Goal: Task Accomplishment & Management: Complete application form

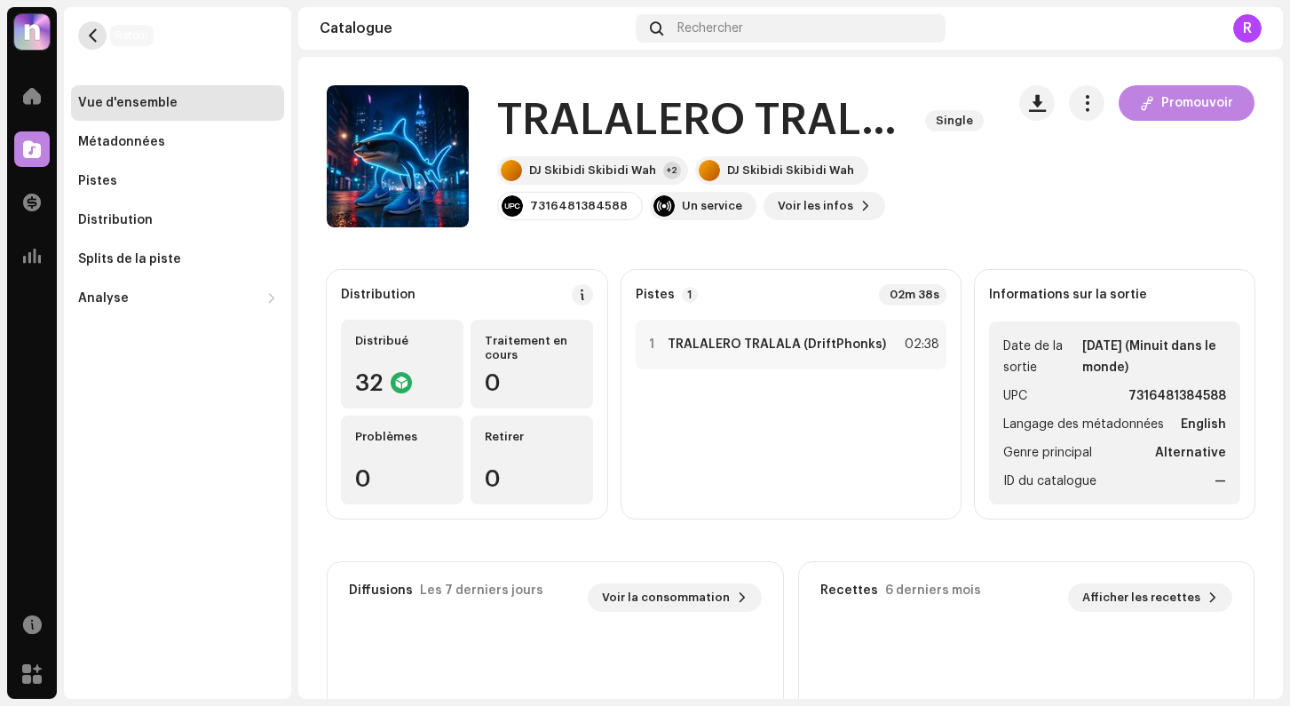
click at [86, 39] on span "button" at bounding box center [92, 35] width 13 height 14
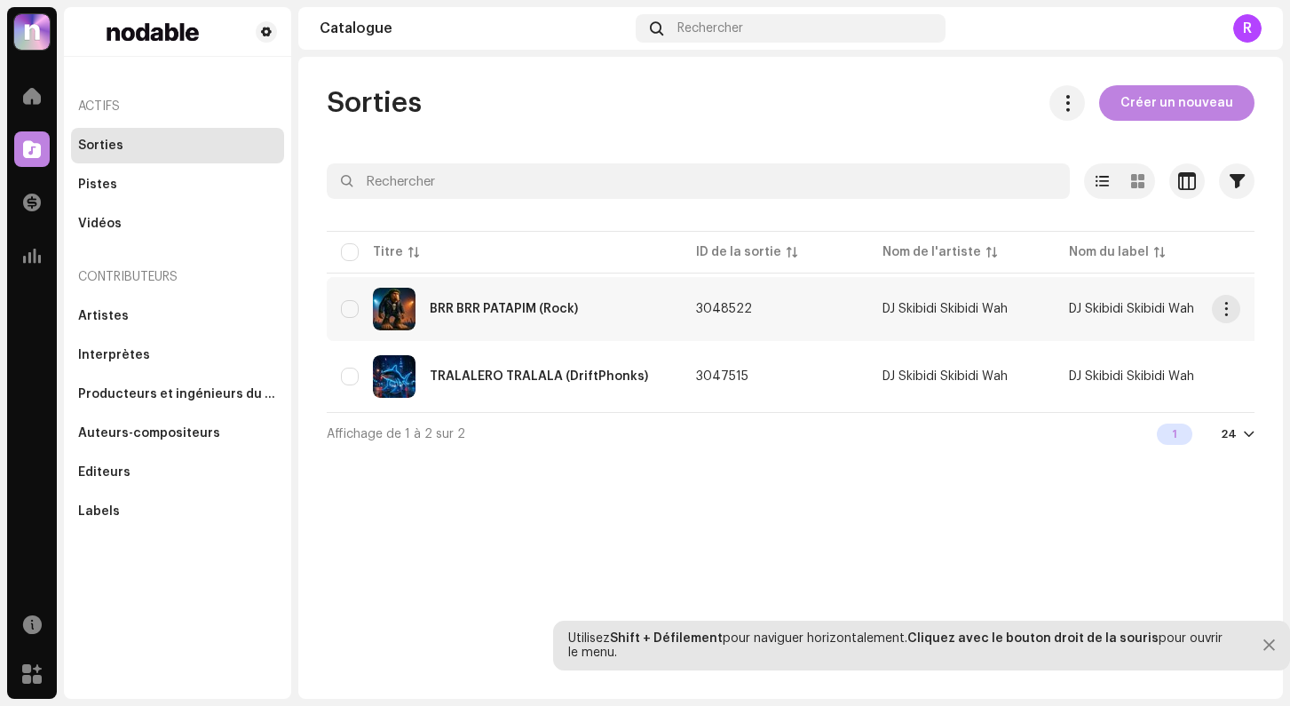
click at [493, 301] on div "BRR BRR PATAPIM (Rock)" at bounding box center [504, 309] width 327 height 43
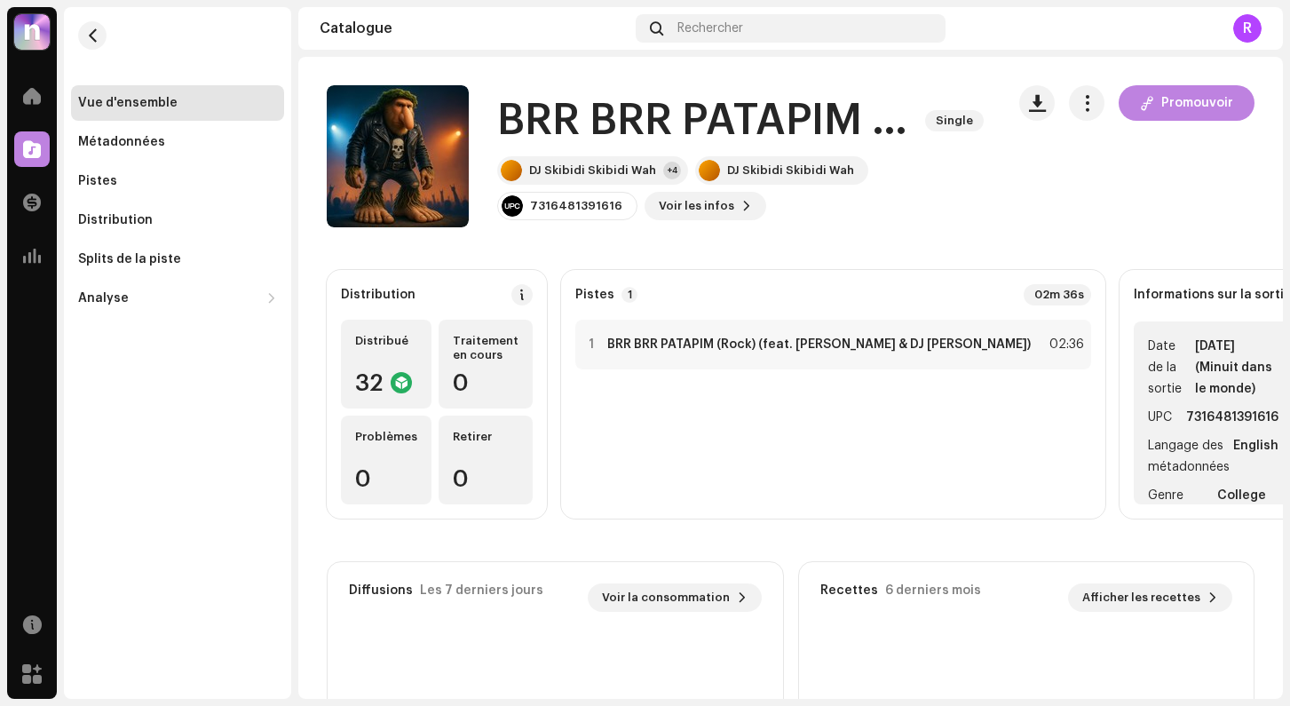
click at [169, 101] on div "Vue d'ensemble" at bounding box center [127, 103] width 99 height 14
click at [102, 43] on button "button" at bounding box center [92, 35] width 28 height 28
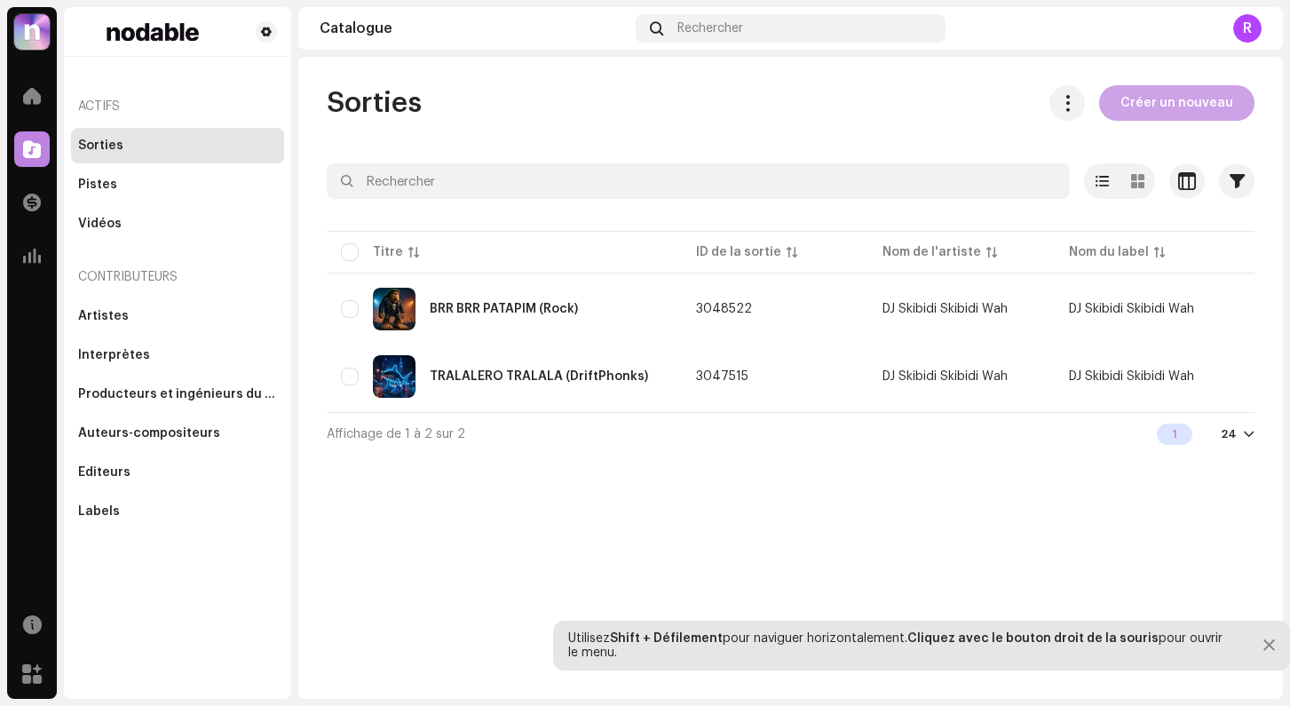
click at [1160, 111] on span "Créer un nouveau" at bounding box center [1176, 103] width 113 height 36
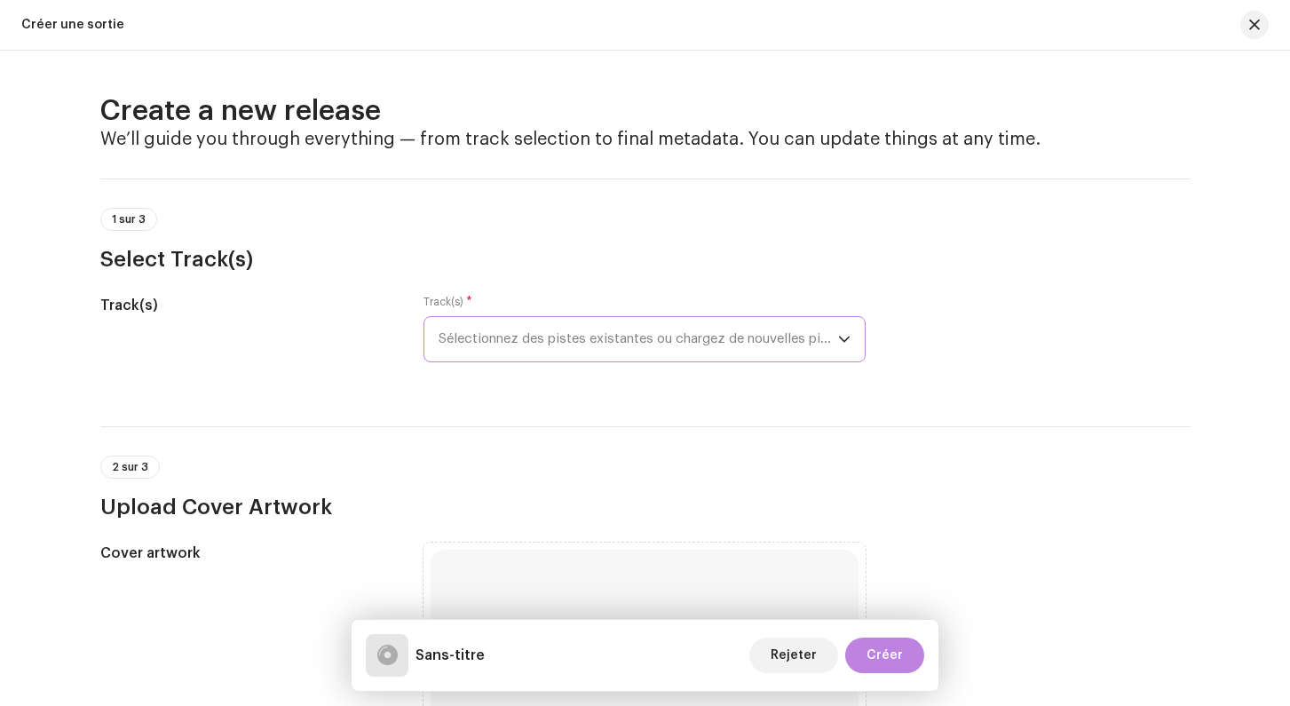
click at [459, 337] on span "Sélectionnez des pistes existantes ou chargez de nouvelles pistes" at bounding box center [637, 339] width 399 height 44
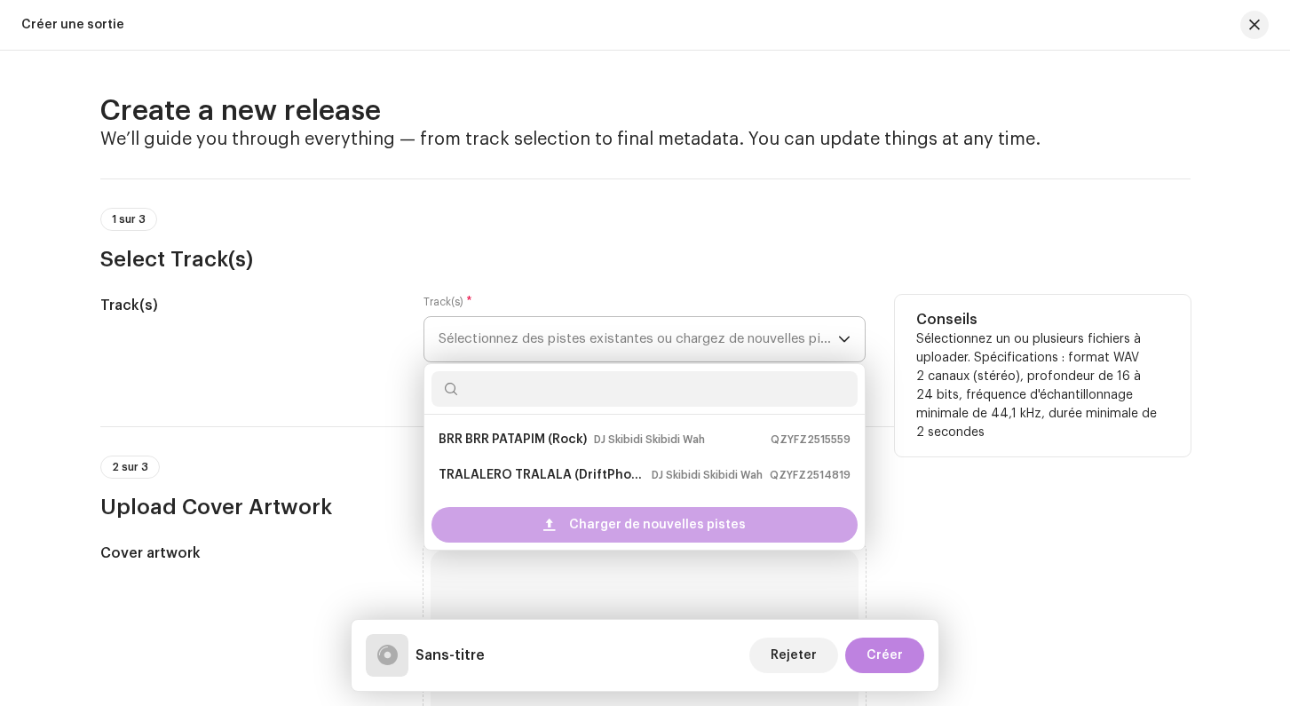
click at [509, 518] on div "Charger de nouvelles pistes" at bounding box center [644, 525] width 426 height 36
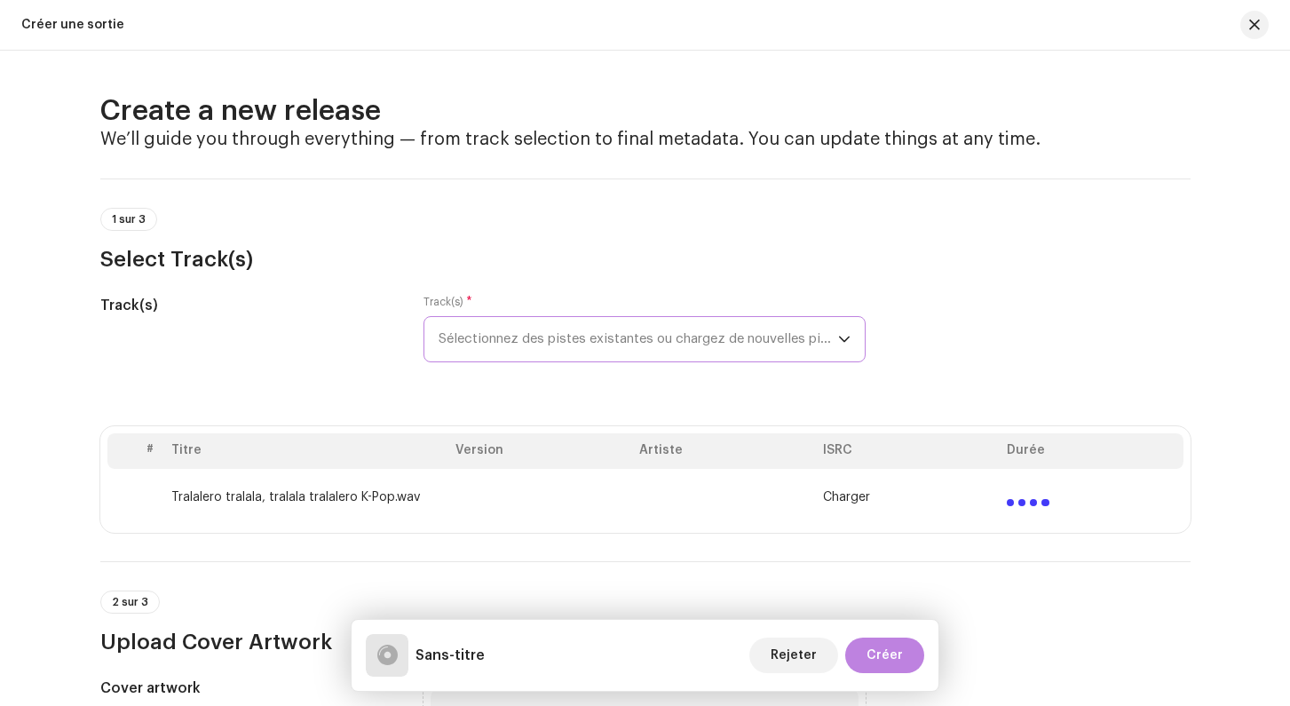
click at [498, 362] on p-select "Sélectionnez des pistes existantes ou chargez de nouvelles pistes" at bounding box center [644, 339] width 442 height 46
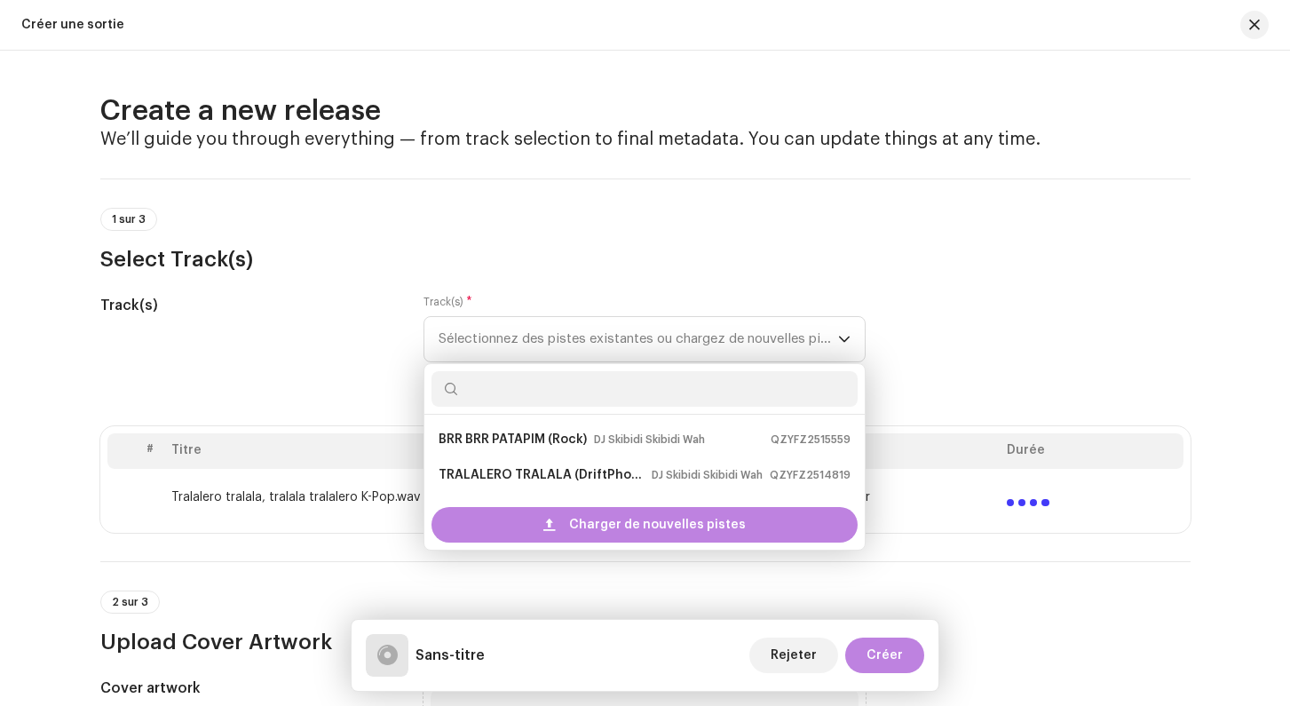
click at [309, 348] on div "Track(s)" at bounding box center [248, 339] width 296 height 89
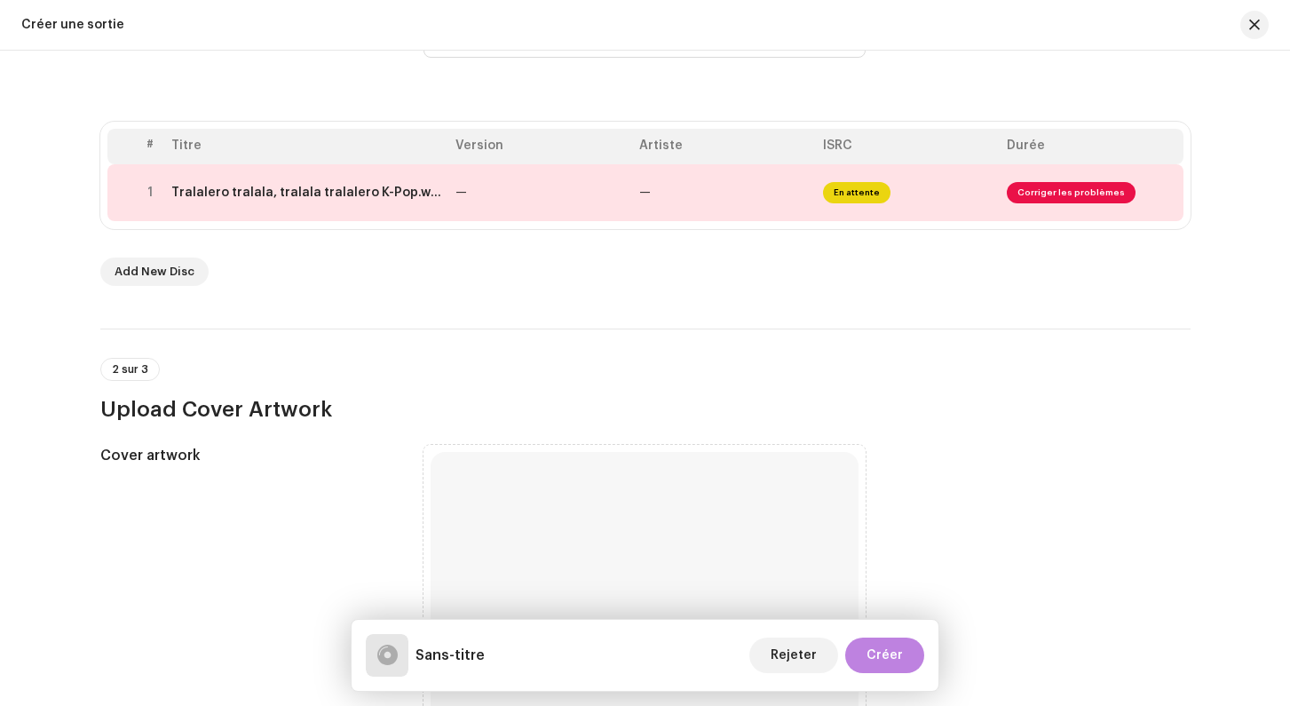
scroll to position [340, 0]
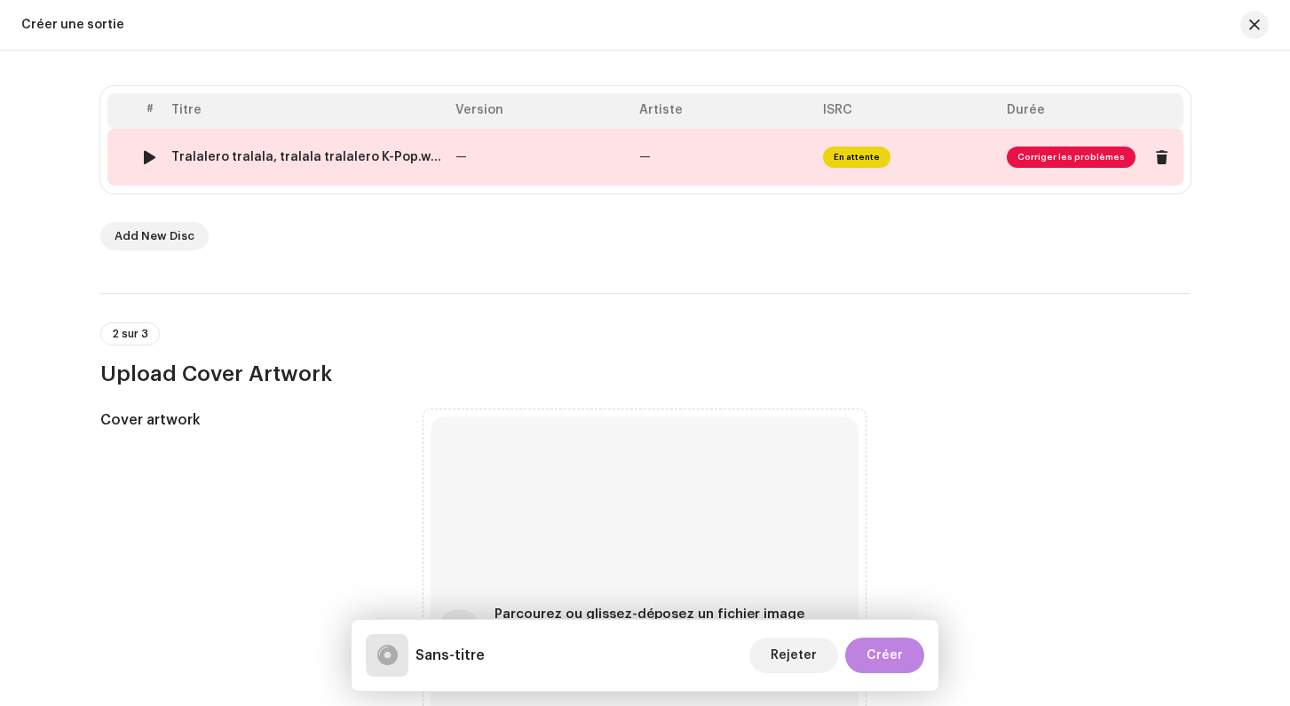
click at [1051, 157] on span "Corriger les problèmes" at bounding box center [1070, 156] width 129 height 21
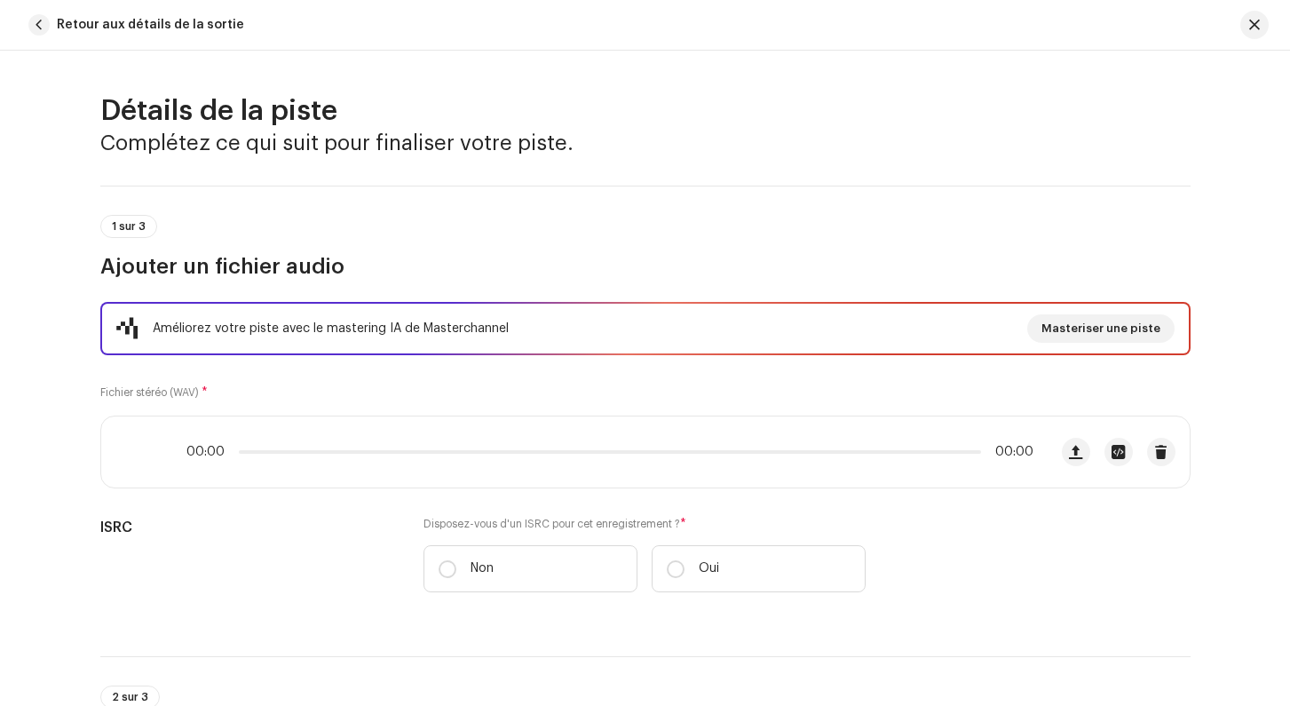
scroll to position [768, 0]
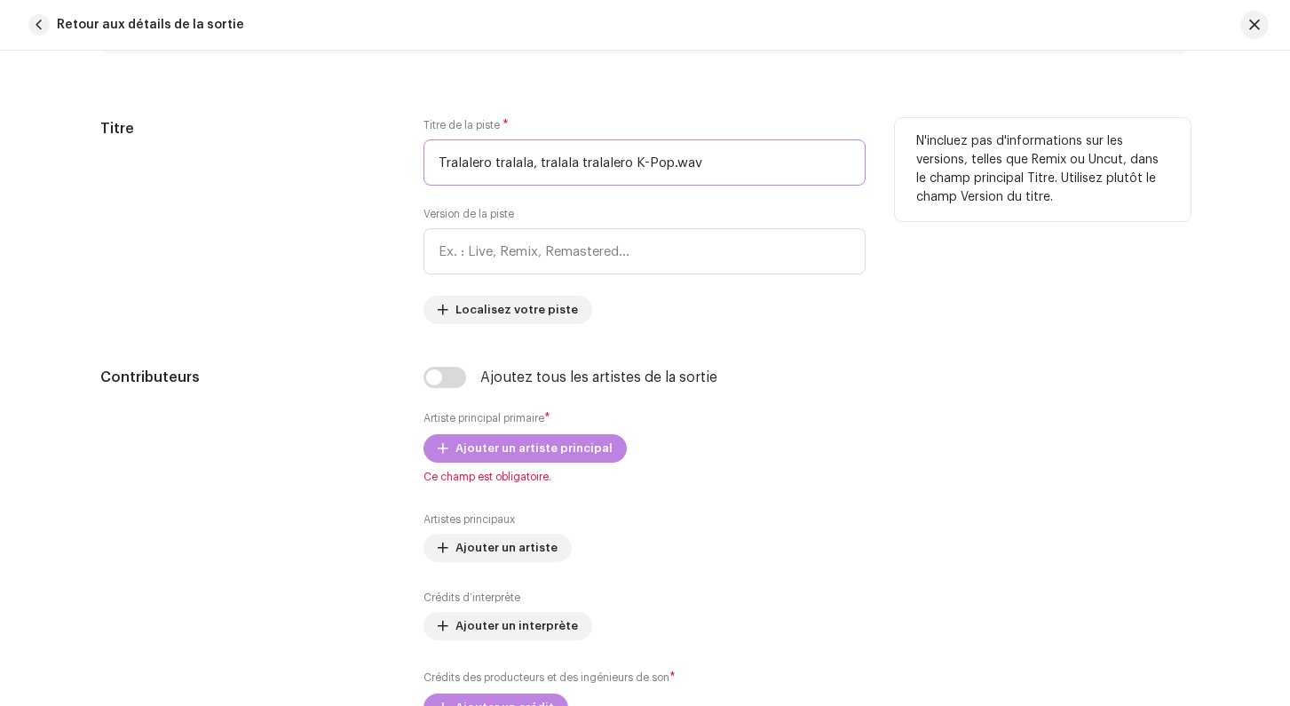
drag, startPoint x: 533, startPoint y: 163, endPoint x: 731, endPoint y: 162, distance: 198.8
click at [731, 162] on input "Tralalero tralala, tralala tralalero K-Pop.wav" at bounding box center [644, 162] width 442 height 46
click at [720, 168] on input "Tralalero tralala, tralala tralalero K-Pop.wav" at bounding box center [644, 162] width 442 height 46
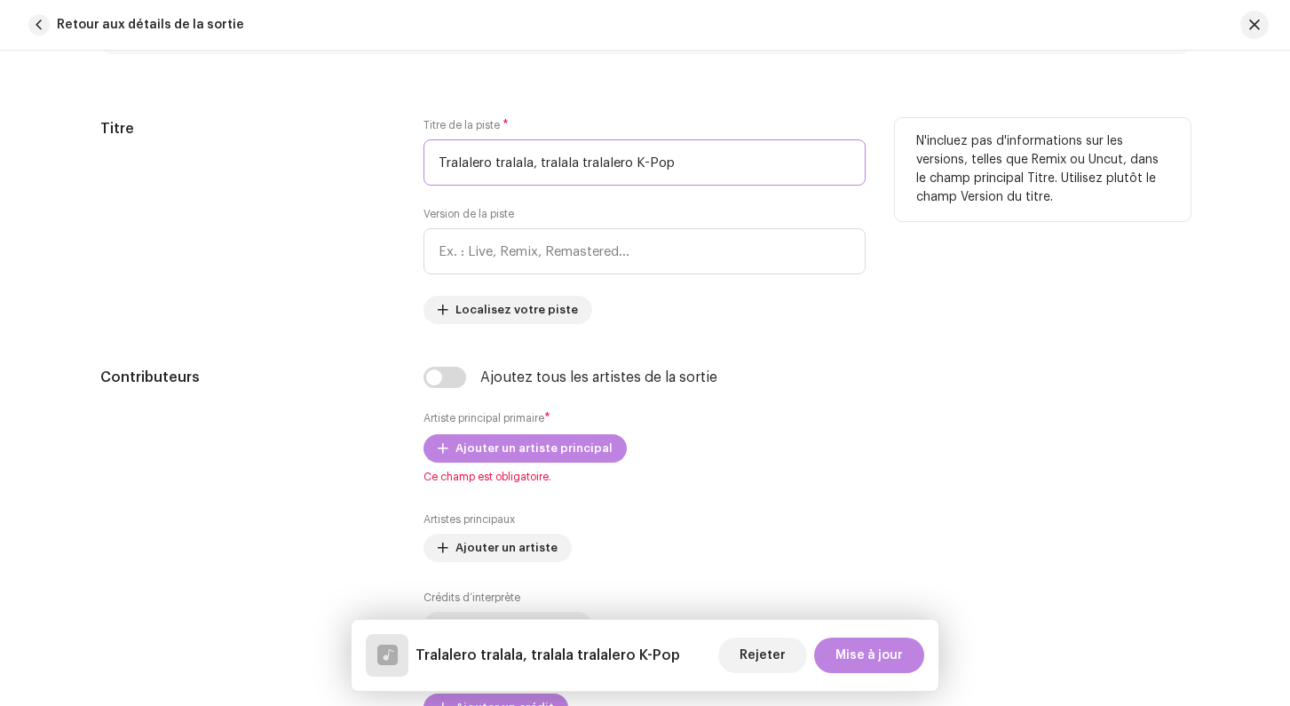
click at [639, 163] on input "Tralalero tralala, tralala tralalero K-Pop" at bounding box center [644, 162] width 442 height 46
drag, startPoint x: 639, startPoint y: 163, endPoint x: 422, endPoint y: 154, distance: 216.8
click at [423, 154] on input "Tralalero tralala, tralala tralalero K-Pop" at bounding box center [644, 162] width 442 height 46
click at [614, 165] on input "TRALALERO TRALALA K-Pop" at bounding box center [644, 162] width 442 height 46
type input "TRALALERO TRALALA K-POP"
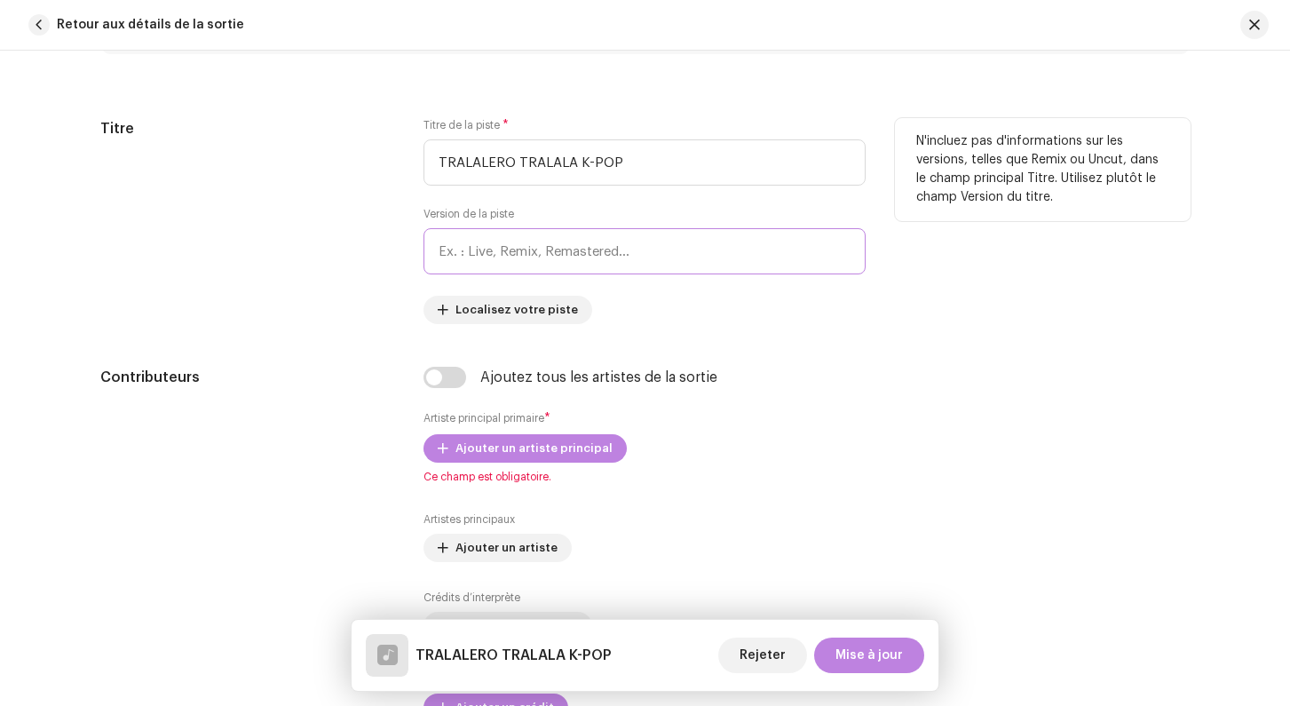
click at [547, 238] on input "text" at bounding box center [644, 251] width 442 height 46
click at [541, 174] on input "TRALALERO TRALALA K-POP" at bounding box center [644, 162] width 442 height 46
click at [390, 288] on div "Titre" at bounding box center [248, 221] width 296 height 206
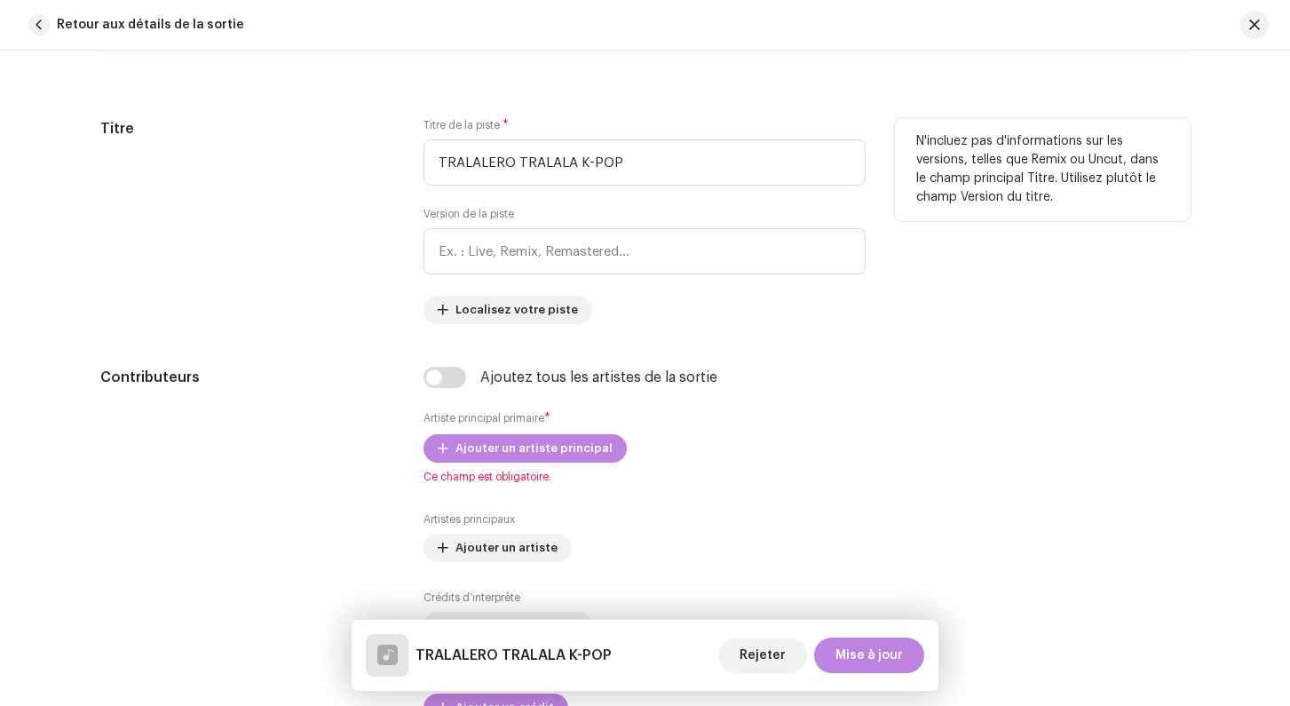
click at [391, 290] on div "Titre" at bounding box center [248, 221] width 296 height 206
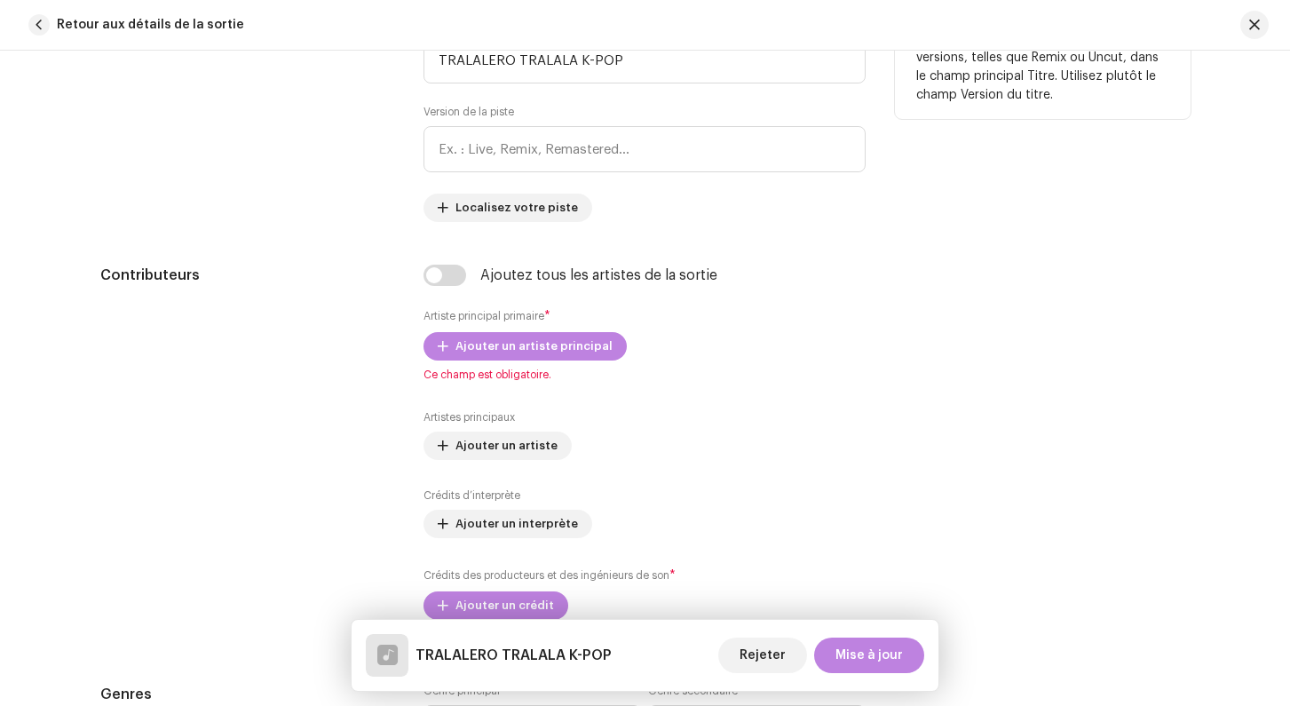
scroll to position [873, 0]
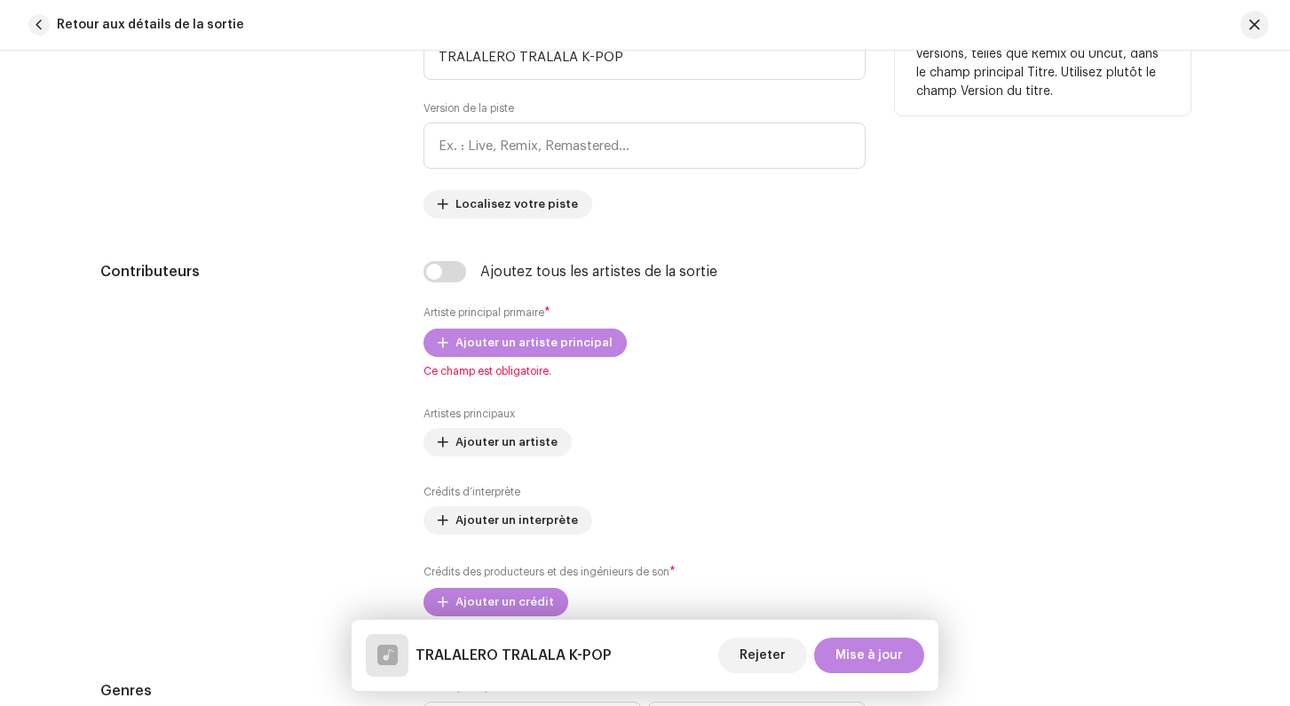
click at [391, 290] on div "Contributeurs" at bounding box center [248, 449] width 296 height 376
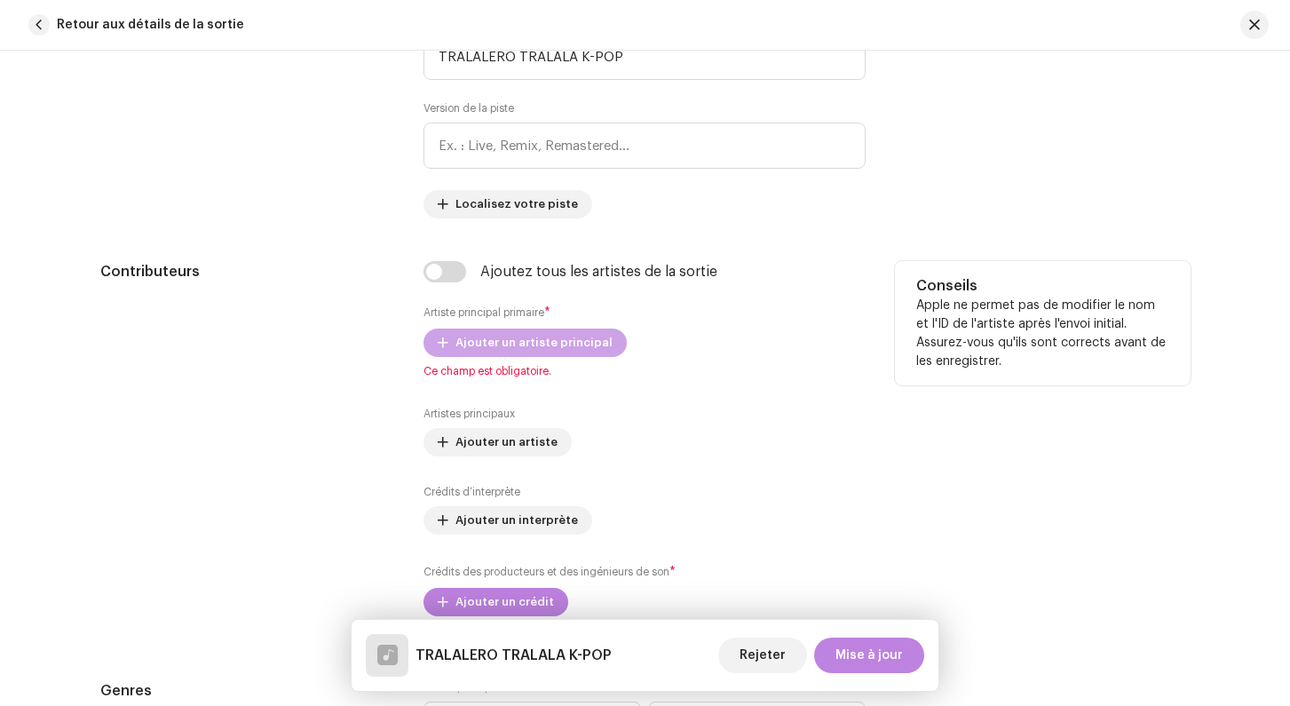
click at [476, 341] on span "Ajouter un artiste principal" at bounding box center [533, 343] width 157 height 36
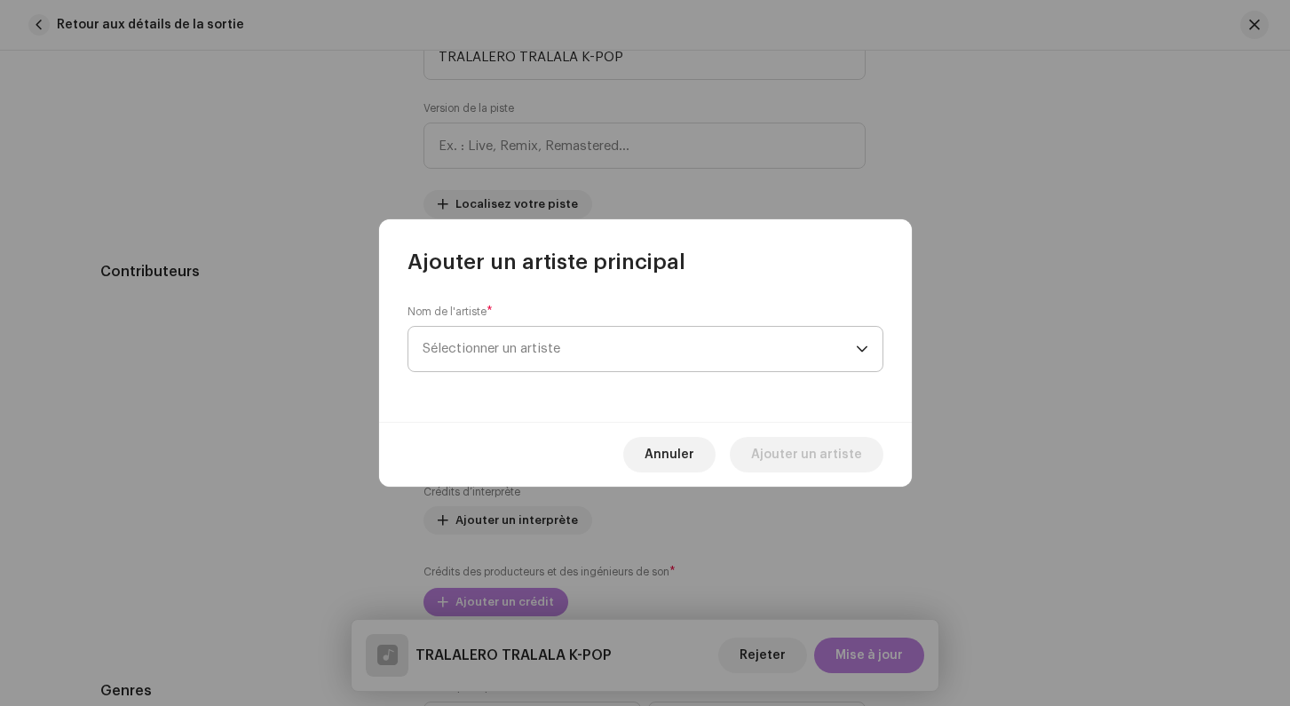
click at [475, 341] on span "Sélectionner un artiste" at bounding box center [638, 349] width 433 height 44
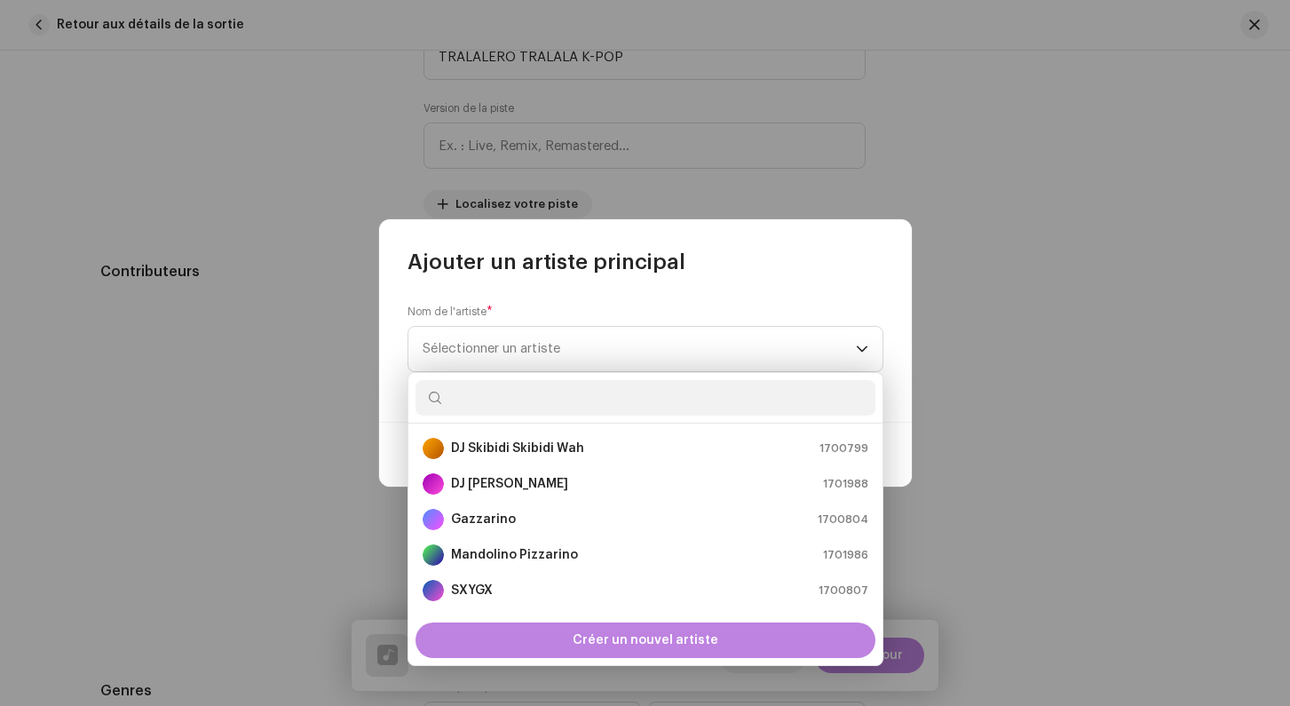
click at [398, 375] on div "Nom de l'artiste * Sélectionner un artiste" at bounding box center [645, 349] width 533 height 146
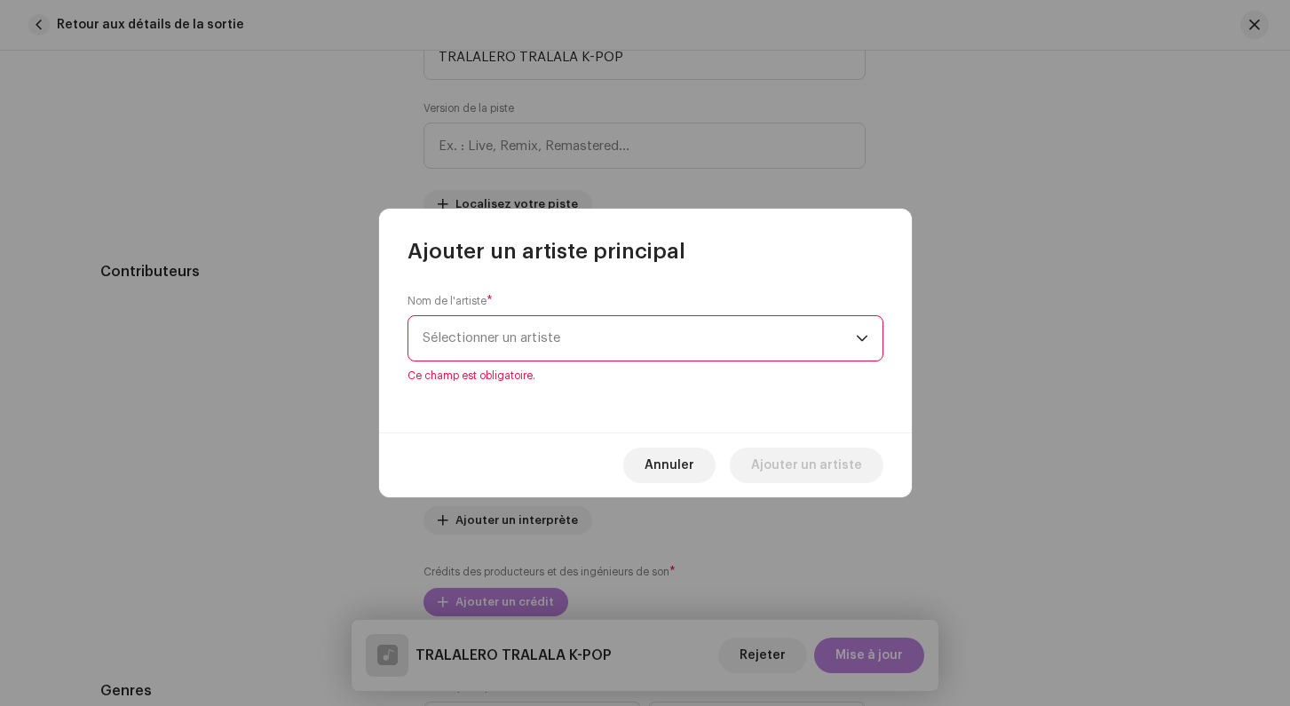
click at [445, 359] on span "Sélectionner un artiste" at bounding box center [638, 338] width 433 height 44
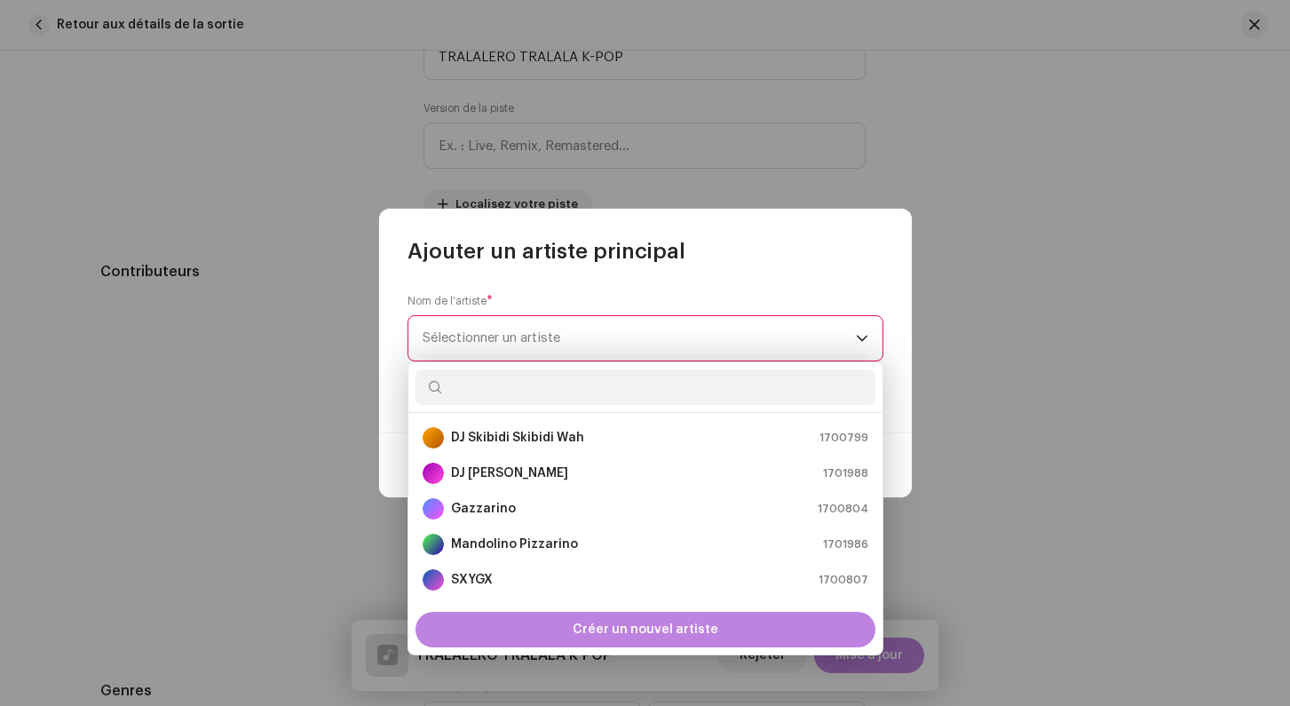
click at [397, 340] on div "Nom de l'artiste * Sélectionner un artiste Ce champ est obligatoire." at bounding box center [645, 348] width 533 height 167
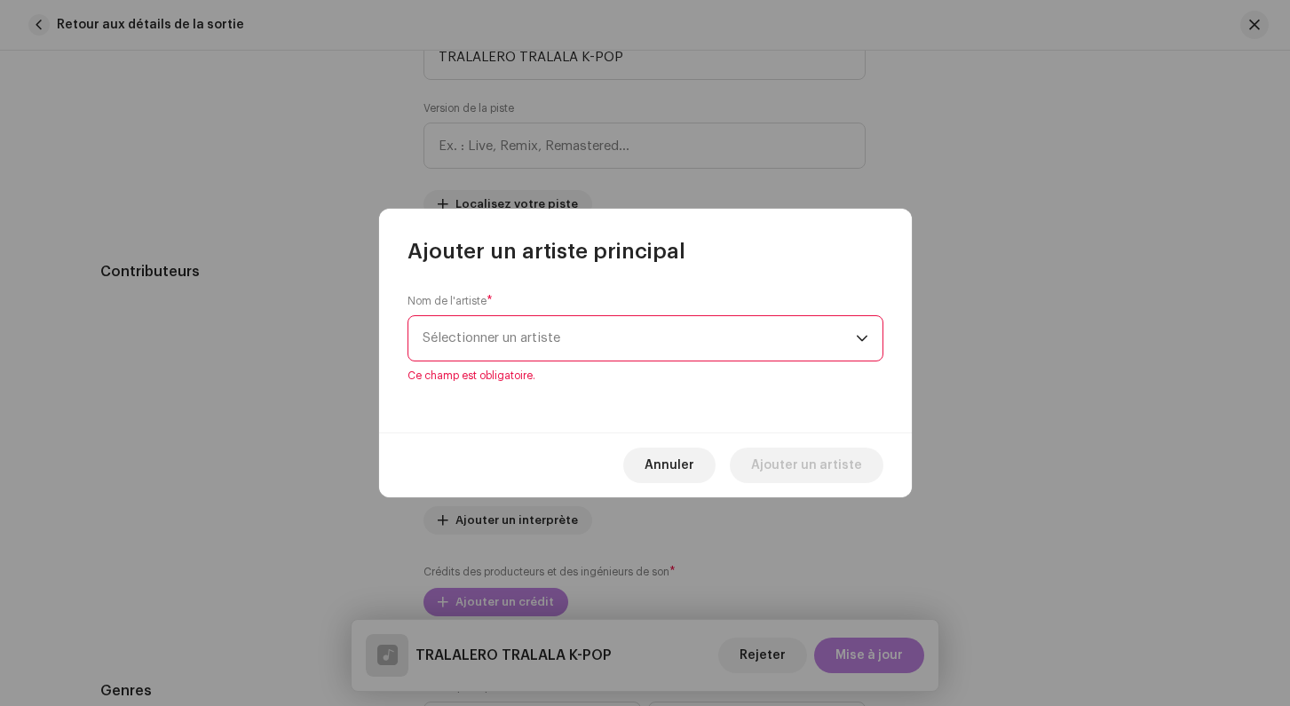
click at [443, 340] on span "Sélectionner un artiste" at bounding box center [491, 337] width 138 height 13
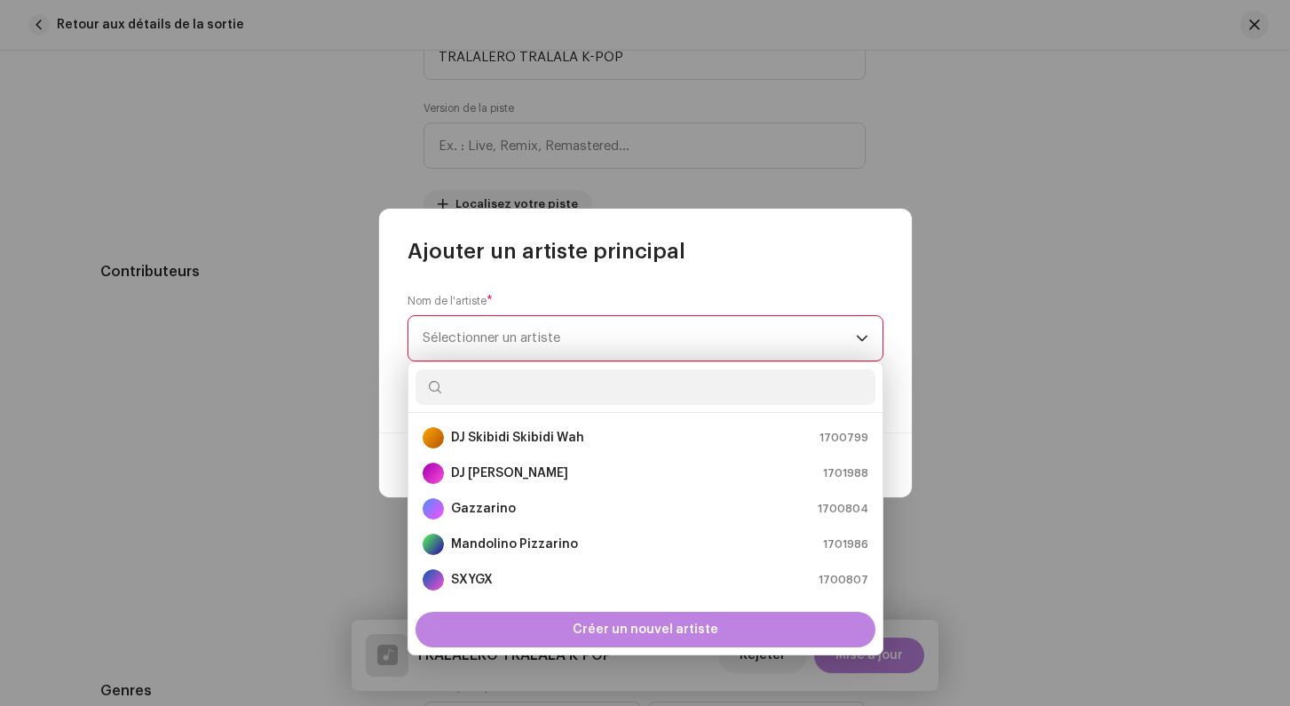
click at [392, 338] on div "Nom de l'artiste * Sélectionner un artiste Ce champ est obligatoire." at bounding box center [645, 348] width 533 height 167
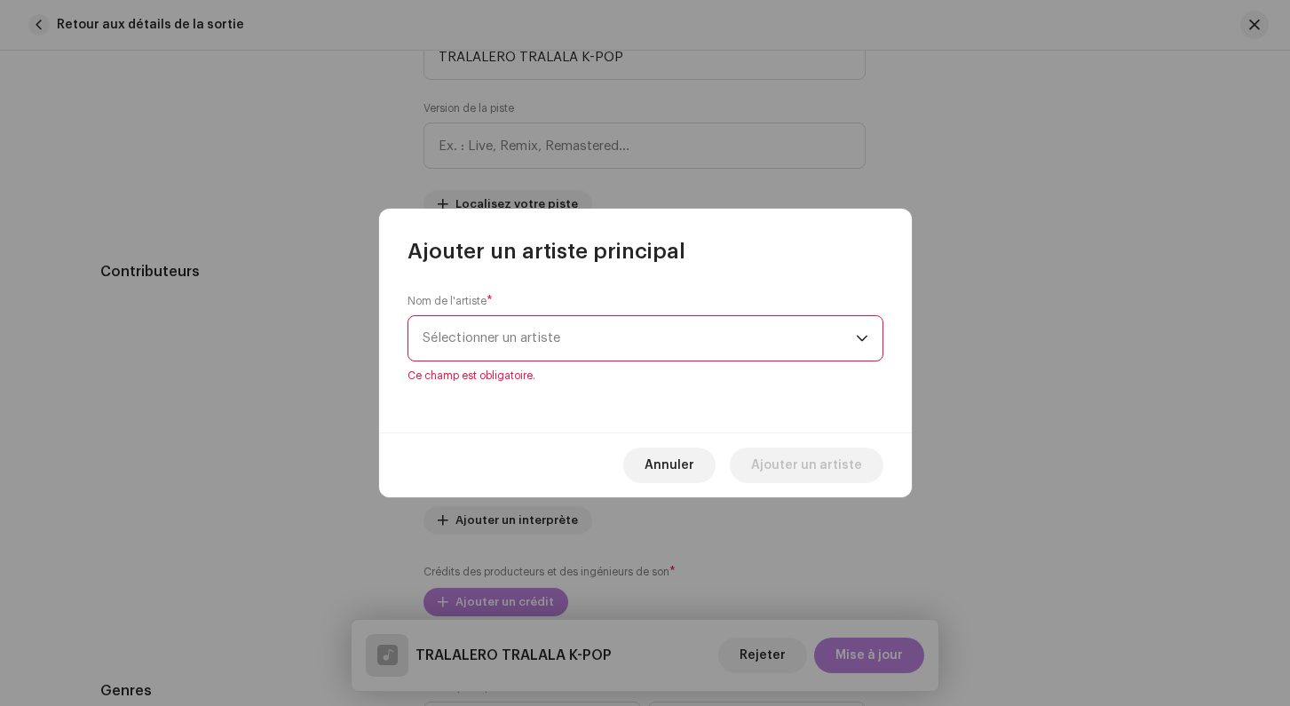
click at [434, 338] on span "Sélectionner un artiste" at bounding box center [491, 337] width 138 height 13
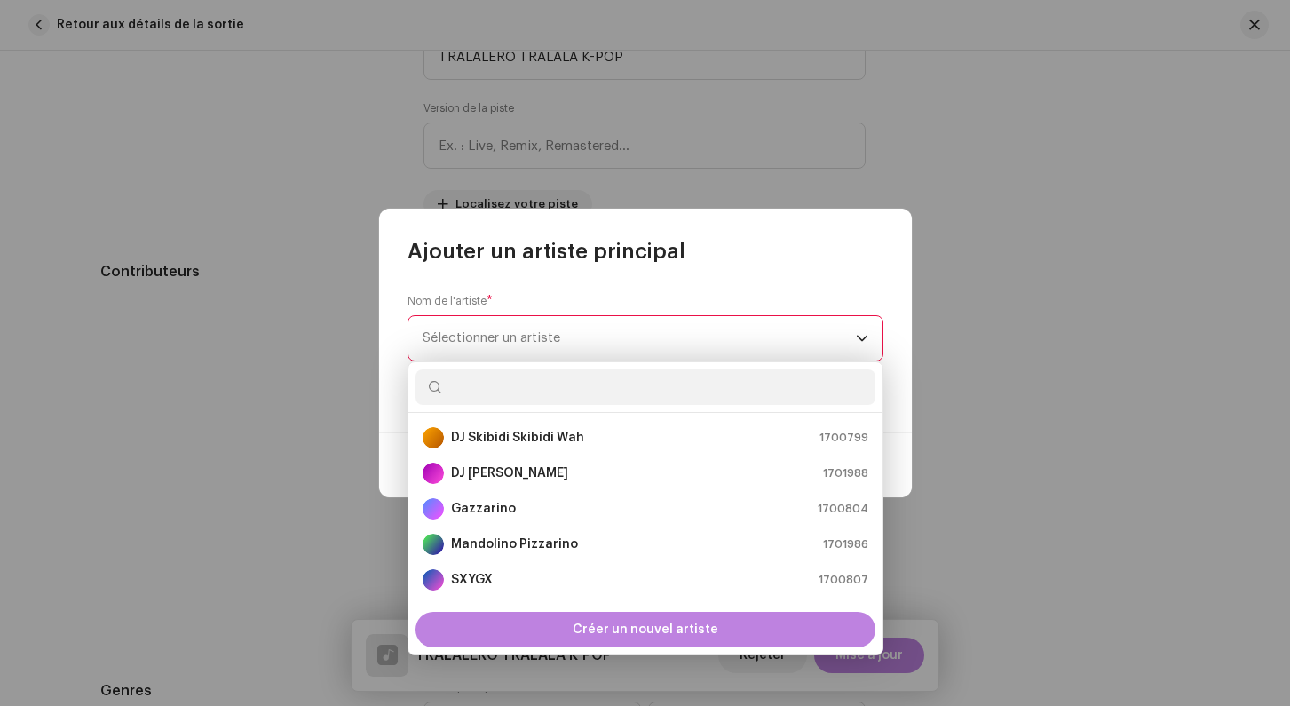
click at [389, 336] on div "Nom de l'artiste * Sélectionner un artiste Ce champ est obligatoire." at bounding box center [645, 348] width 533 height 167
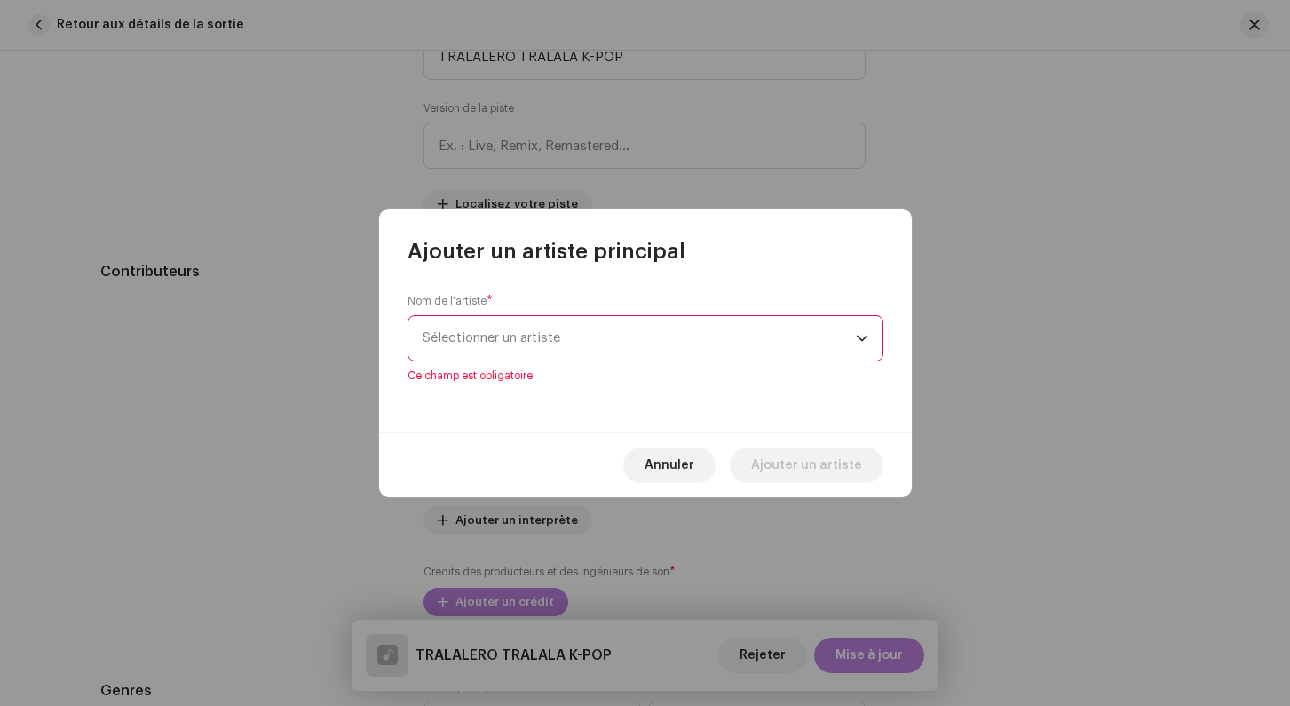
click at [443, 336] on span "Sélectionner un artiste" at bounding box center [491, 337] width 138 height 13
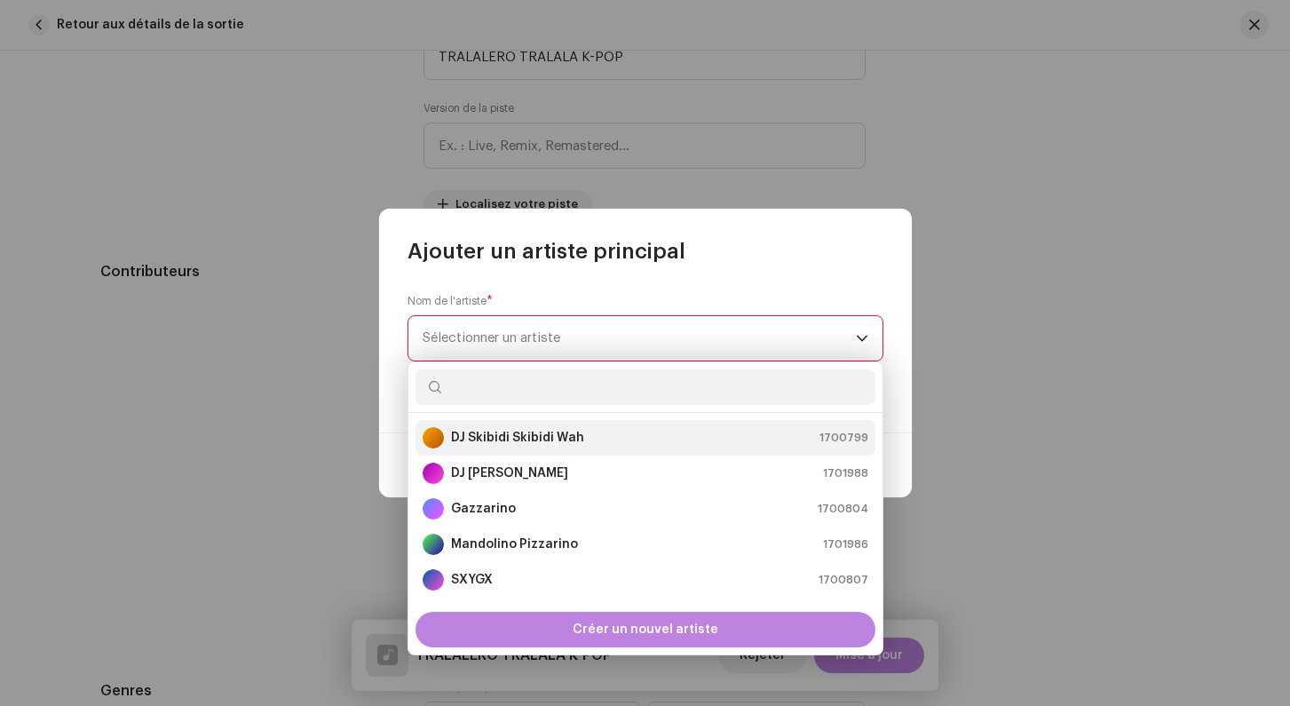
click at [480, 445] on strong "DJ Skibidi Skibidi Wah" at bounding box center [517, 438] width 133 height 18
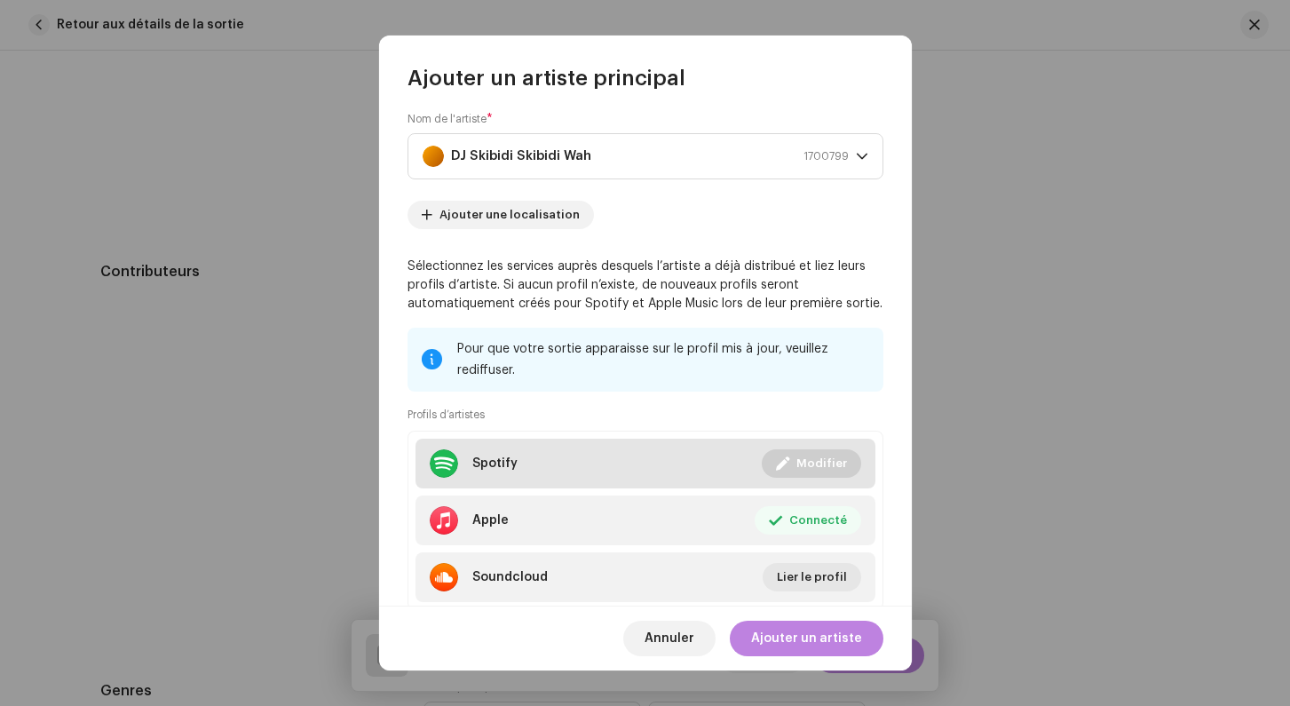
scroll to position [0, 0]
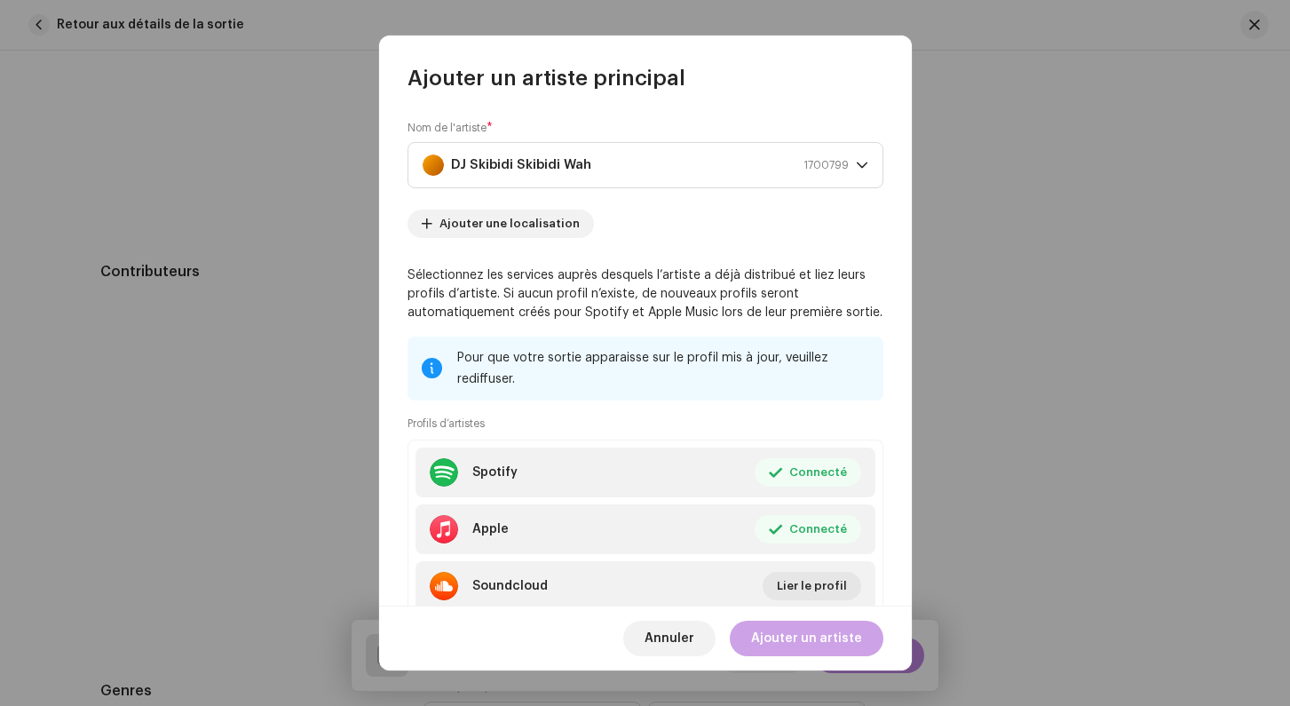
click at [802, 636] on span "Ajouter un artiste" at bounding box center [806, 638] width 111 height 36
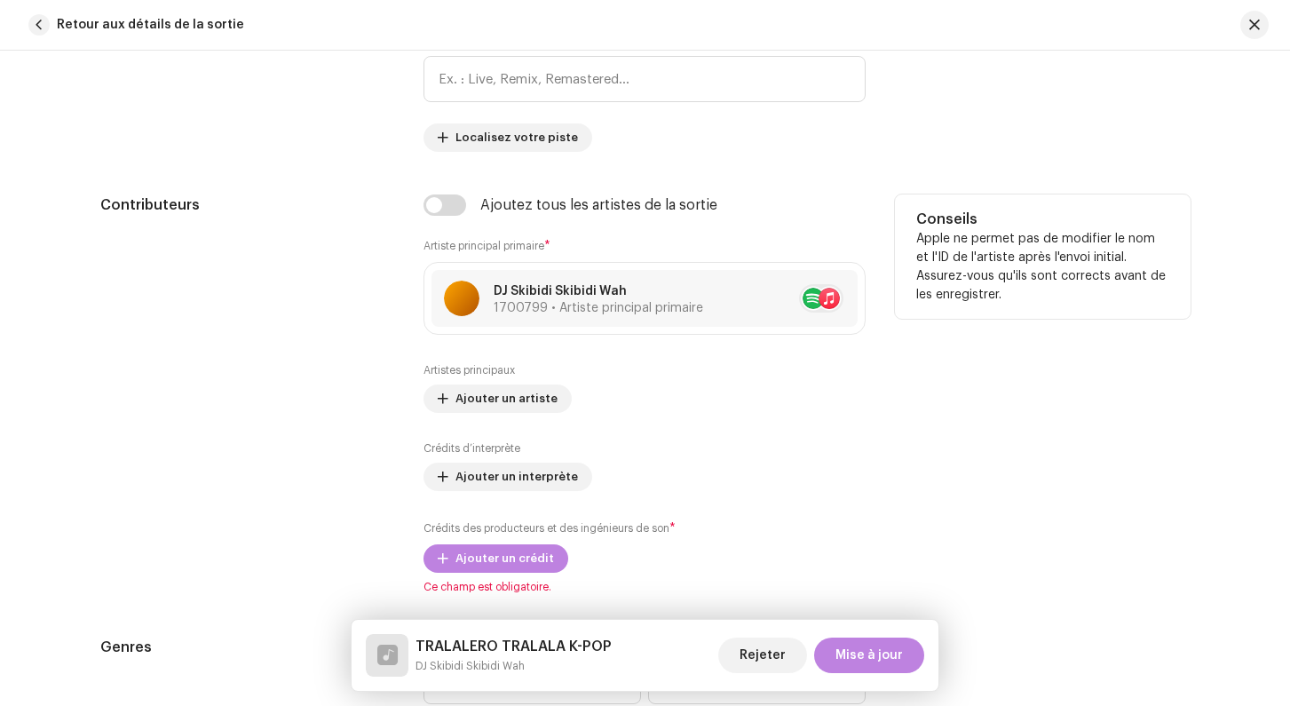
scroll to position [966, 0]
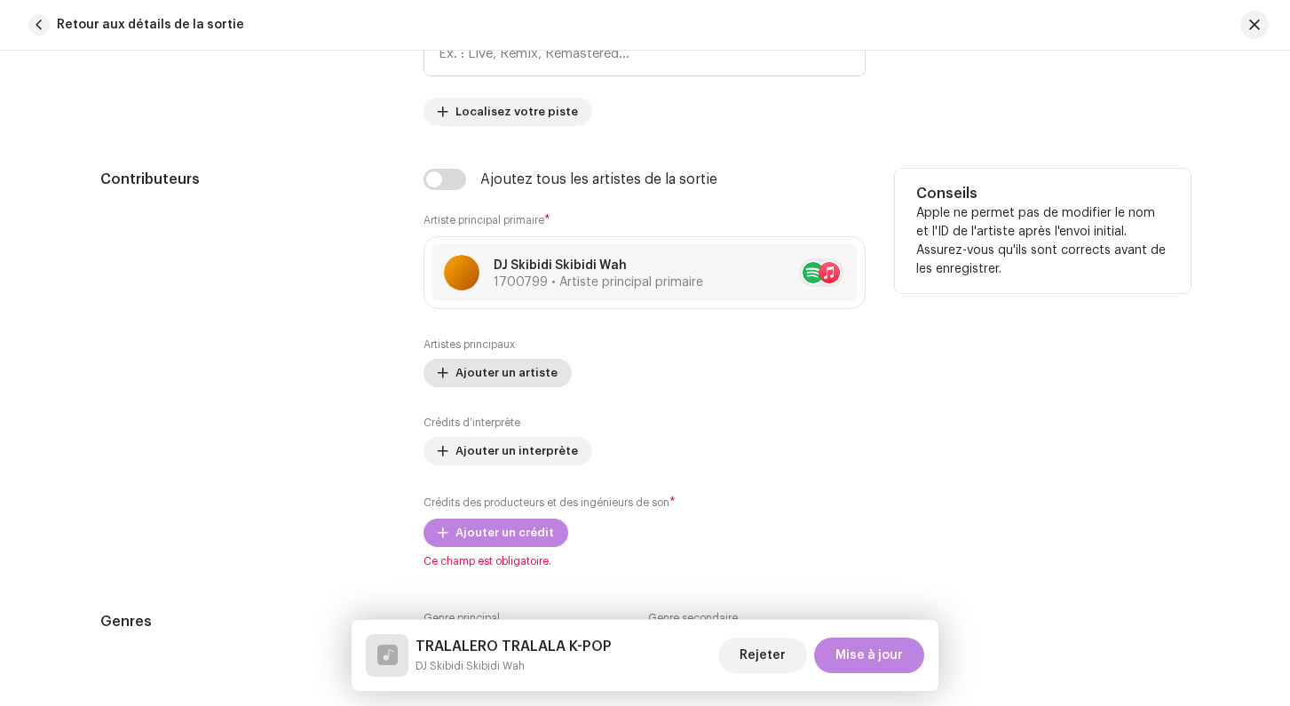
click at [474, 380] on span "Ajouter un artiste" at bounding box center [506, 373] width 102 height 36
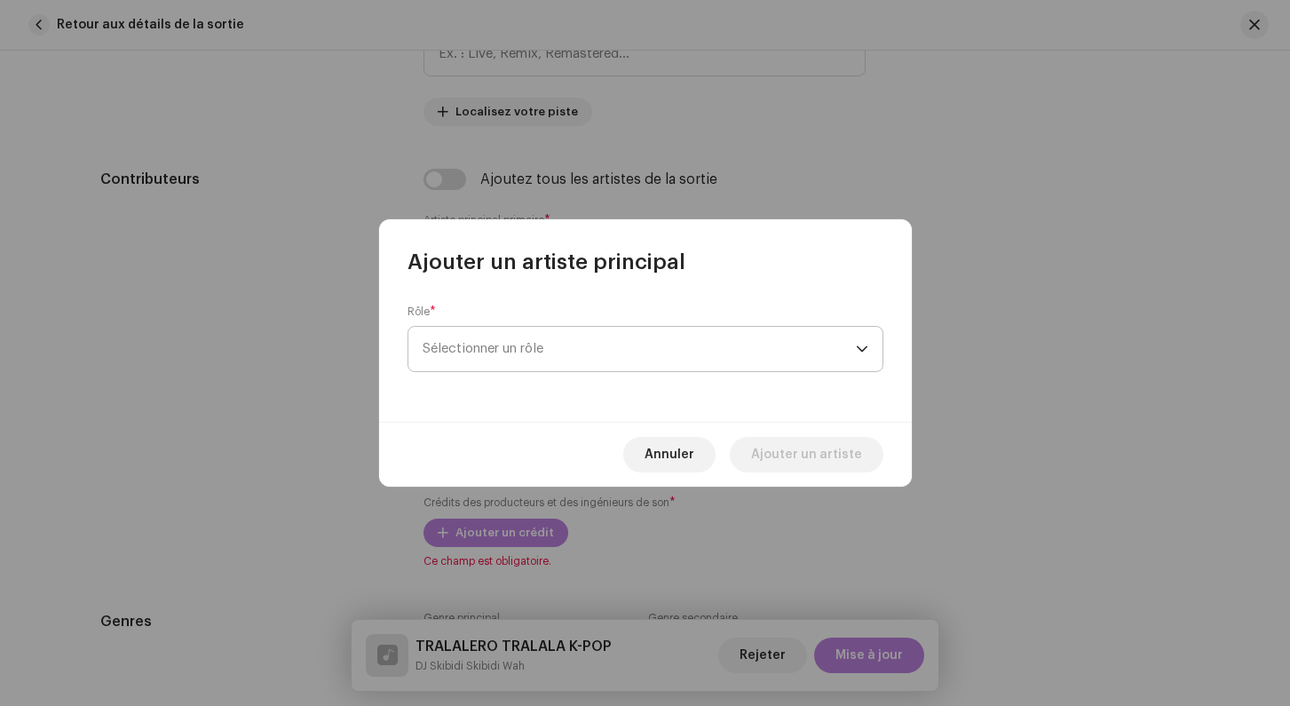
click at [505, 345] on span "Sélectionner un rôle" at bounding box center [638, 349] width 433 height 44
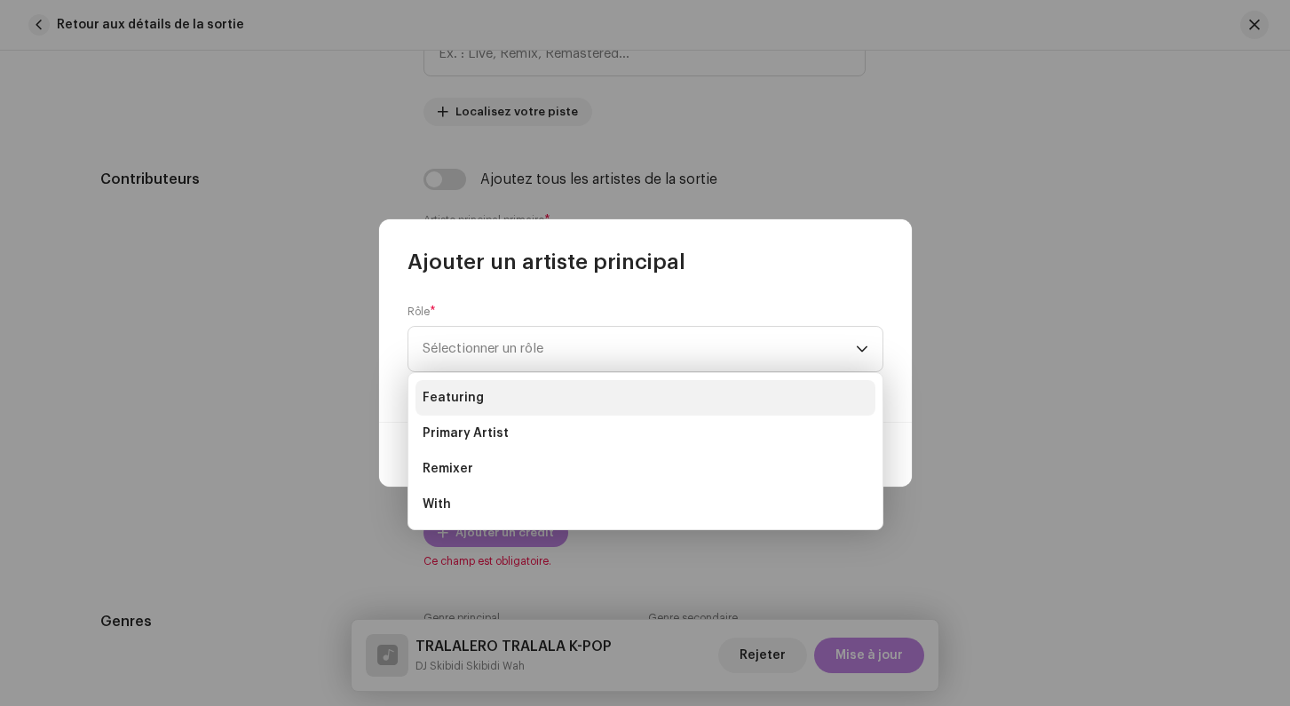
click at [488, 409] on li "Featuring" at bounding box center [645, 398] width 460 height 36
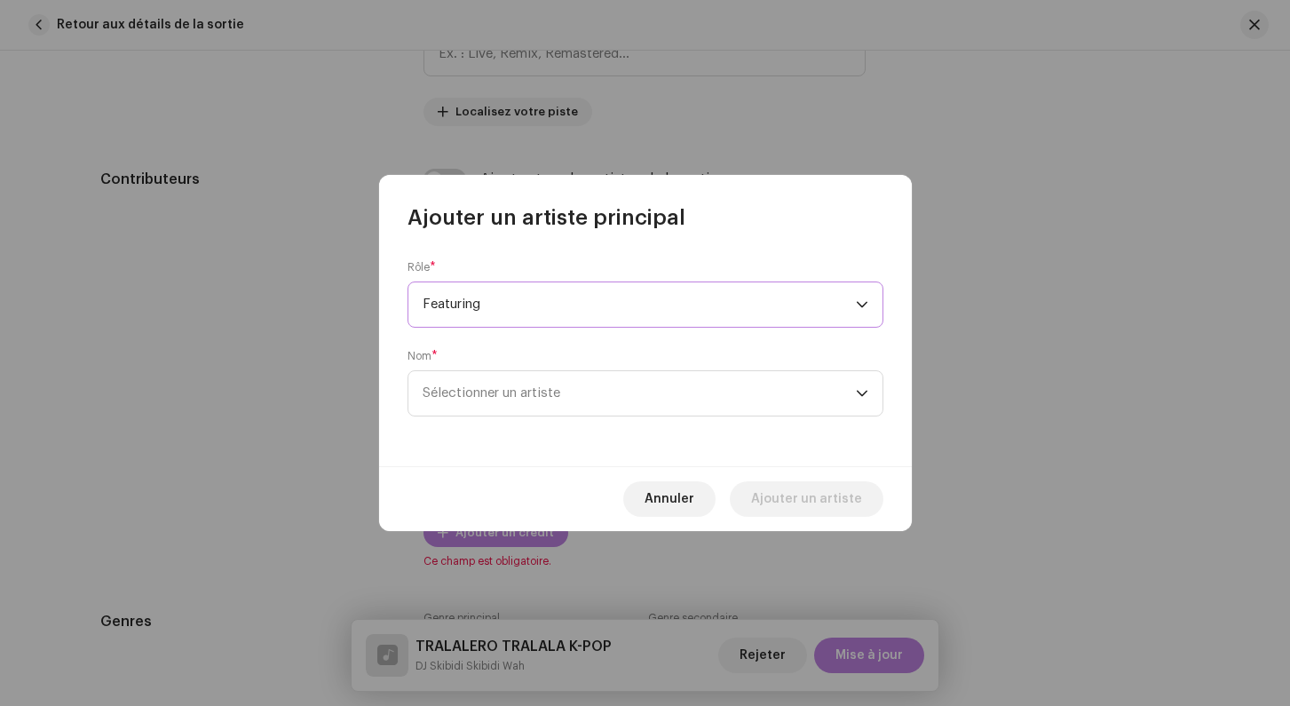
click at [471, 350] on div "Nom * Sélectionner un artiste" at bounding box center [645, 382] width 476 height 67
click at [471, 391] on span "Sélectionner un artiste" at bounding box center [491, 392] width 138 height 13
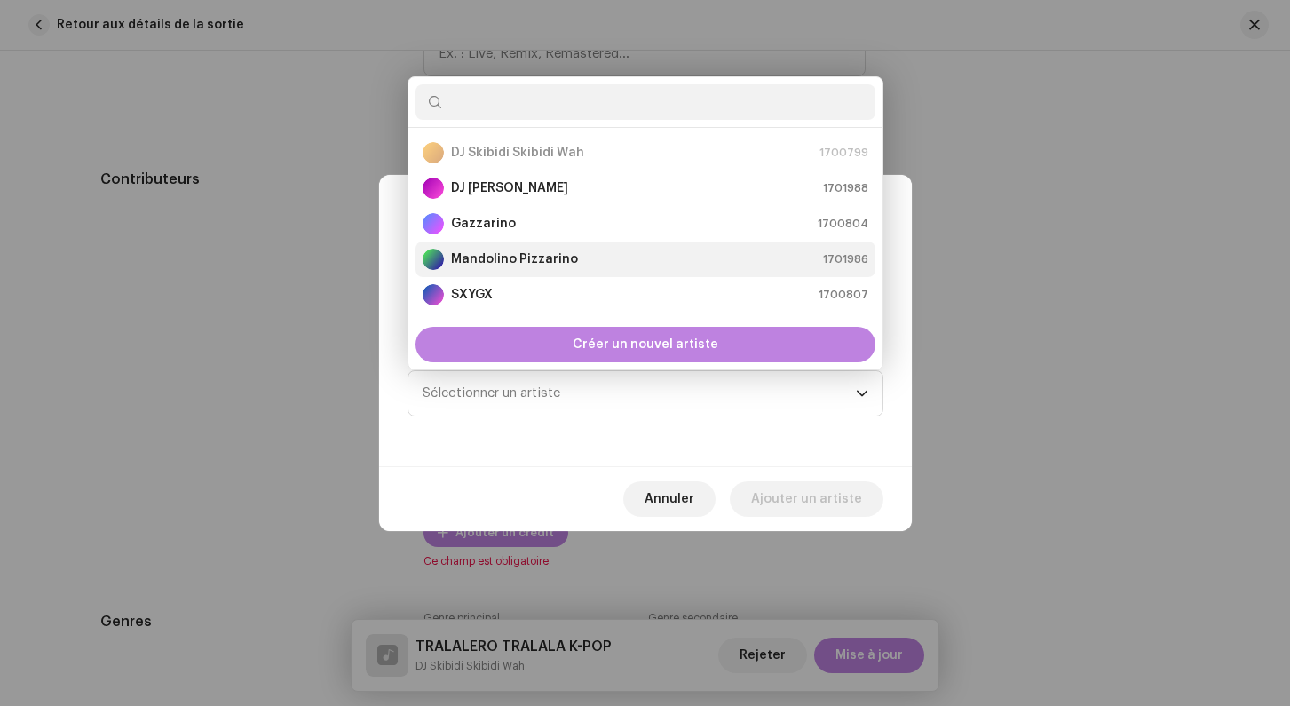
scroll to position [36, 0]
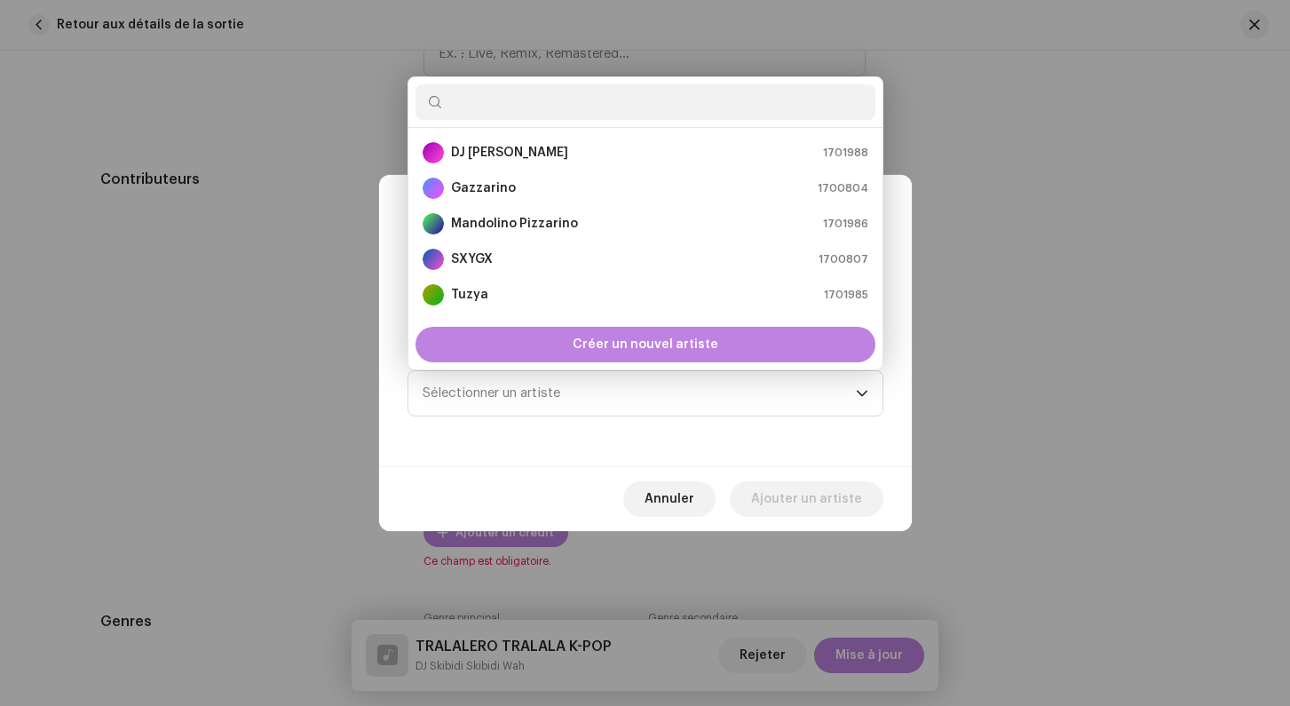
click at [402, 325] on div "Rôle * Featuring Nom * Sélectionner un artiste" at bounding box center [645, 349] width 533 height 234
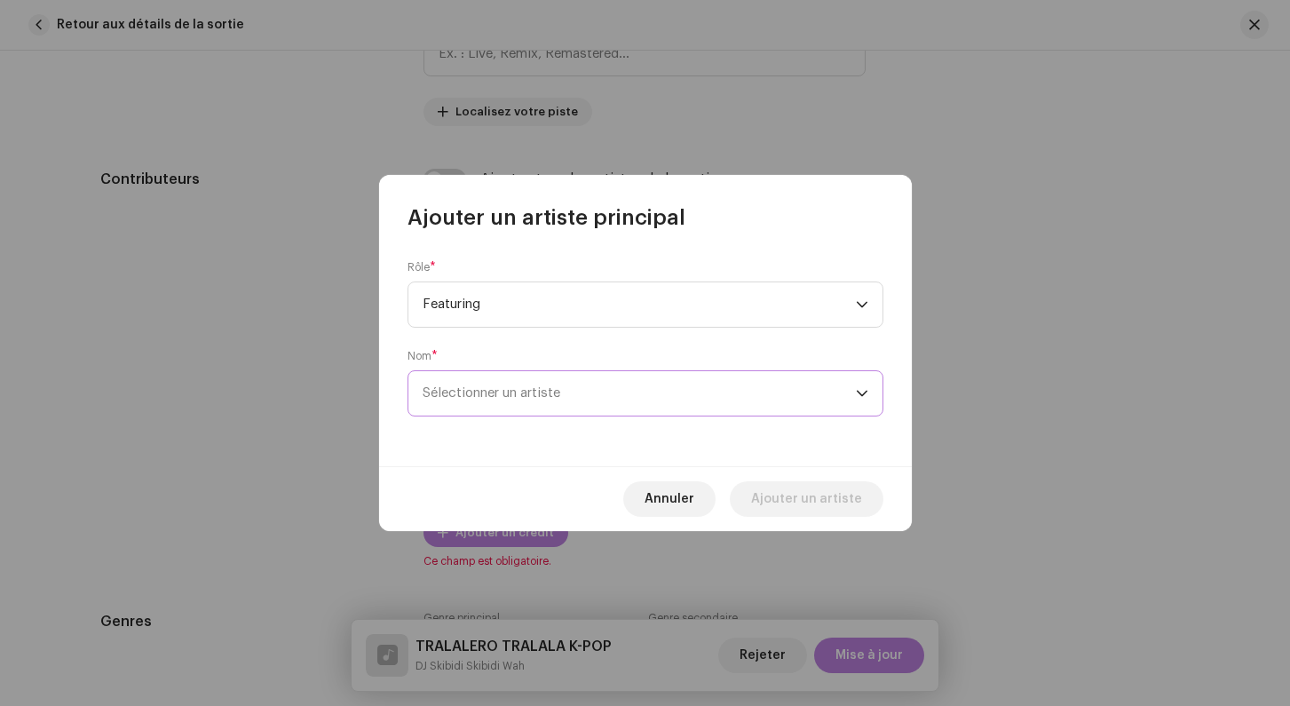
click at [454, 398] on span "Sélectionner un artiste" at bounding box center [491, 392] width 138 height 13
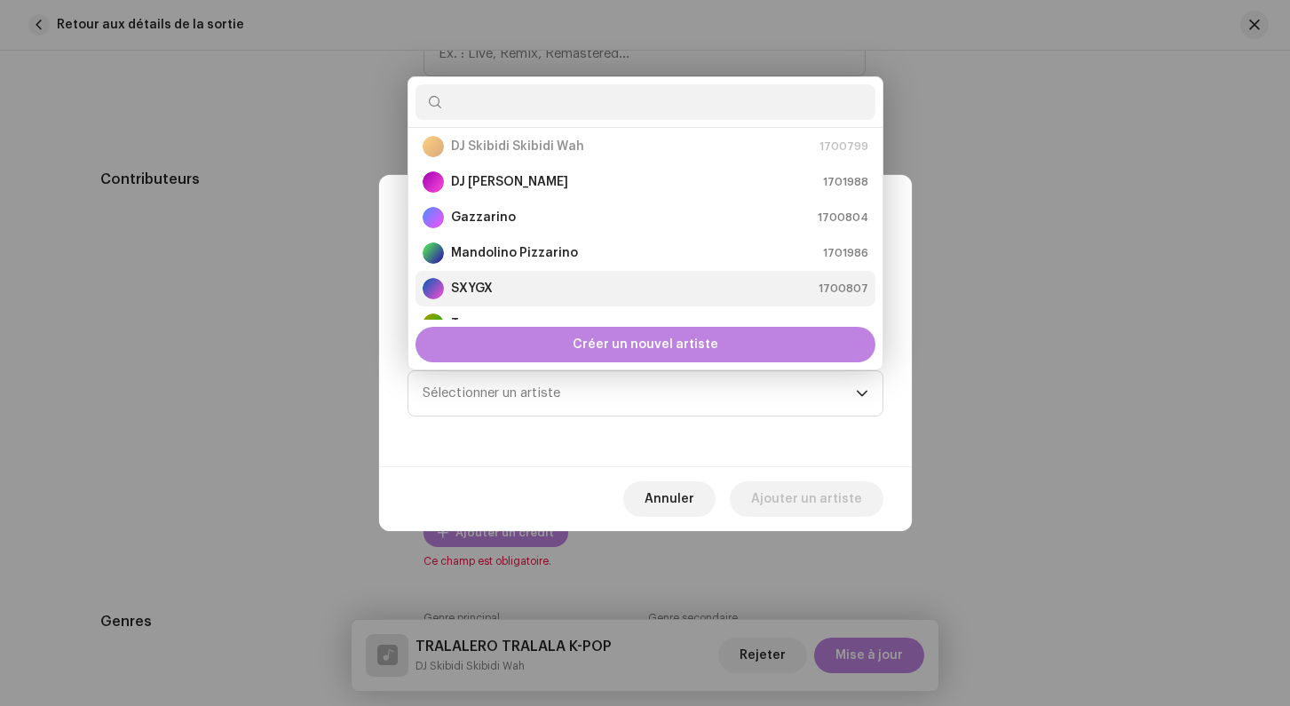
scroll to position [0, 0]
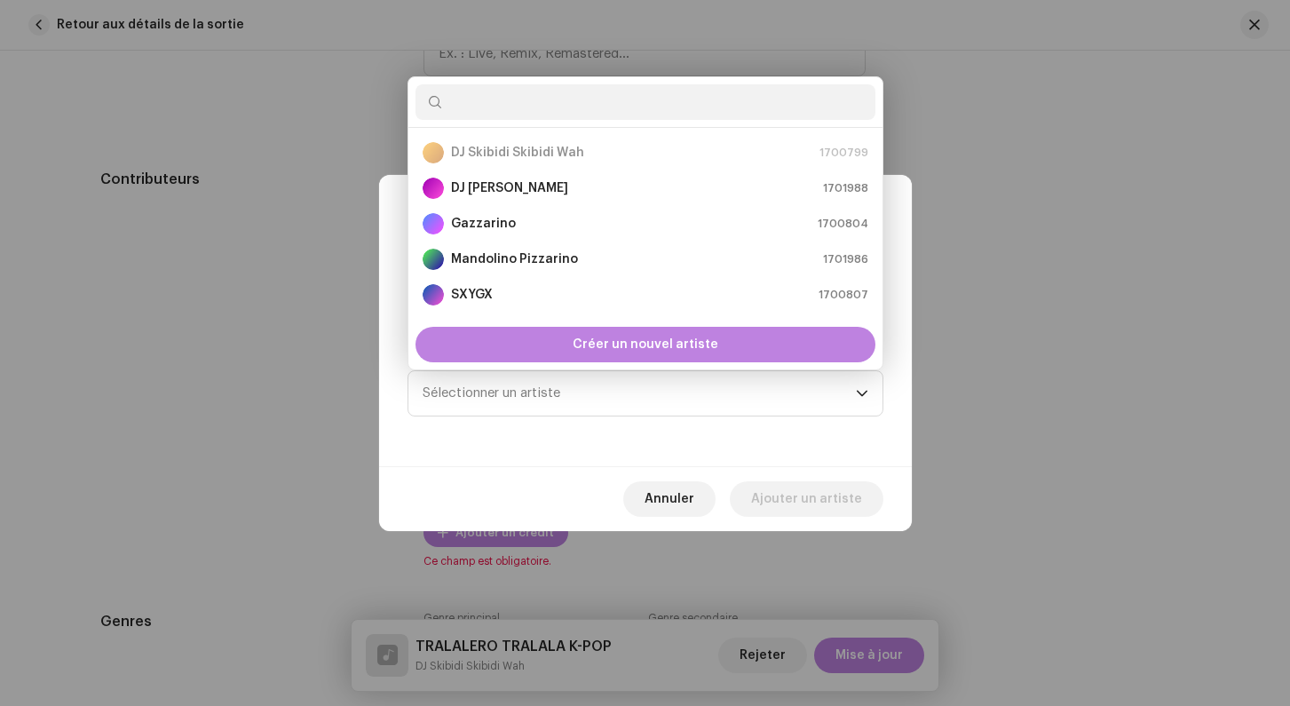
click at [389, 333] on div "Rôle * Featuring Nom * Sélectionner un artiste" at bounding box center [645, 349] width 533 height 234
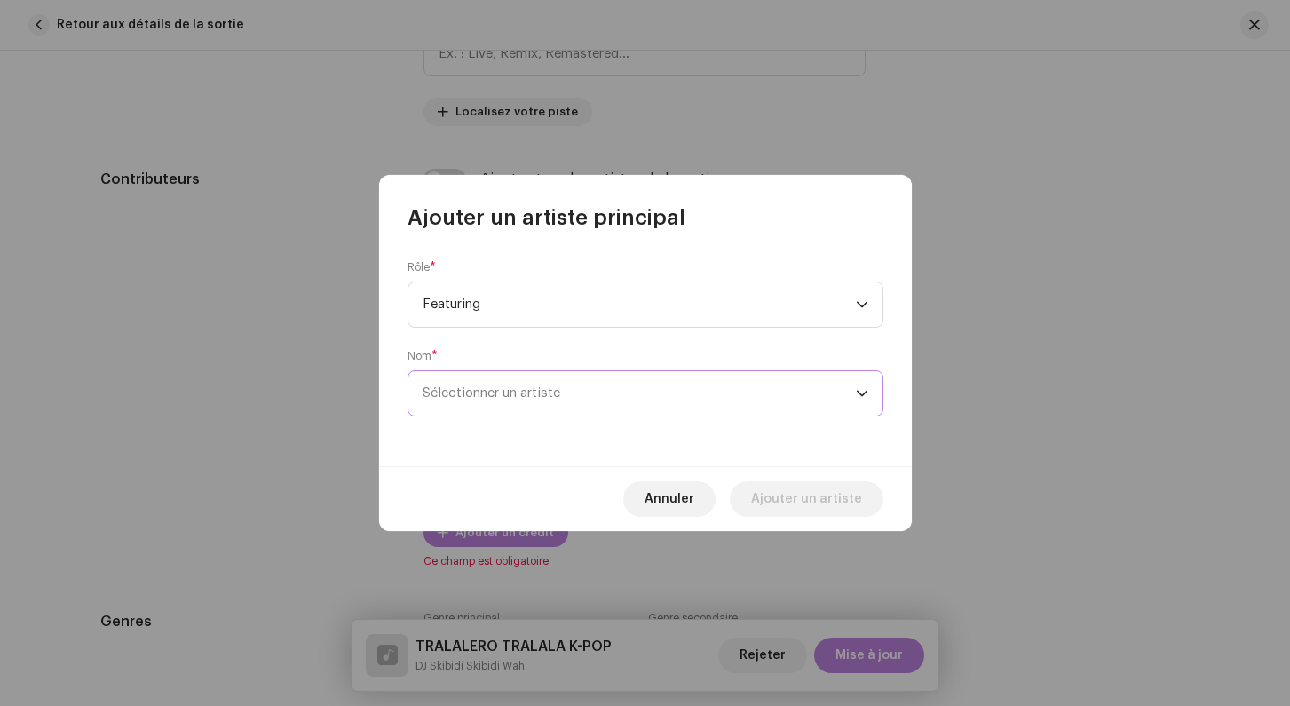
click at [454, 399] on span "Sélectionner un artiste" at bounding box center [491, 392] width 138 height 13
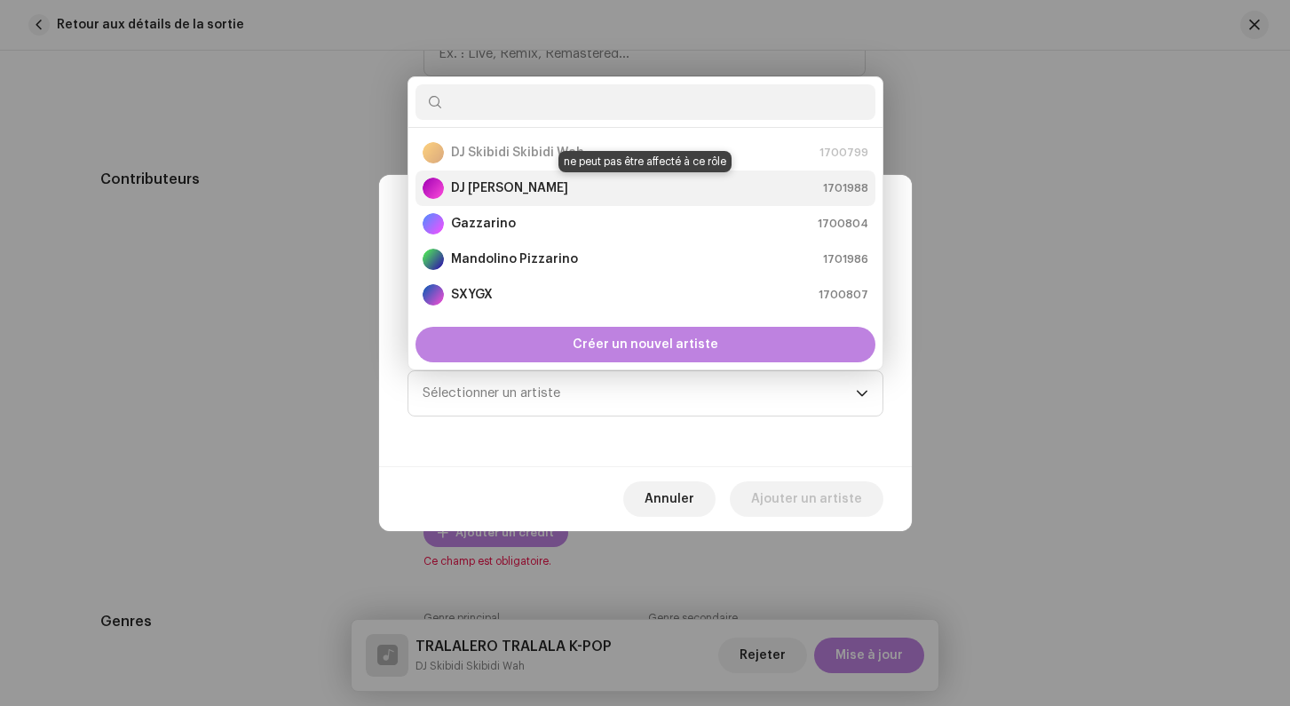
click at [477, 194] on strong "DJ Tralalero Tralala" at bounding box center [509, 188] width 117 height 18
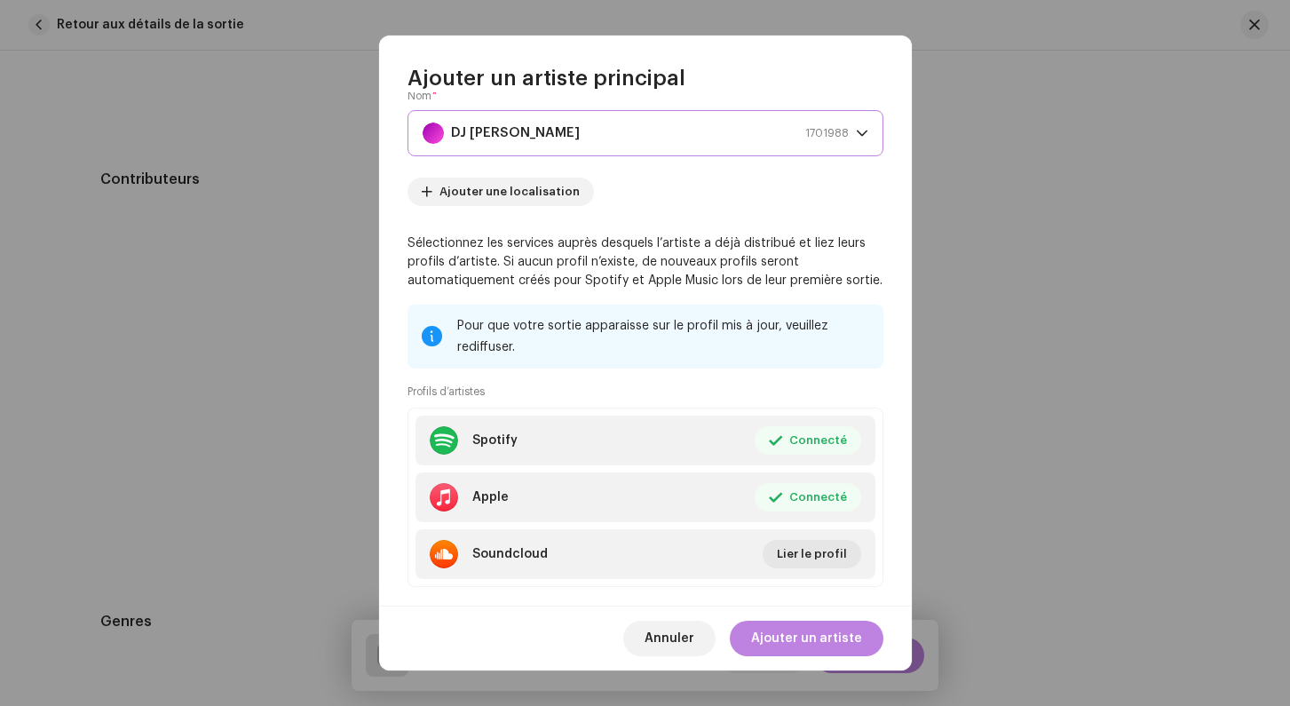
scroll to position [153, 0]
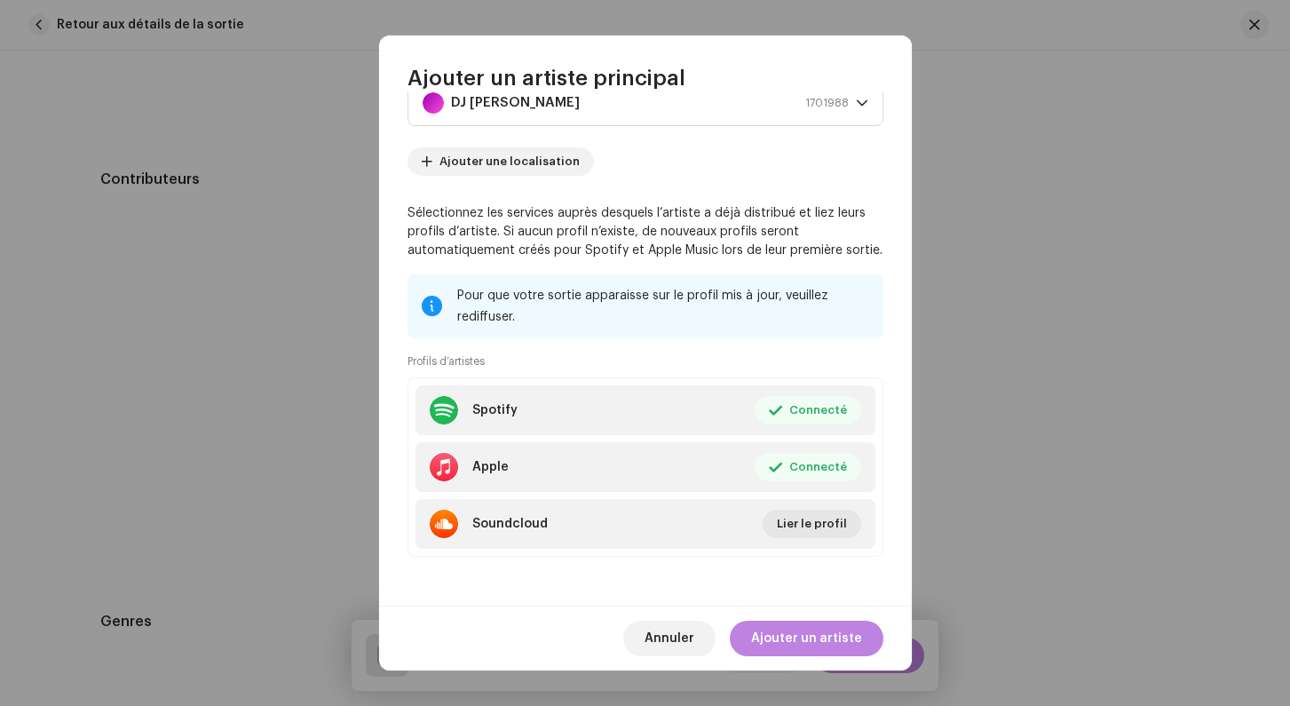
click at [771, 614] on div "Annuler Ajouter un artiste" at bounding box center [645, 637] width 533 height 65
click at [778, 633] on span "Ajouter un artiste" at bounding box center [806, 638] width 111 height 36
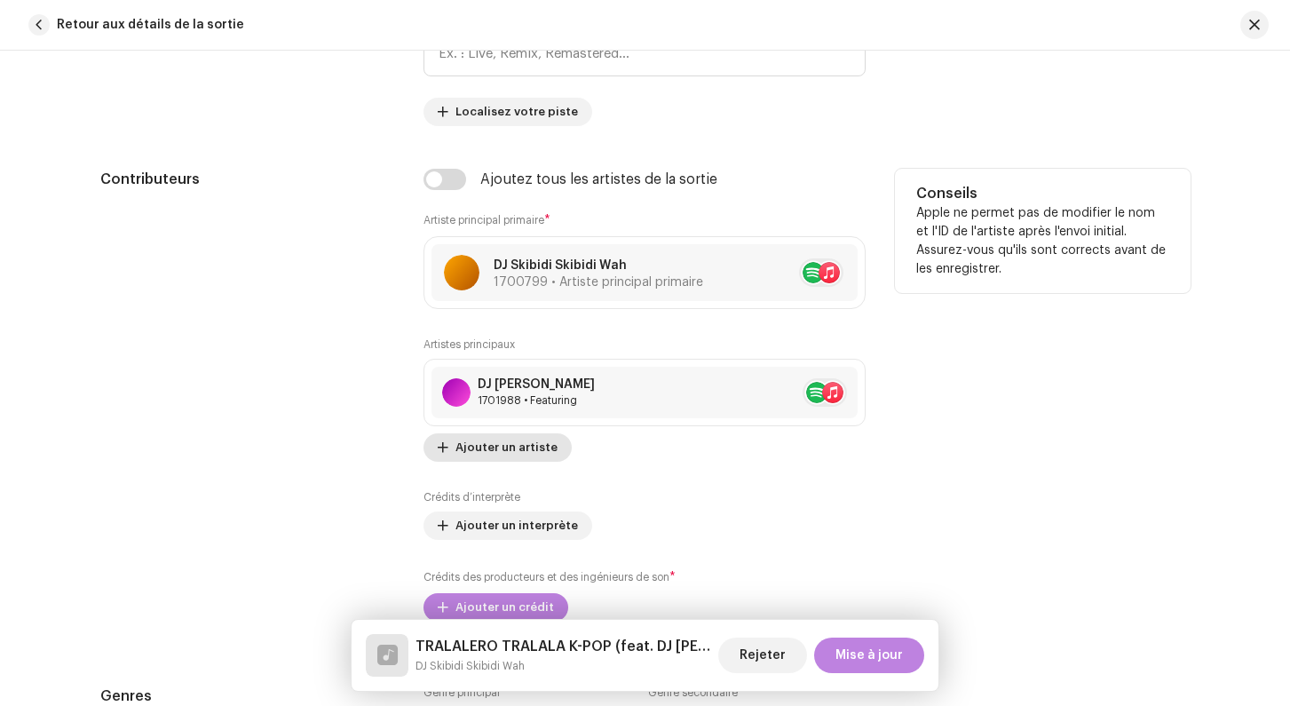
click at [483, 447] on span "Ajouter un artiste" at bounding box center [506, 448] width 102 height 36
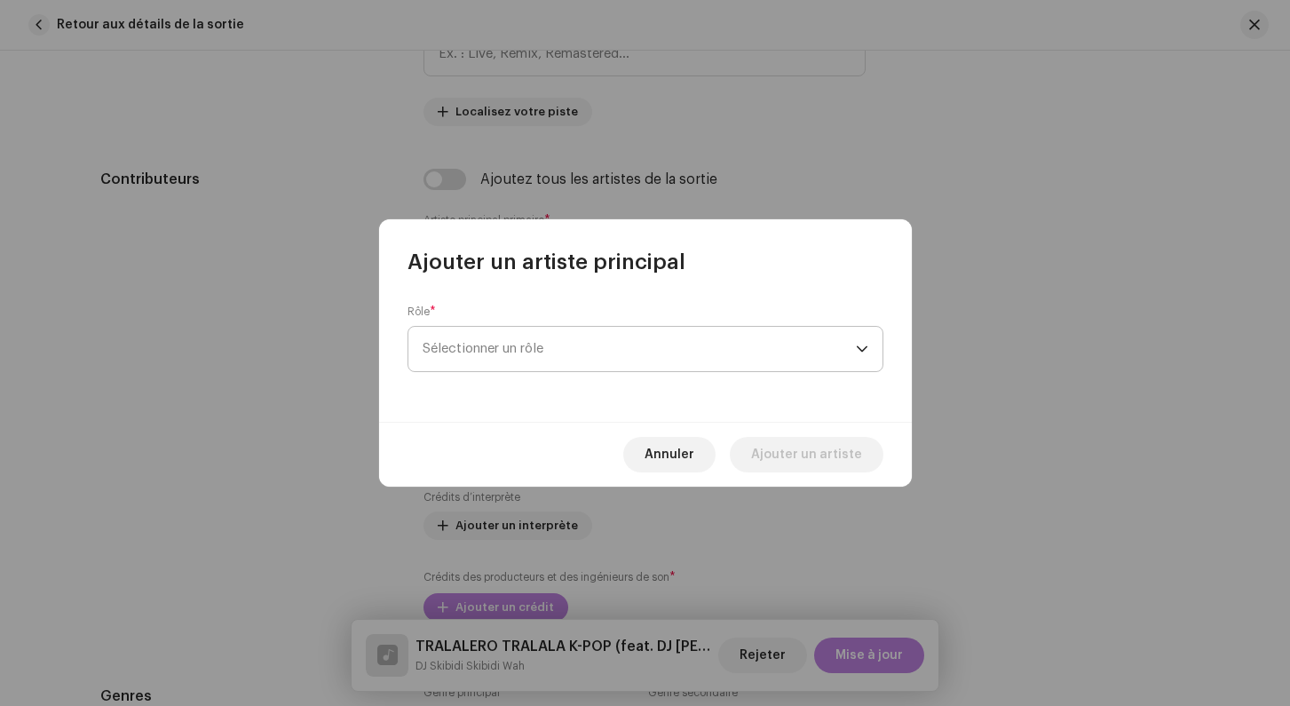
click at [510, 352] on span "Sélectionner un rôle" at bounding box center [638, 349] width 433 height 44
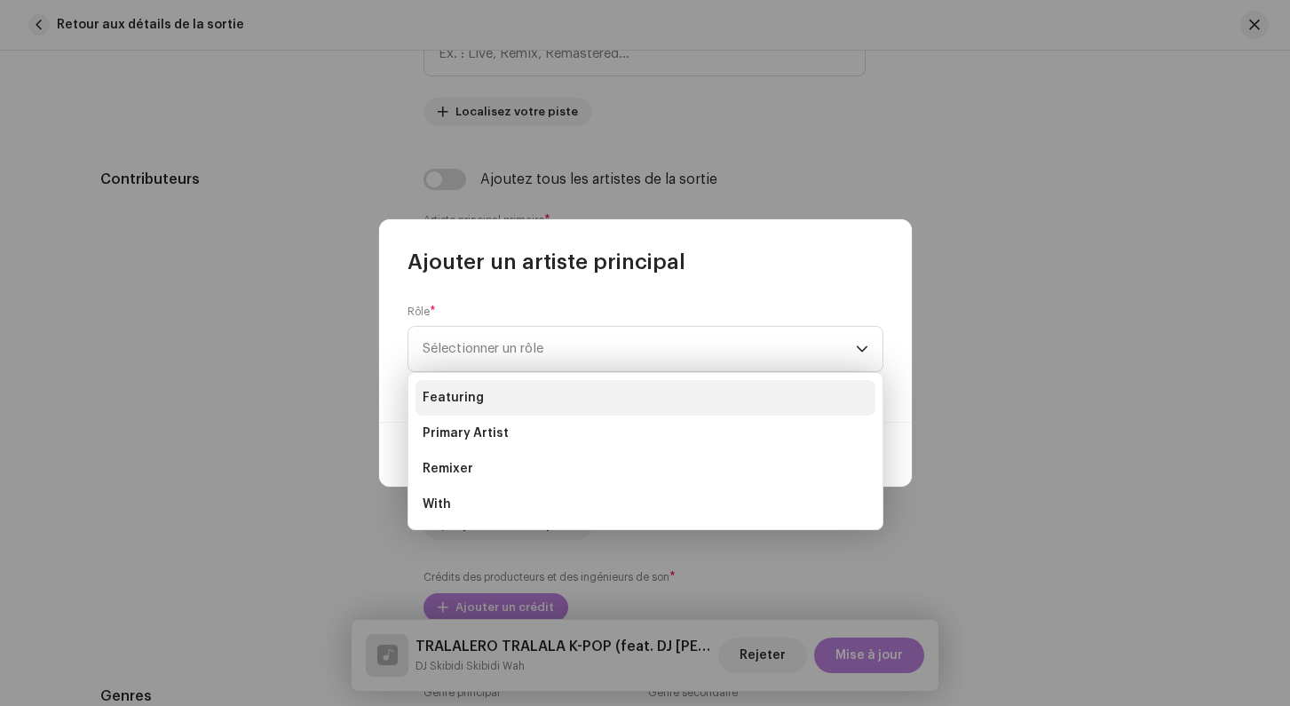
click at [470, 395] on span "Featuring" at bounding box center [452, 398] width 61 height 18
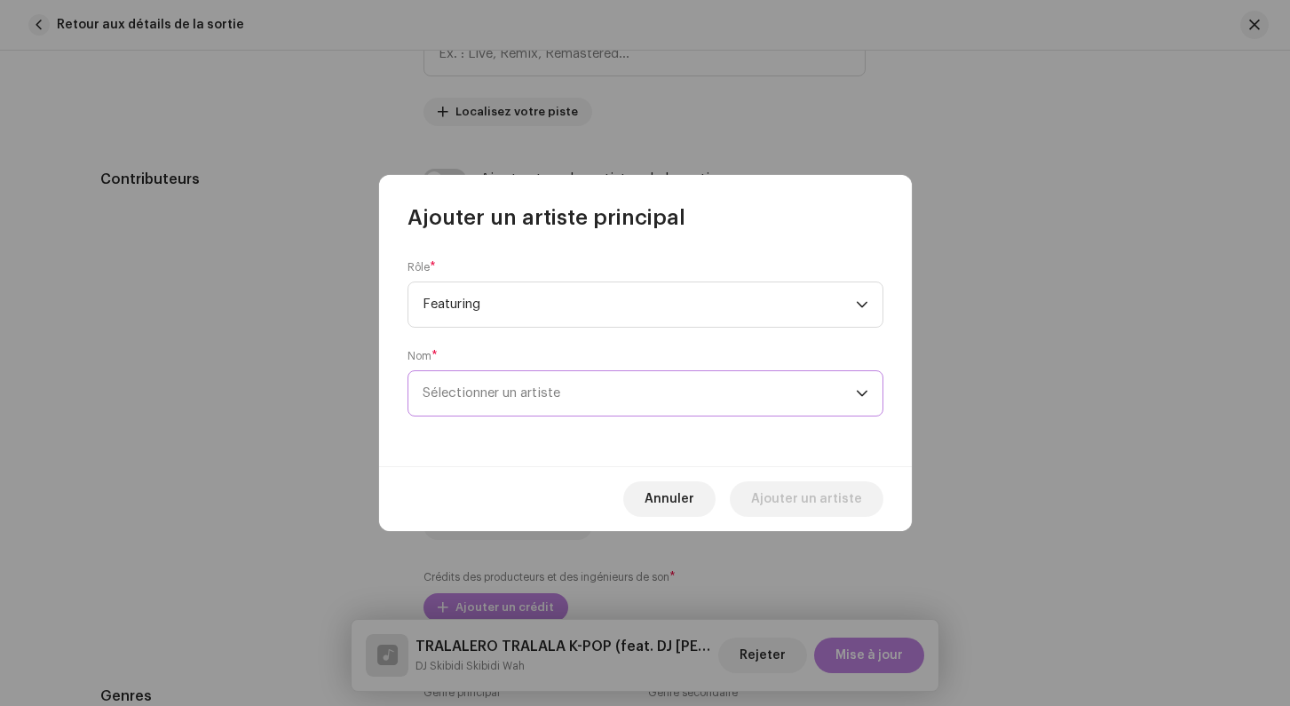
click at [474, 398] on span "Sélectionner un artiste" at bounding box center [491, 392] width 138 height 13
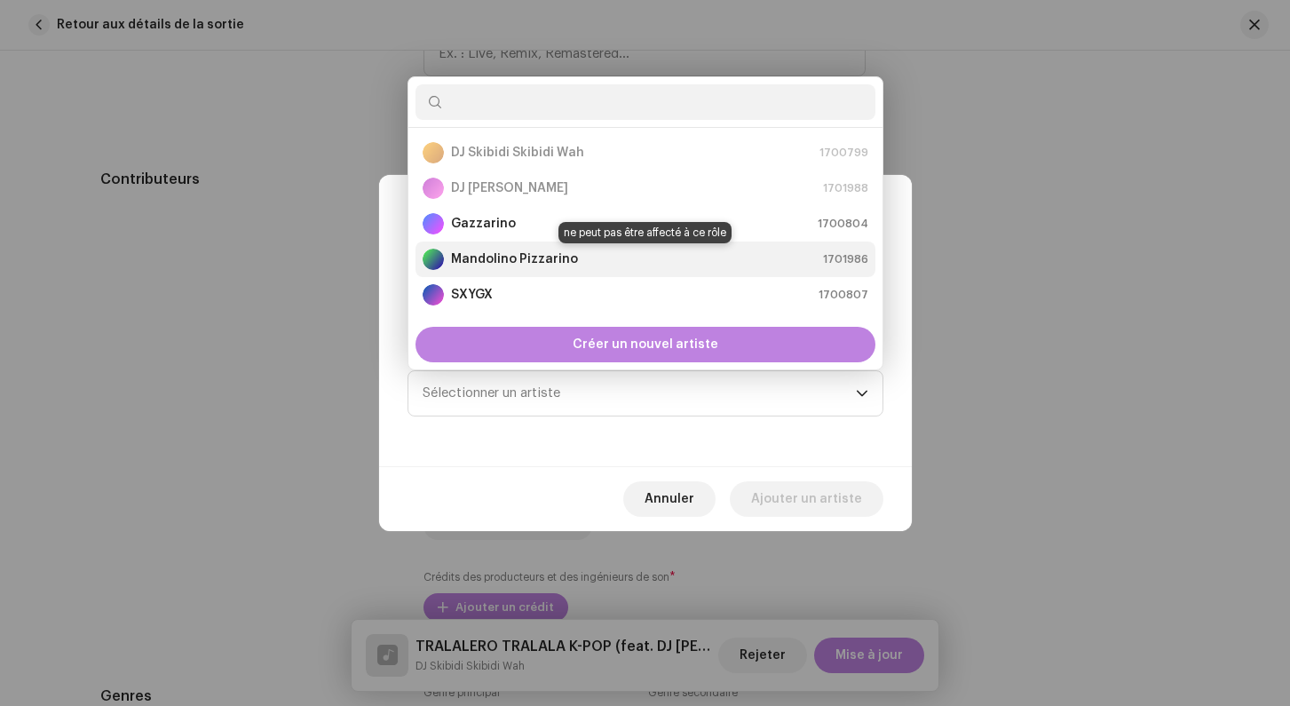
scroll to position [36, 0]
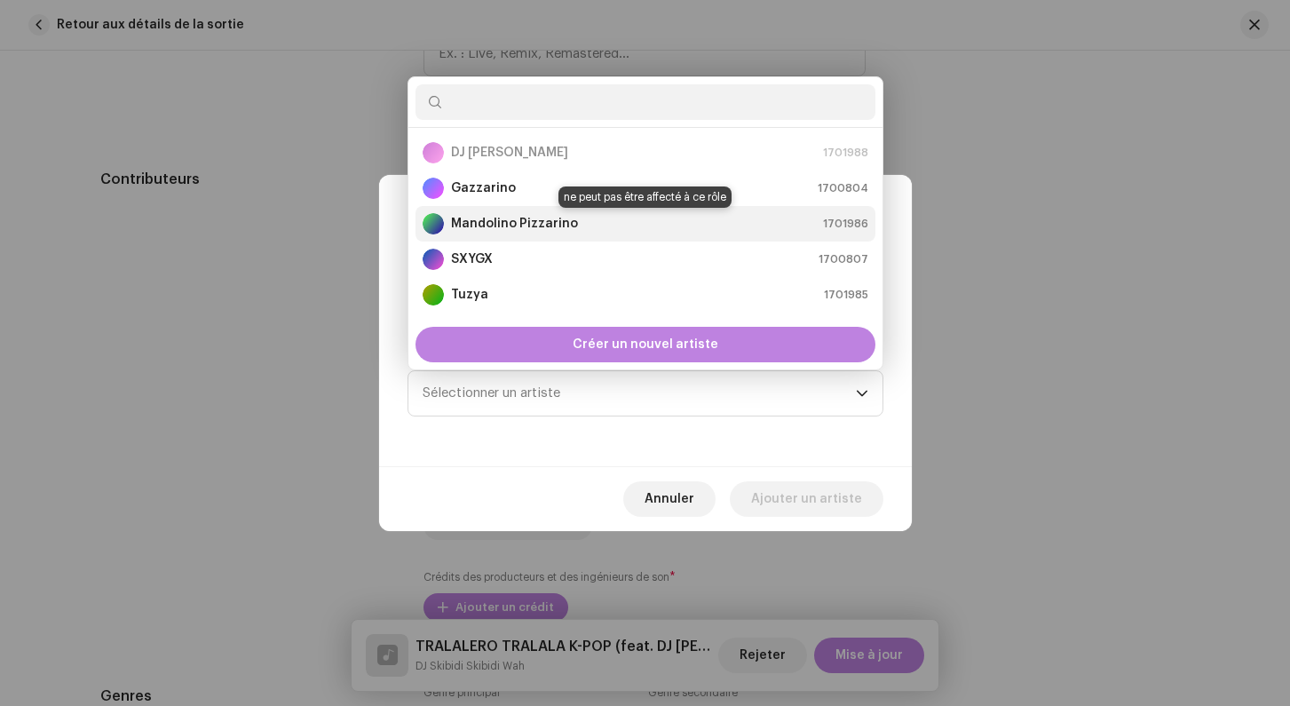
click at [493, 225] on strong "Mandolino Pizzarino" at bounding box center [514, 224] width 127 height 18
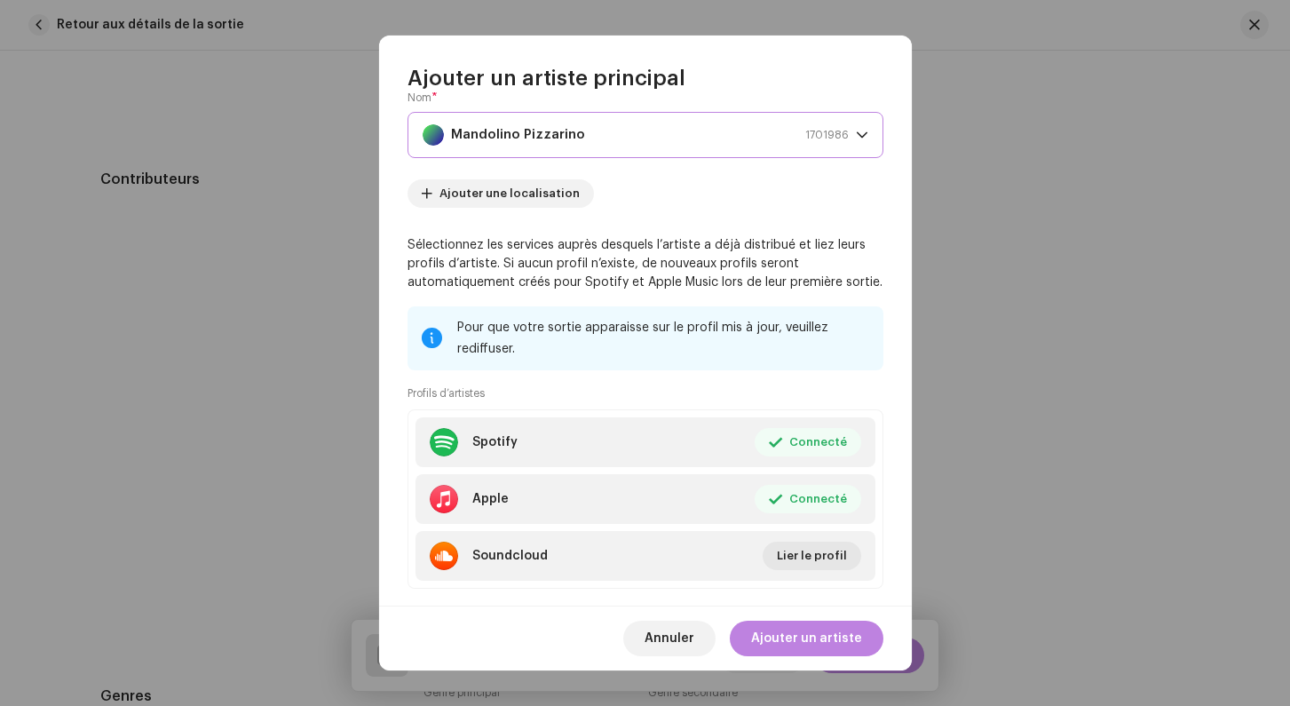
scroll to position [153, 0]
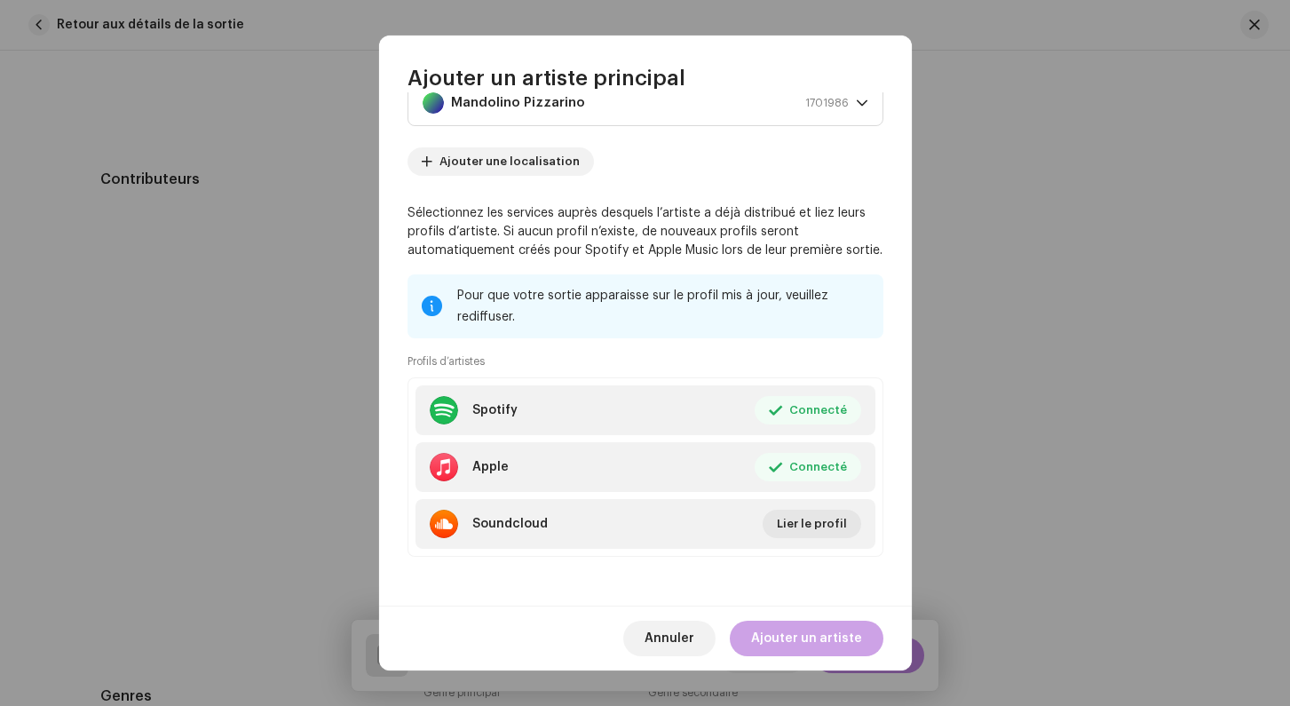
click at [827, 637] on span "Ajouter un artiste" at bounding box center [806, 638] width 111 height 36
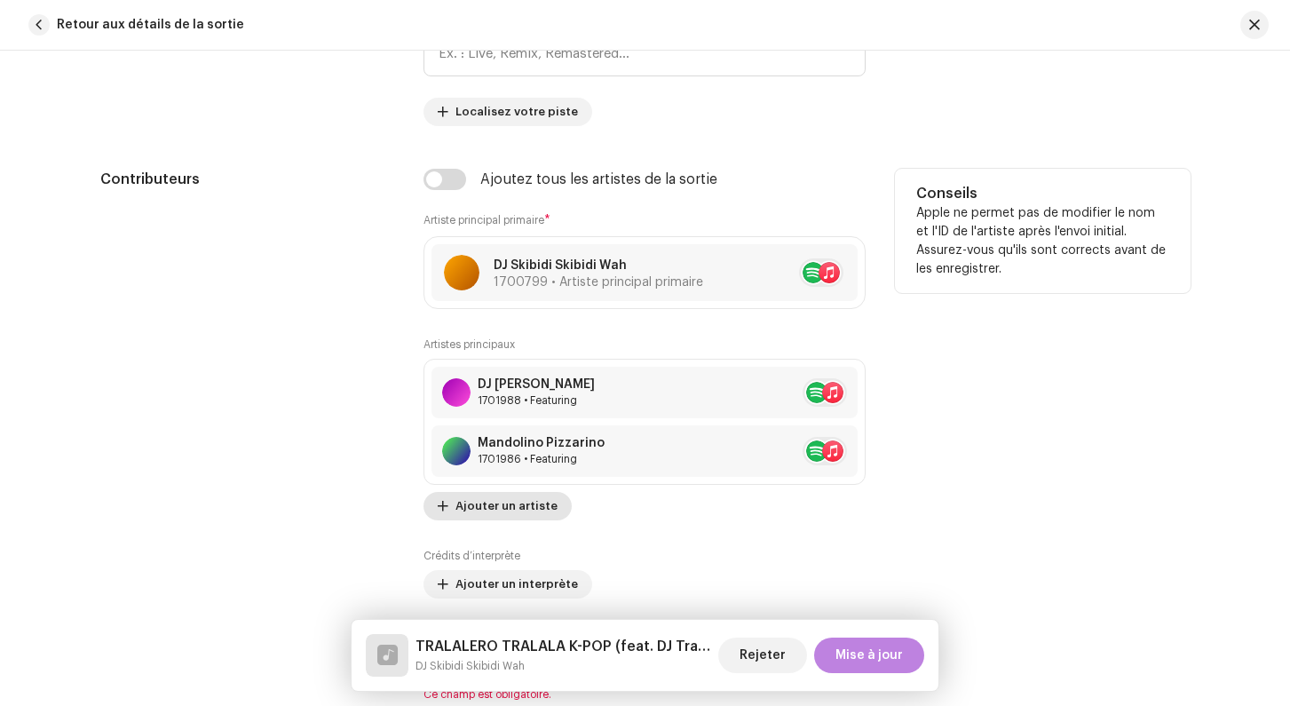
click at [526, 458] on div "Artistes principaux DJ Tralalero Tralala 1701988 • Featuring Mandolino Pizzarin…" at bounding box center [644, 428] width 442 height 183
click at [515, 499] on span "Ajouter un artiste" at bounding box center [506, 506] width 102 height 36
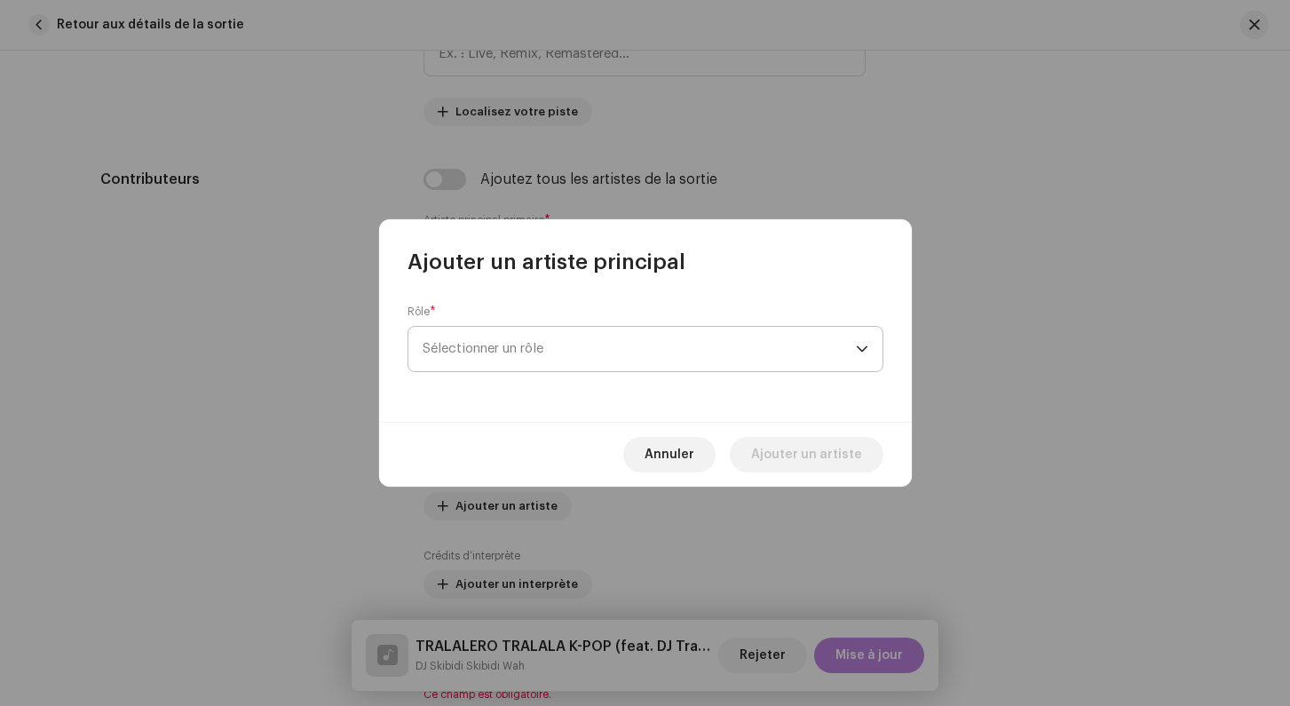
click at [524, 363] on span "Sélectionner un rôle" at bounding box center [638, 349] width 433 height 44
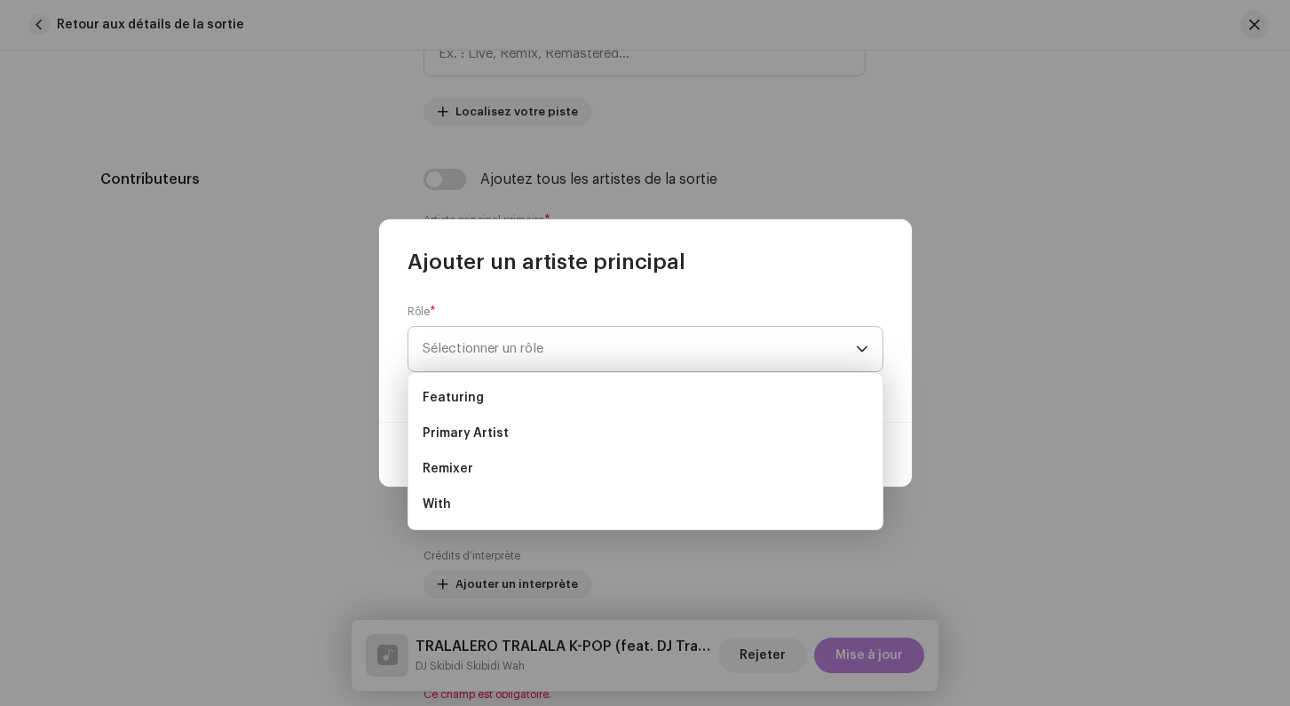
click at [522, 363] on span "Sélectionner un rôle" at bounding box center [638, 349] width 433 height 44
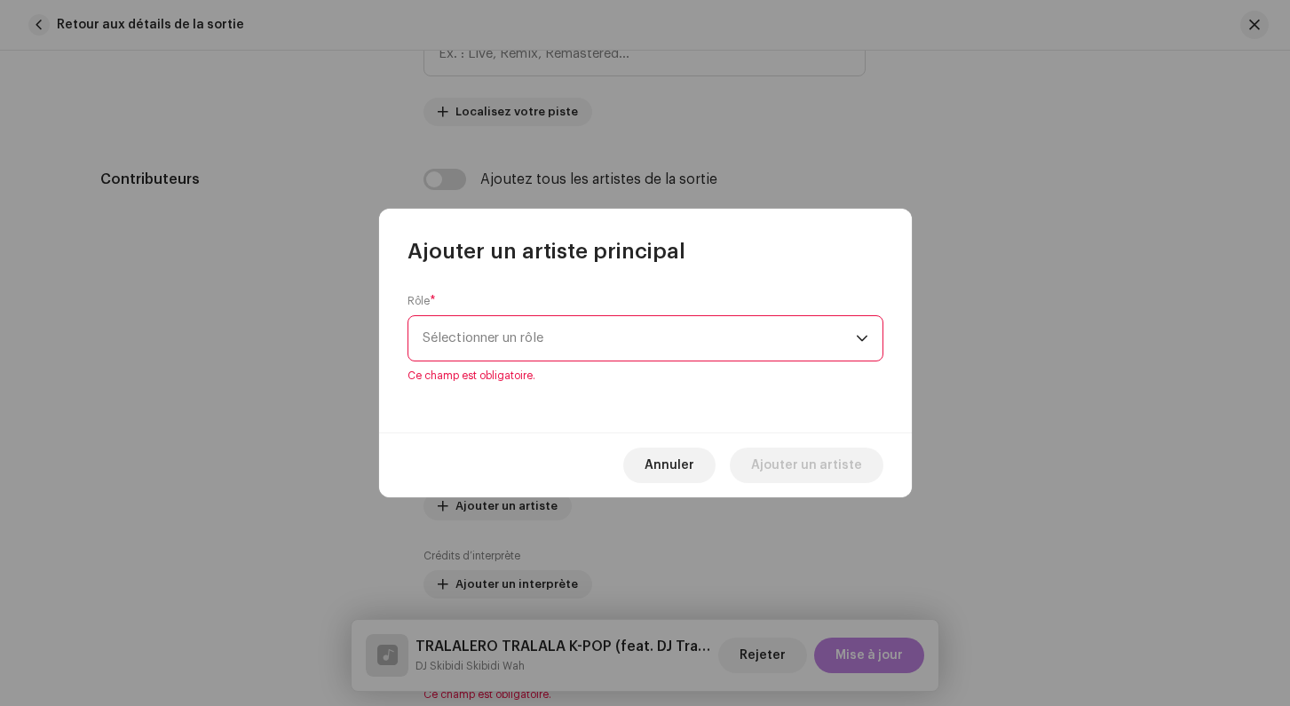
click at [506, 351] on span "Sélectionner un rôle" at bounding box center [638, 338] width 433 height 44
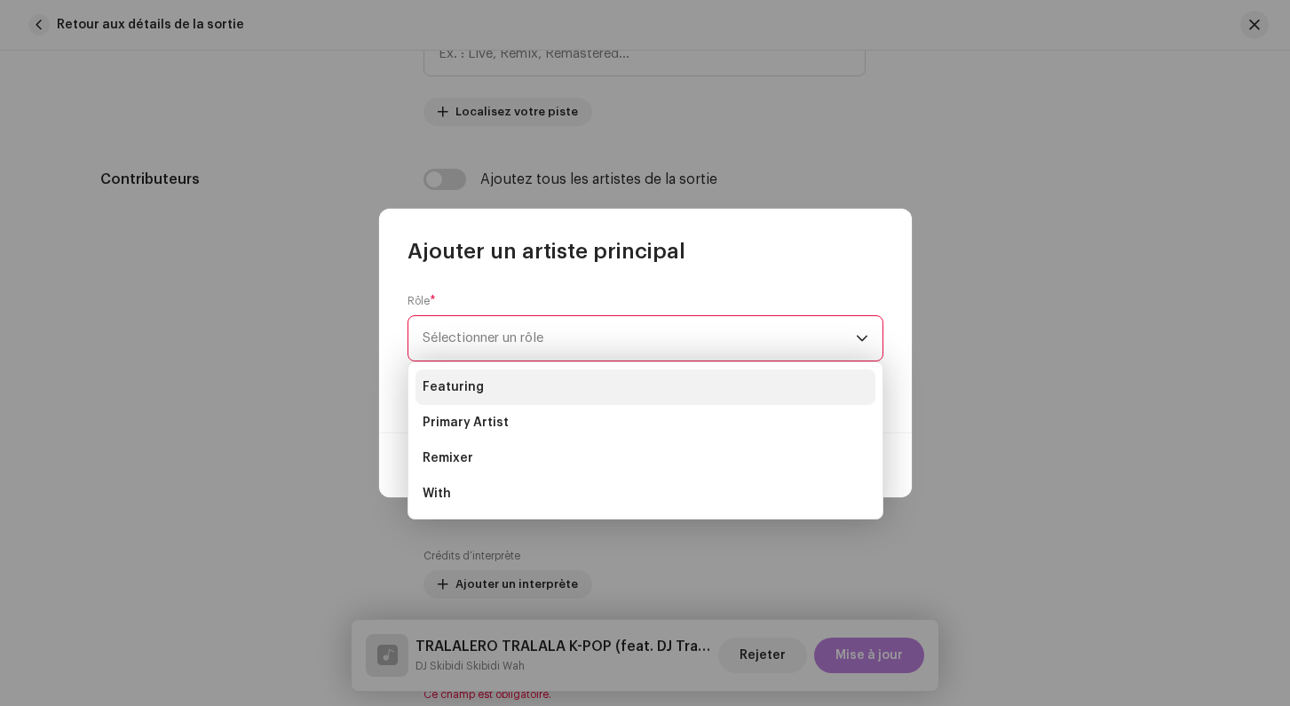
click at [471, 384] on span "Featuring" at bounding box center [452, 387] width 61 height 18
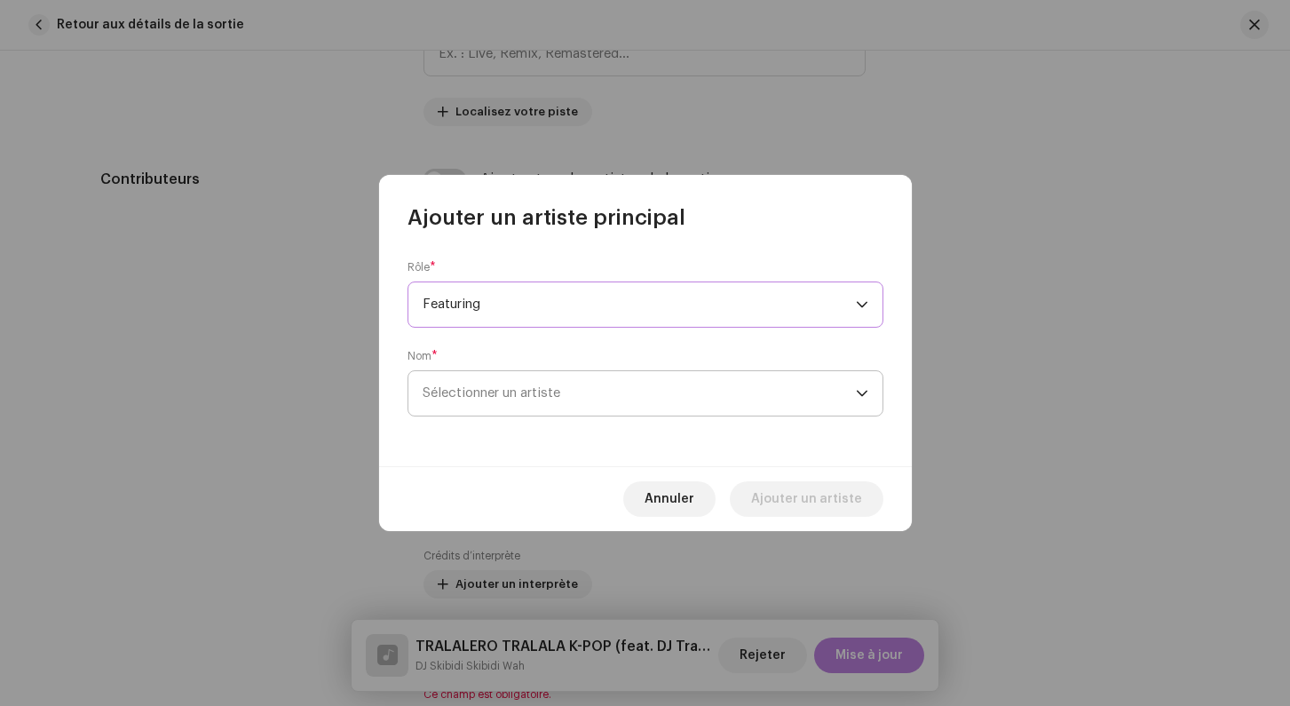
click at [640, 390] on span "Sélectionner un artiste" at bounding box center [638, 393] width 433 height 44
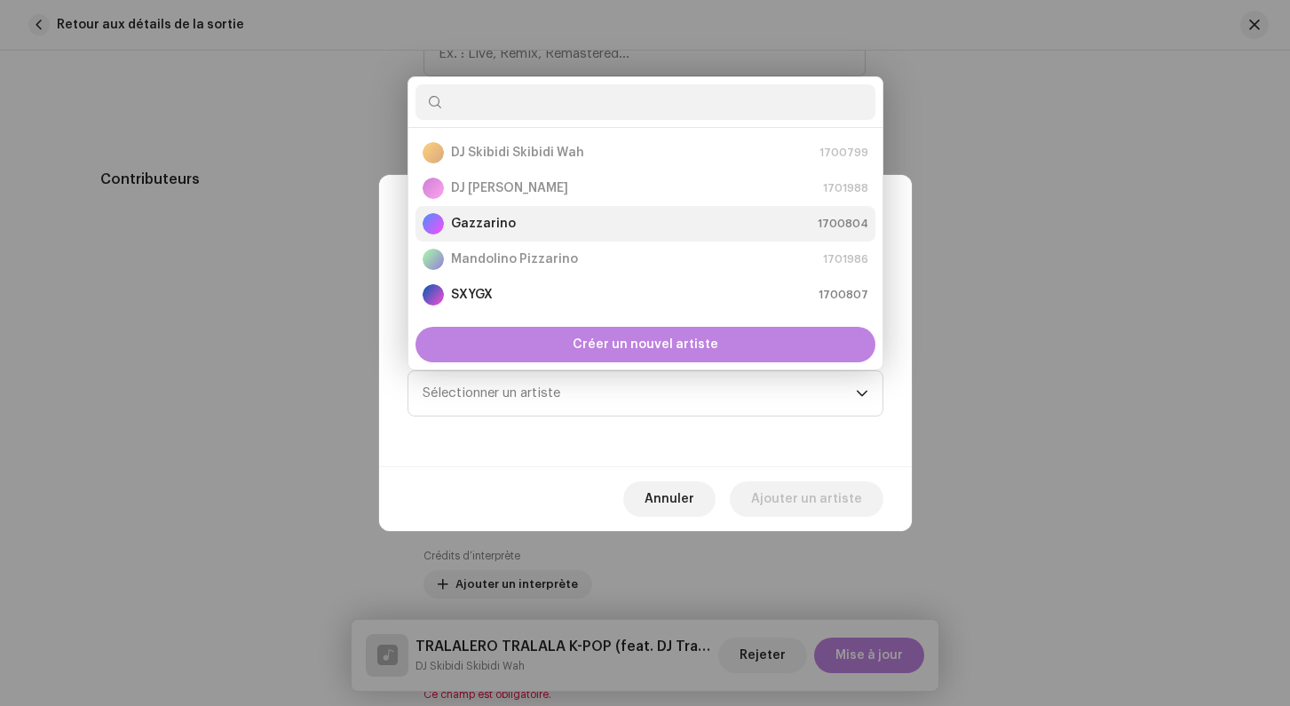
click at [593, 241] on li "Gazzarino 1700804" at bounding box center [645, 224] width 460 height 36
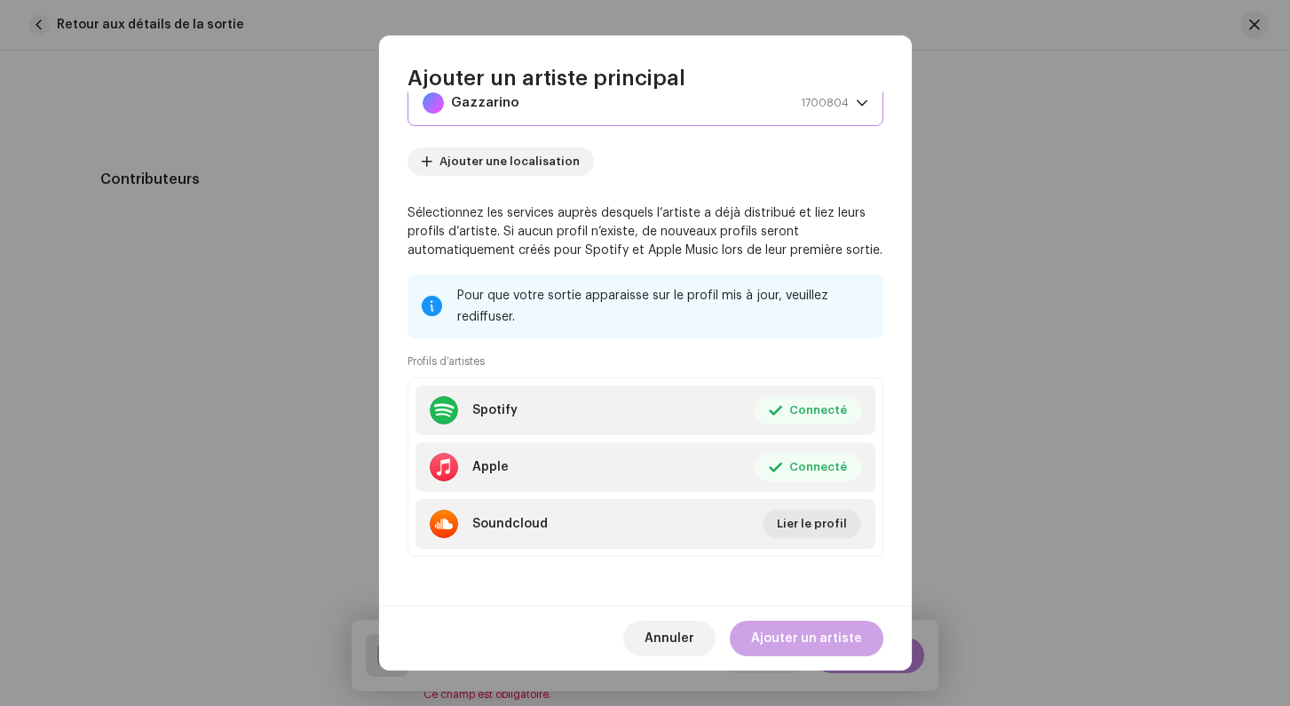
click at [840, 639] on span "Ajouter un artiste" at bounding box center [806, 638] width 111 height 36
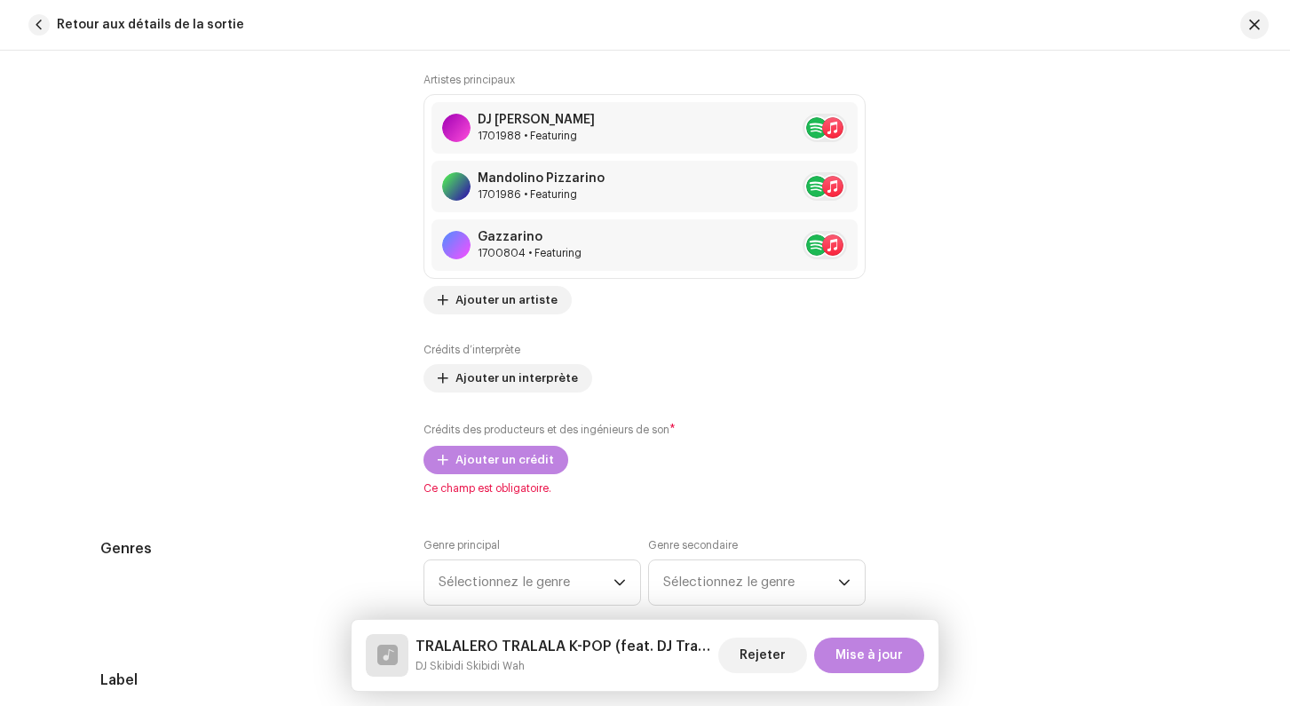
scroll to position [1383, 0]
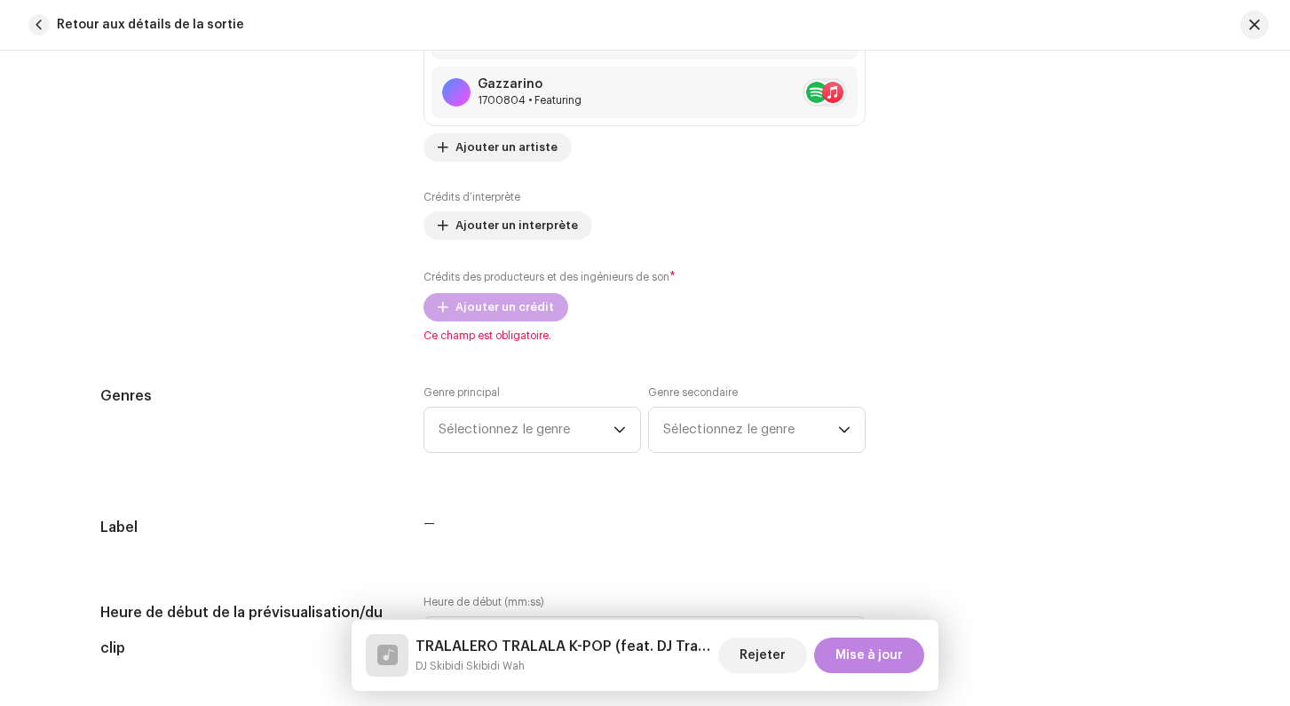
click at [482, 305] on span "Ajouter un crédit" at bounding box center [504, 307] width 99 height 36
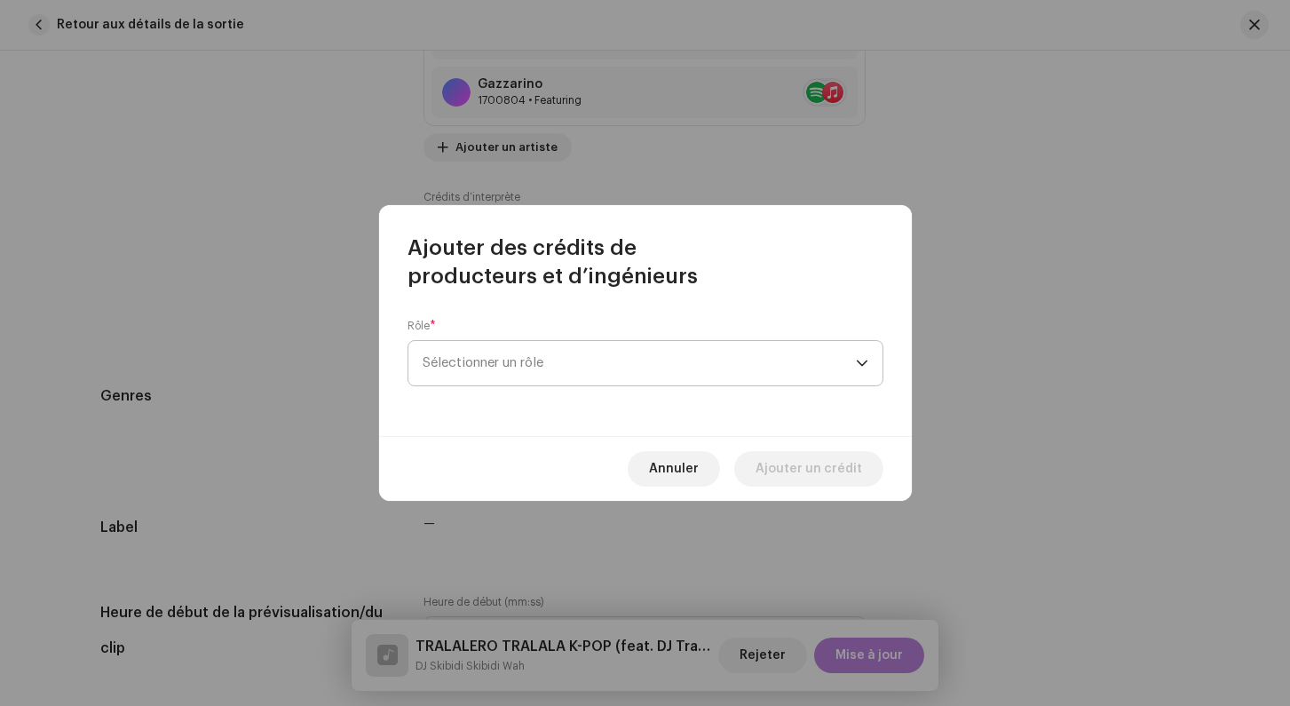
click at [468, 349] on span "Sélectionner un rôle" at bounding box center [638, 363] width 433 height 44
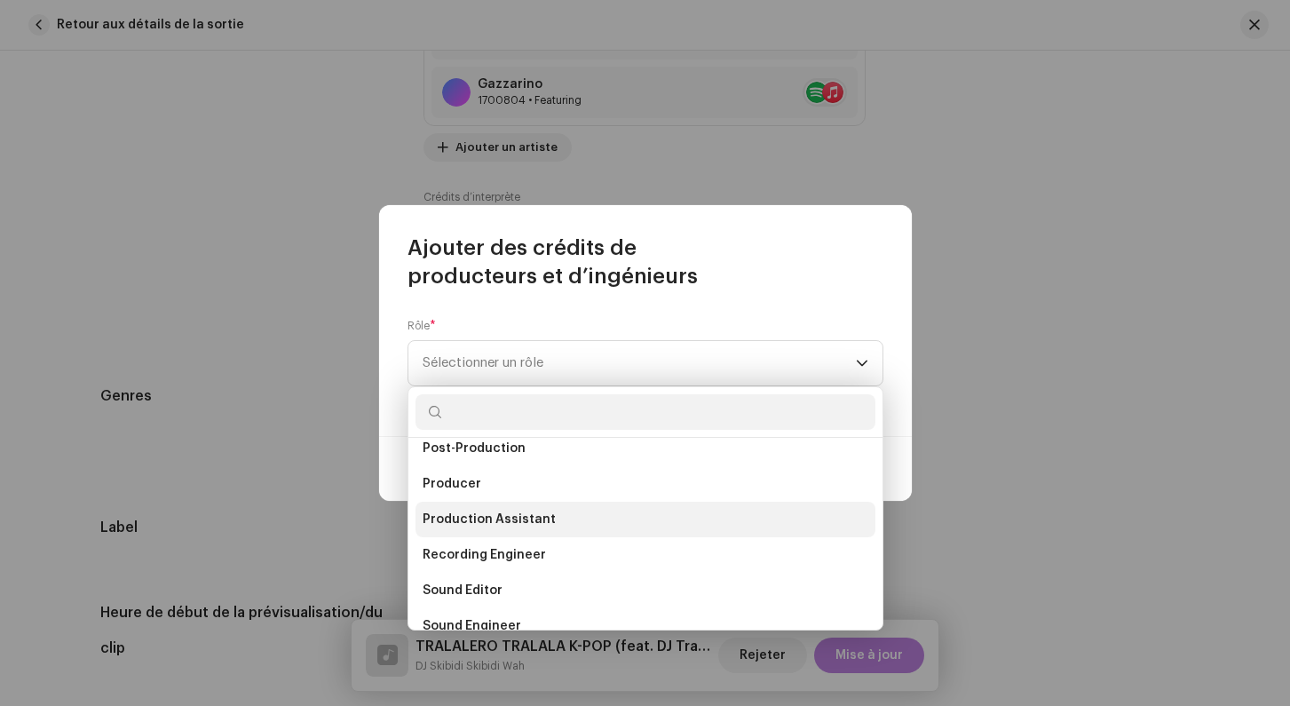
scroll to position [652, 0]
click at [464, 523] on span "Producer" at bounding box center [451, 520] width 59 height 18
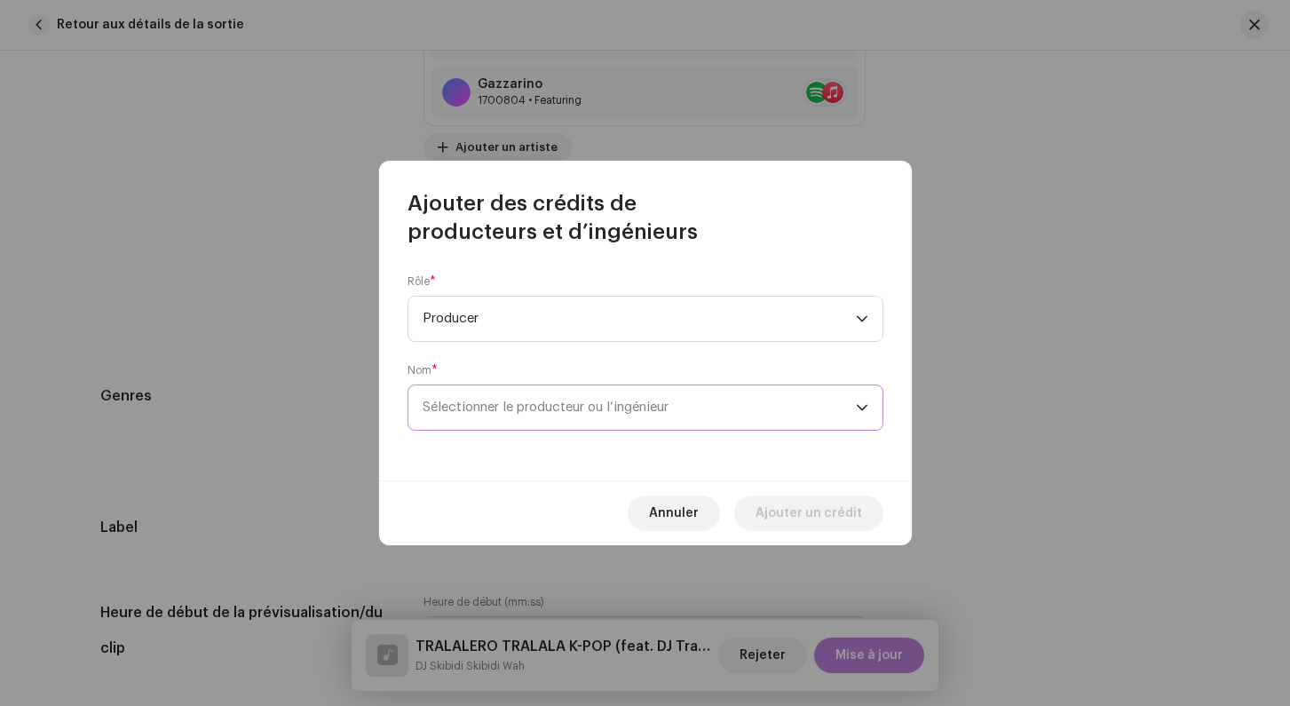
click at [465, 422] on span "Sélectionner le producteur ou l’ingénieur" at bounding box center [638, 407] width 433 height 44
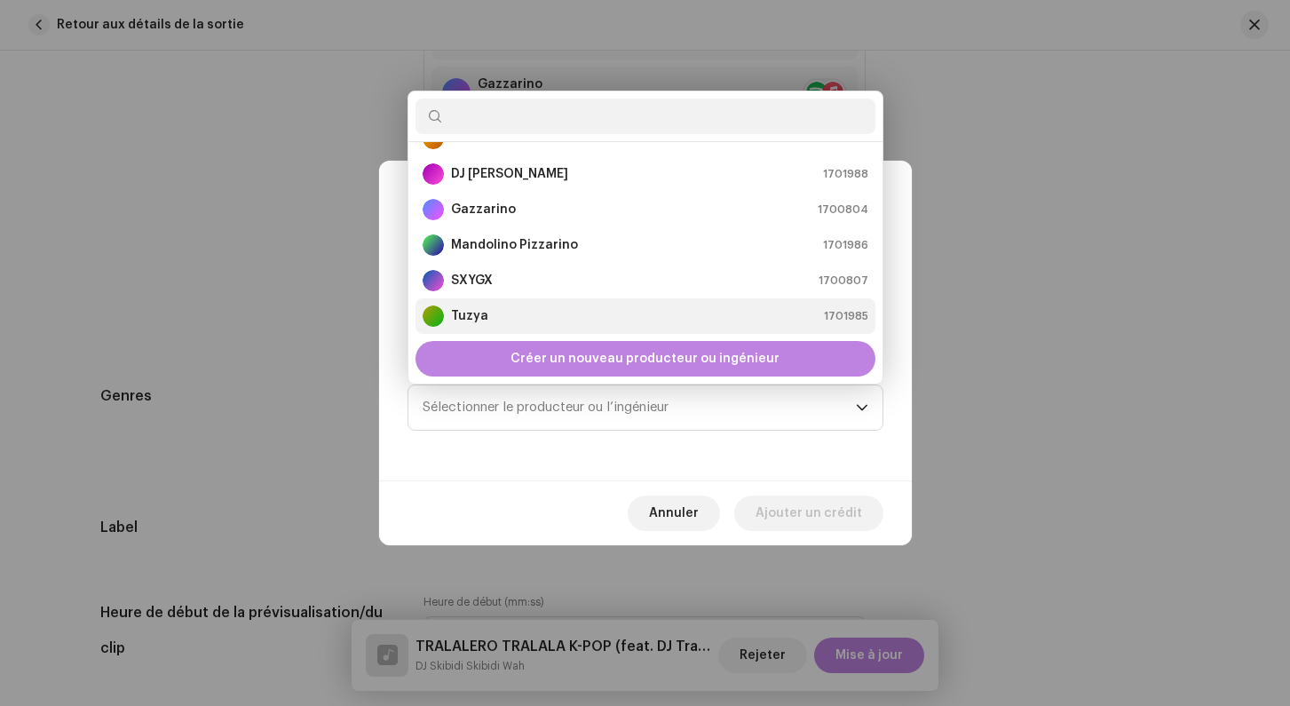
scroll to position [0, 0]
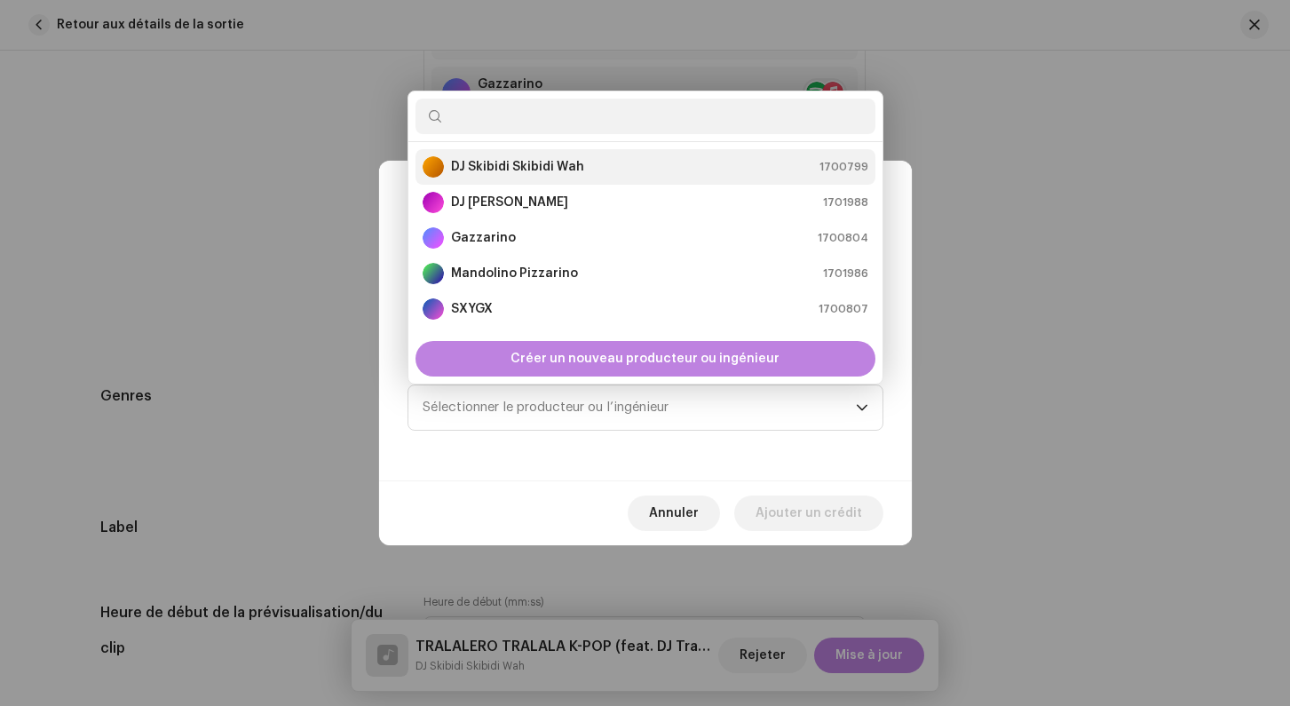
click at [485, 168] on strong "DJ Skibidi Skibidi Wah" at bounding box center [517, 167] width 133 height 18
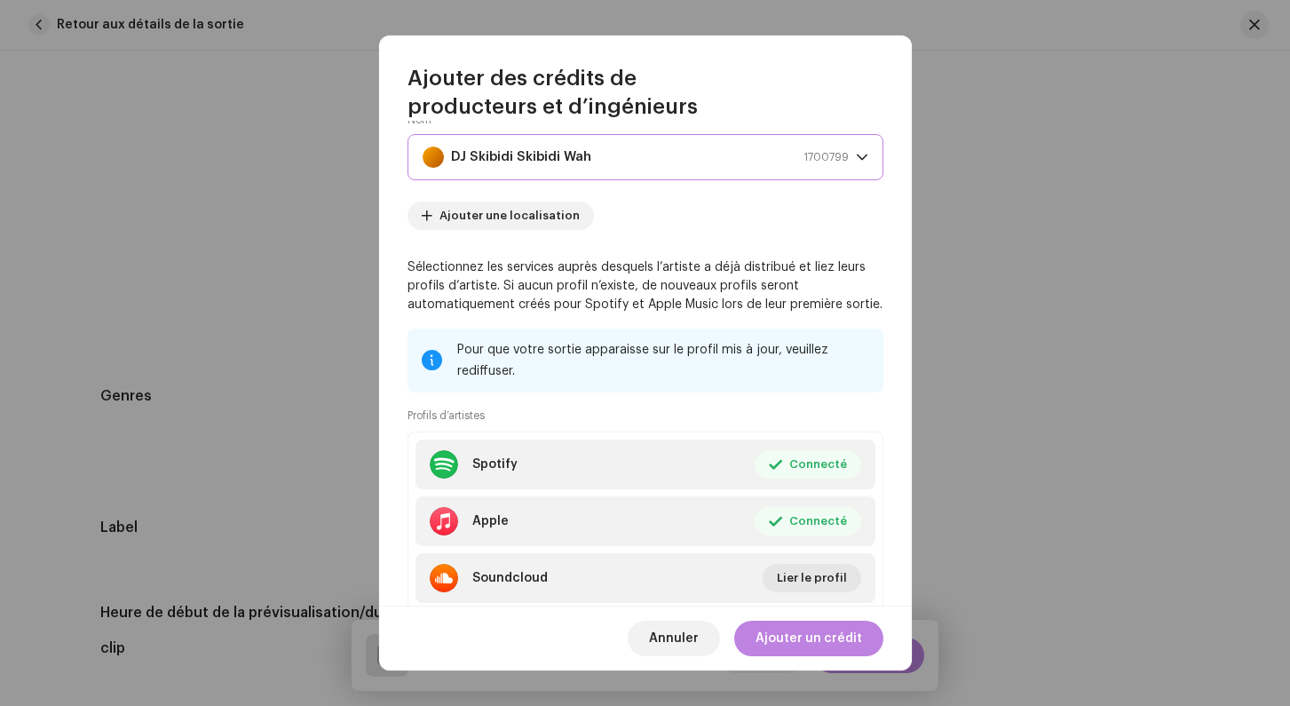
scroll to position [181, 0]
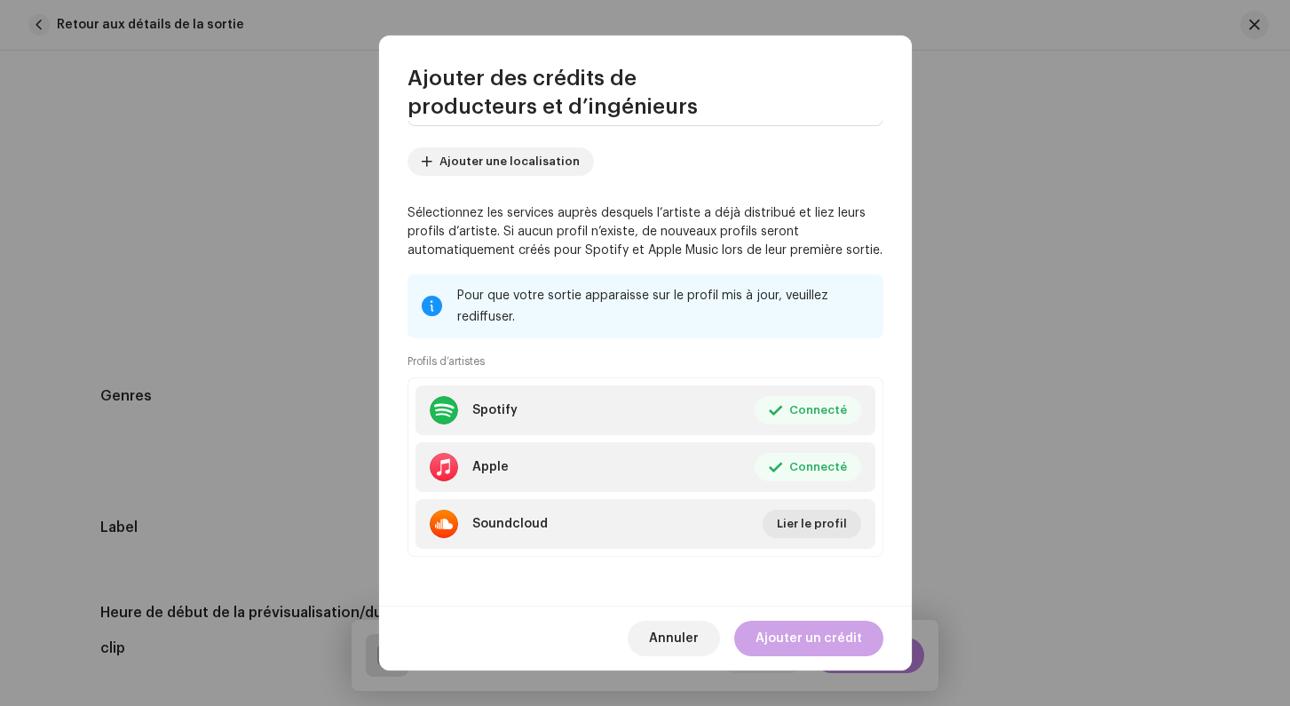
click at [795, 632] on span "Ajouter un crédit" at bounding box center [808, 638] width 107 height 36
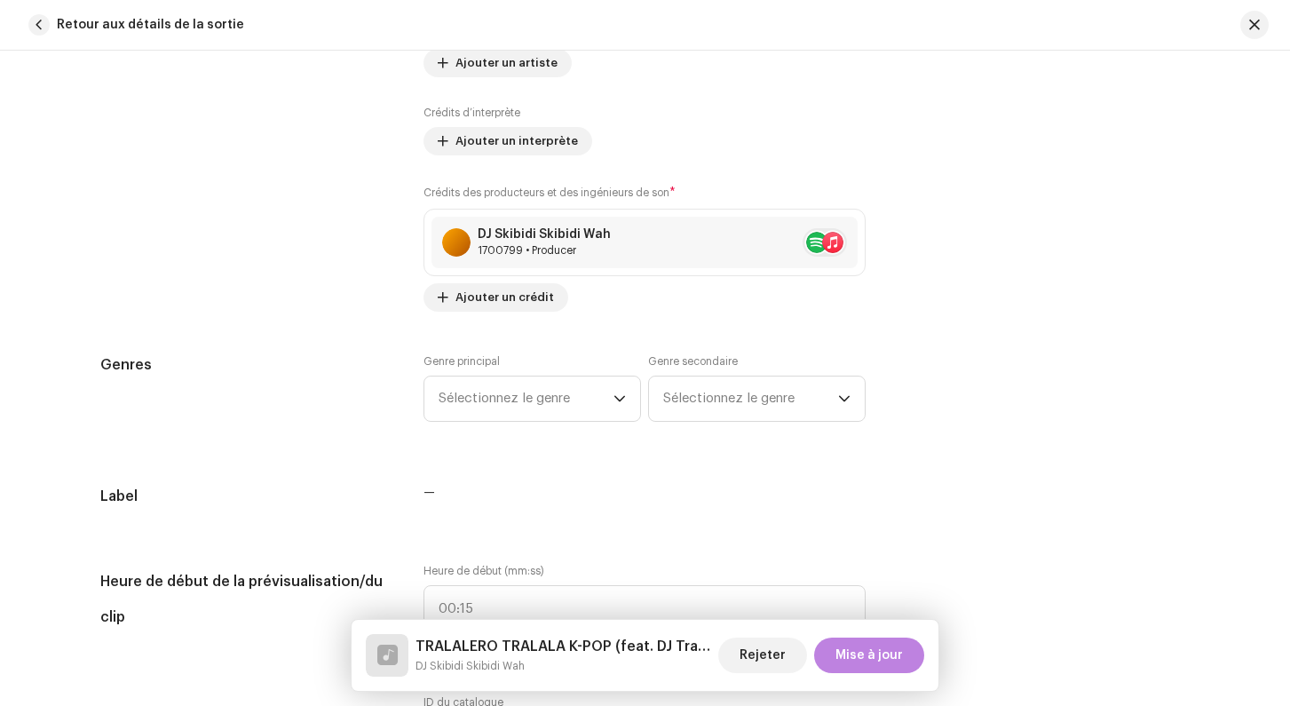
scroll to position [1485, 0]
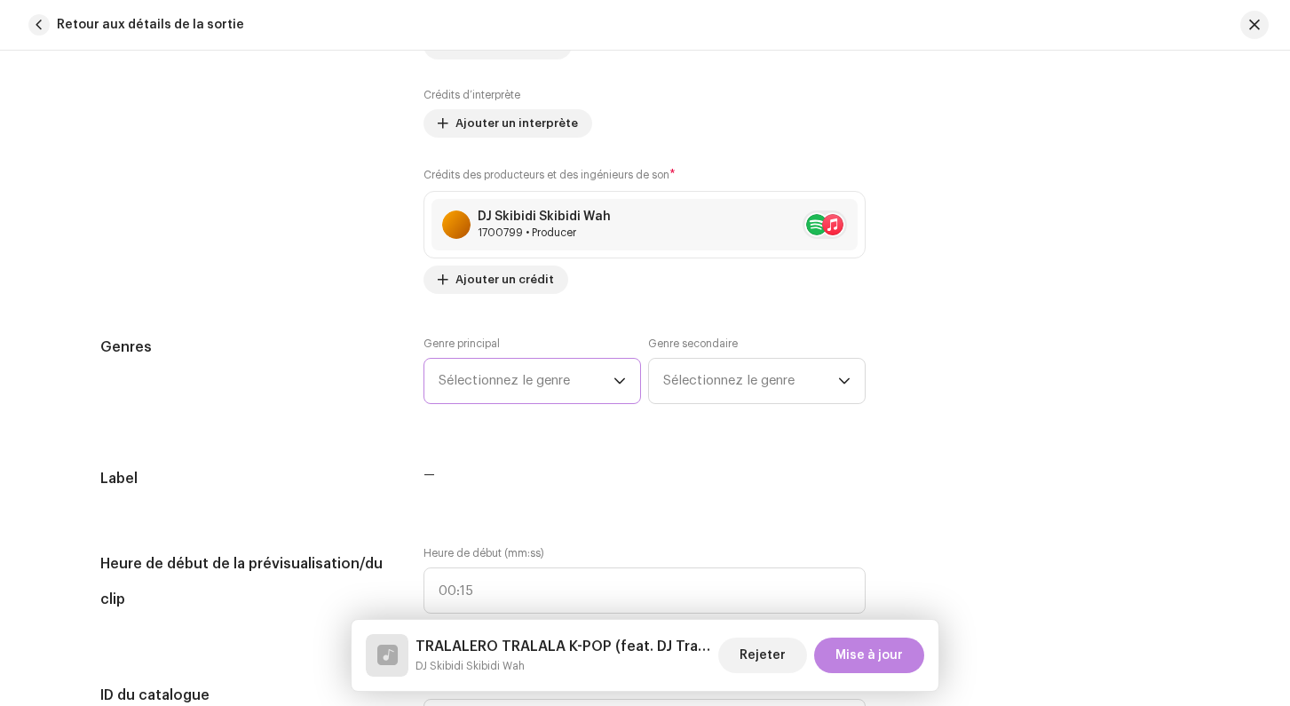
click at [548, 384] on span "Sélectionnez le genre" at bounding box center [525, 381] width 175 height 44
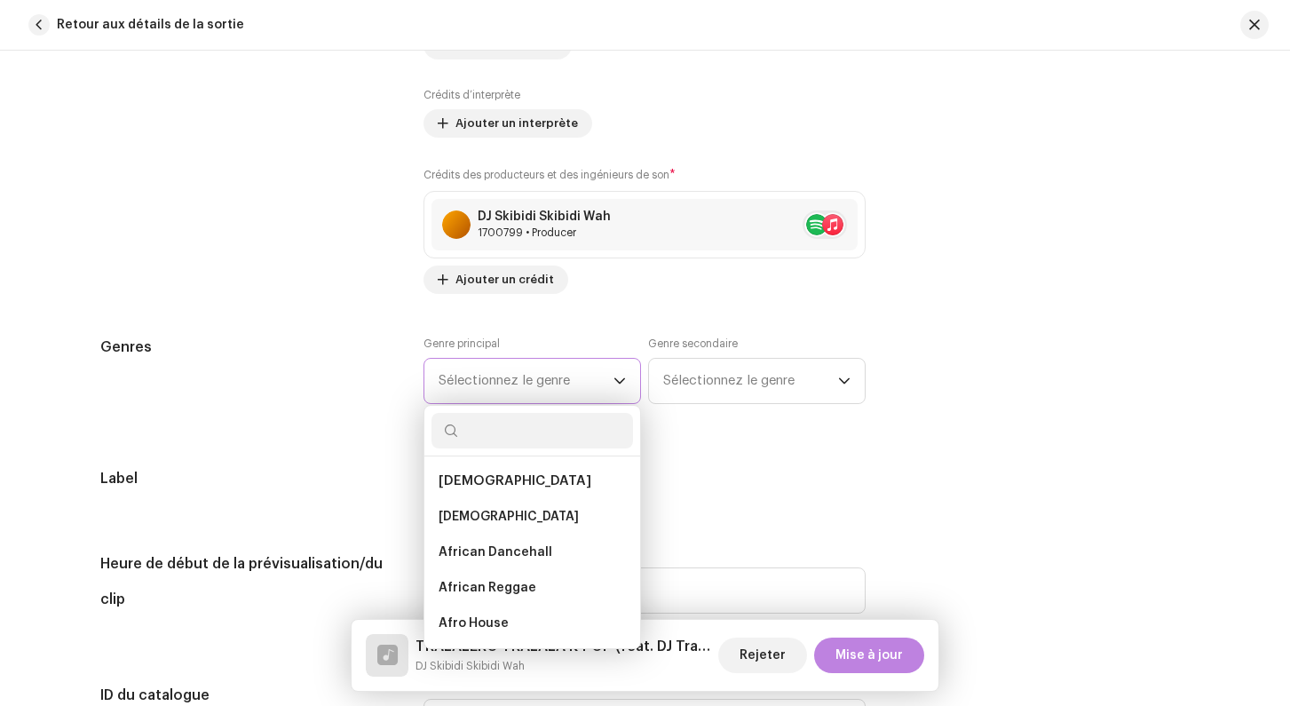
click at [548, 384] on span "Sélectionnez le genre" at bounding box center [525, 381] width 175 height 44
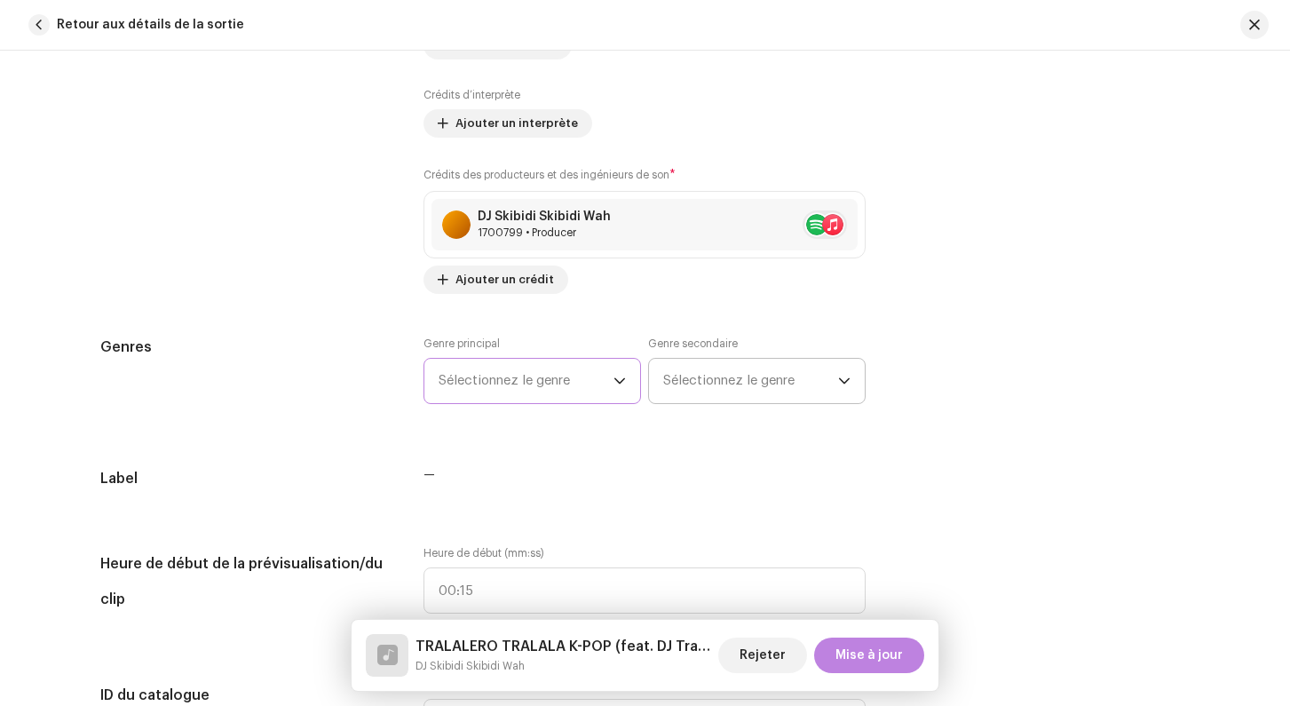
click at [688, 383] on span "Sélectionnez le genre" at bounding box center [750, 381] width 175 height 44
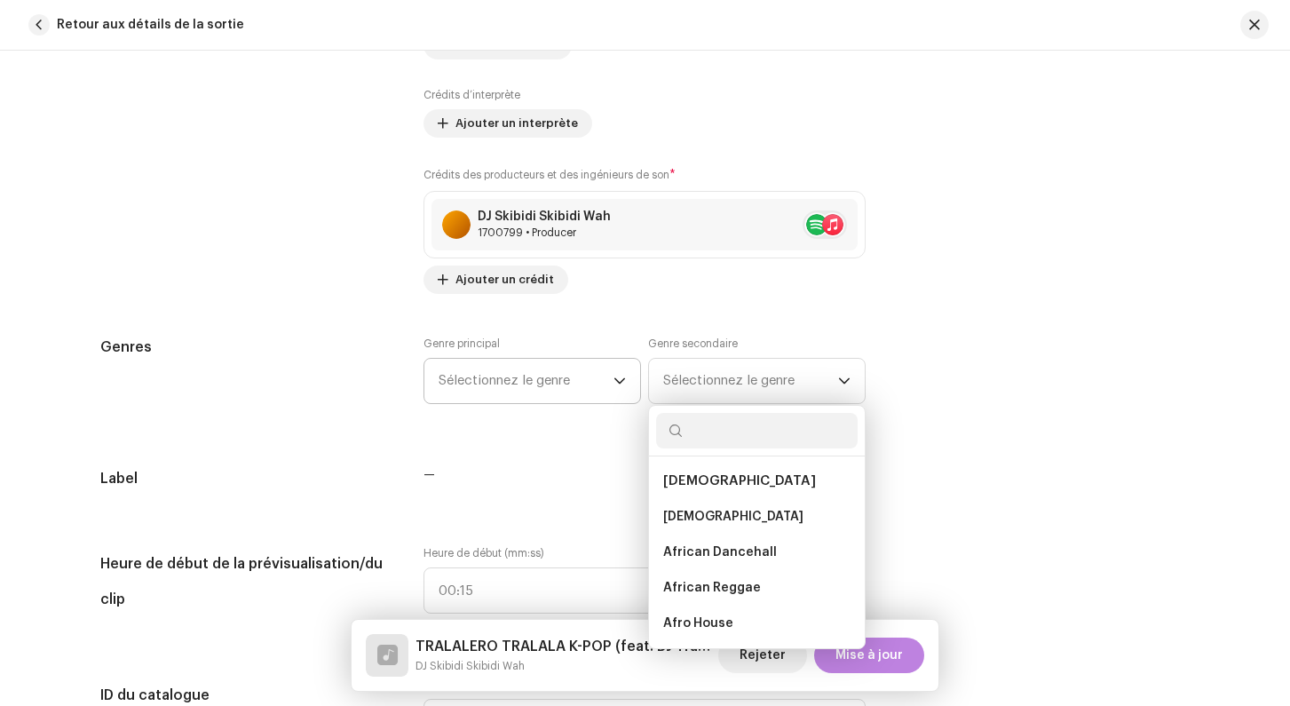
click at [598, 389] on span "Sélectionnez le genre" at bounding box center [525, 381] width 175 height 44
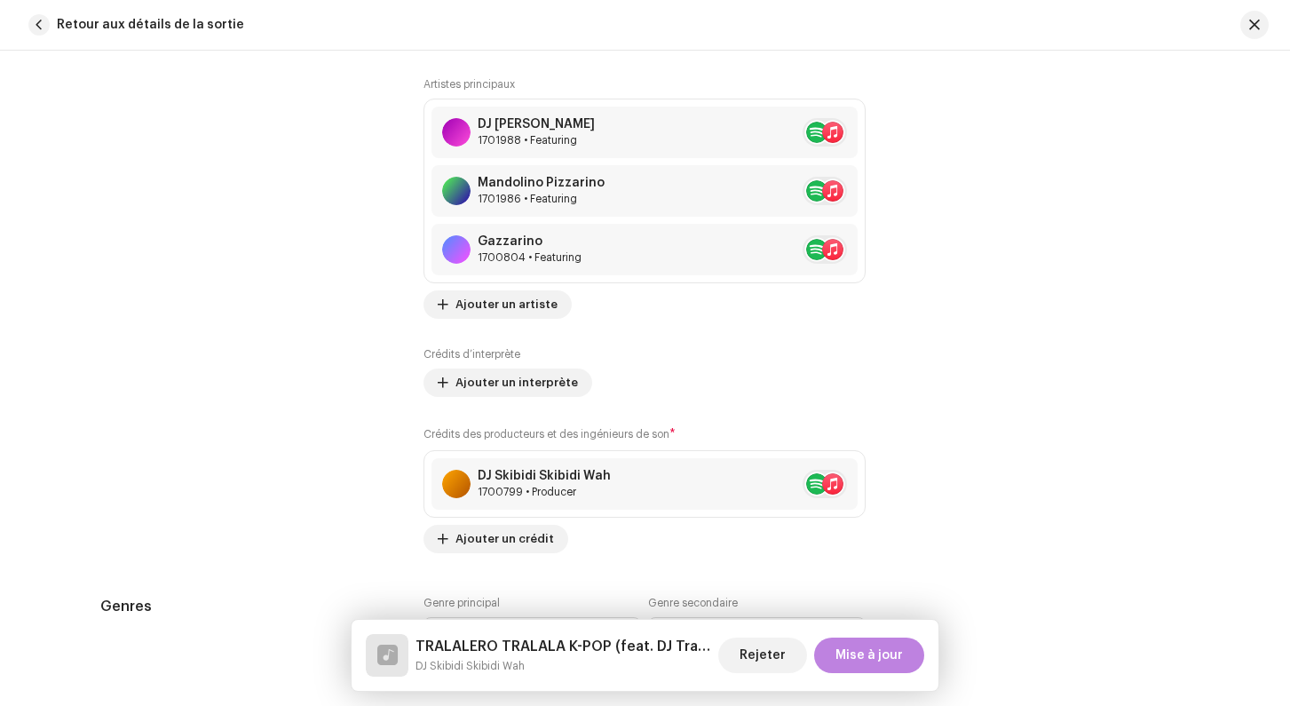
scroll to position [1401, 0]
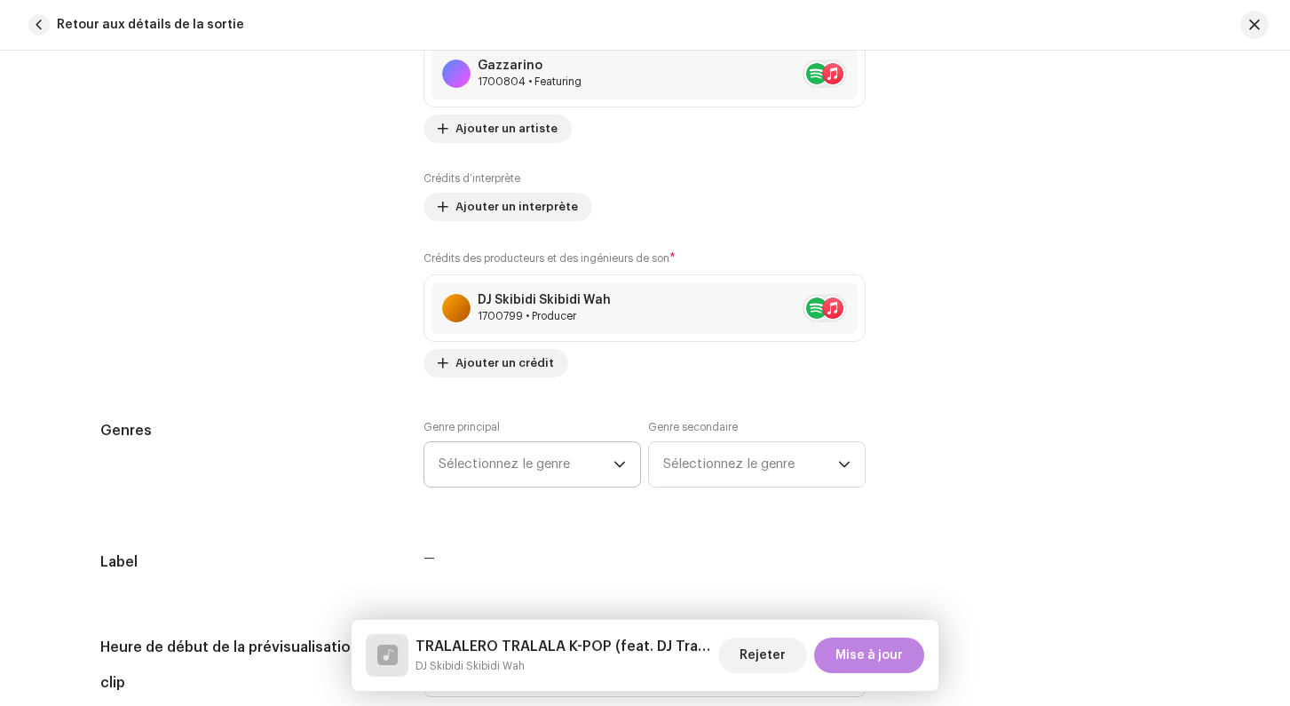
click at [462, 463] on span "Sélectionnez le genre" at bounding box center [525, 464] width 175 height 44
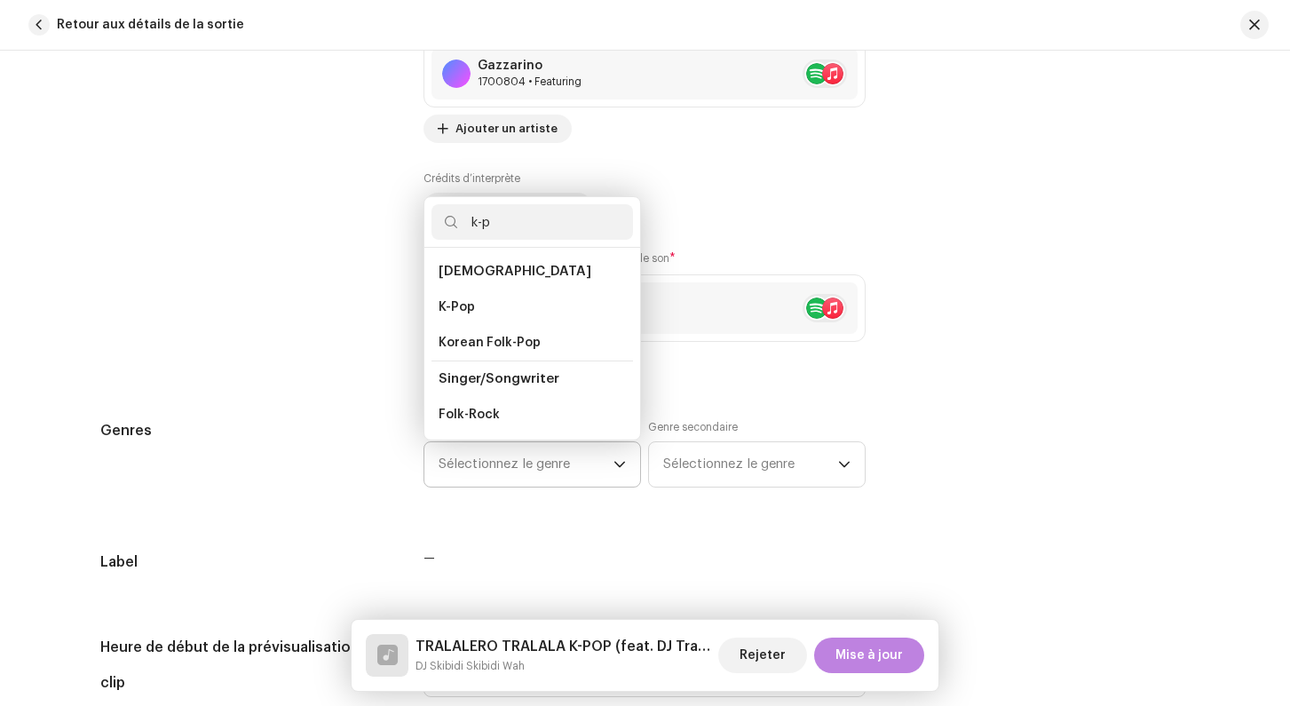
scroll to position [0, 0]
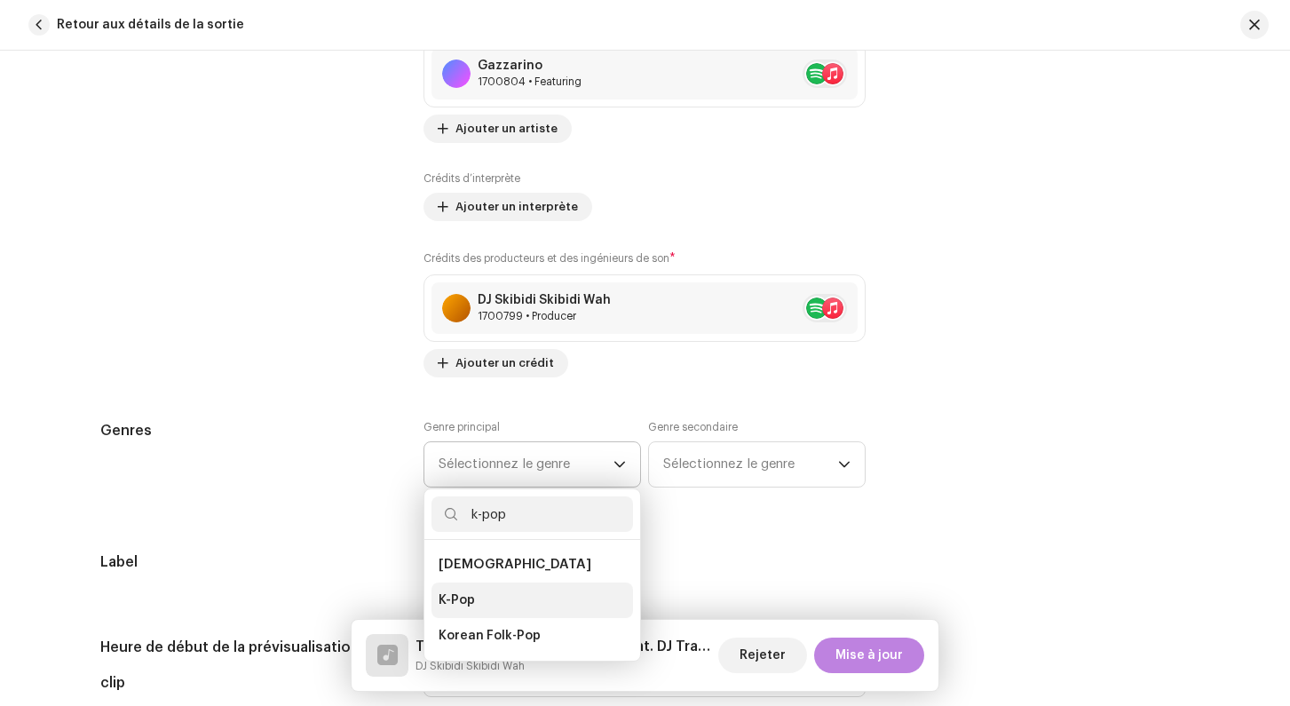
type input "k-pop"
click at [460, 598] on span "K-Pop" at bounding box center [456, 600] width 36 height 18
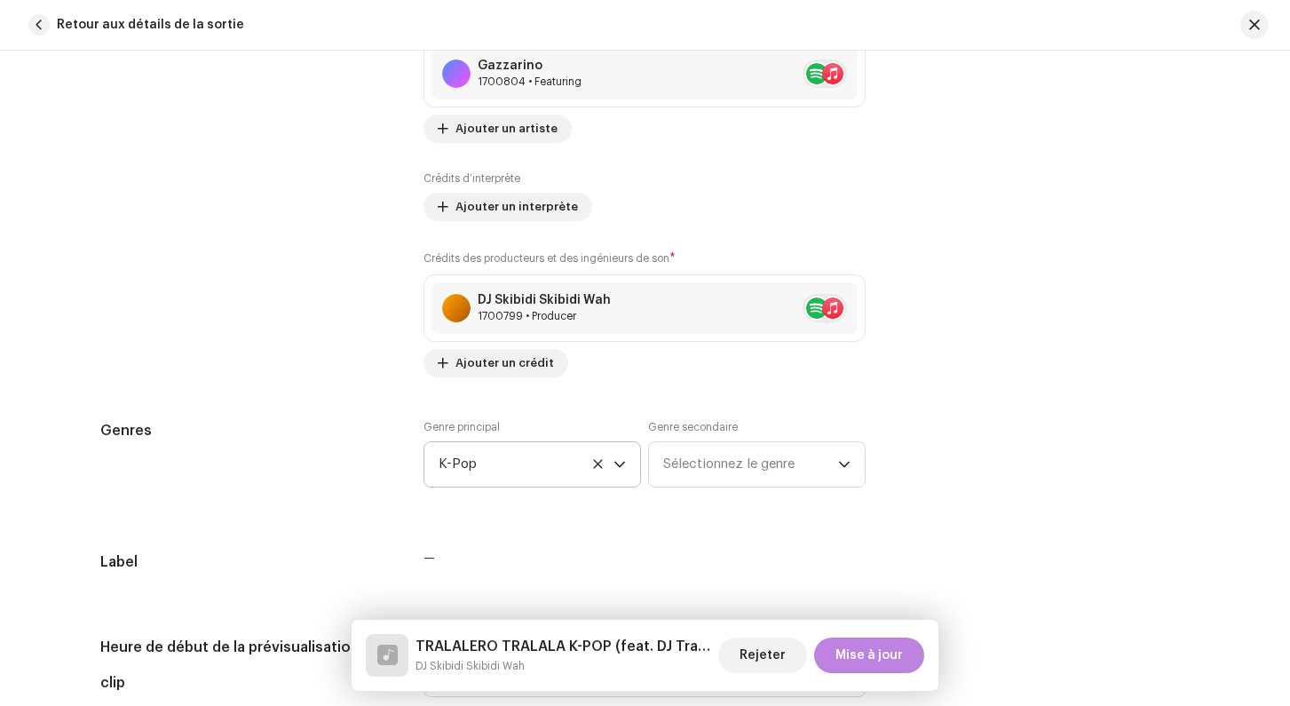
click at [352, 368] on div "Contributeurs" at bounding box center [248, 55] width 296 height 644
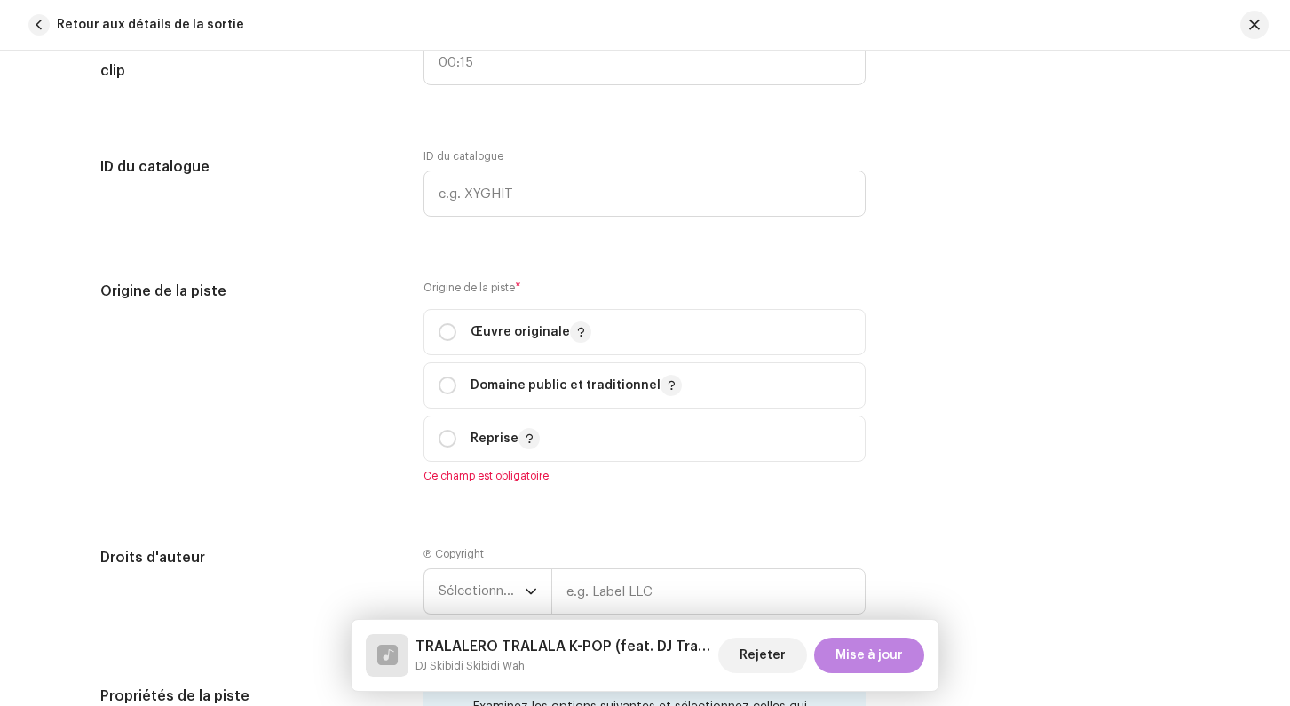
scroll to position [2142, 0]
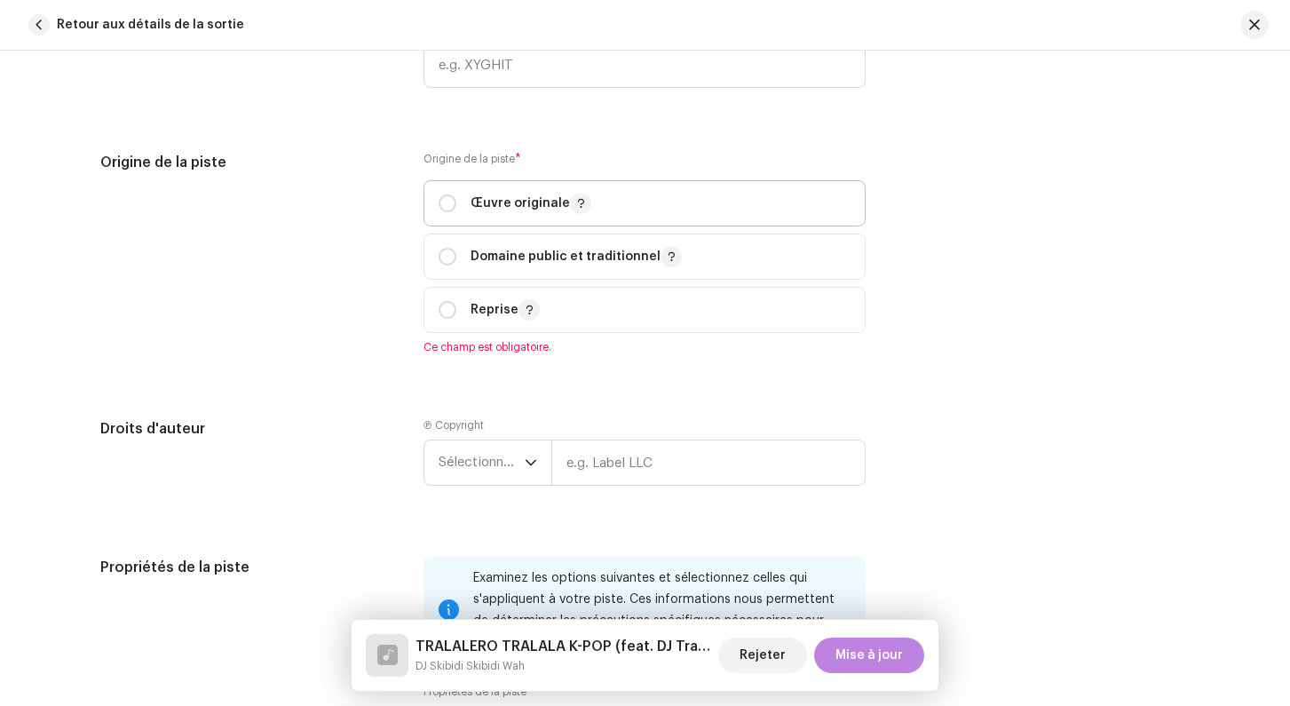
click at [433, 203] on p-togglebutton "Œuvre originale" at bounding box center [644, 203] width 442 height 46
radio input "true"
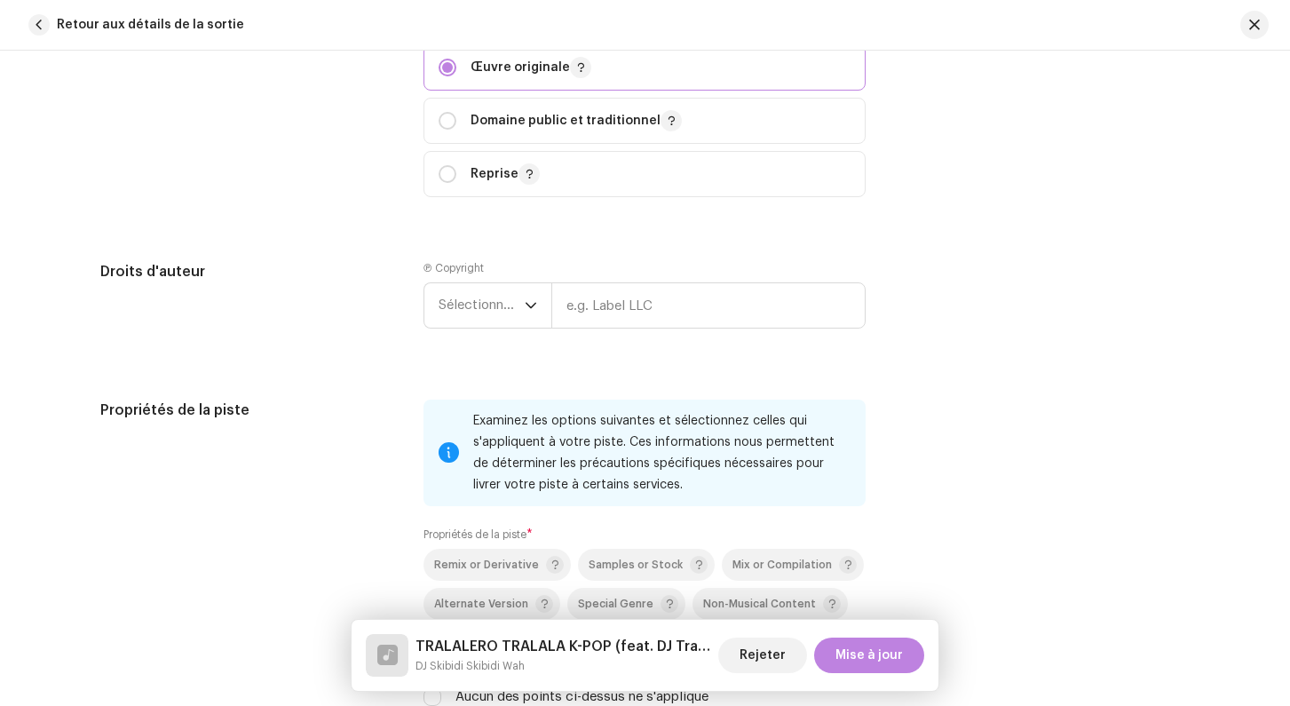
scroll to position [2281, 0]
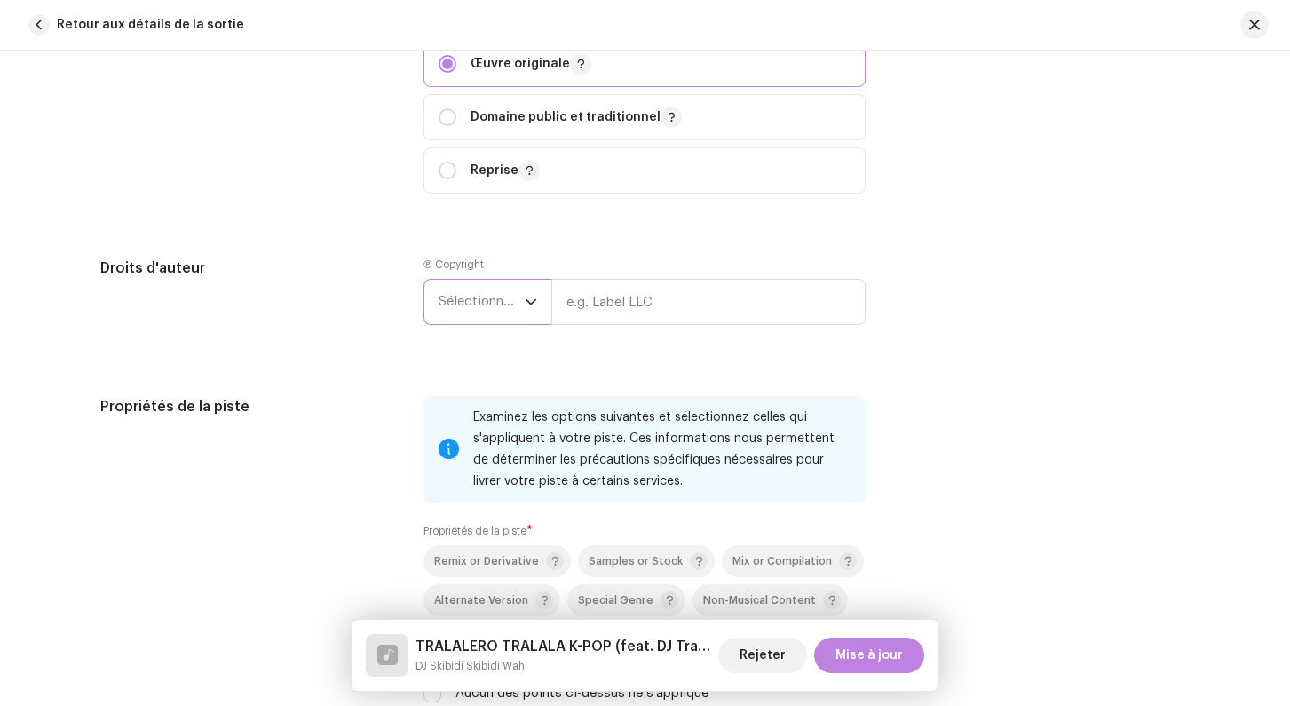
click at [482, 323] on span "Sélectionner une année" at bounding box center [481, 302] width 86 height 44
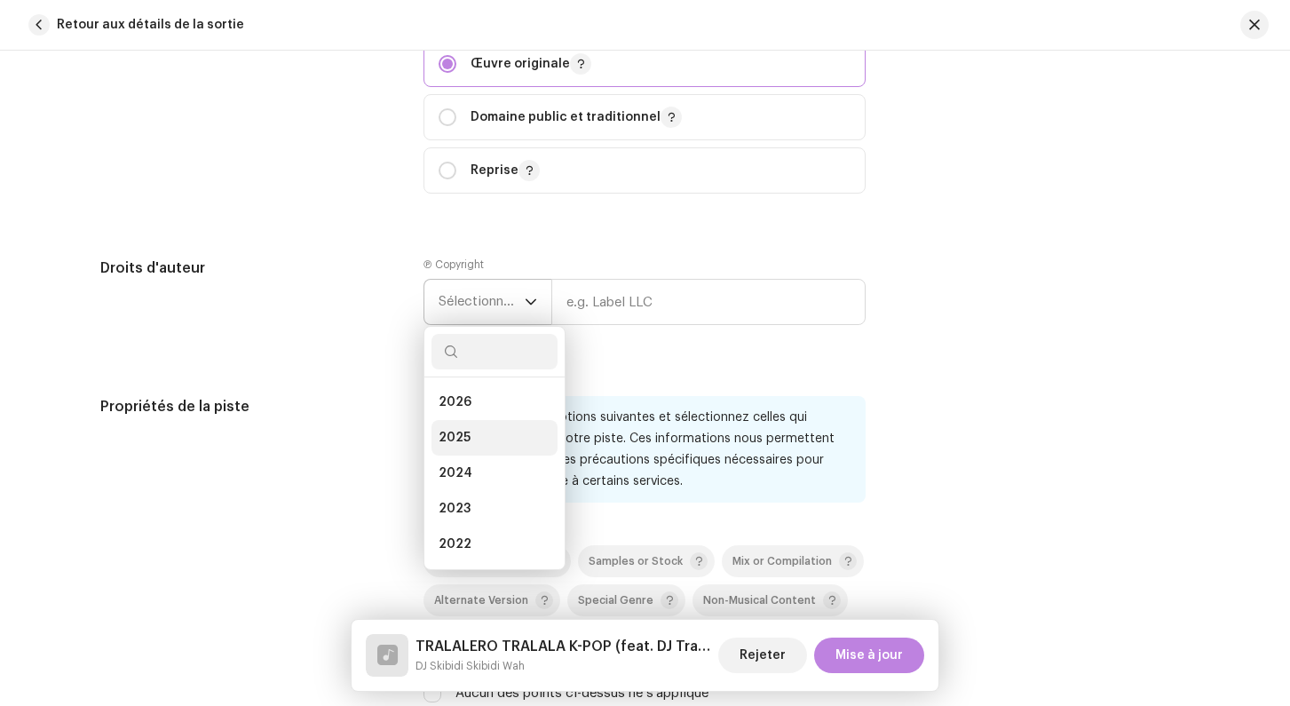
click at [463, 438] on span "2025" at bounding box center [454, 438] width 32 height 18
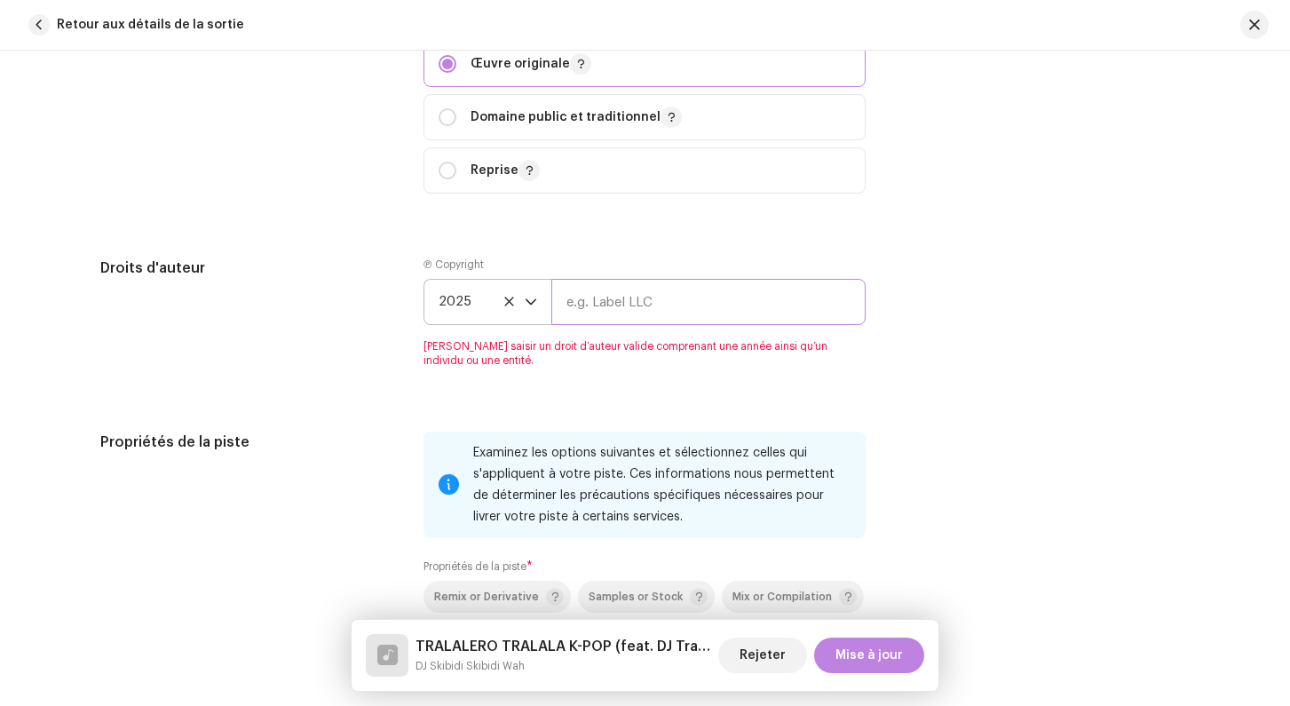
click at [598, 307] on input "text" at bounding box center [708, 302] width 314 height 46
type input "Skibidi"
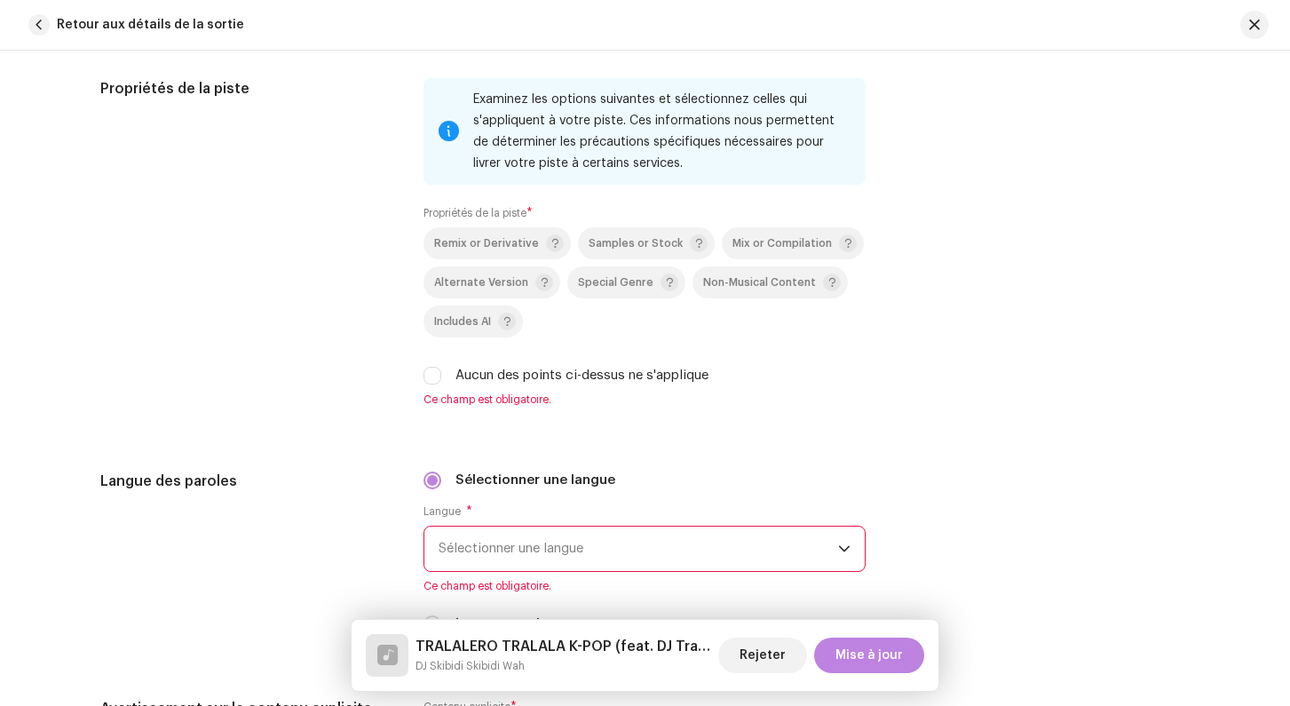
scroll to position [2636, 0]
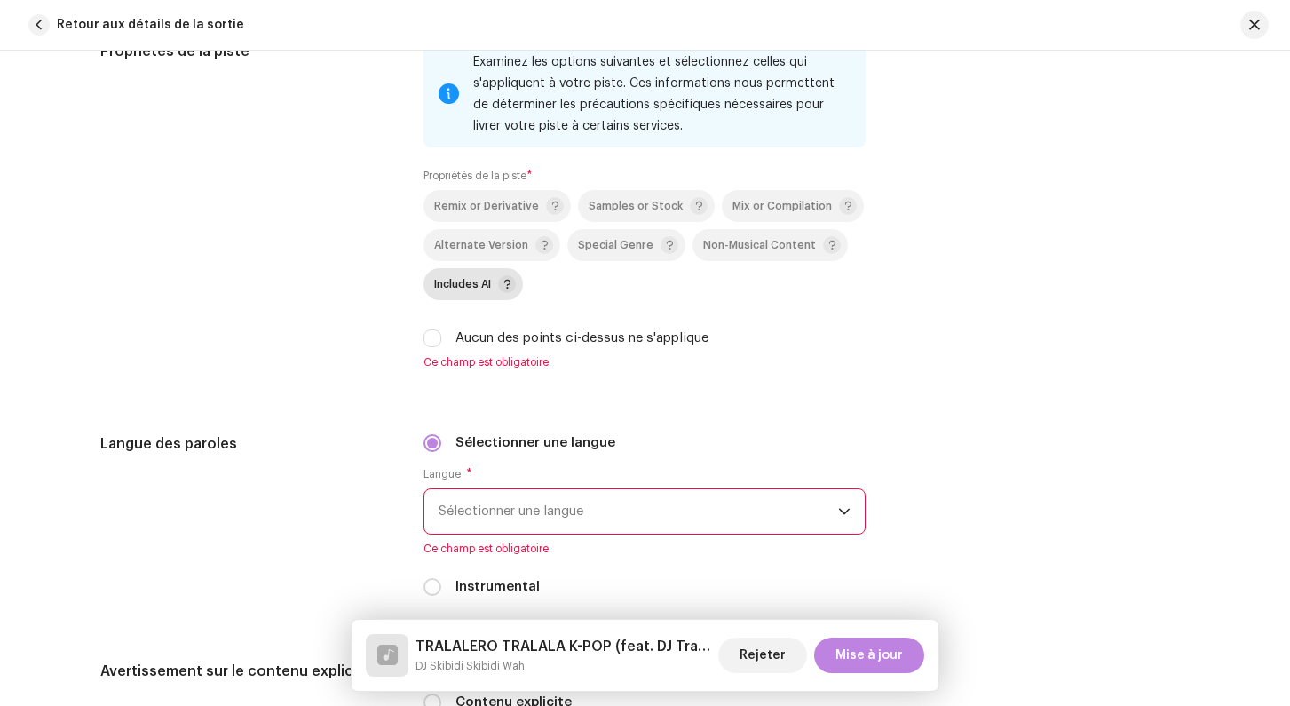
click at [459, 293] on div "Includes AI" at bounding box center [475, 284] width 82 height 18
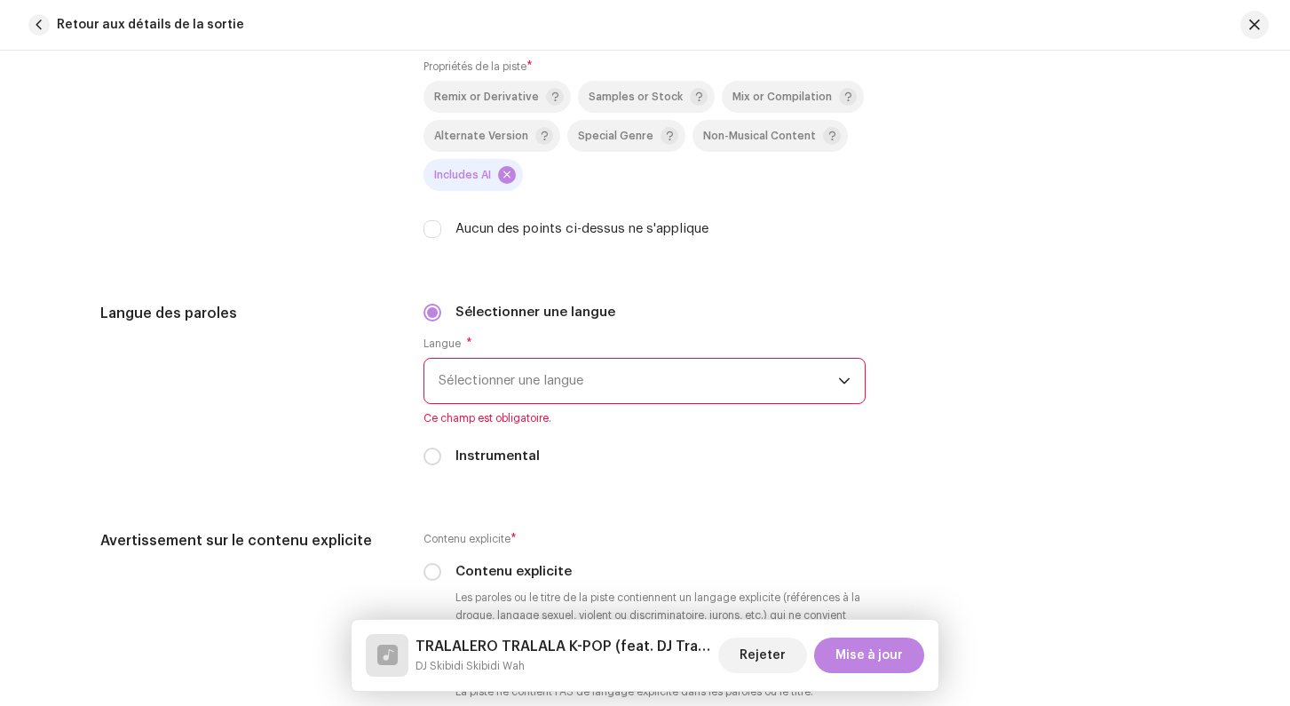
scroll to position [2800, 0]
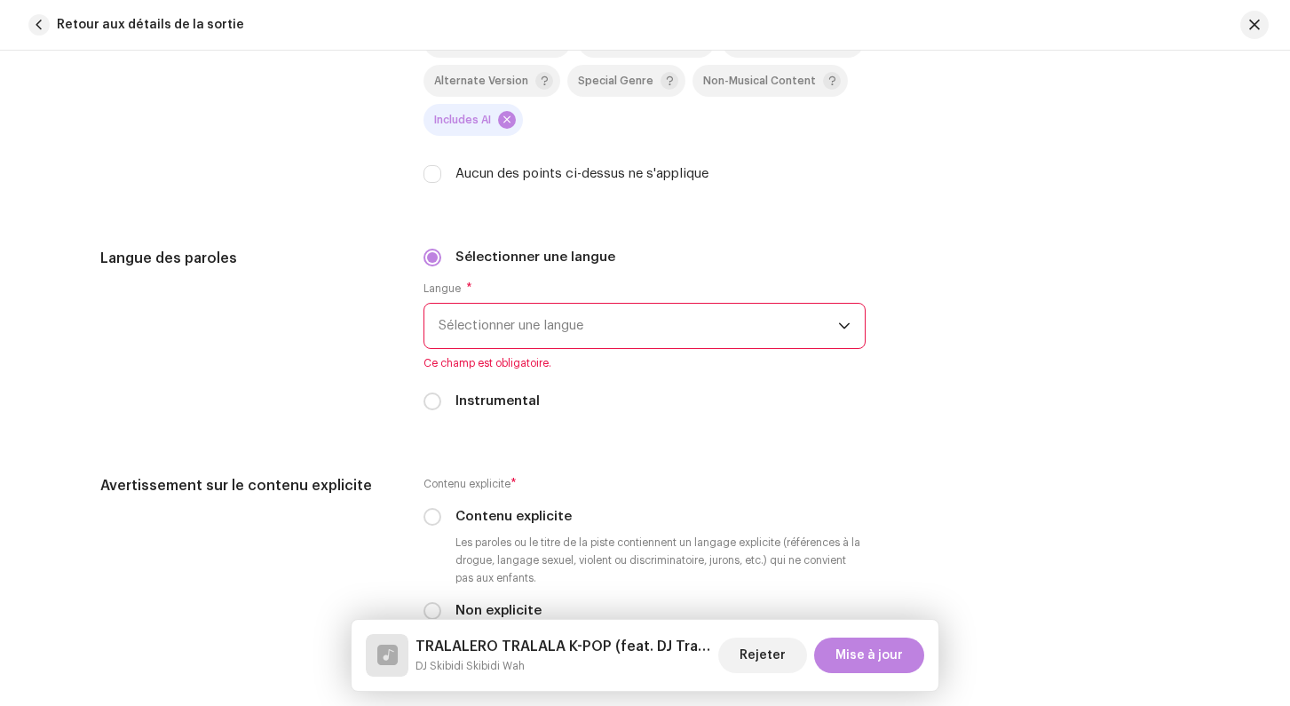
click at [495, 321] on span "Sélectionner une langue" at bounding box center [637, 326] width 399 height 44
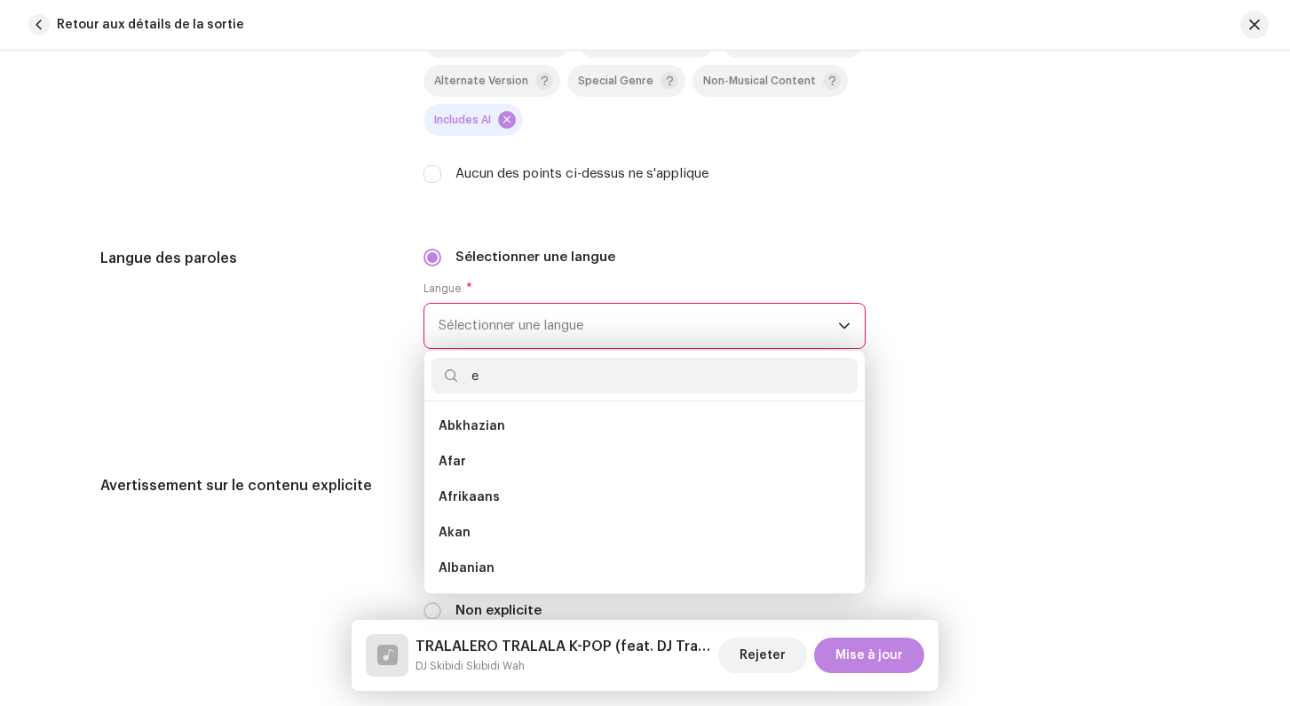
scroll to position [7, 0]
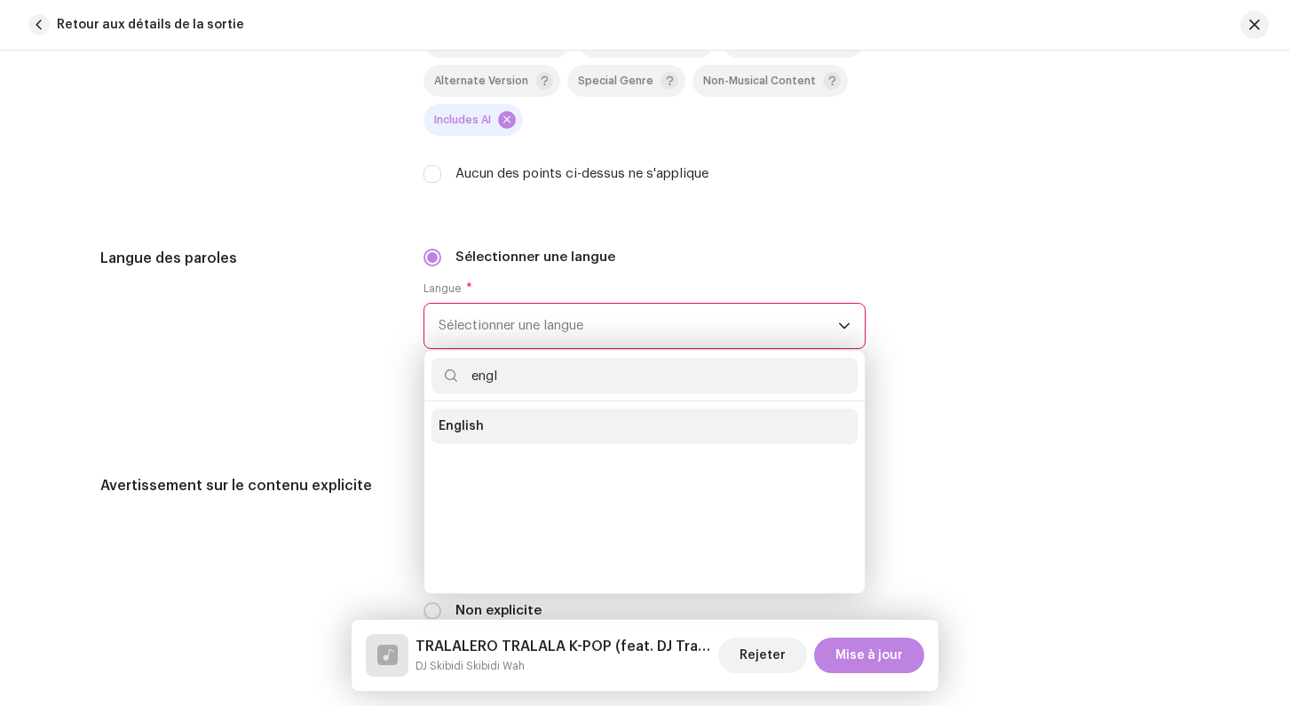
type input "engl"
click at [458, 422] on span "English" at bounding box center [460, 426] width 45 height 18
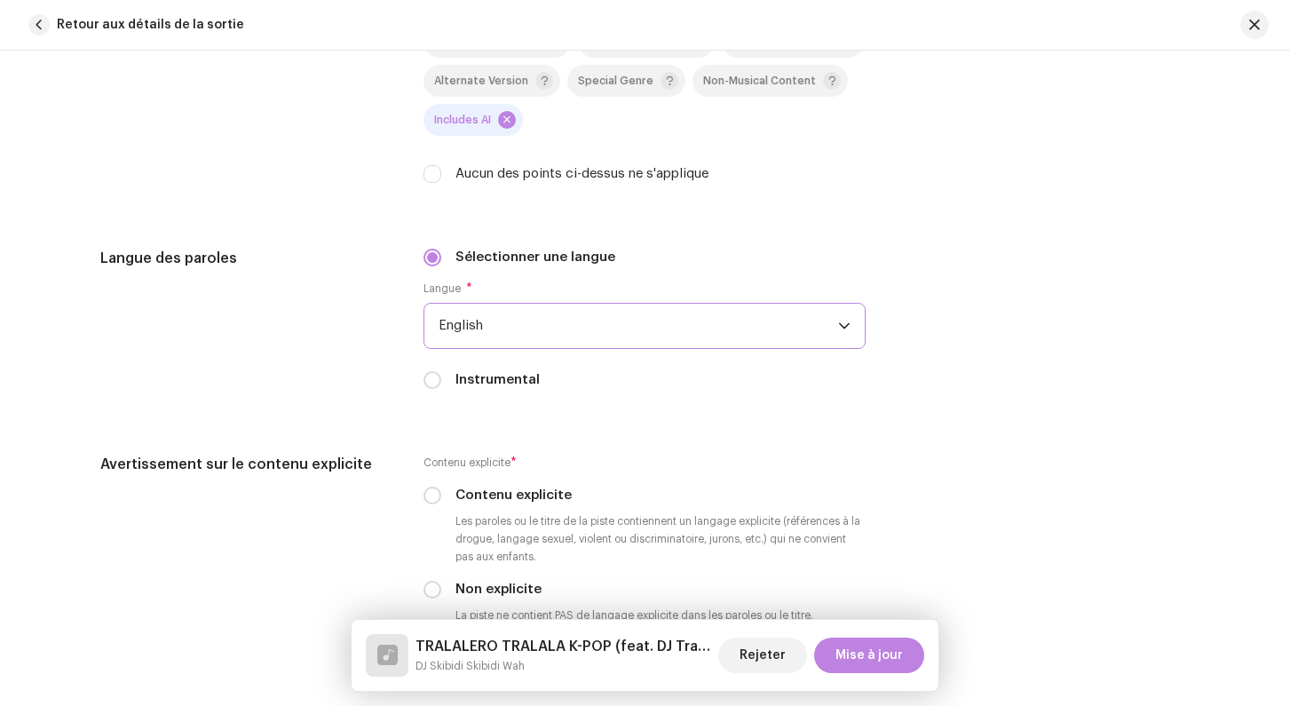
click at [372, 355] on div "Langue des paroles" at bounding box center [248, 329] width 296 height 163
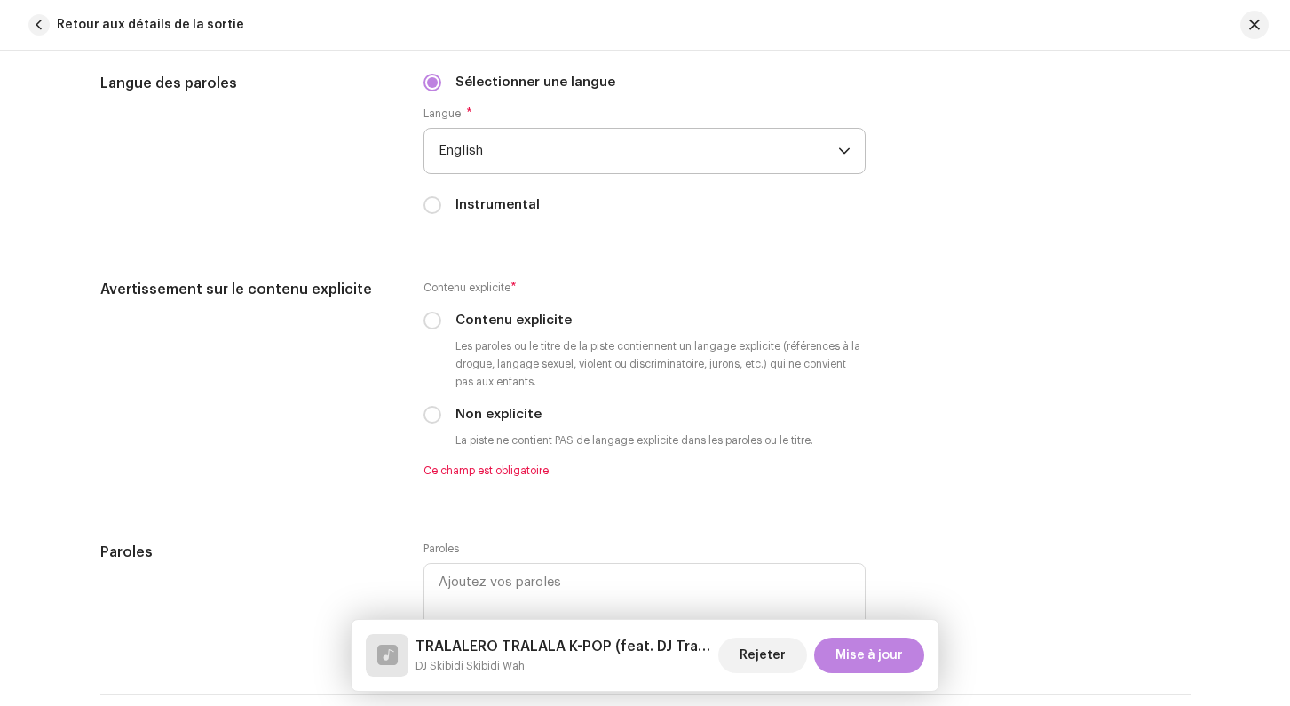
scroll to position [2986, 0]
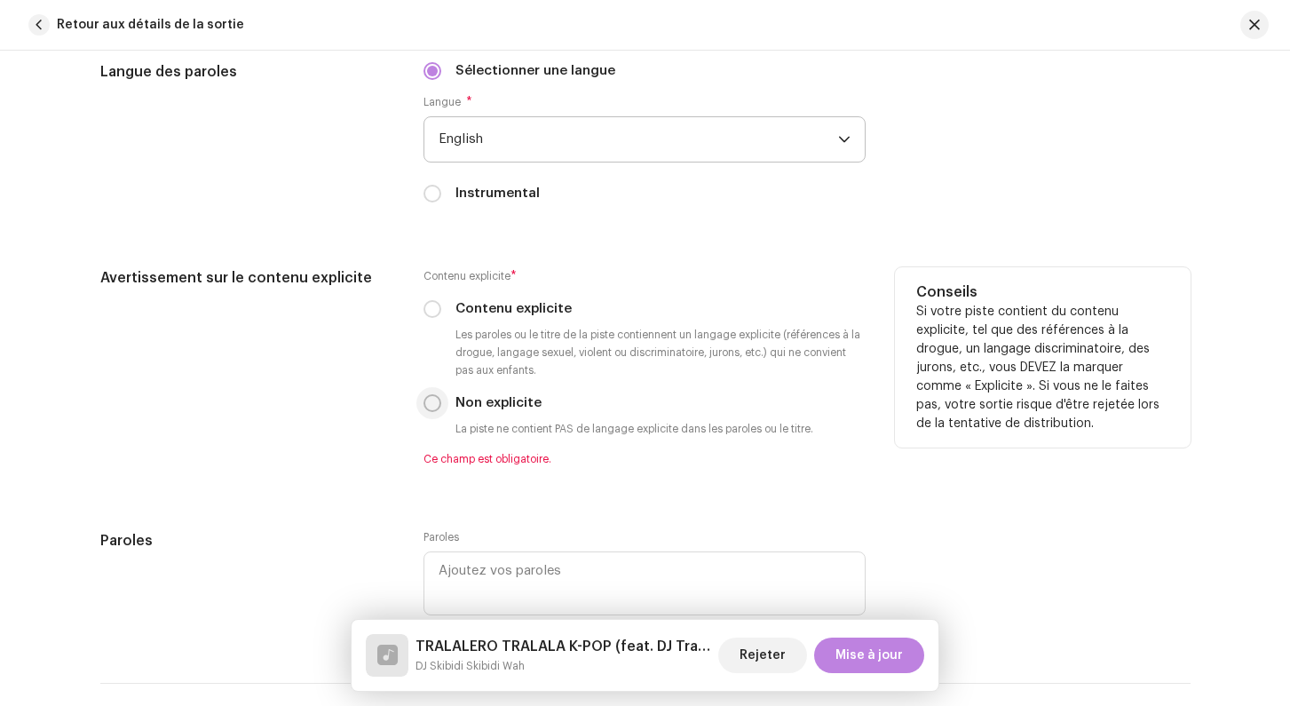
click at [429, 409] on input "Non explicite" at bounding box center [432, 403] width 18 height 18
radio input "true"
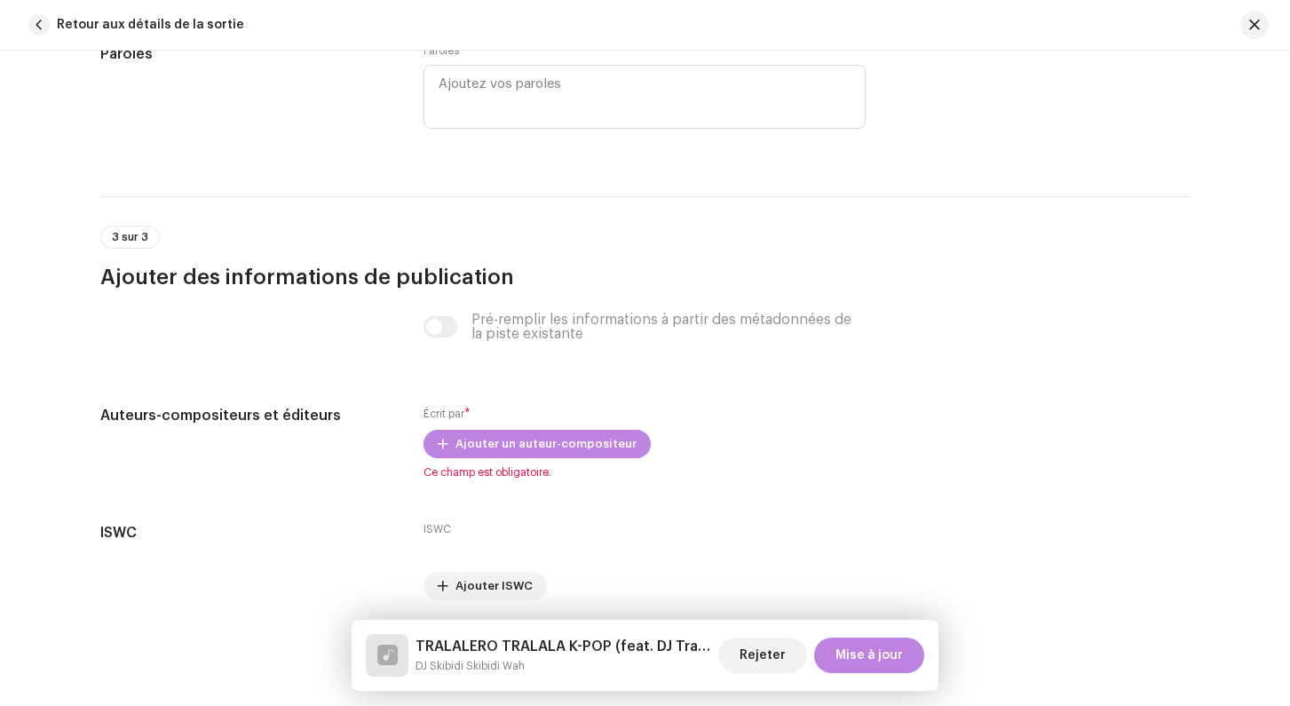
scroll to position [3471, 0]
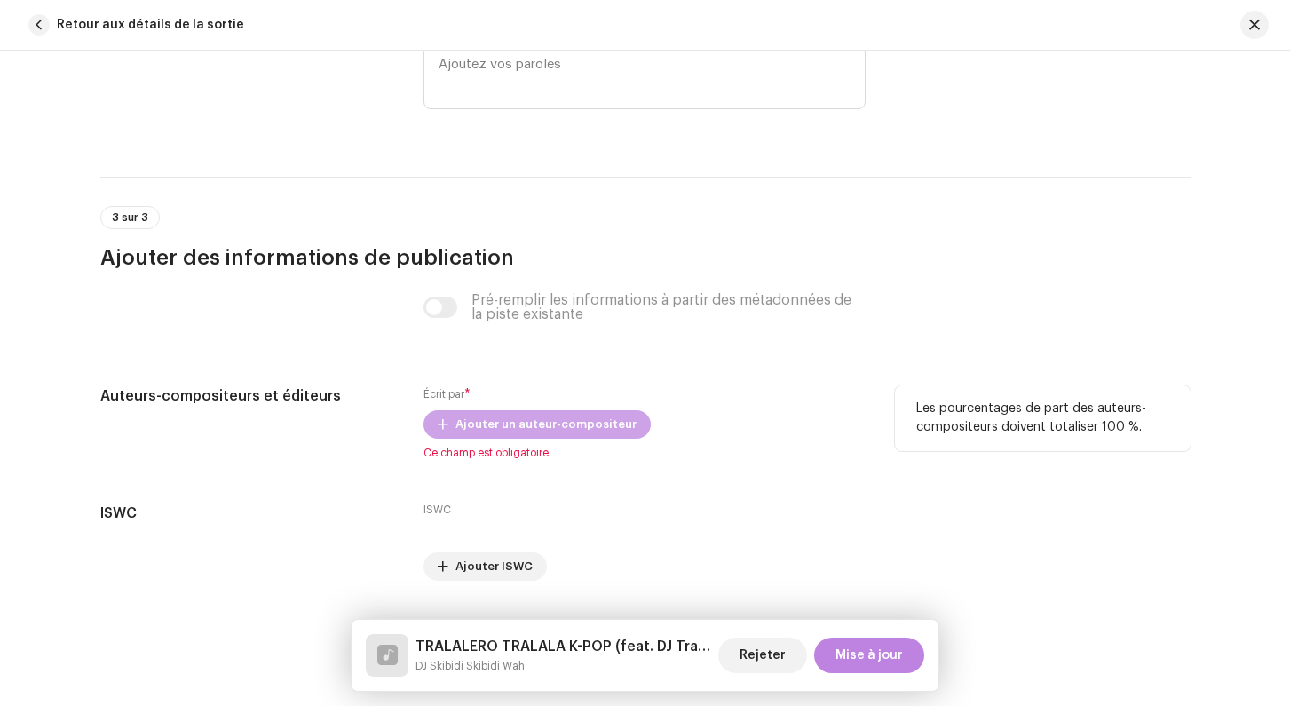
click at [456, 429] on span "Ajouter un auteur-compositeur" at bounding box center [545, 424] width 181 height 36
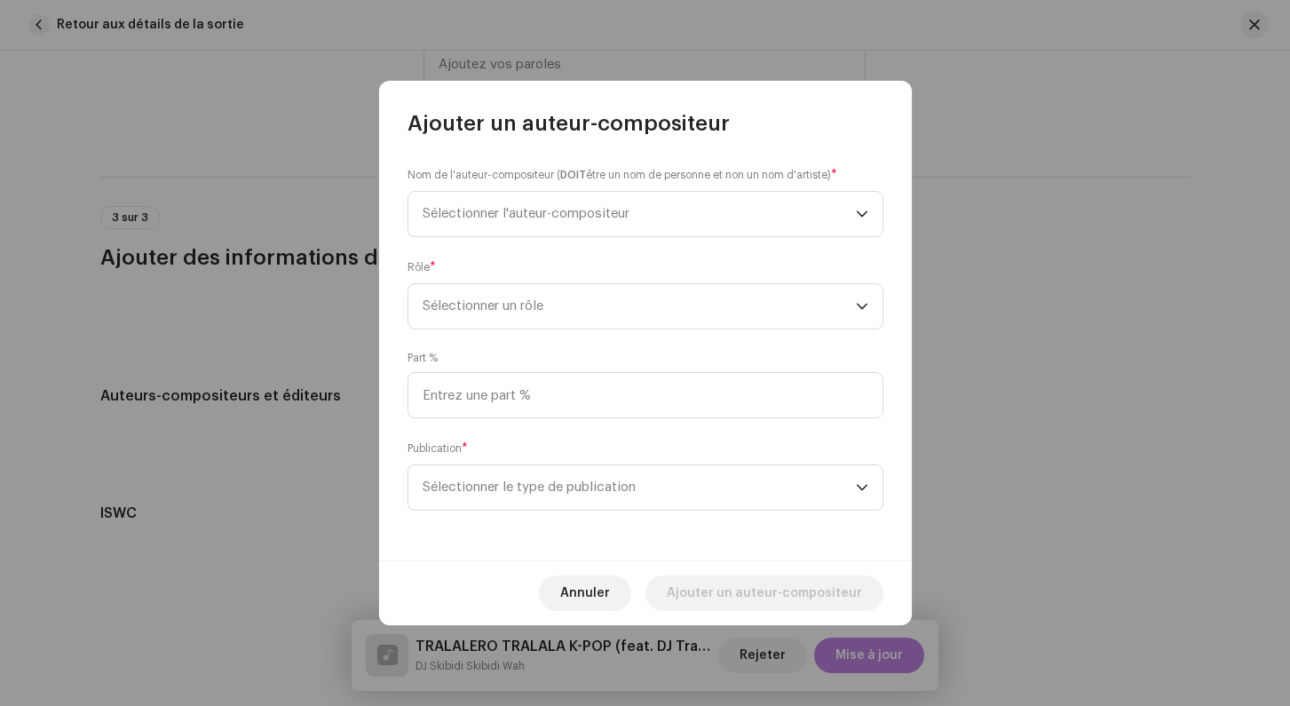
click at [478, 240] on div "Nom de l'auteur-compositeur ( DOIT être un nom de personne et non un nom d'arti…" at bounding box center [645, 349] width 533 height 422
click at [475, 228] on span "Sélectionner l'auteur-compositeur" at bounding box center [638, 214] width 433 height 44
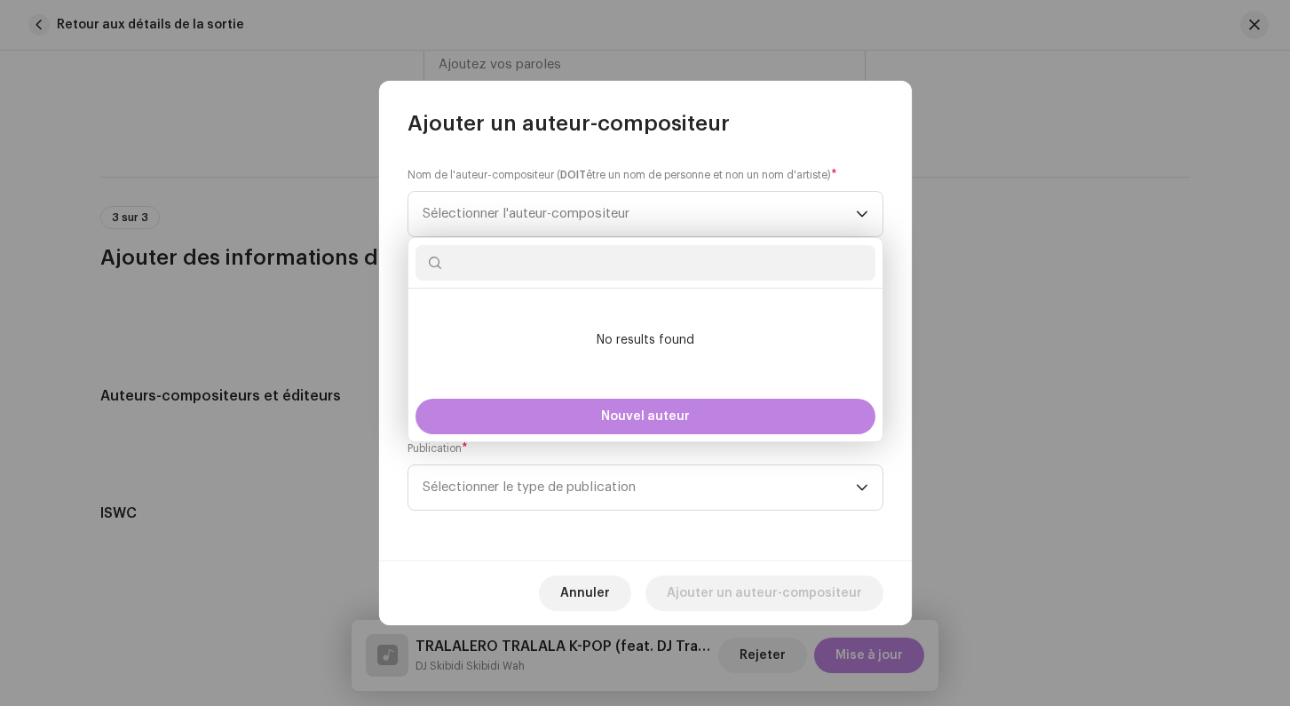
click at [399, 200] on div "Nom de l'auteur-compositeur ( DOIT être un nom de personne et non un nom d'arti…" at bounding box center [645, 349] width 533 height 422
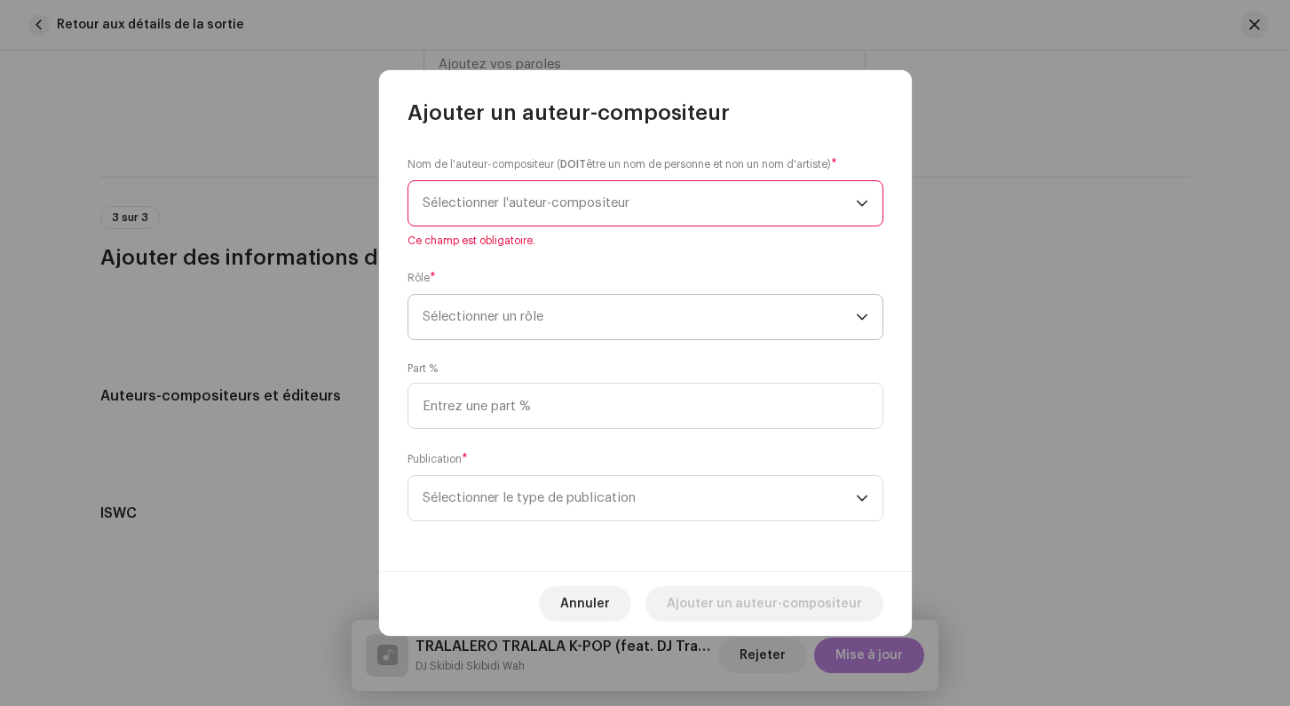
click at [464, 319] on span "Sélectionner un rôle" at bounding box center [638, 317] width 433 height 44
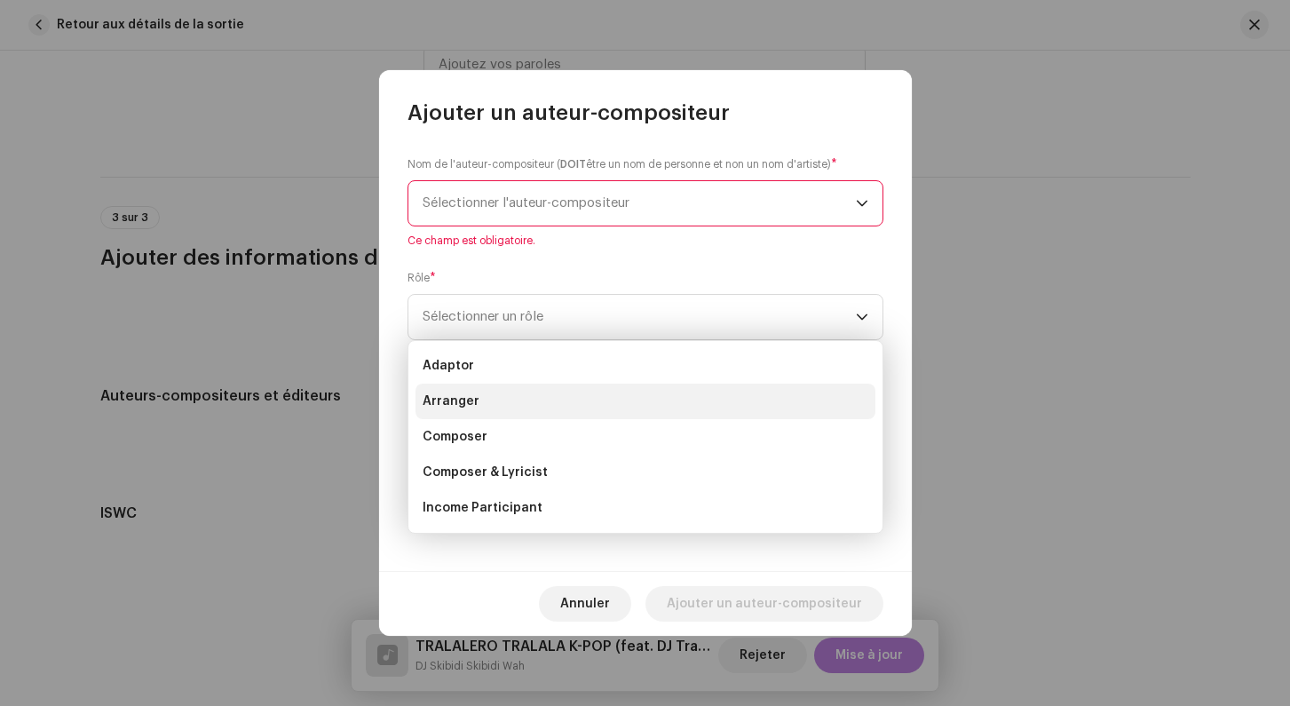
scroll to position [83, 0]
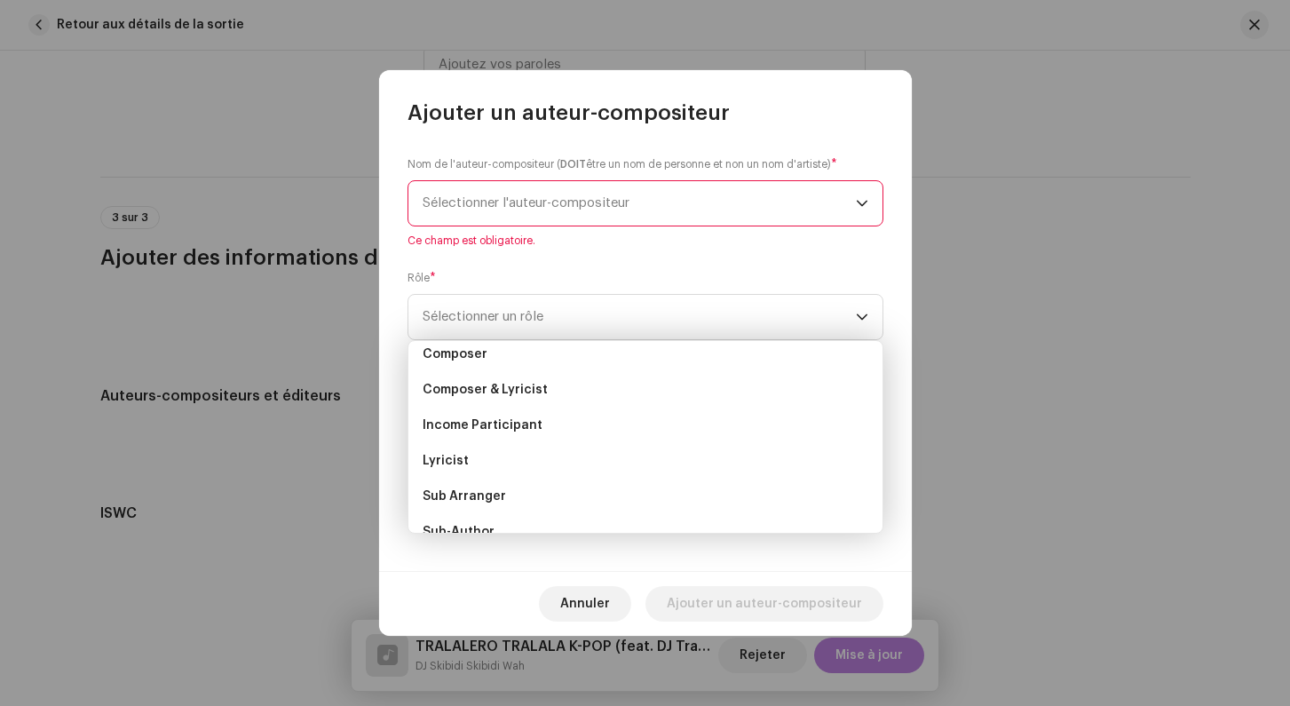
click at [467, 390] on span "Composer & Lyricist" at bounding box center [484, 390] width 125 height 18
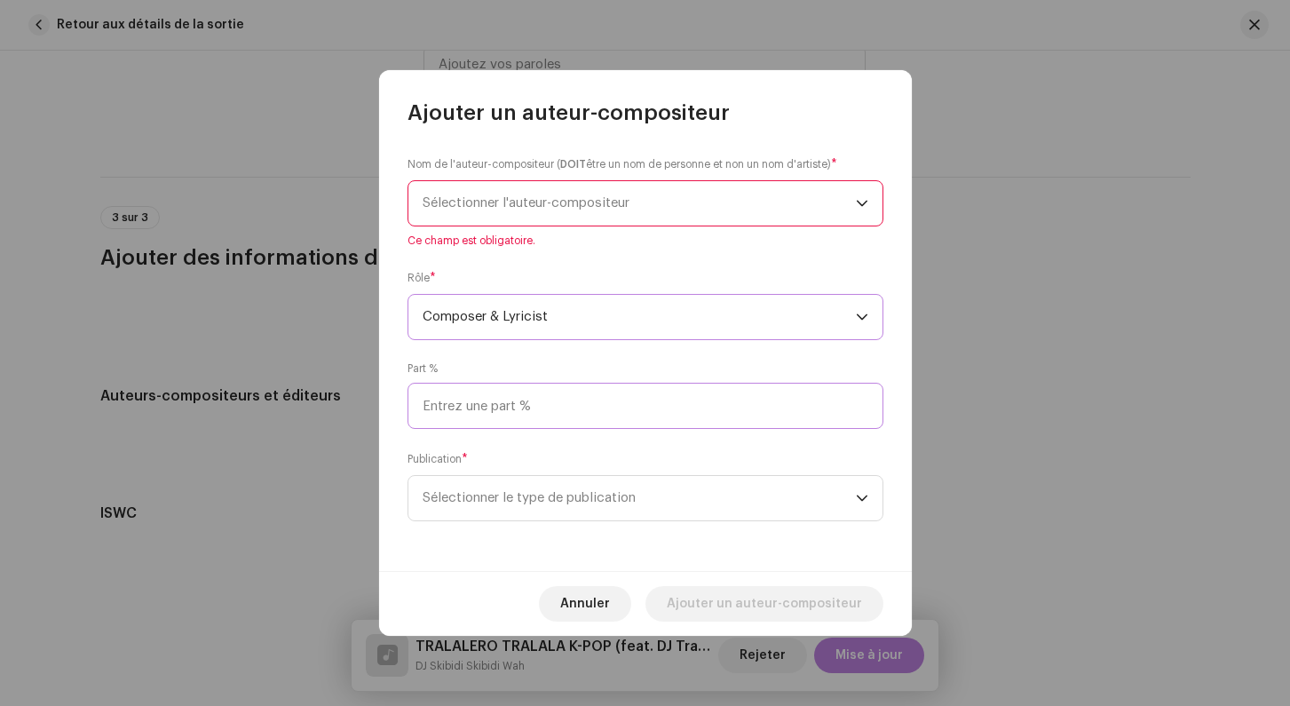
click at [471, 402] on input at bounding box center [645, 406] width 476 height 46
type input "100,00"
click at [476, 213] on span "Sélectionner l'auteur-compositeur" at bounding box center [638, 203] width 433 height 44
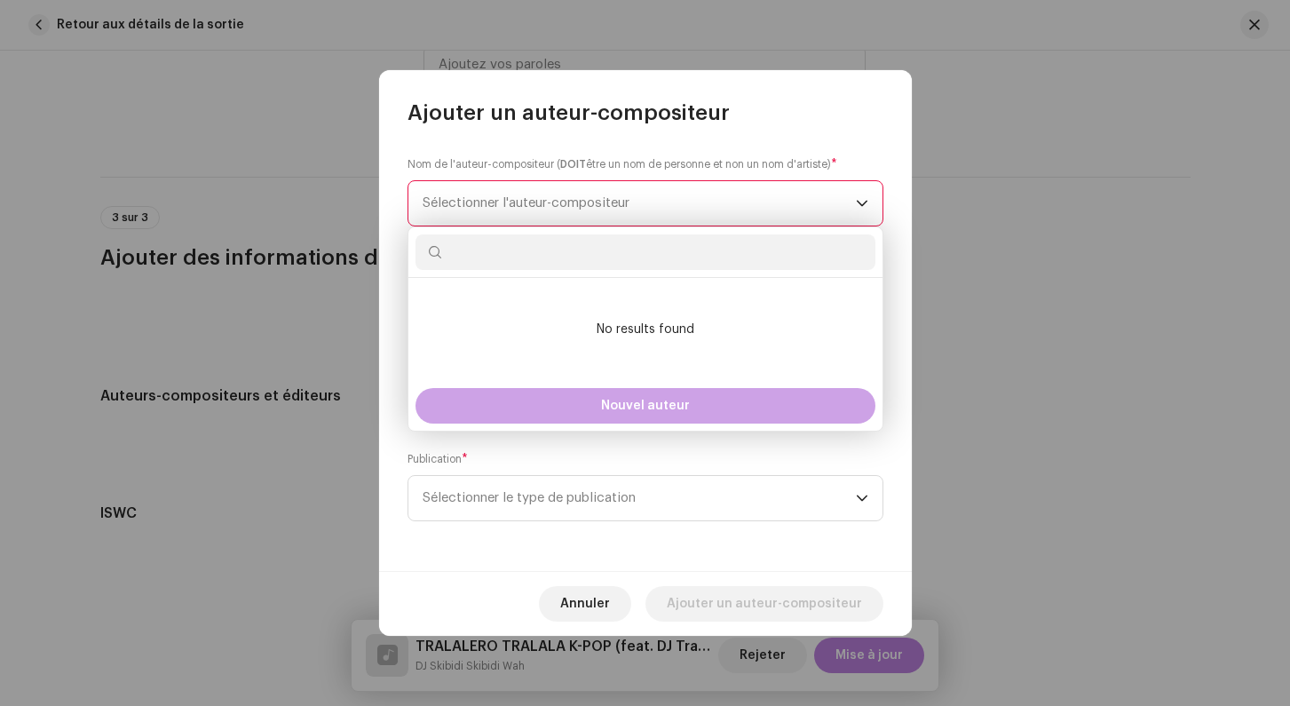
click at [564, 399] on button "Nouvel auteur" at bounding box center [645, 406] width 460 height 36
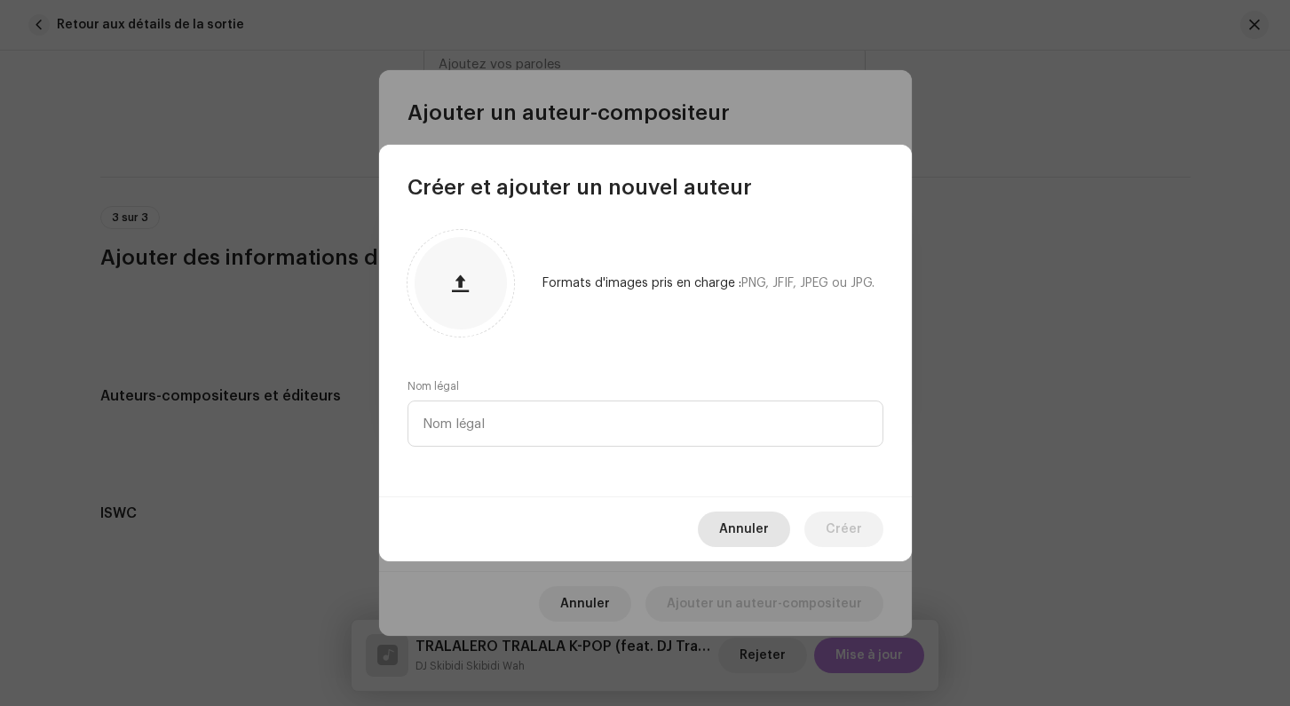
click at [749, 536] on span "Annuler" at bounding box center [744, 529] width 50 height 36
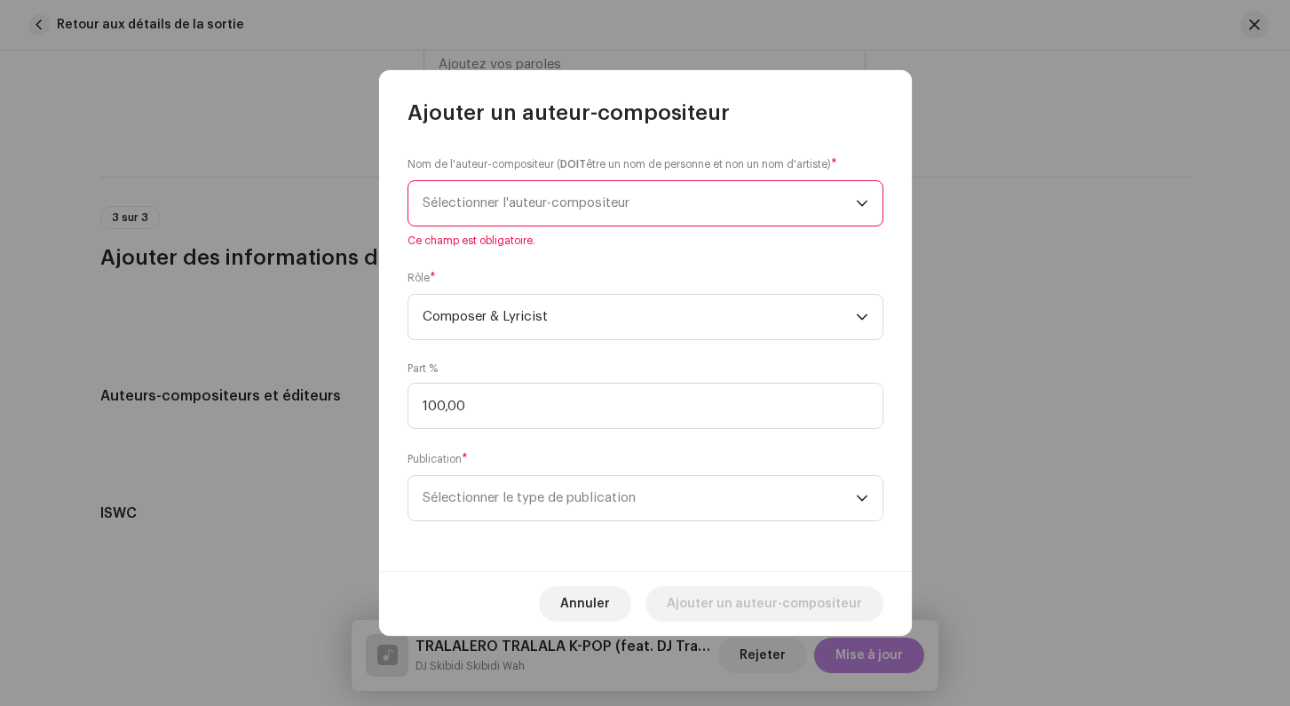
click at [510, 209] on span "Sélectionner l'auteur-compositeur" at bounding box center [525, 202] width 207 height 13
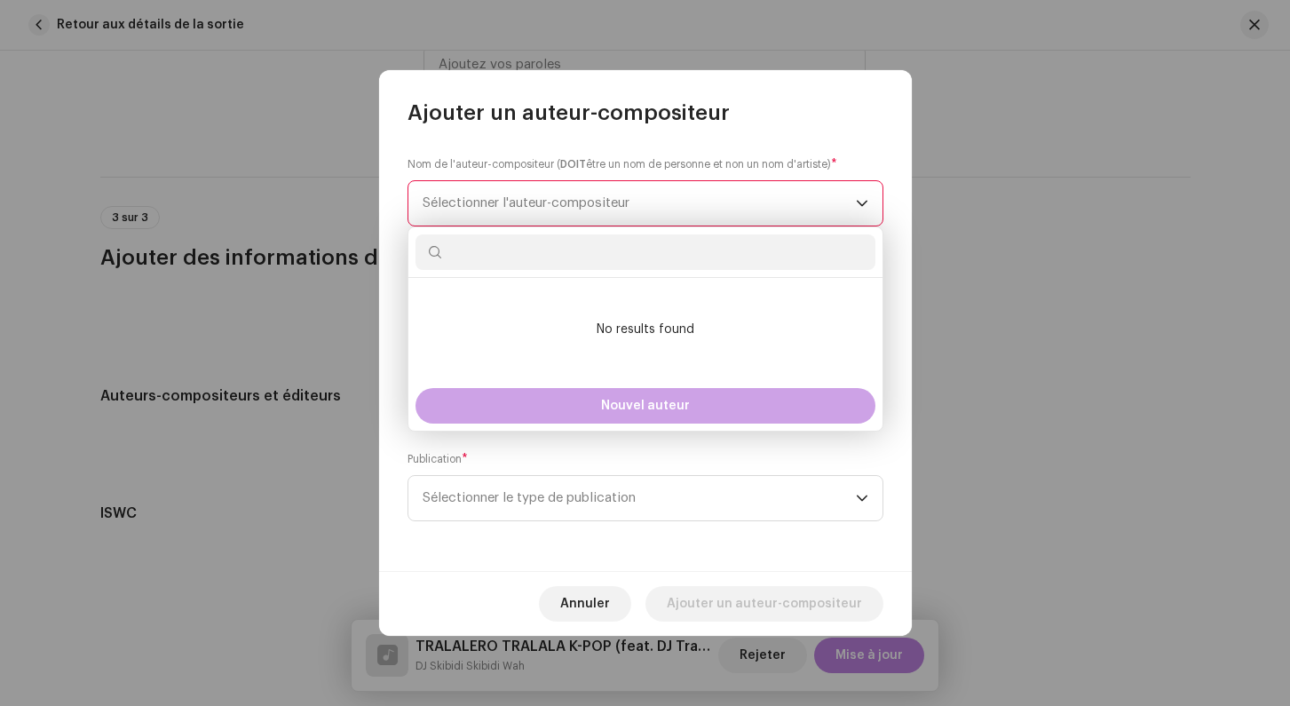
click at [535, 402] on button "Nouvel auteur" at bounding box center [645, 406] width 460 height 36
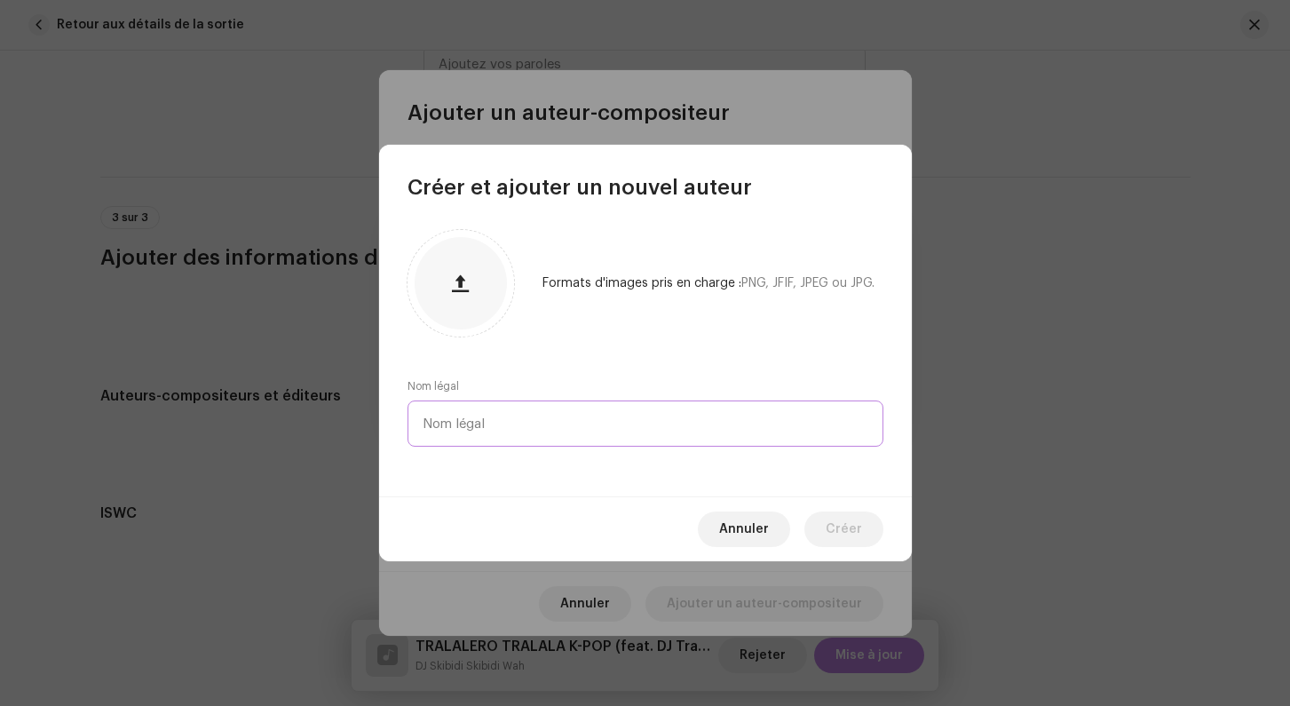
click at [475, 409] on input "text" at bounding box center [645, 423] width 476 height 46
type input "Romain Penot"
click at [837, 525] on span "Créer" at bounding box center [843, 529] width 36 height 36
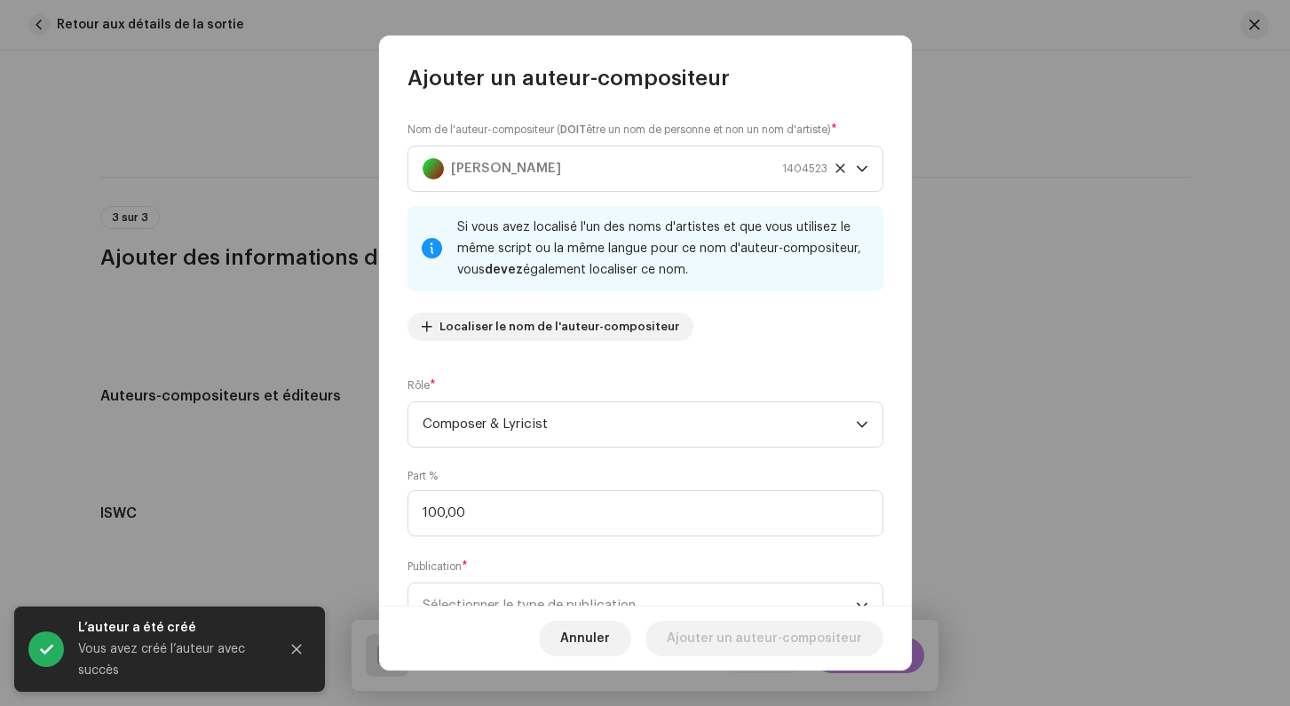
scroll to position [73, 0]
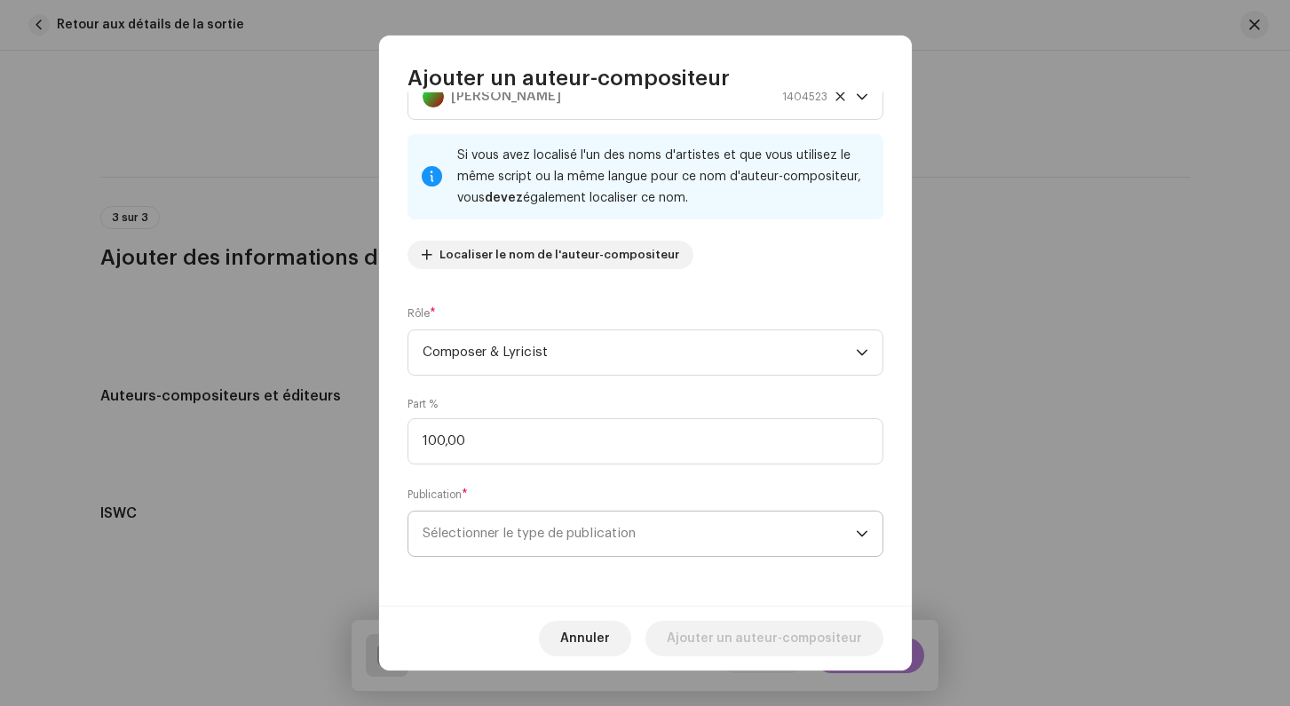
click at [449, 527] on span "Sélectionner le type de publication" at bounding box center [638, 533] width 433 height 44
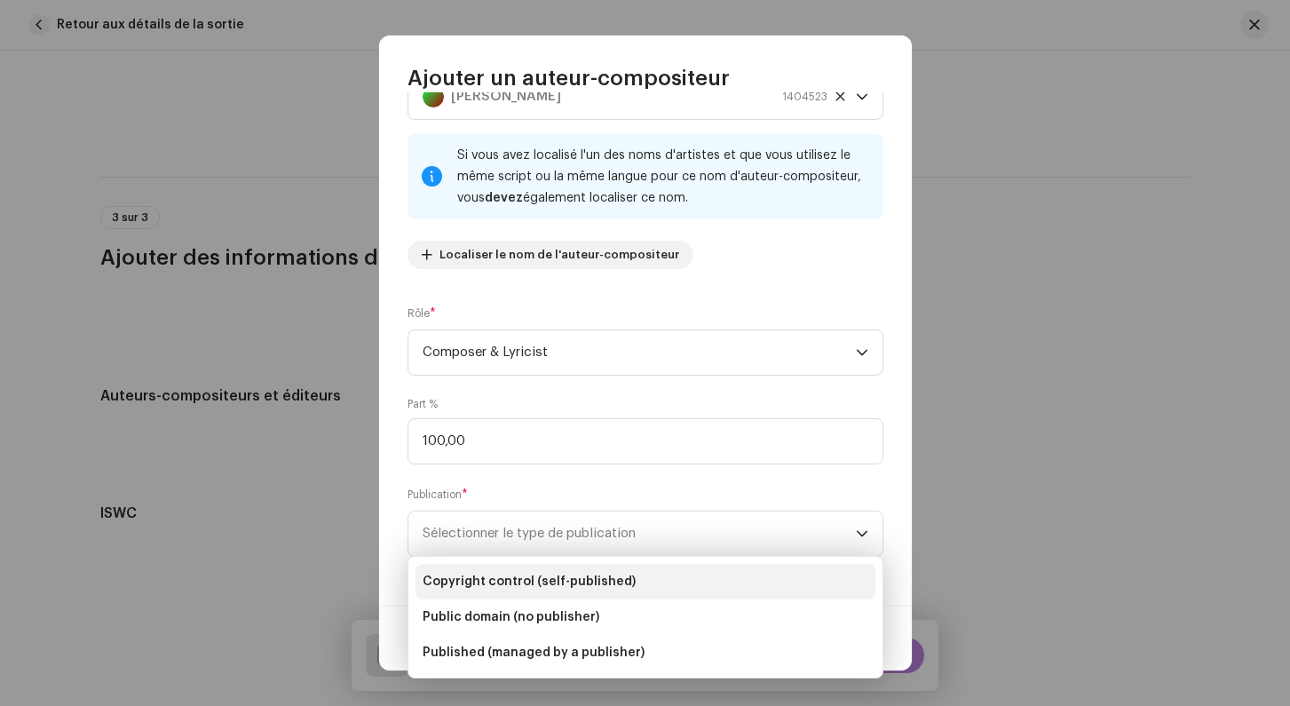
click at [471, 583] on span "Copyright control (self-published)" at bounding box center [528, 581] width 213 height 18
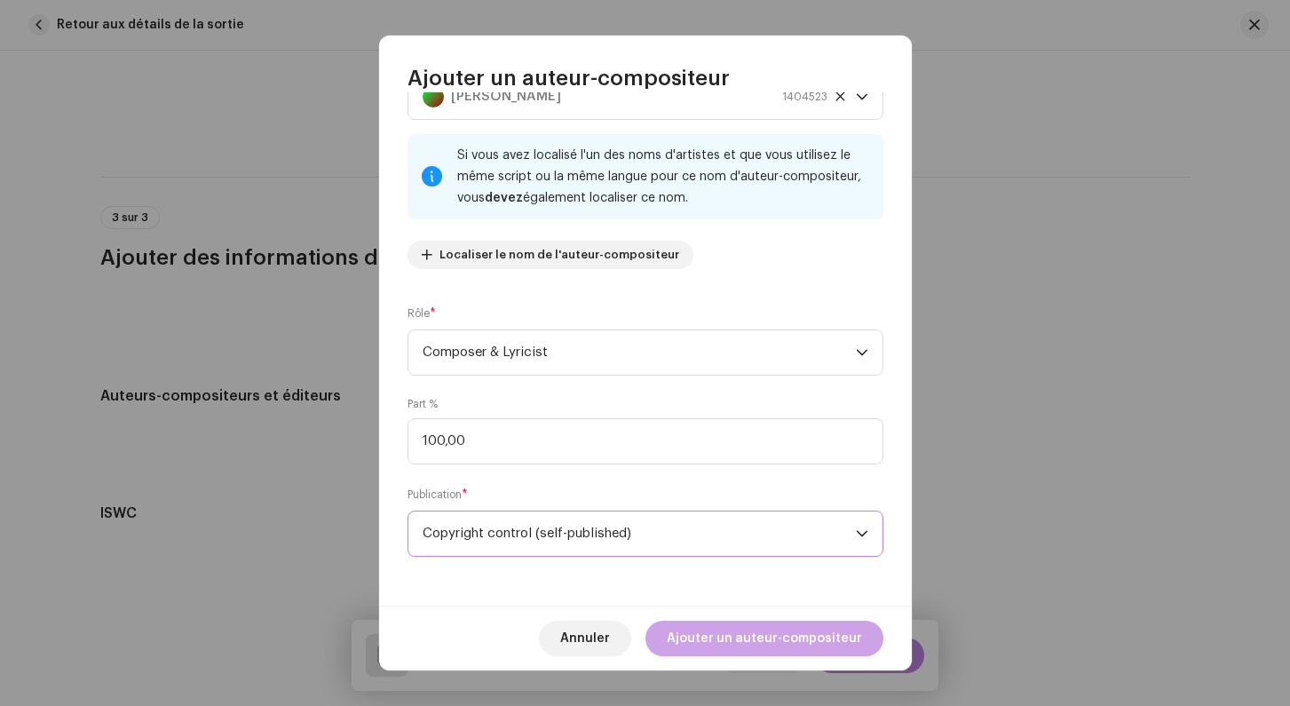
click at [718, 634] on span "Ajouter un auteur-compositeur" at bounding box center [764, 638] width 195 height 36
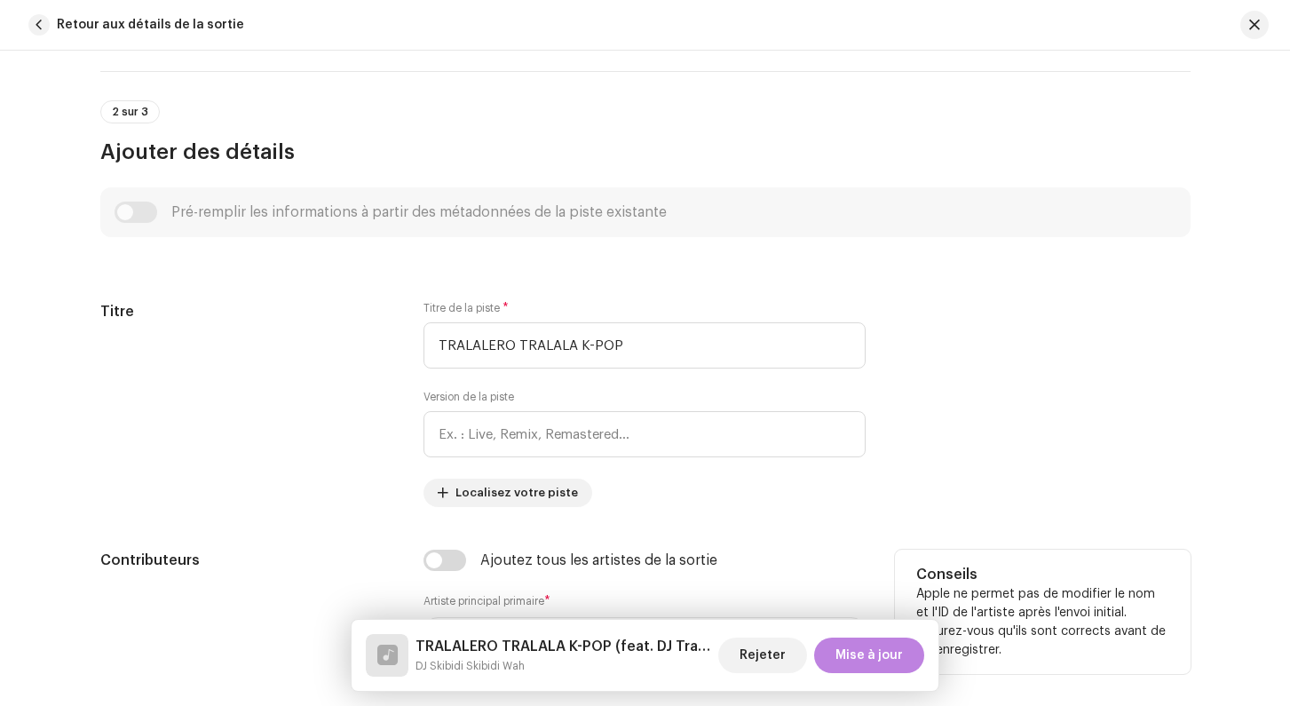
scroll to position [569, 0]
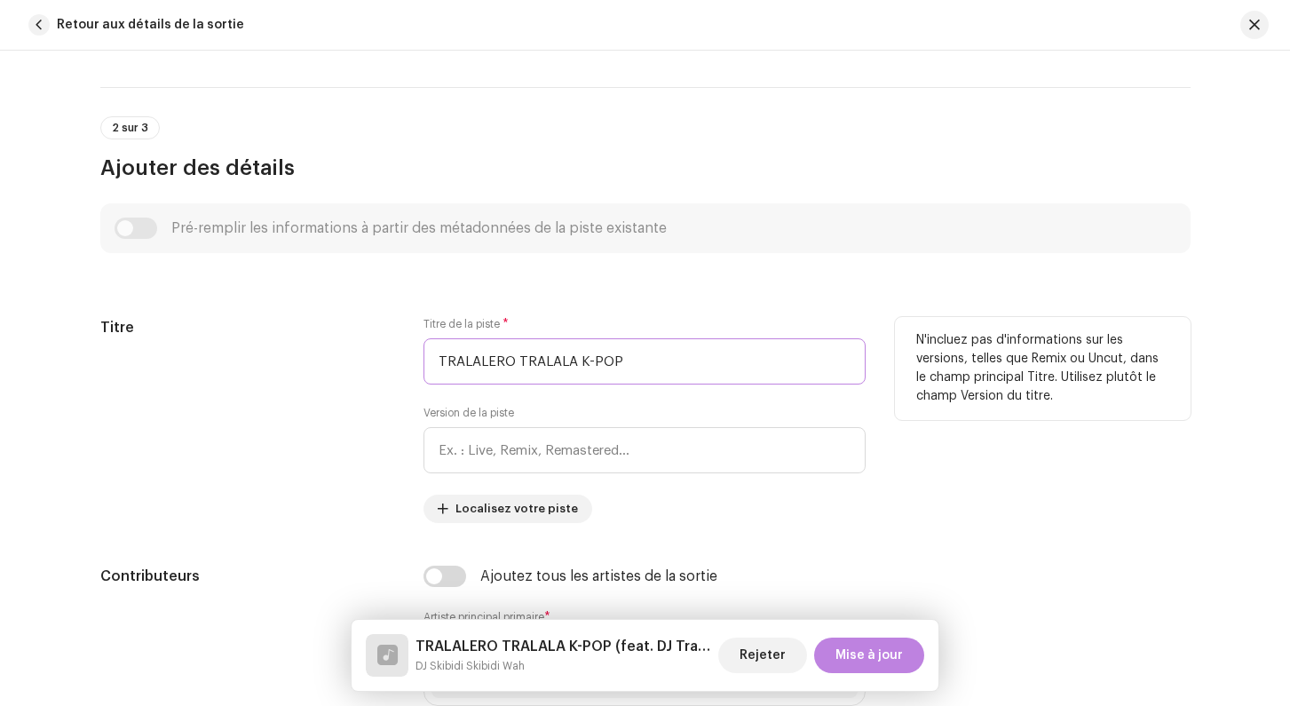
click at [477, 369] on input "TRALALERO TRALALA K-POP" at bounding box center [644, 361] width 442 height 46
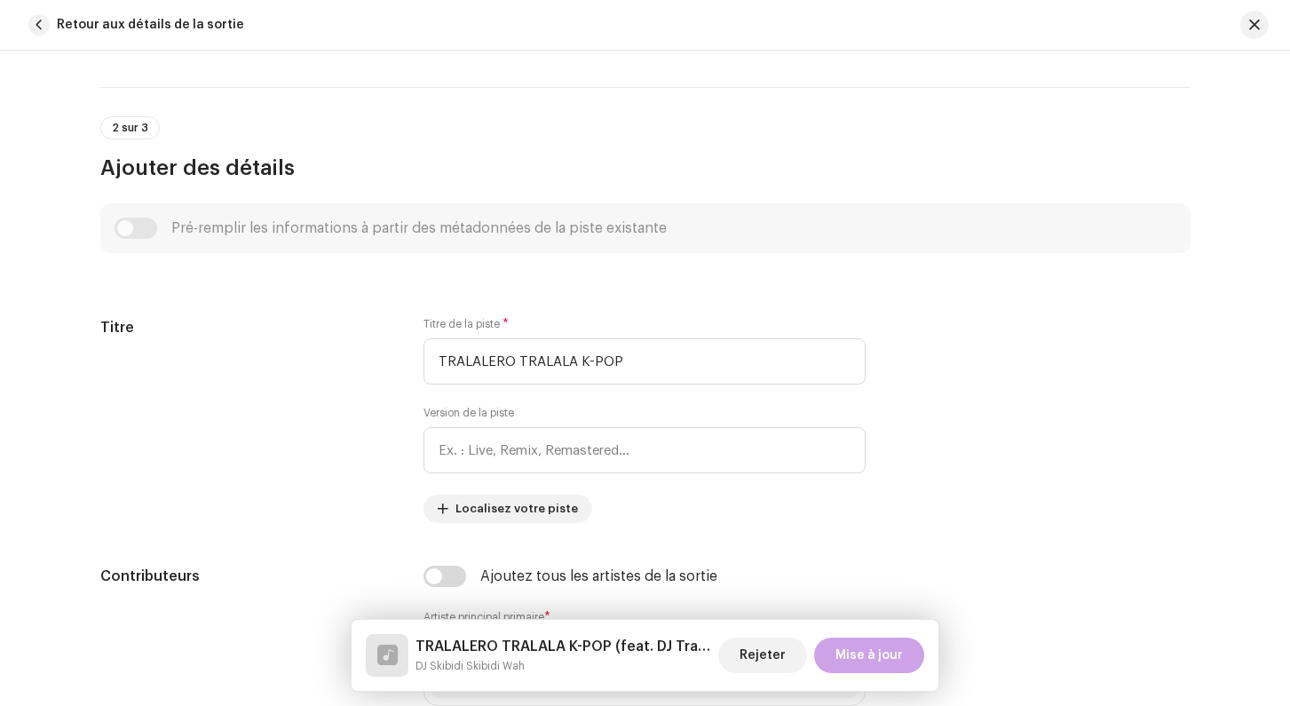
click at [863, 661] on span "Mise à jour" at bounding box center [868, 655] width 67 height 36
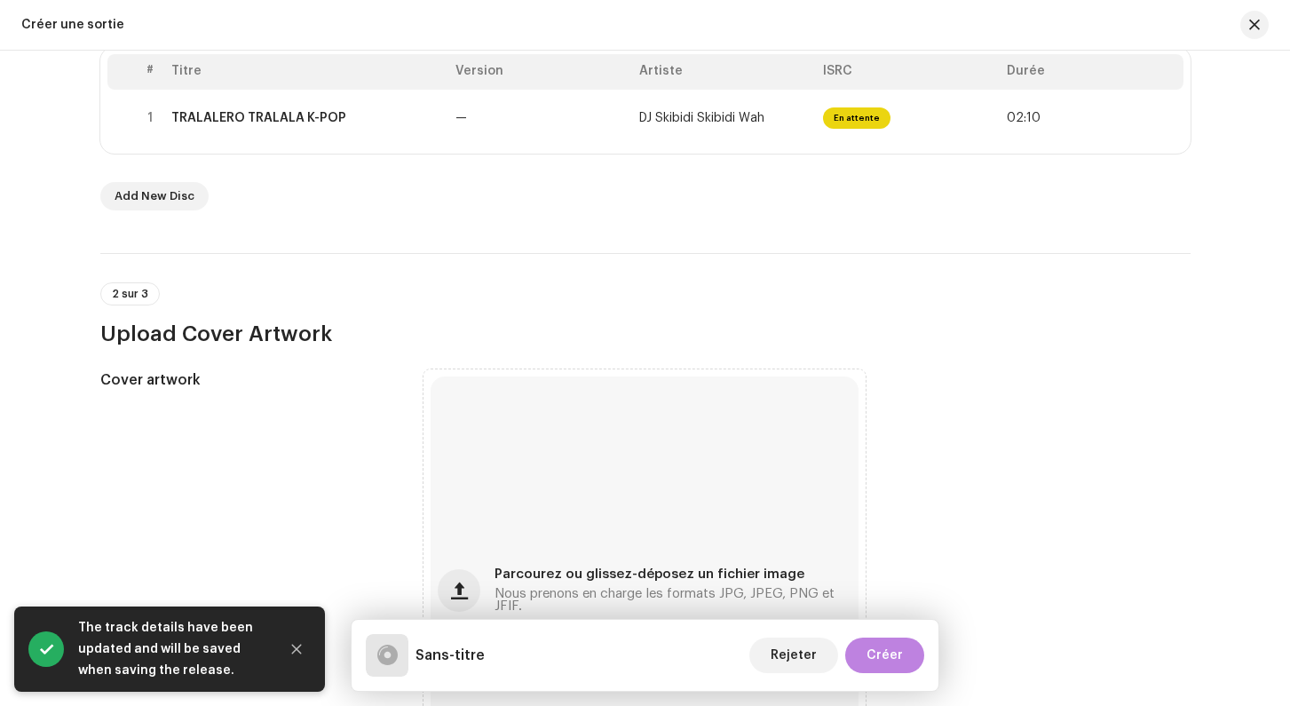
scroll to position [526, 0]
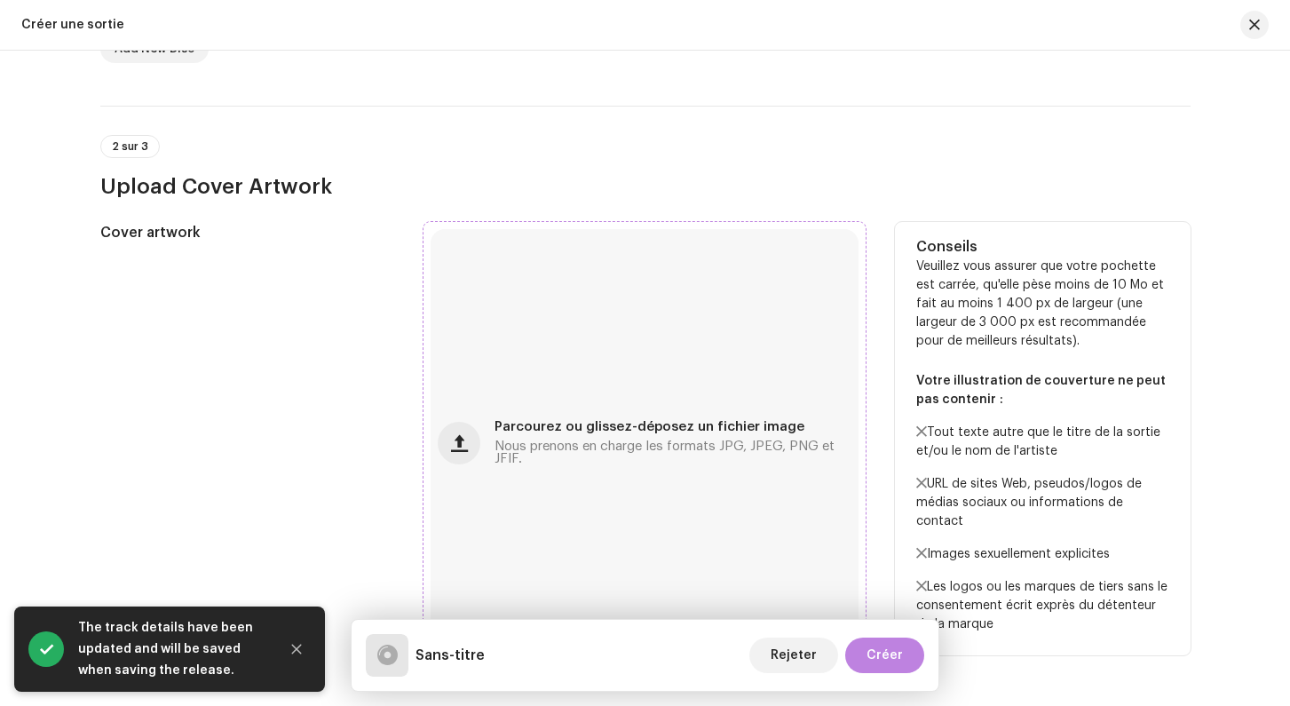
click at [525, 462] on span "Nous prenons en charge les formats JPG, JPEG, PNG et JFIF." at bounding box center [672, 452] width 357 height 25
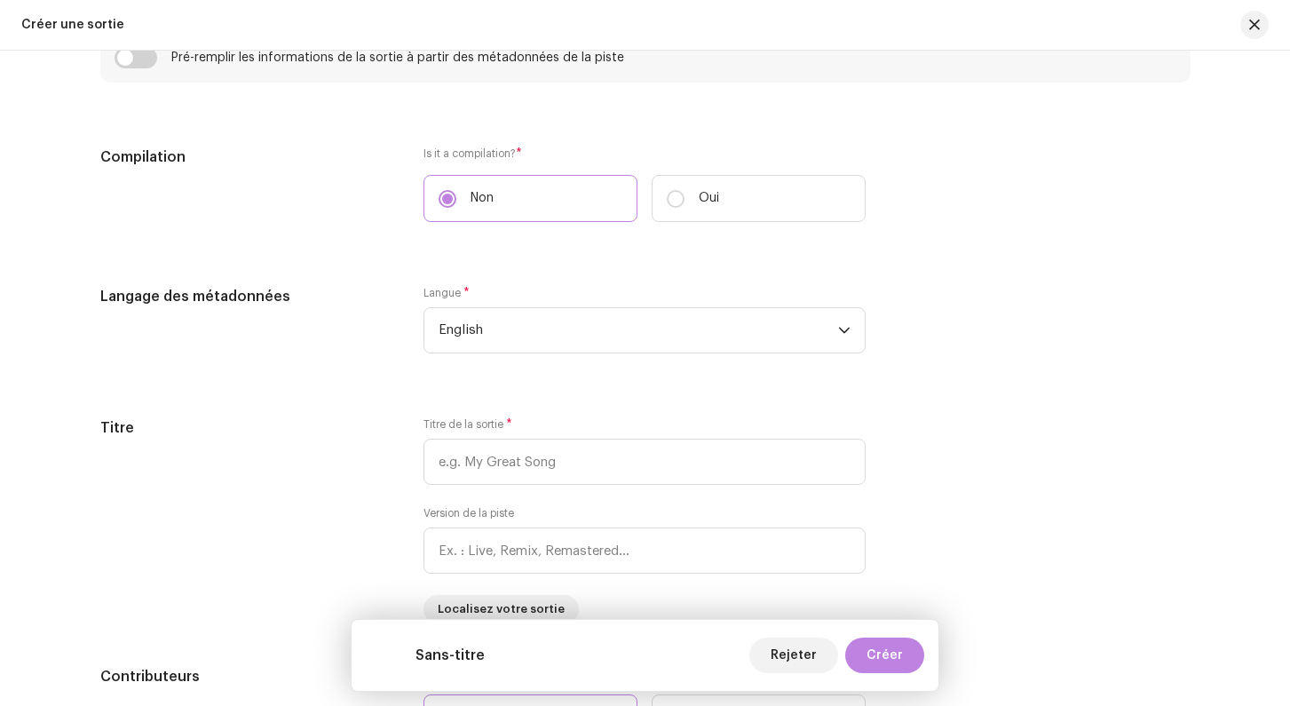
scroll to position [1341, 0]
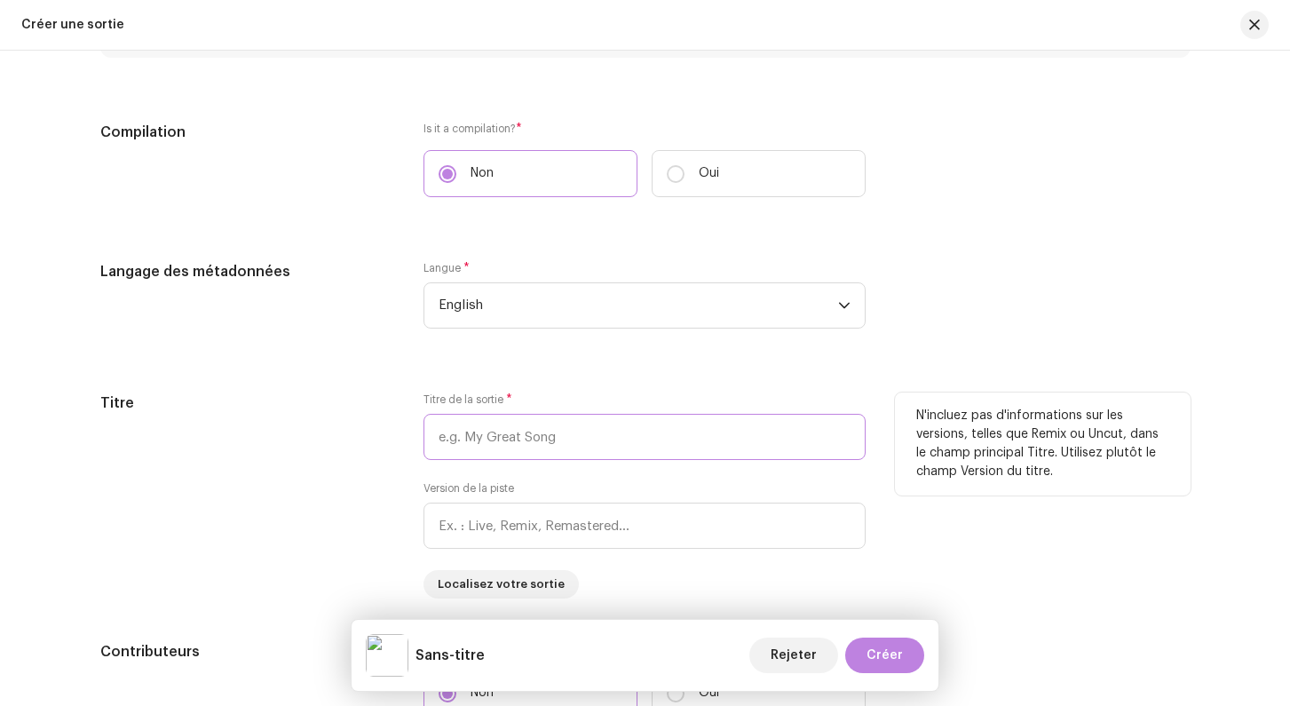
click at [467, 445] on input "text" at bounding box center [644, 437] width 442 height 46
paste input "TRALALERO TRALALA K-POP"
type input "TRALALERO TRALALA K-POP"
click at [394, 464] on div "Titre" at bounding box center [248, 495] width 296 height 206
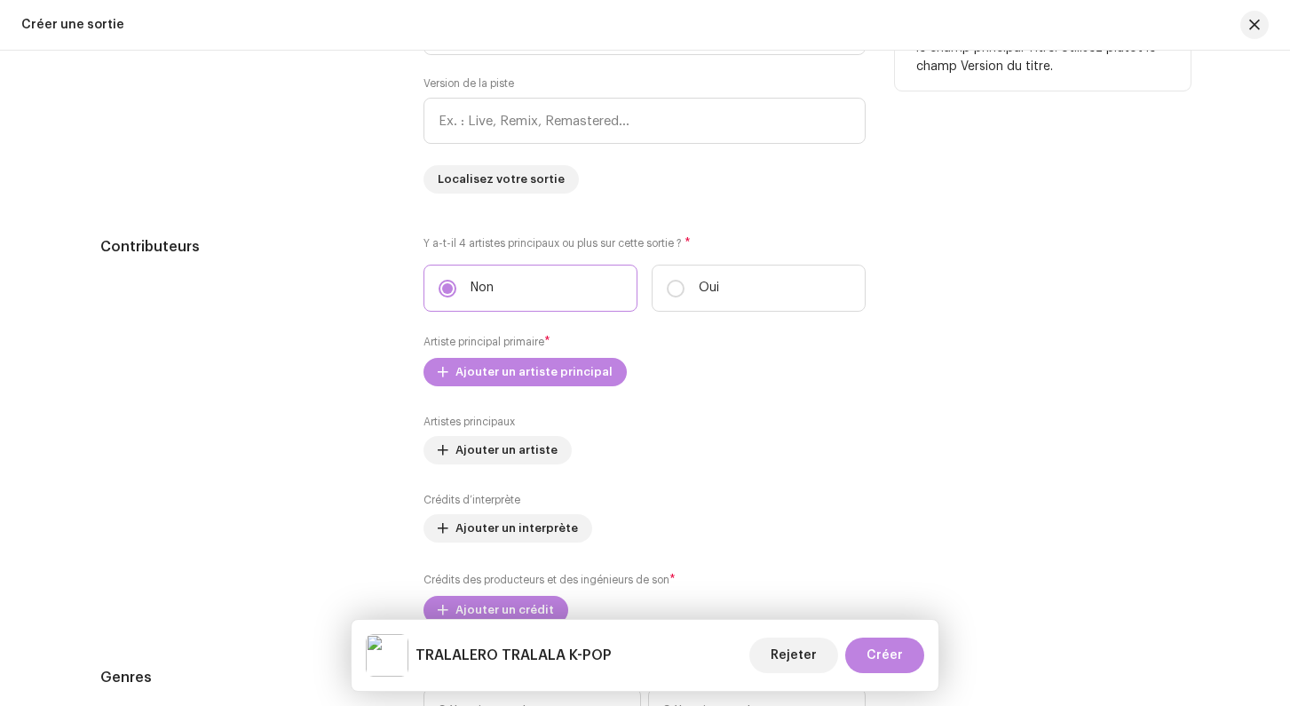
scroll to position [1771, 0]
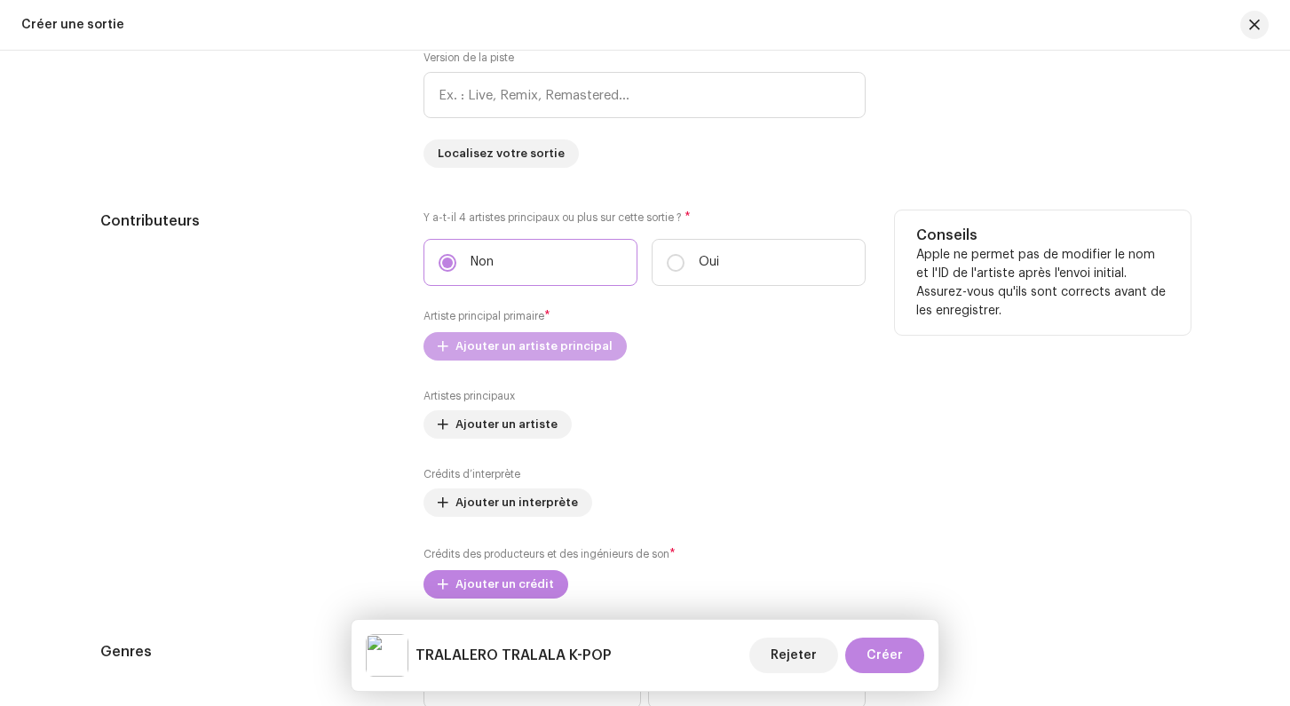
click at [485, 359] on span "Ajouter un artiste principal" at bounding box center [533, 346] width 157 height 36
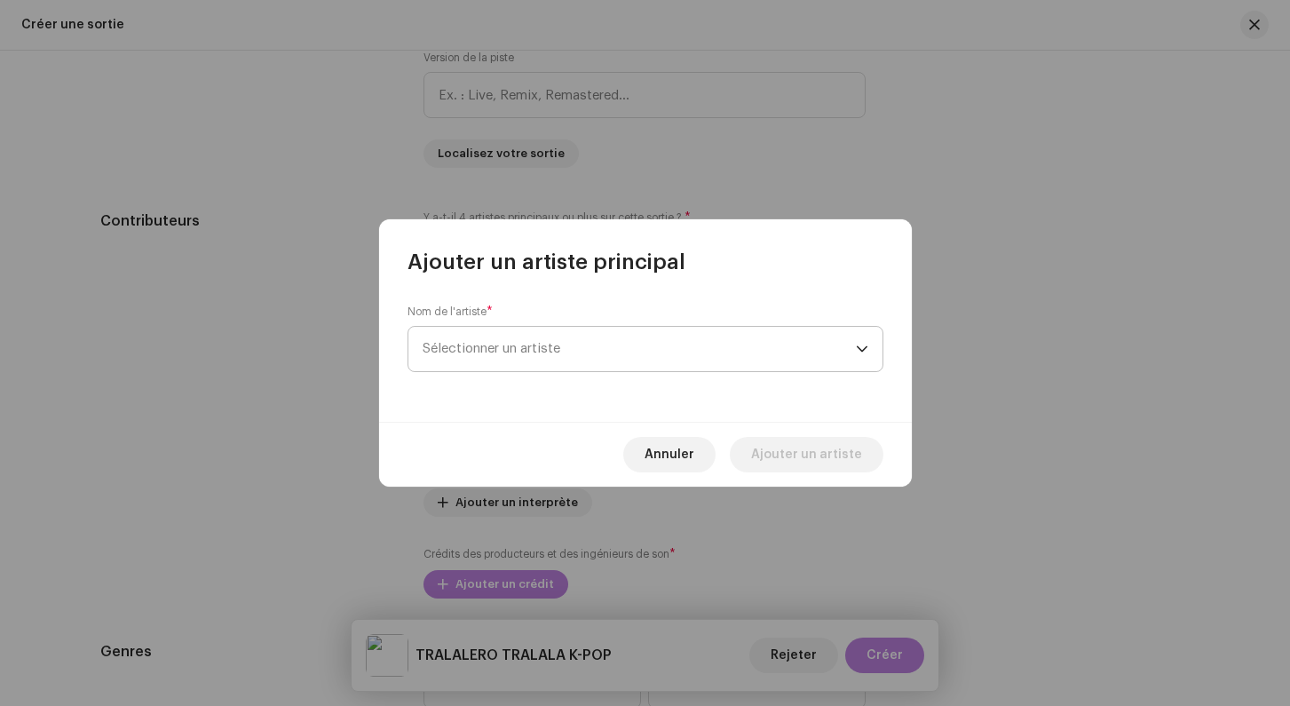
click at [496, 354] on span "Sélectionner un artiste" at bounding box center [491, 348] width 138 height 13
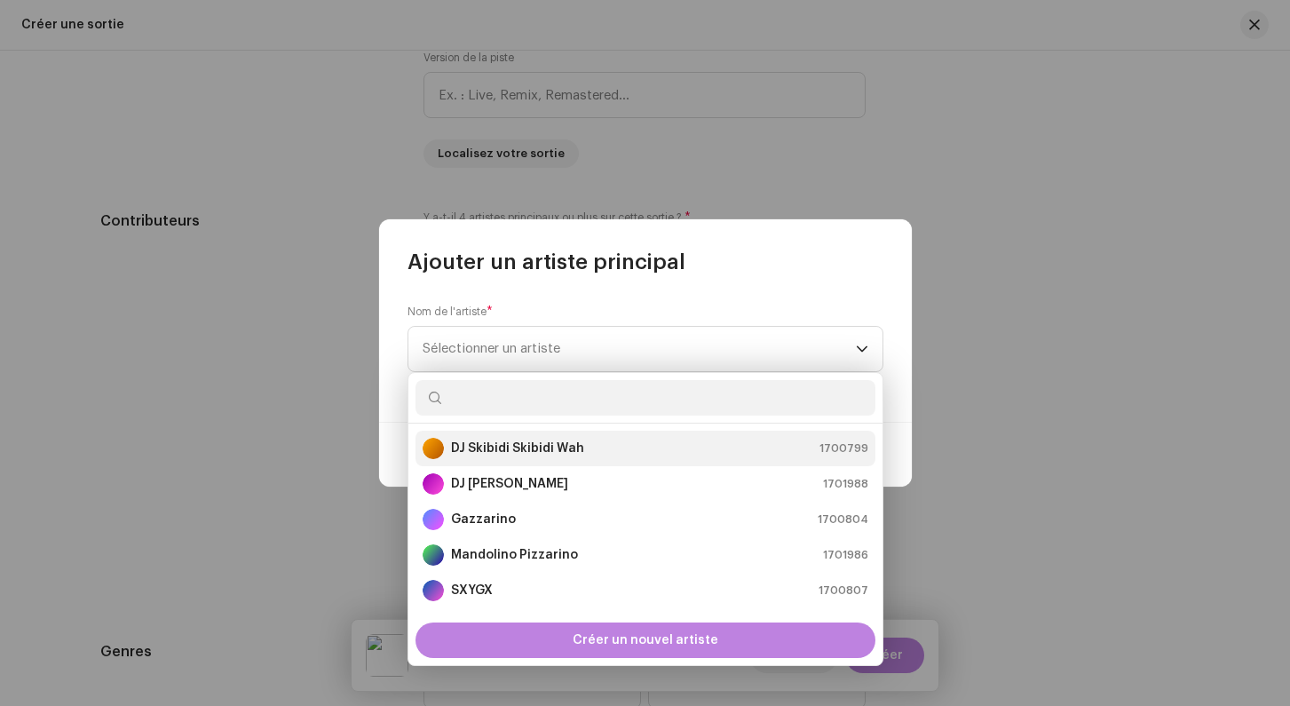
click at [493, 448] on strong "DJ Skibidi Skibidi Wah" at bounding box center [517, 448] width 133 height 18
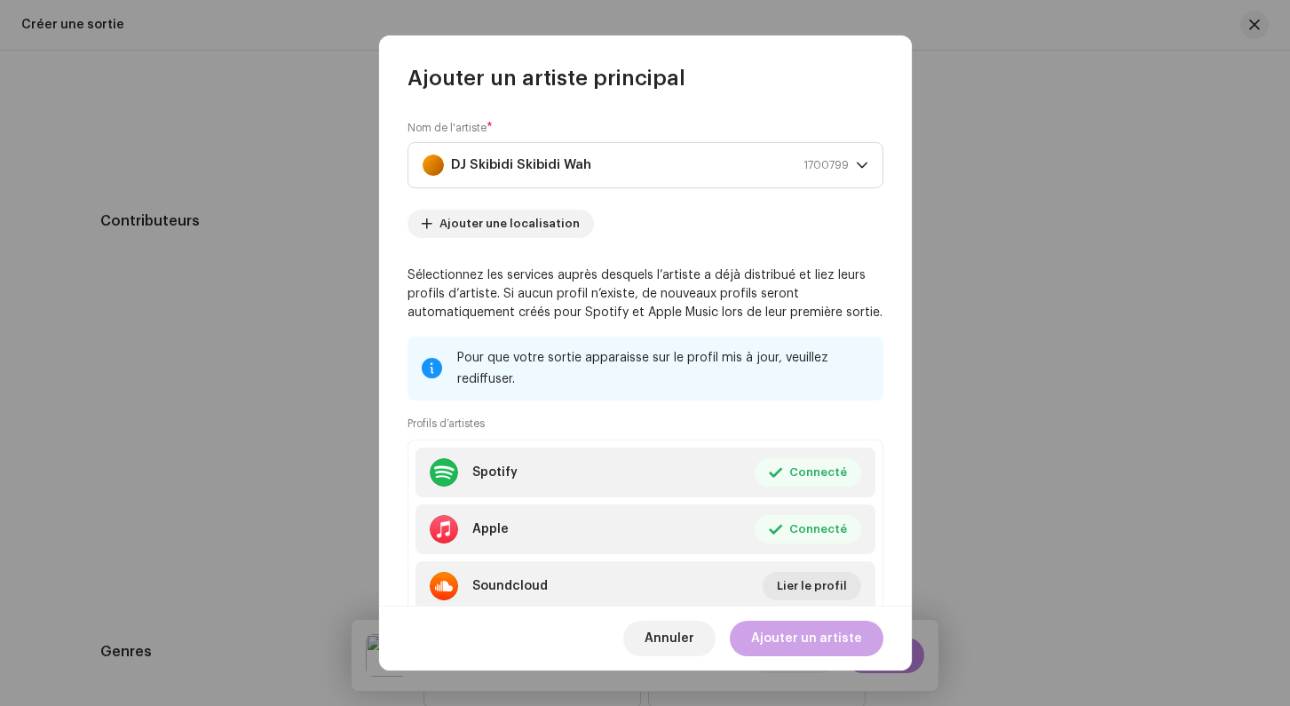
click at [833, 637] on span "Ajouter un artiste" at bounding box center [806, 638] width 111 height 36
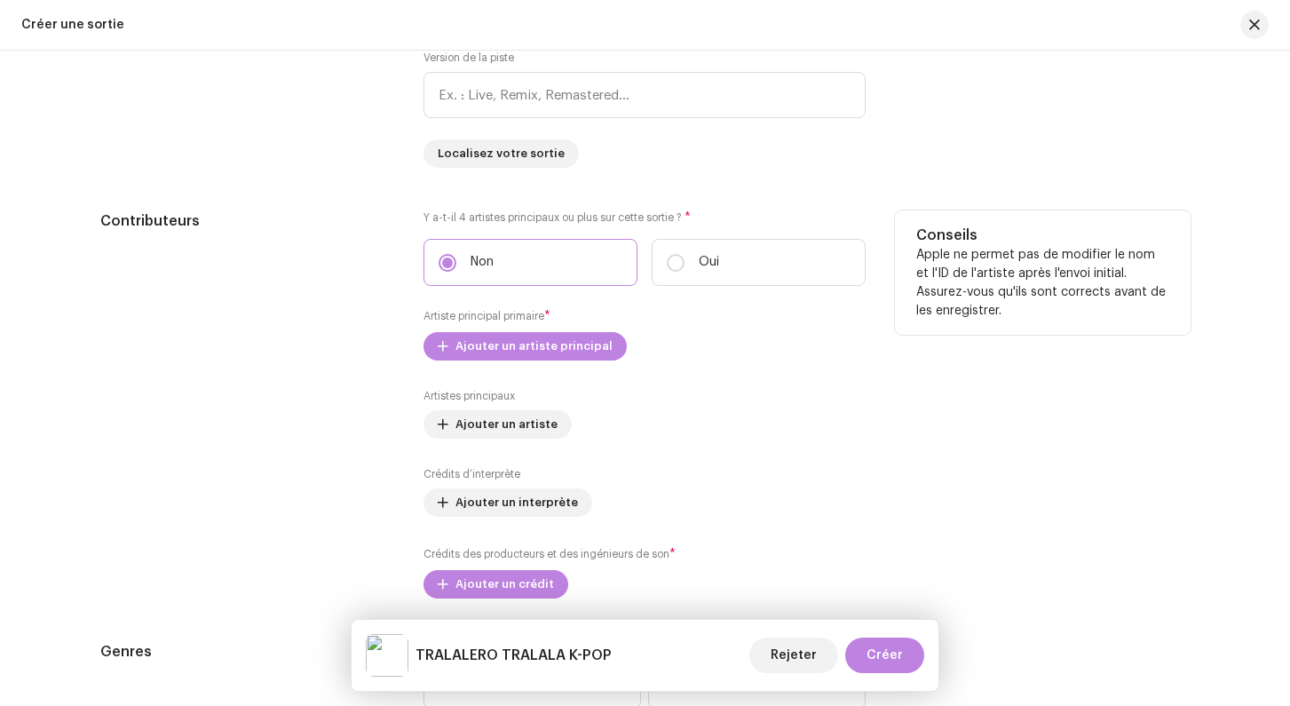
scroll to position [1815, 0]
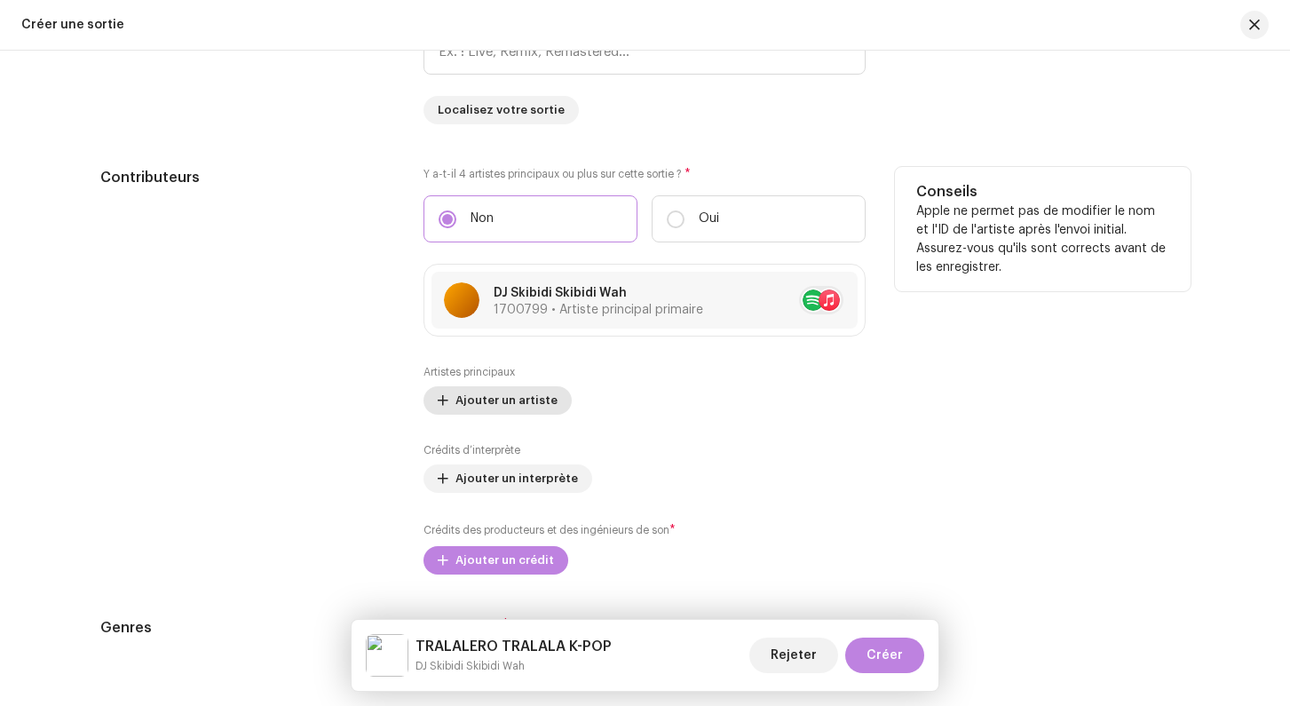
click at [525, 402] on span "Ajouter un artiste" at bounding box center [506, 401] width 102 height 36
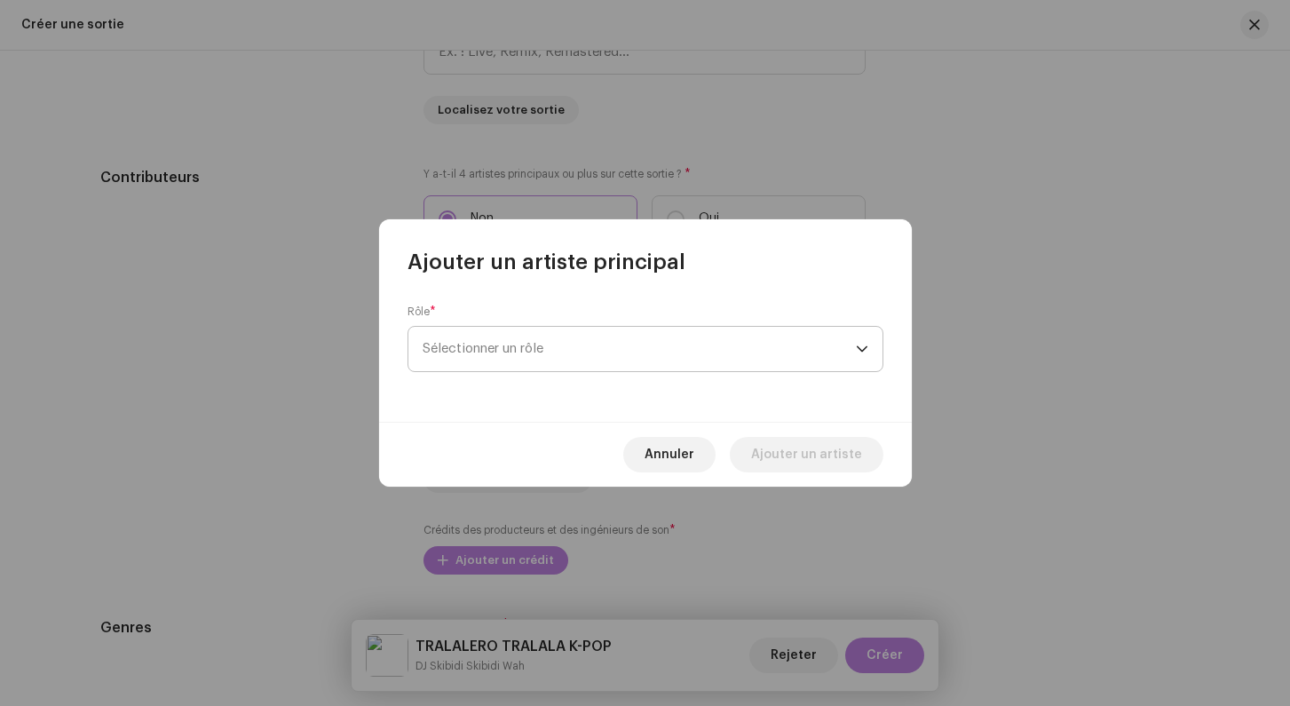
click at [502, 331] on span "Sélectionner un rôle" at bounding box center [638, 349] width 433 height 44
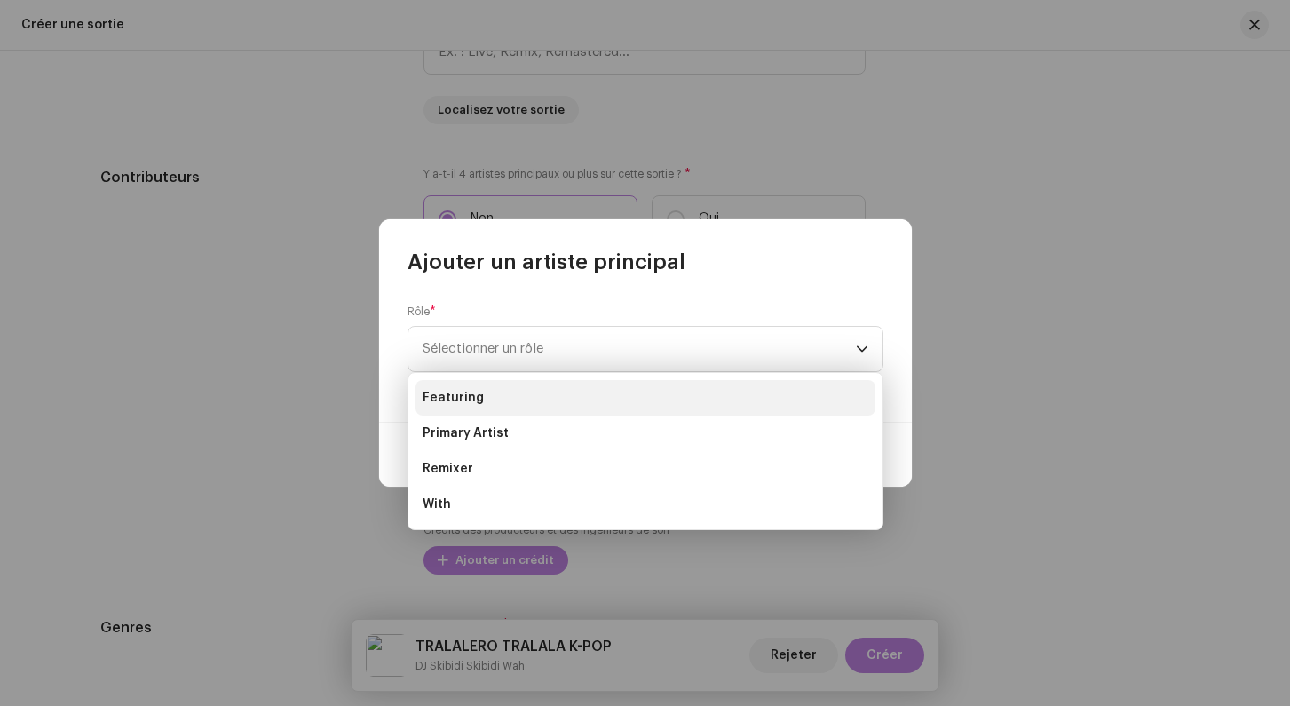
click at [475, 401] on span "Featuring" at bounding box center [452, 398] width 61 height 18
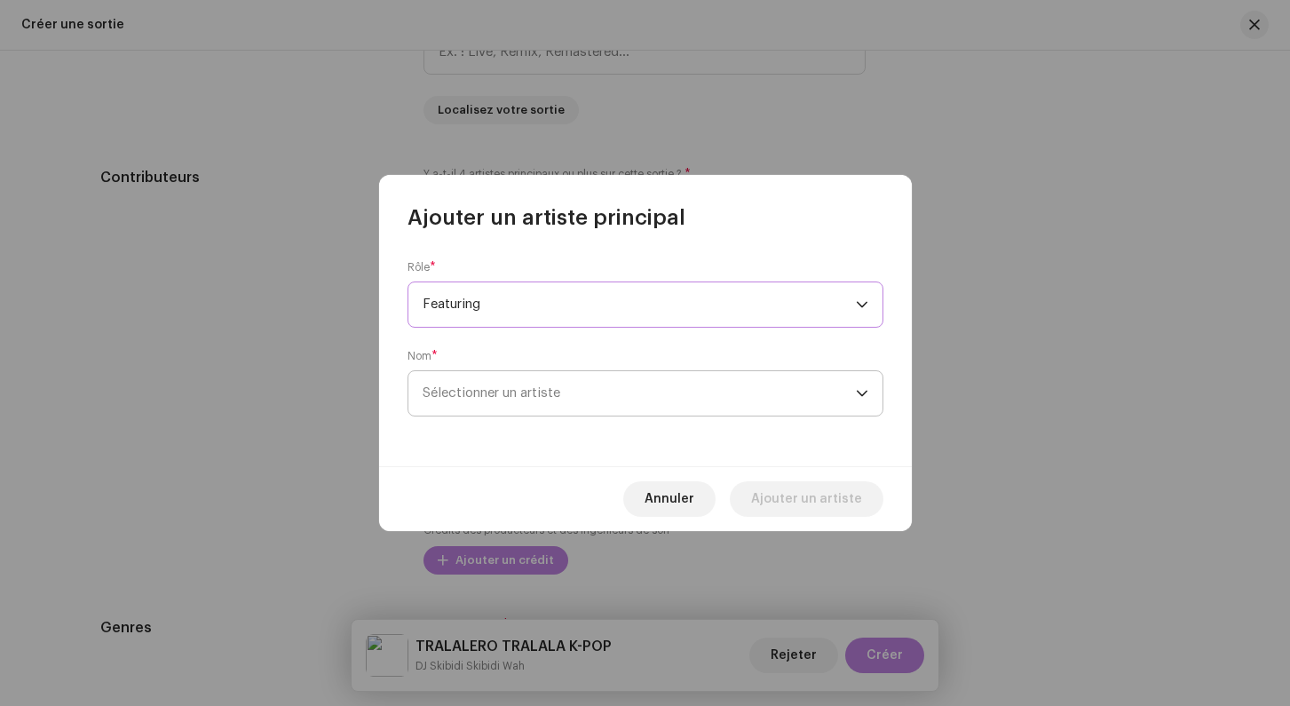
click at [611, 383] on span "Sélectionner un artiste" at bounding box center [638, 393] width 433 height 44
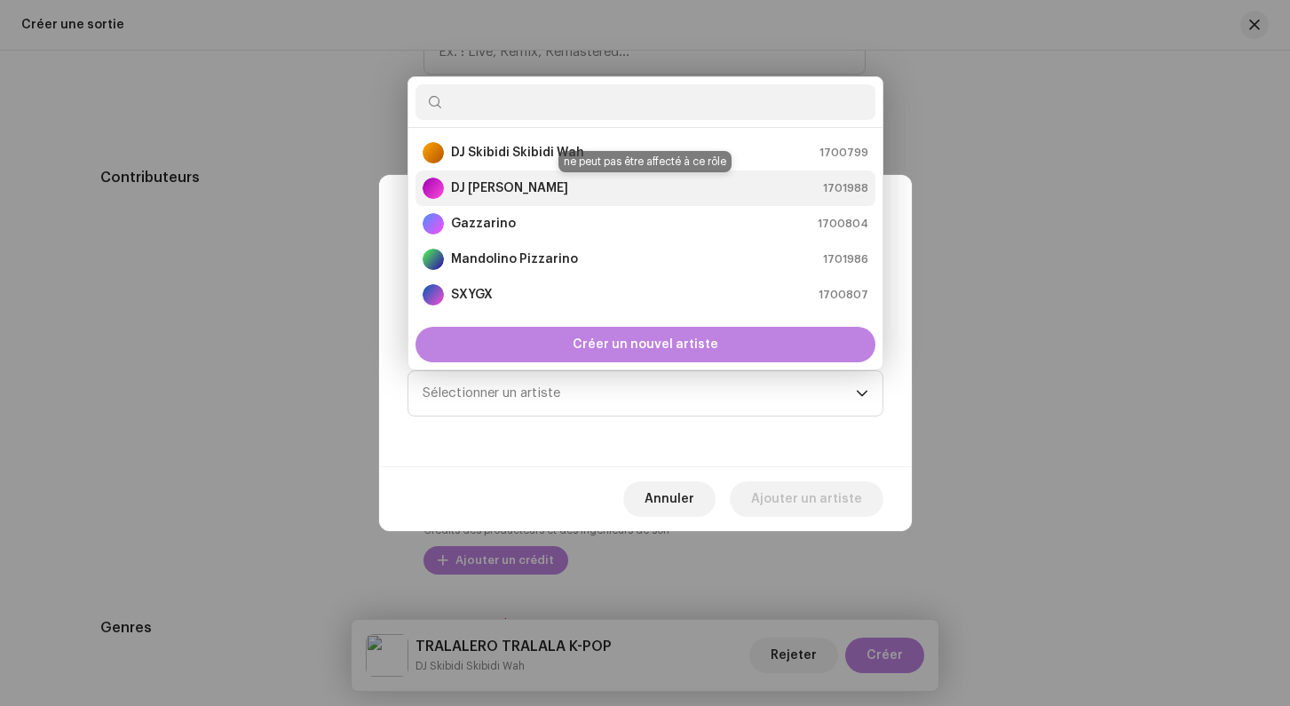
click at [508, 185] on strong "DJ Tralalero Tralala" at bounding box center [509, 188] width 117 height 18
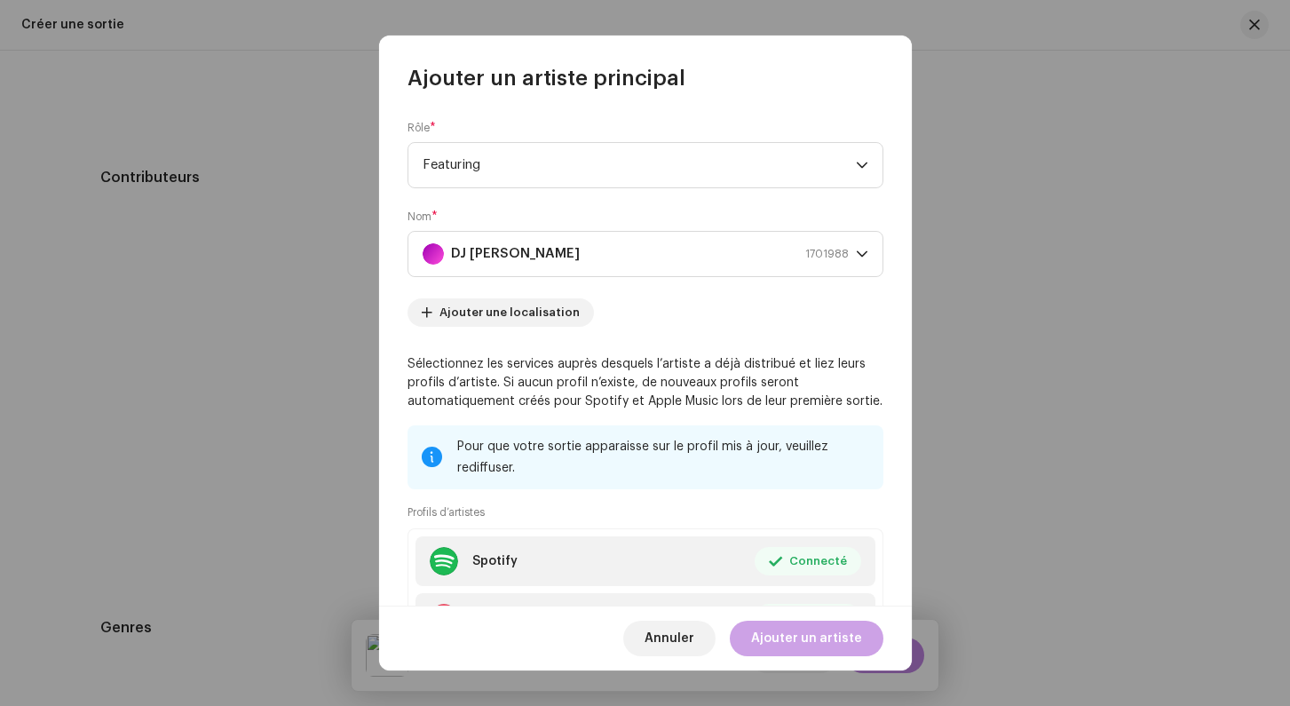
click at [824, 645] on span "Ajouter un artiste" at bounding box center [806, 638] width 111 height 36
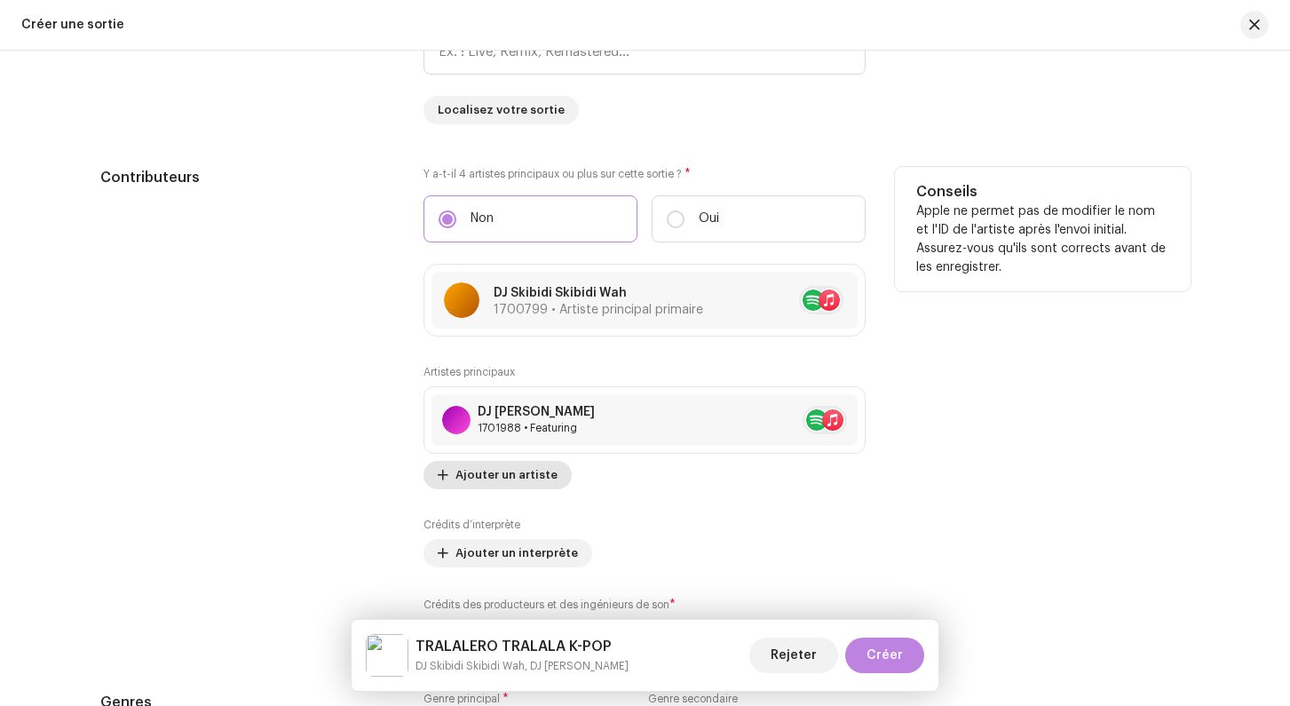
click at [517, 479] on span "Ajouter un artiste" at bounding box center [506, 475] width 102 height 36
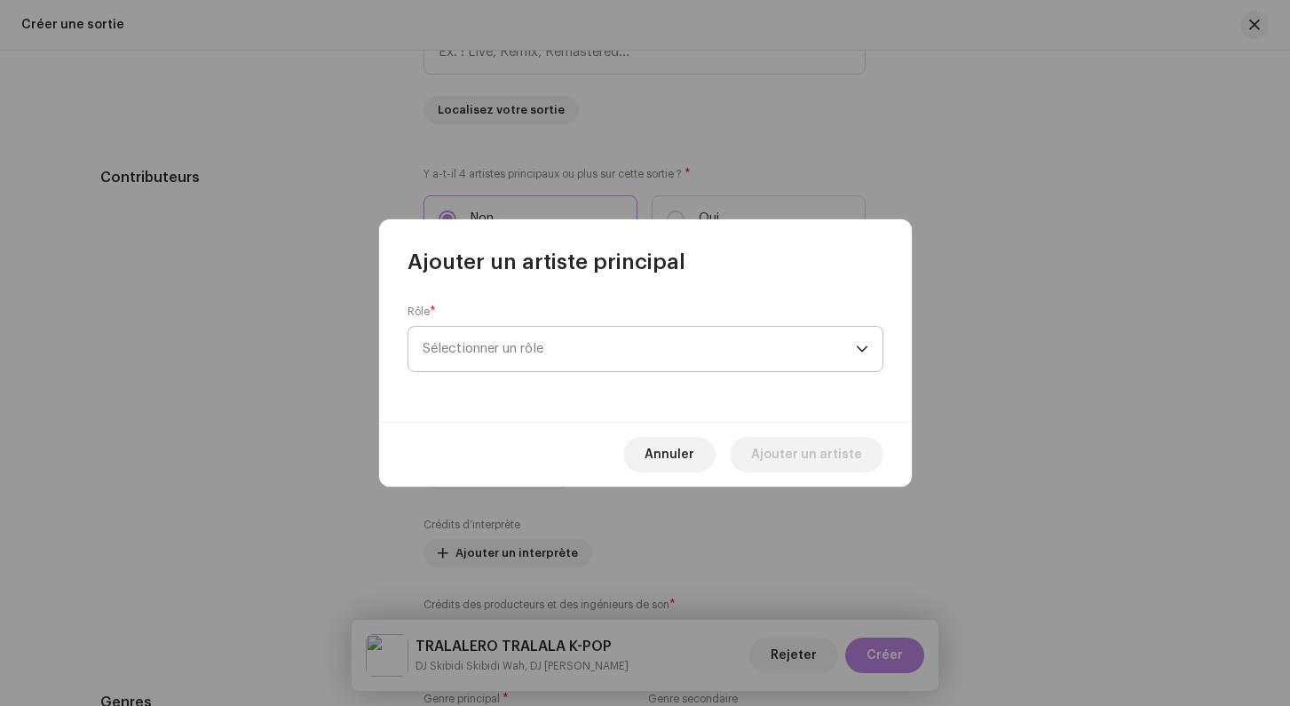
click at [517, 343] on span "Sélectionner un rôle" at bounding box center [638, 349] width 433 height 44
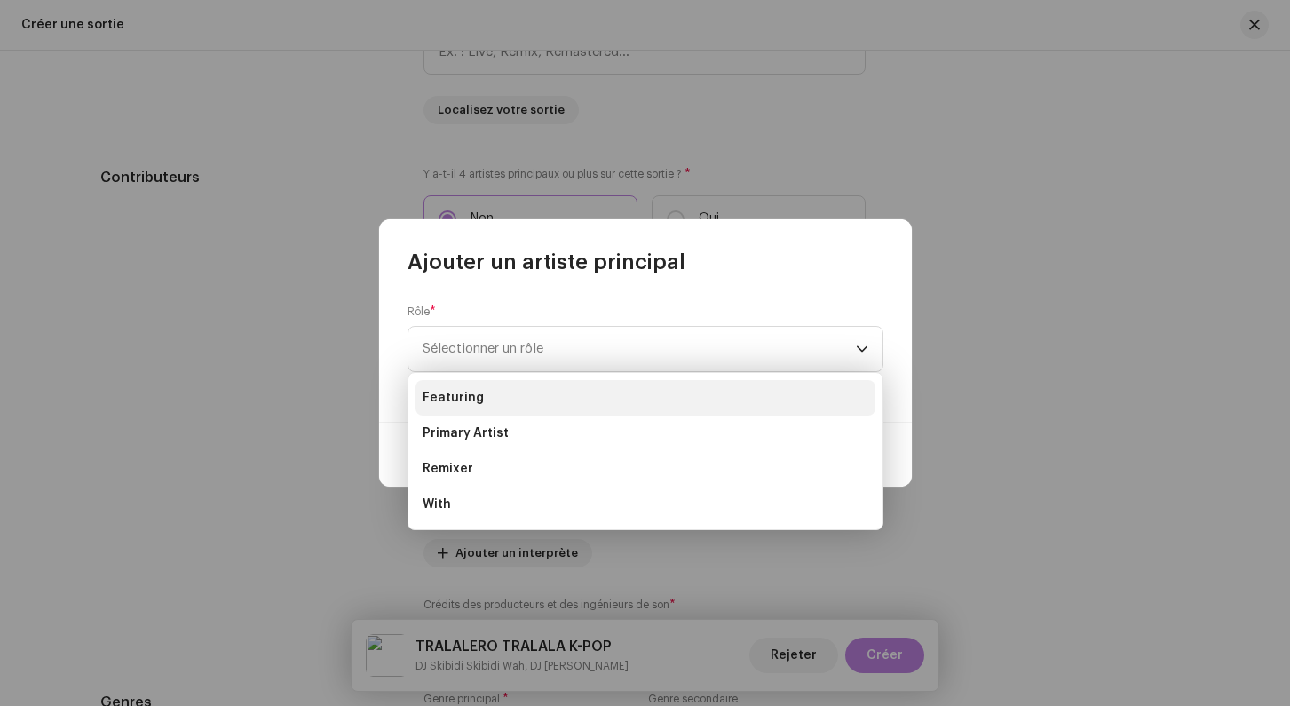
click at [496, 400] on li "Featuring" at bounding box center [645, 398] width 460 height 36
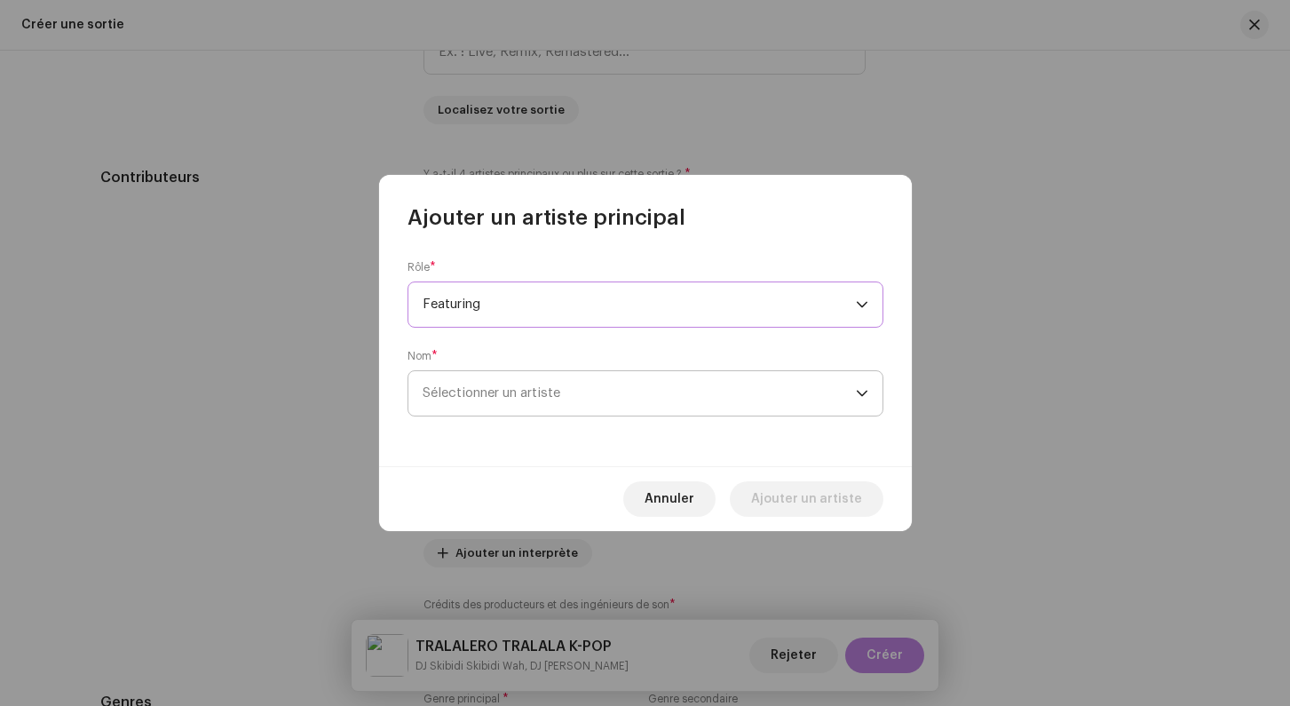
click at [496, 395] on span "Sélectionner un artiste" at bounding box center [491, 392] width 138 height 13
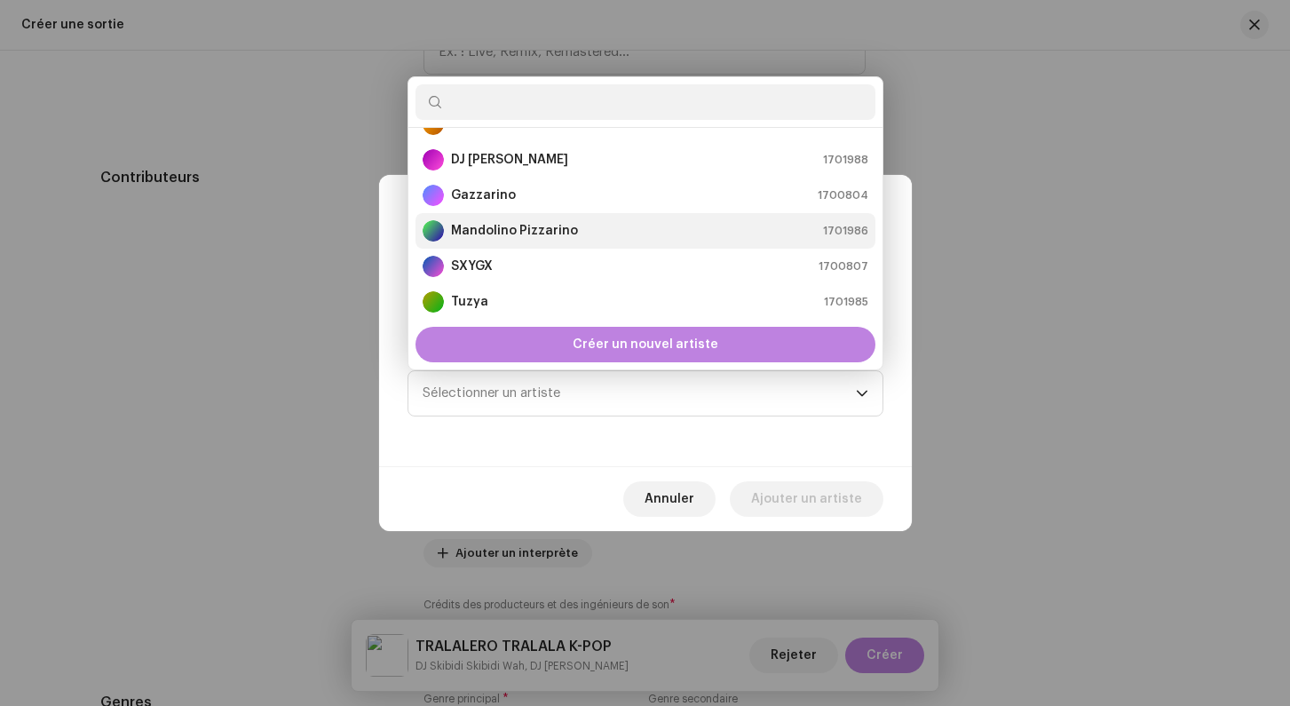
scroll to position [0, 0]
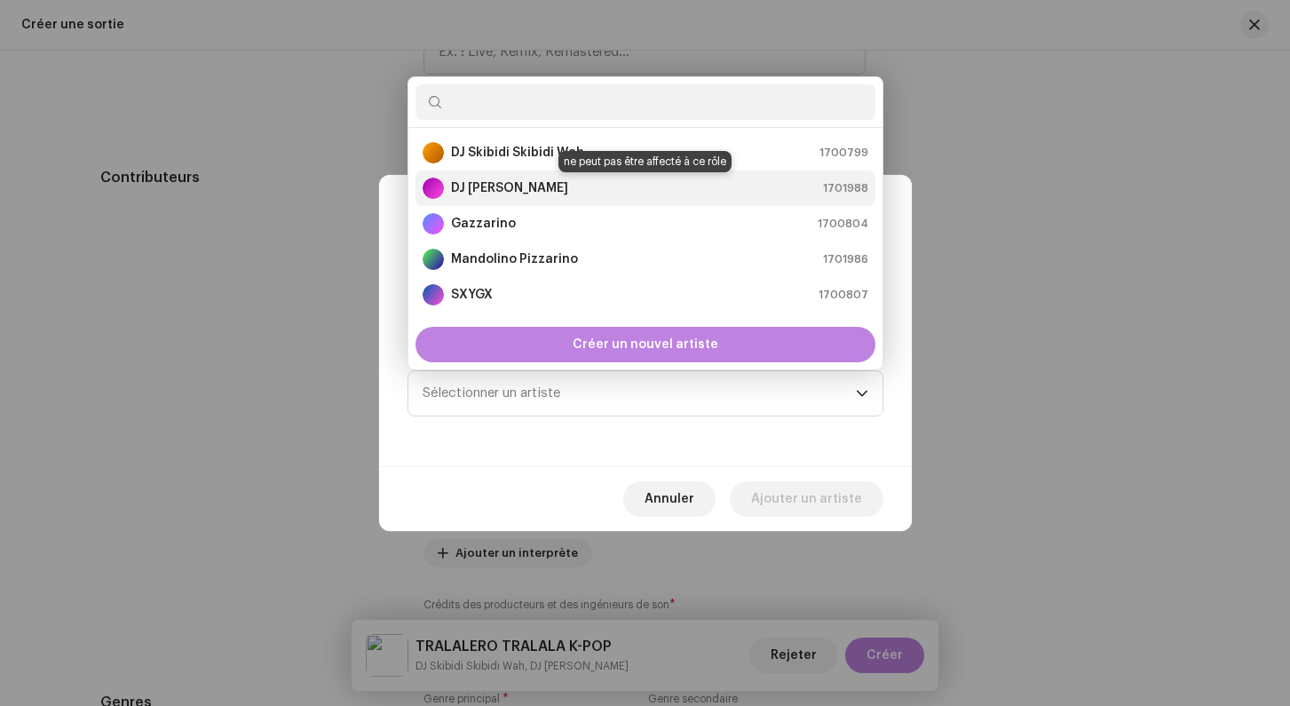
click at [504, 185] on strong "DJ Tralalero Tralala" at bounding box center [509, 188] width 117 height 18
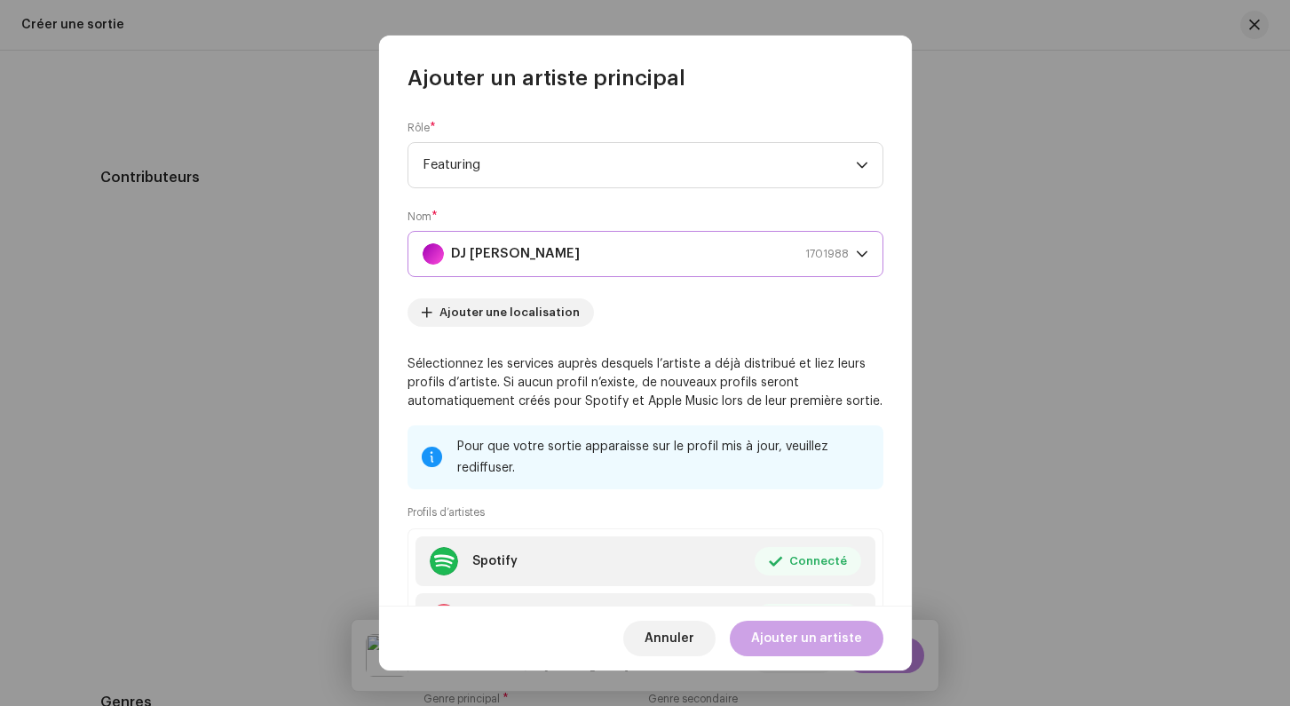
click at [778, 647] on span "Ajouter un artiste" at bounding box center [806, 638] width 111 height 36
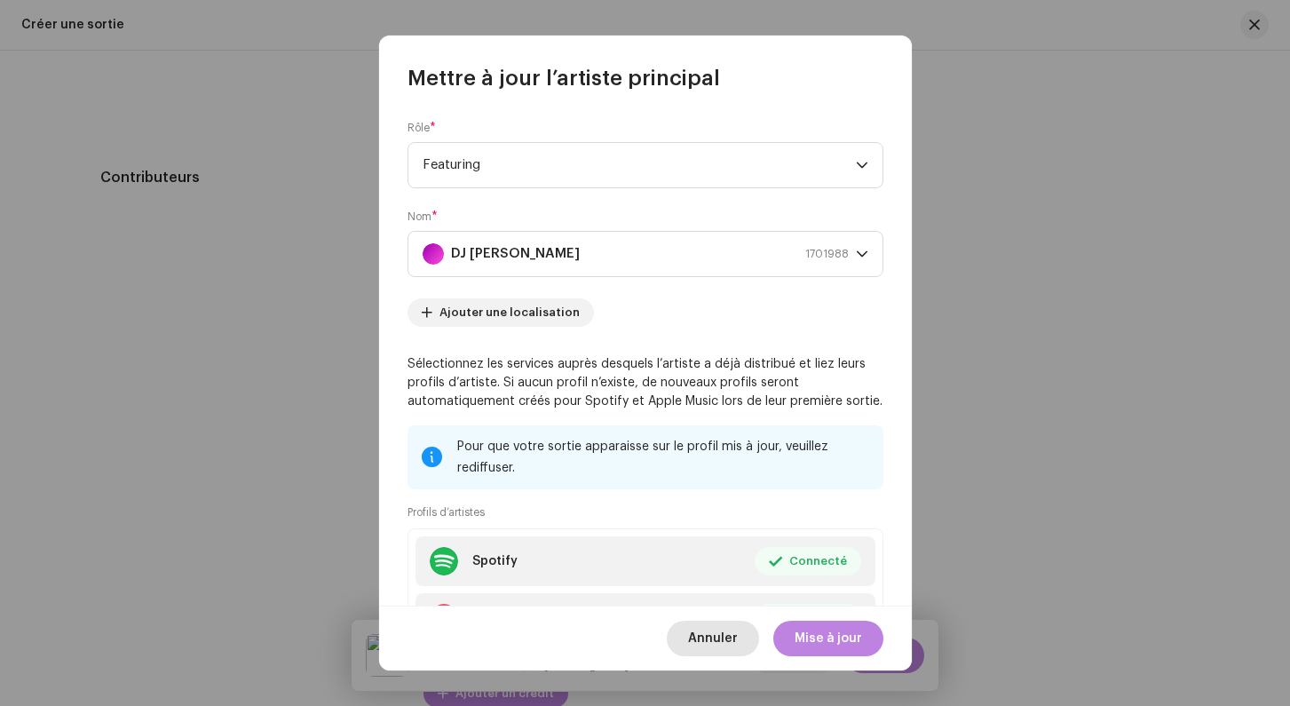
click at [729, 635] on span "Annuler" at bounding box center [713, 638] width 50 height 36
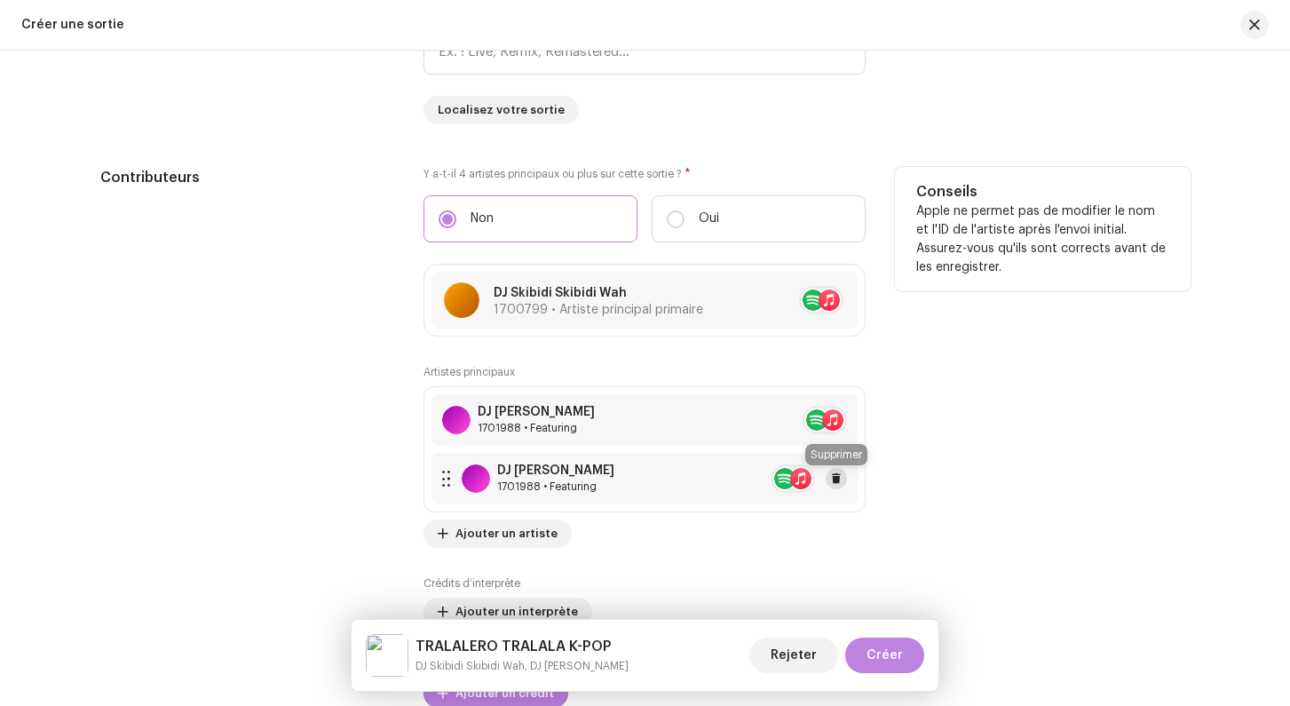
click at [841, 477] on span at bounding box center [836, 478] width 11 height 14
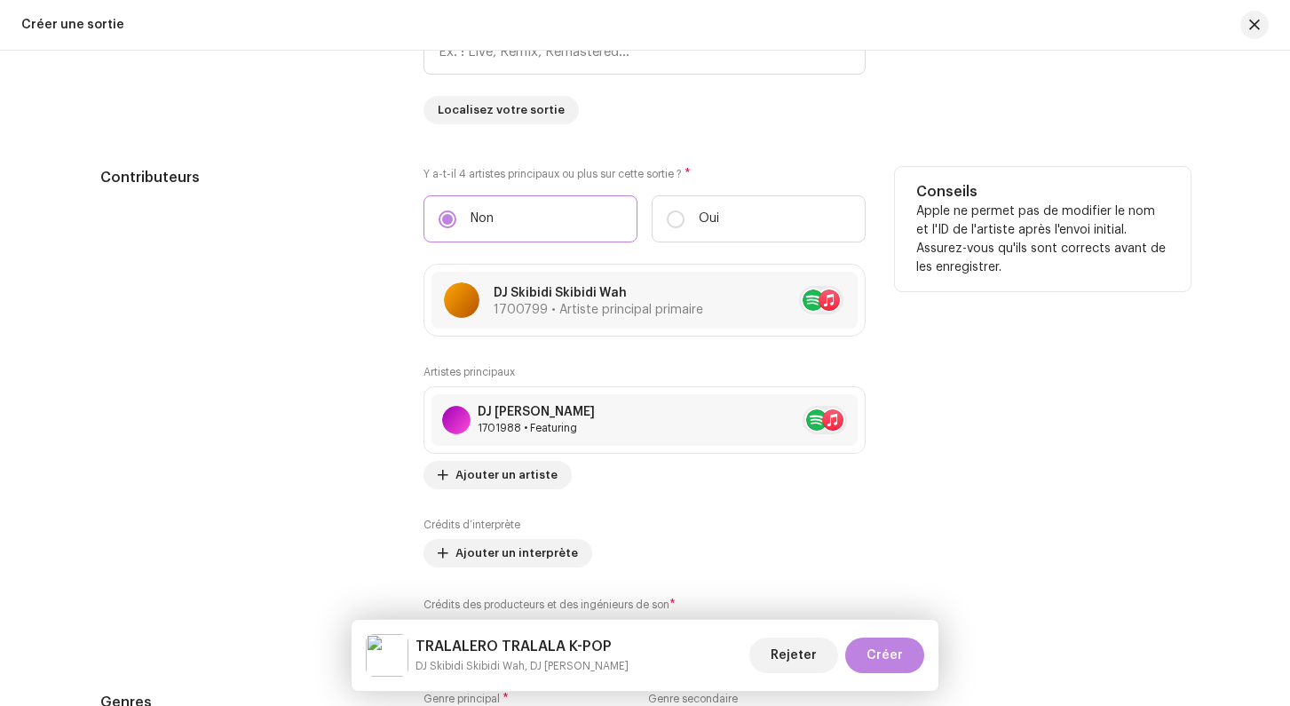
click at [549, 494] on div "Artistes principaux DJ Tralalero Tralala 1701988 • Featuring No selected item A…" at bounding box center [644, 507] width 442 height 284
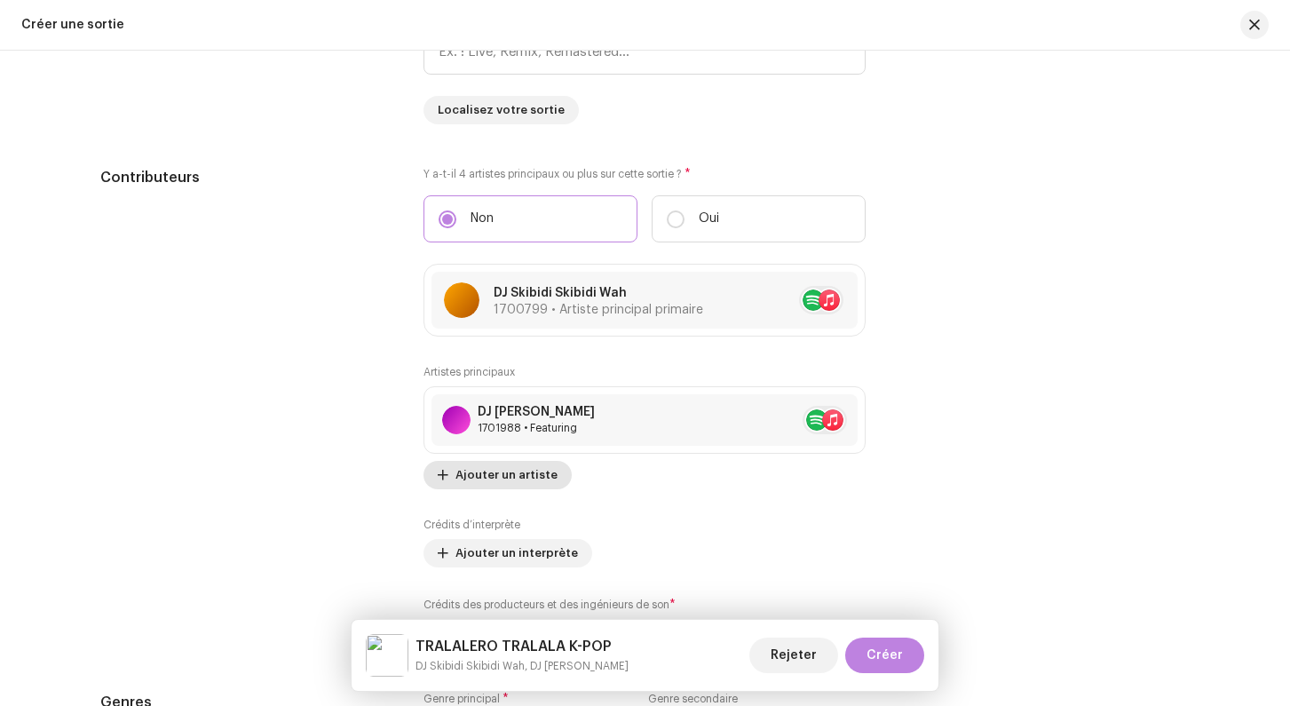
click at [536, 486] on span "Ajouter un artiste" at bounding box center [506, 475] width 102 height 36
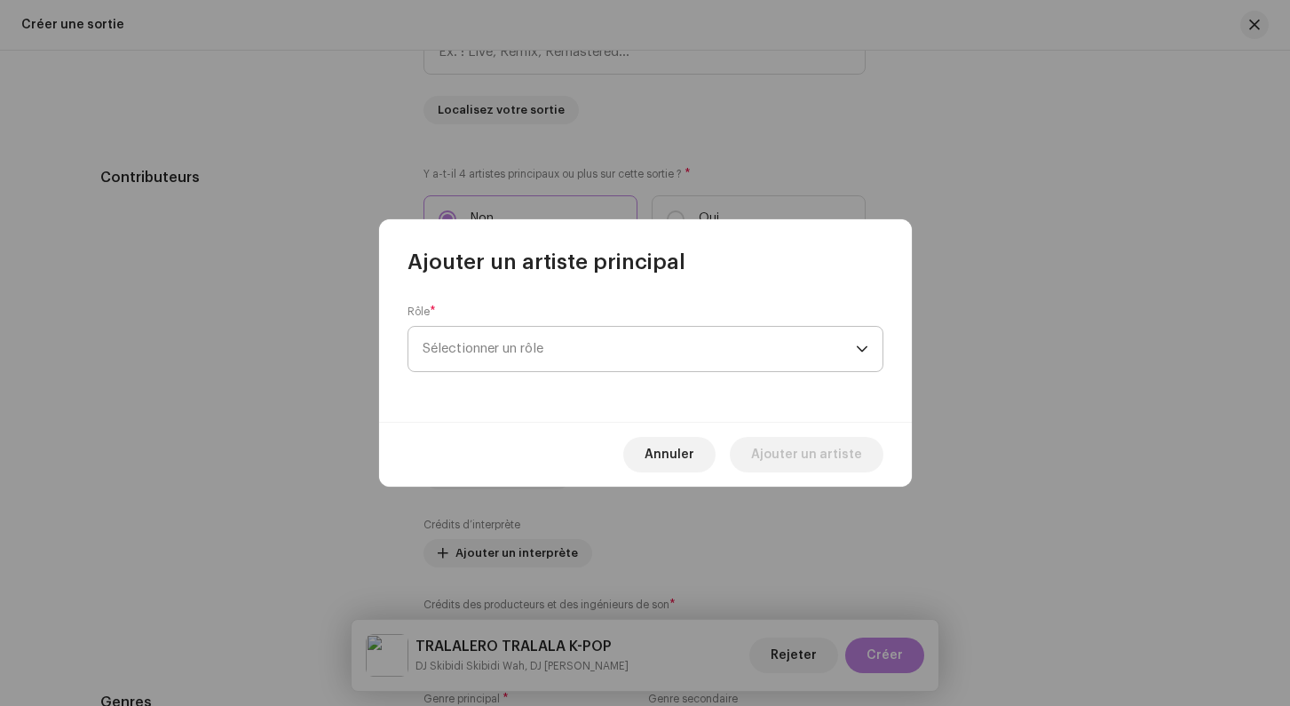
click at [491, 361] on span "Sélectionner un rôle" at bounding box center [638, 349] width 433 height 44
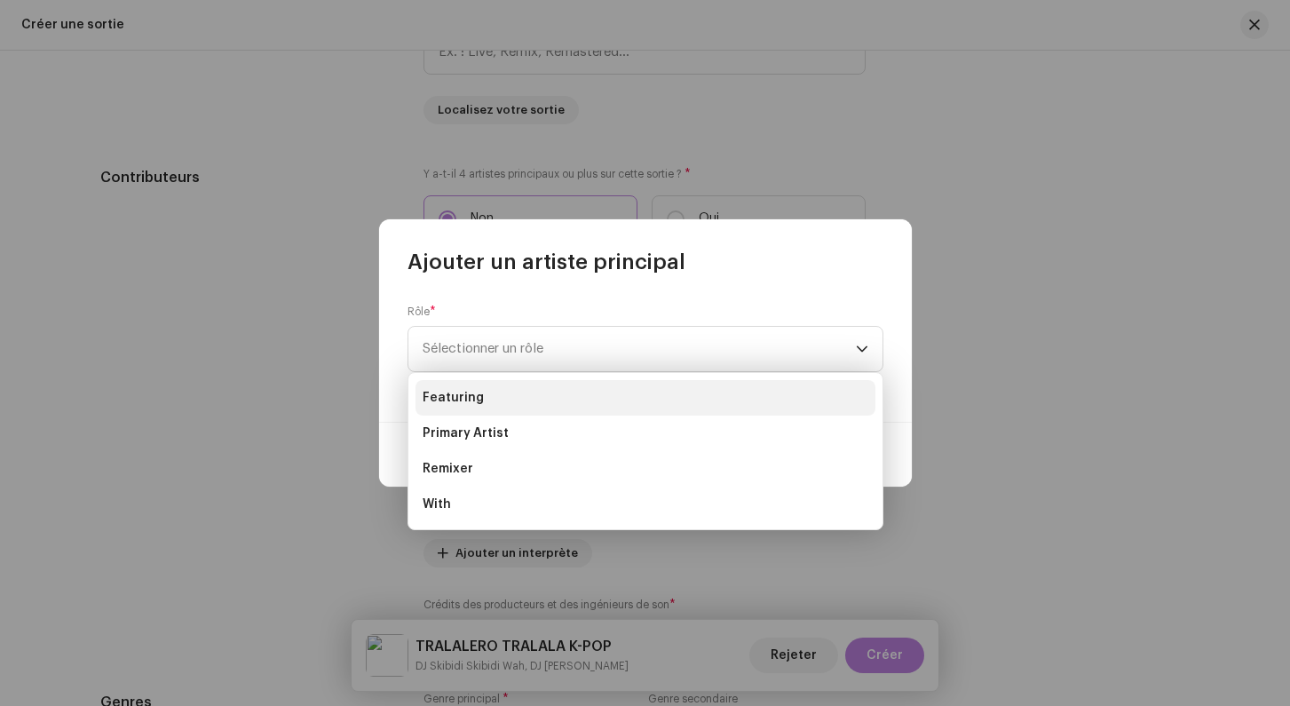
click at [458, 405] on span "Featuring" at bounding box center [452, 398] width 61 height 18
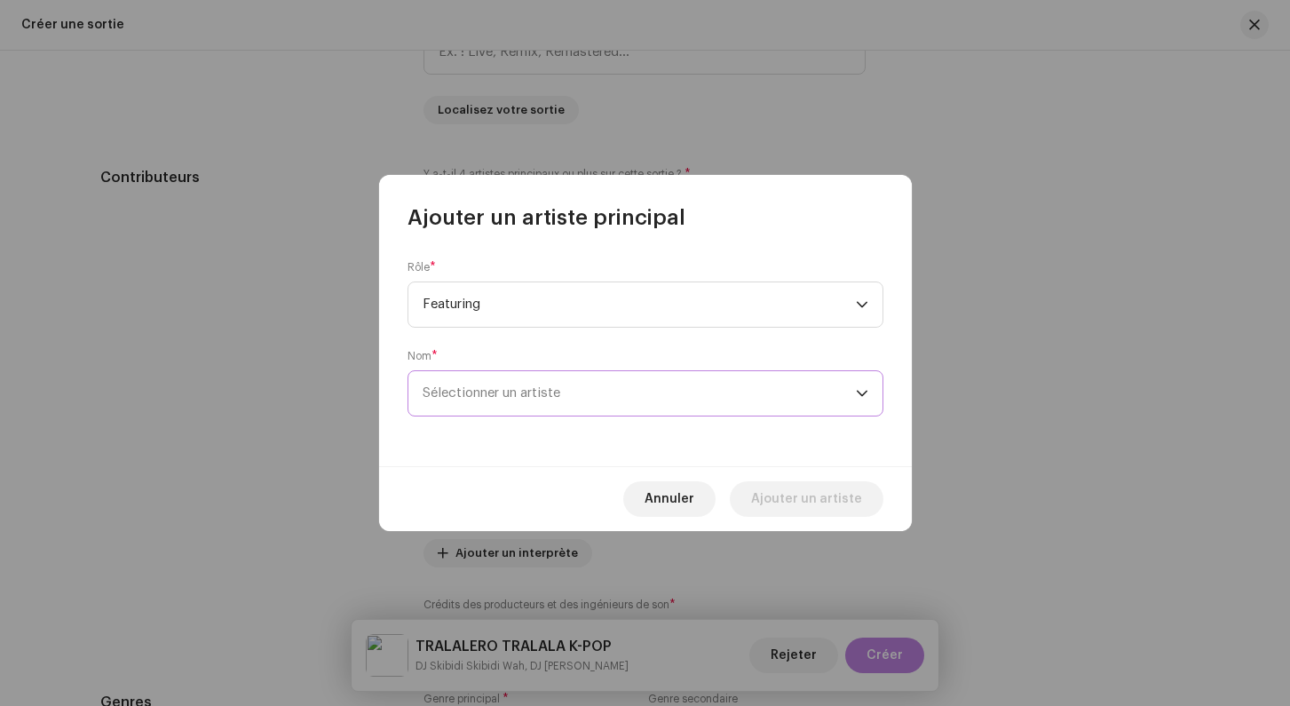
click at [463, 402] on span "Sélectionner un artiste" at bounding box center [638, 393] width 433 height 44
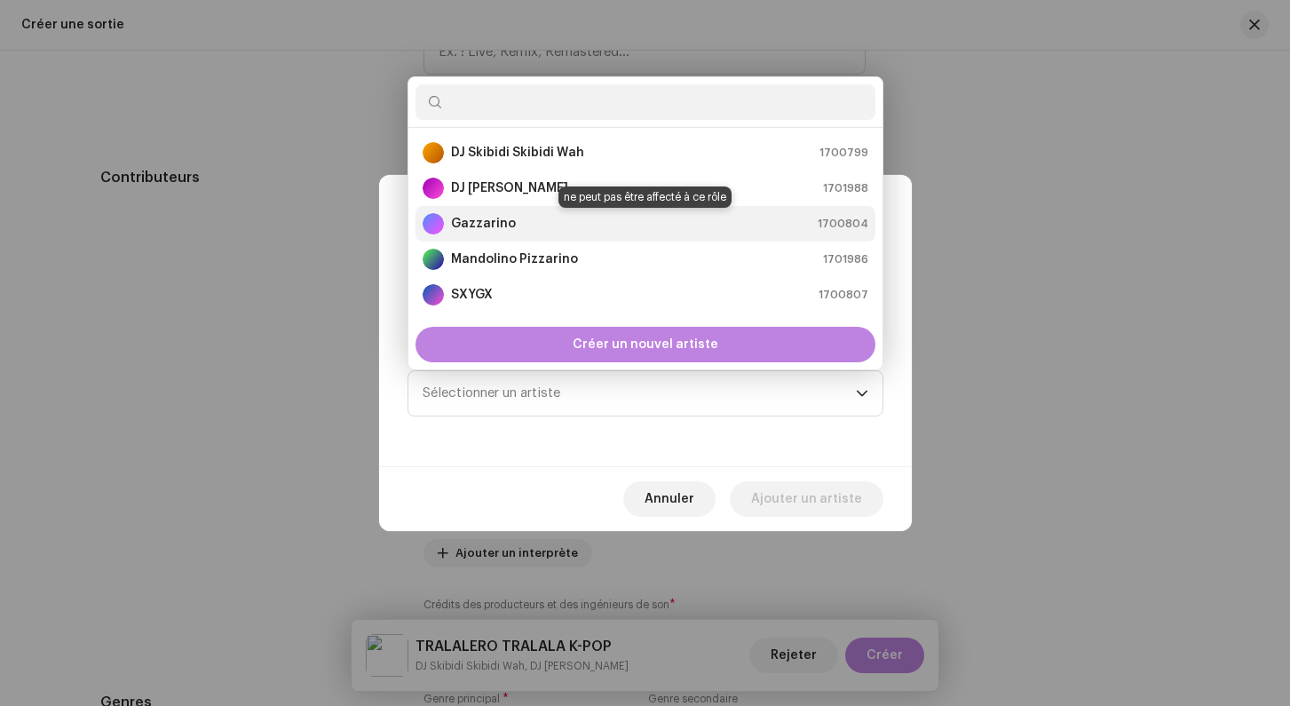
click at [502, 228] on strong "Gazzarino" at bounding box center [483, 224] width 65 height 18
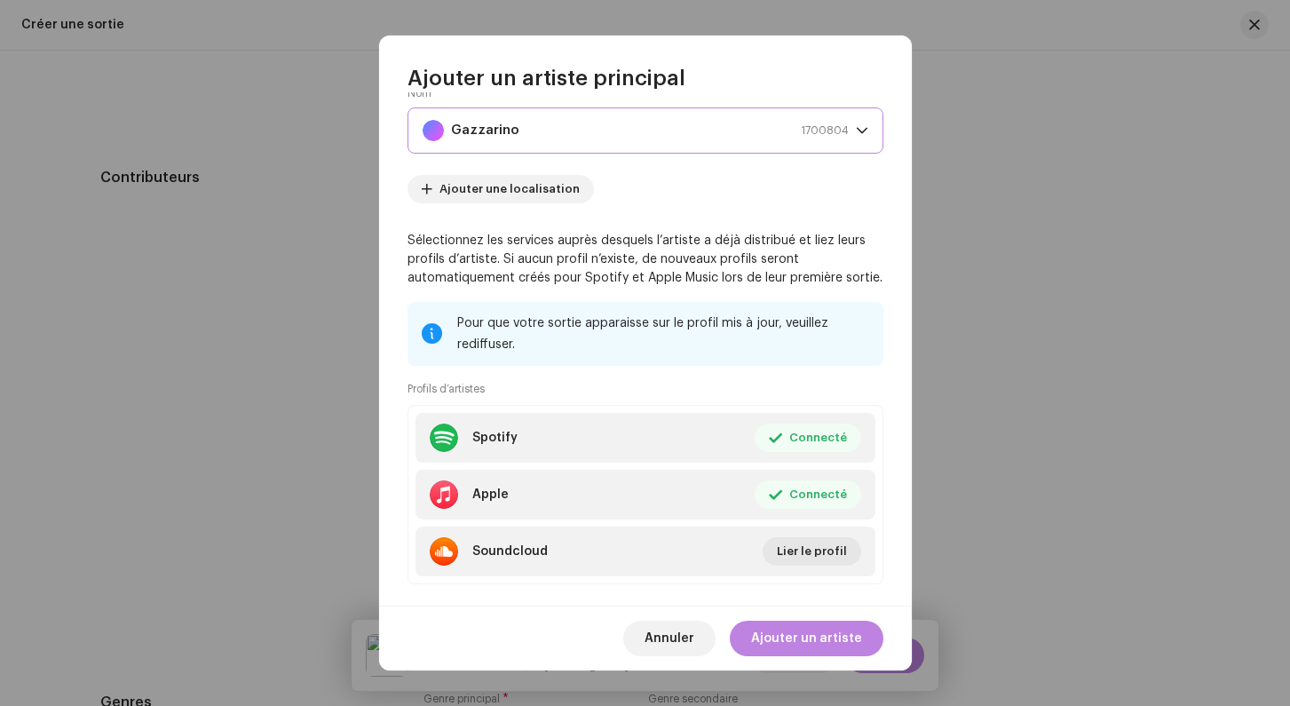
scroll to position [153, 0]
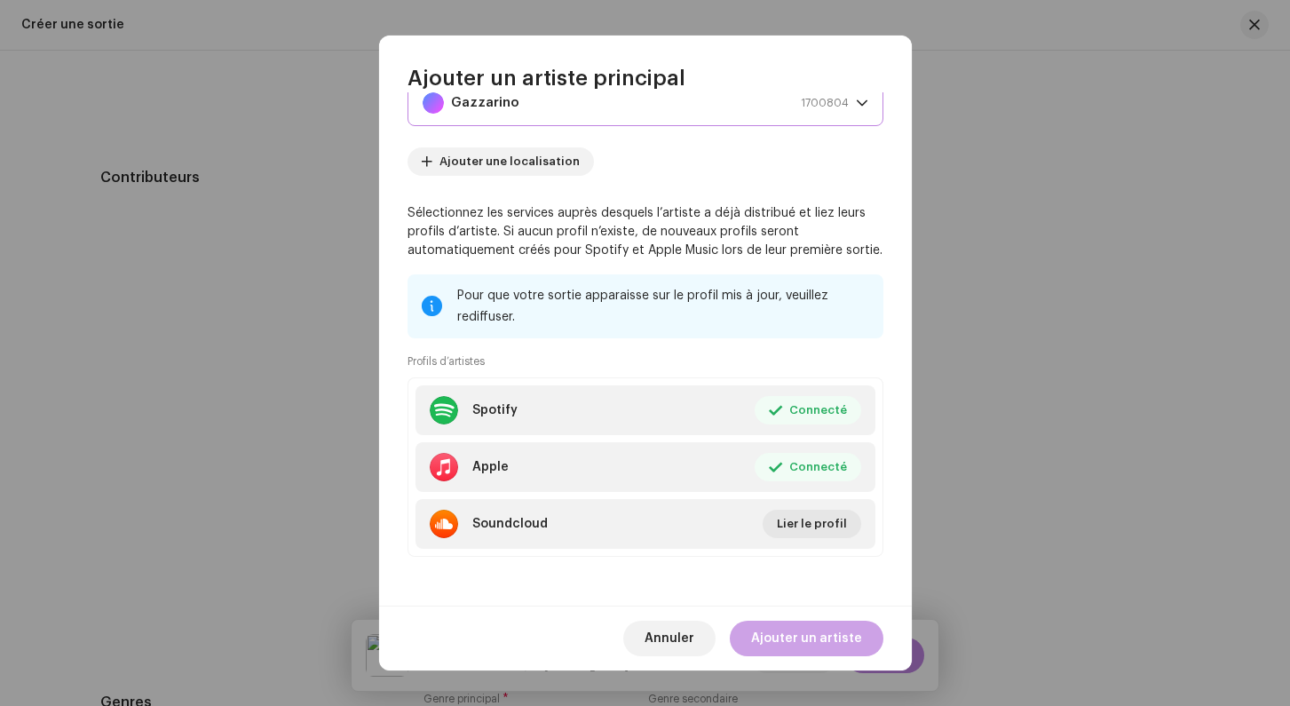
click at [812, 645] on span "Ajouter un artiste" at bounding box center [806, 638] width 111 height 36
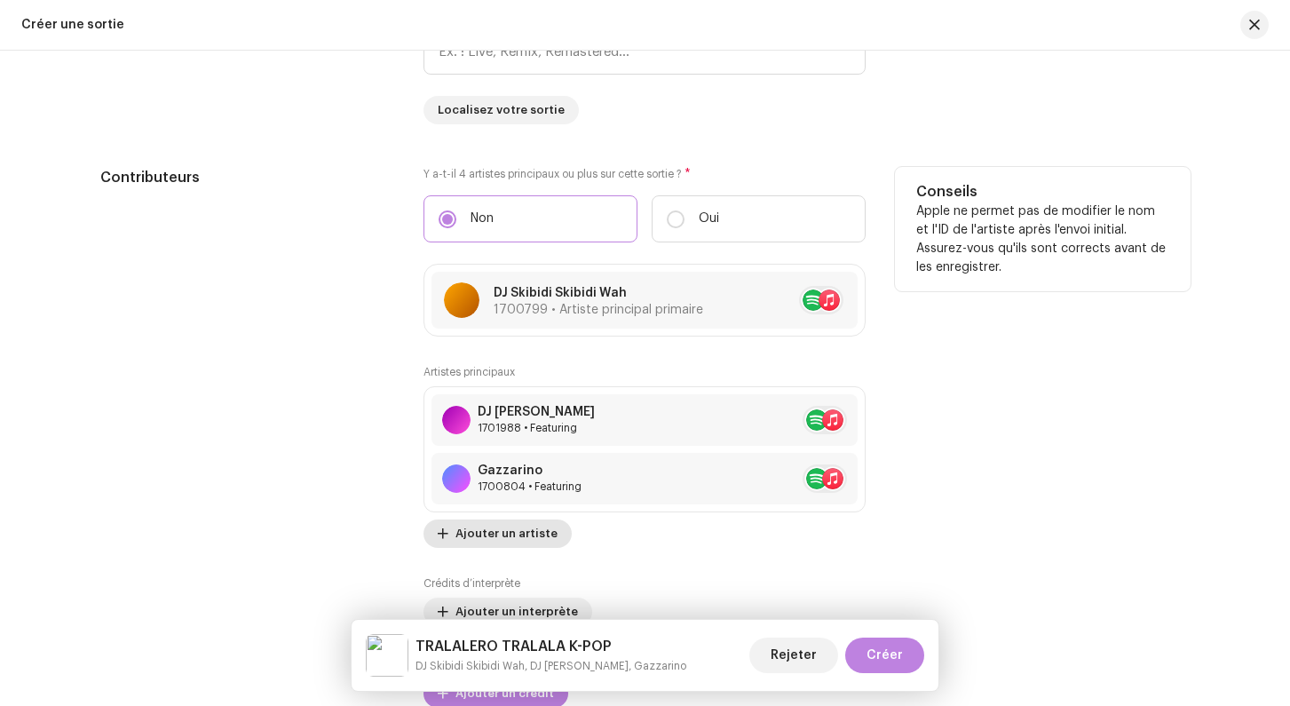
click at [507, 539] on span "Ajouter un artiste" at bounding box center [506, 534] width 102 height 36
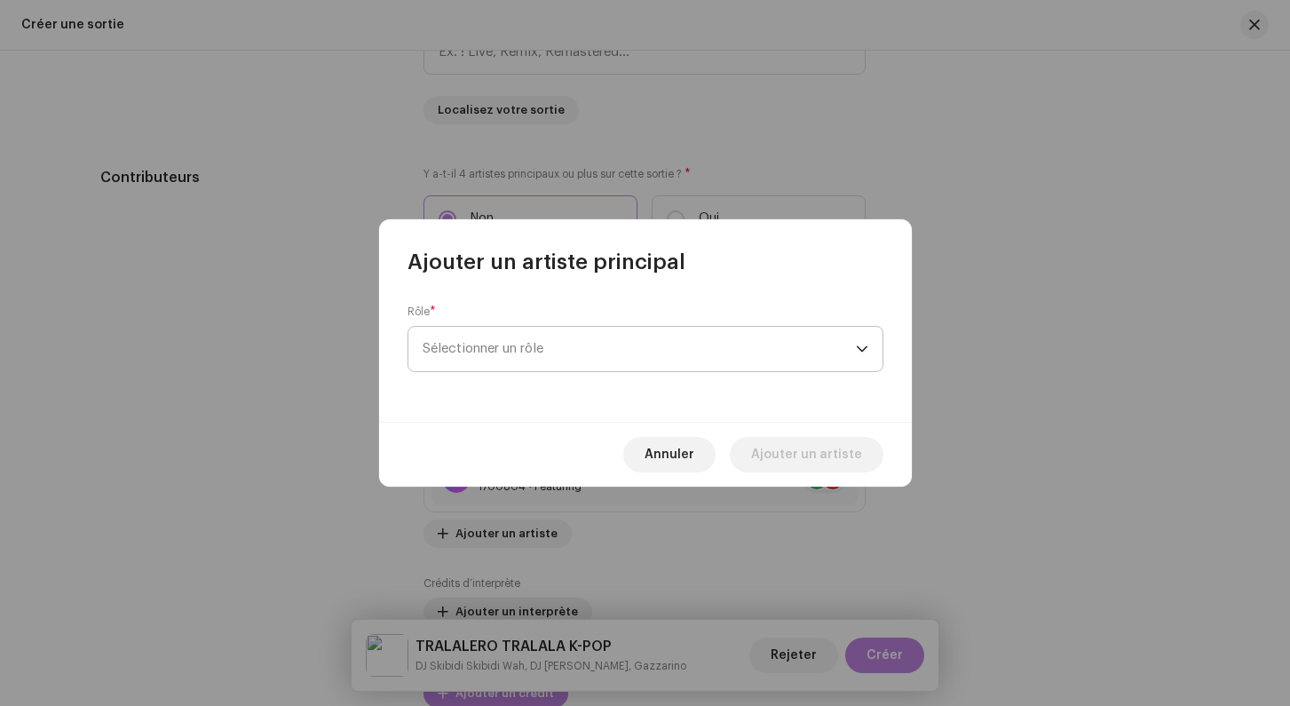
click at [496, 342] on span "Sélectionner un rôle" at bounding box center [638, 349] width 433 height 44
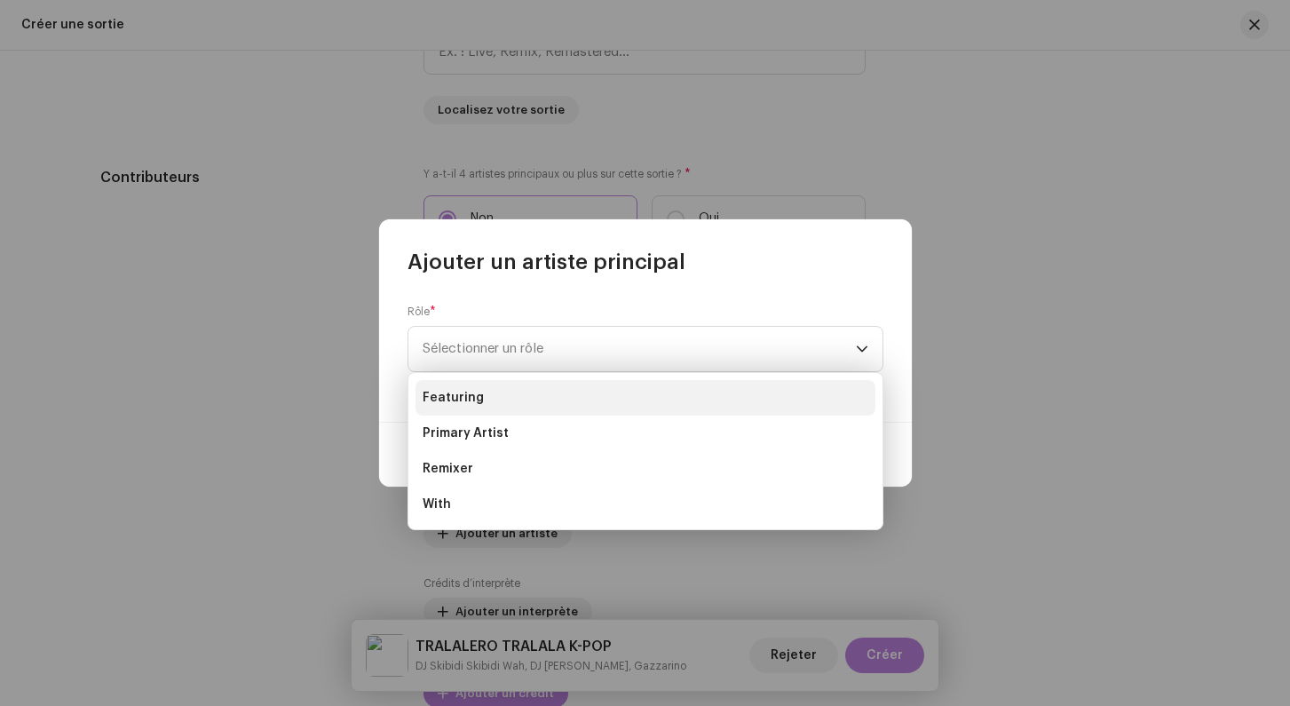
click at [491, 398] on li "Featuring" at bounding box center [645, 398] width 460 height 36
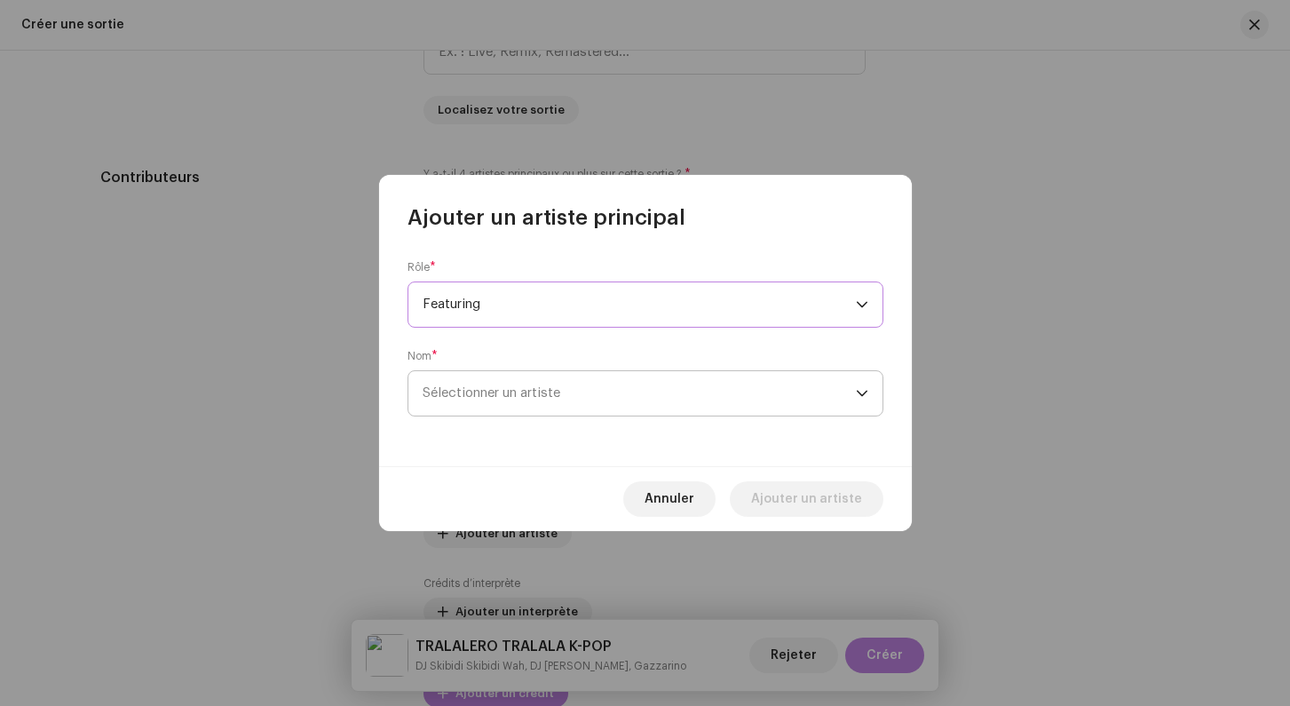
click at [509, 411] on span "Sélectionner un artiste" at bounding box center [638, 393] width 433 height 44
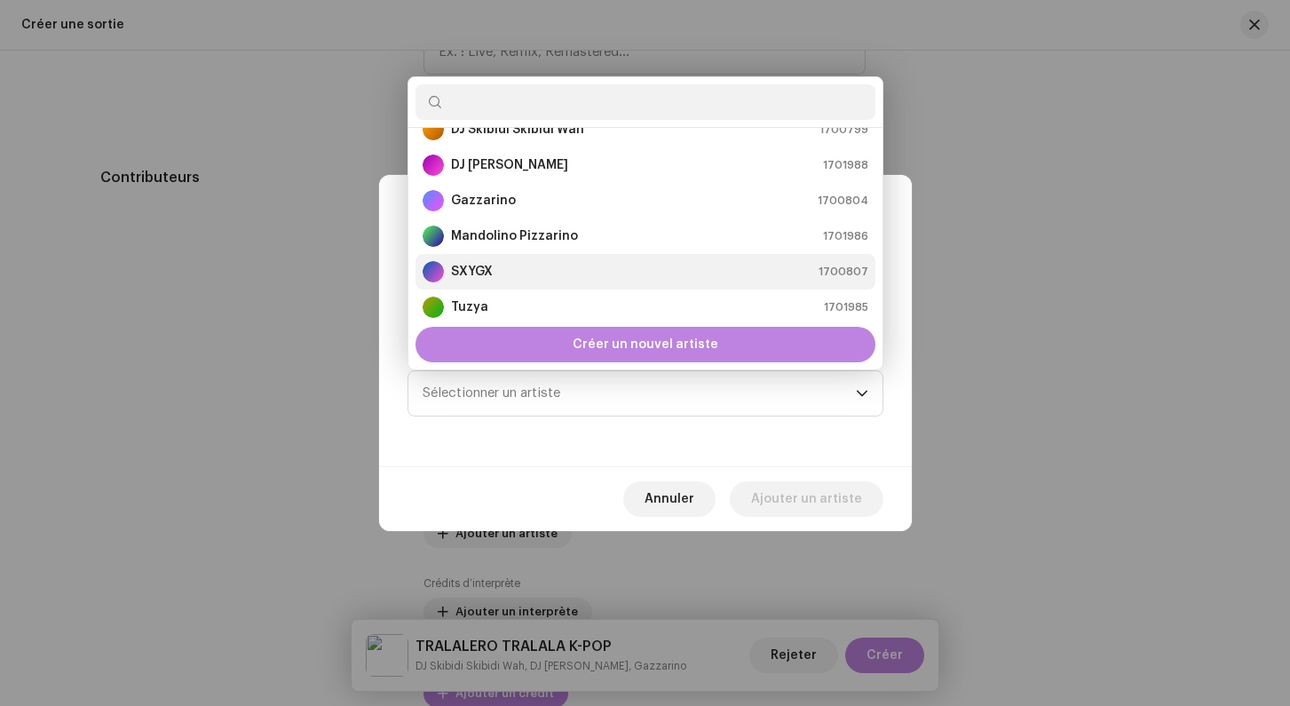
scroll to position [36, 0]
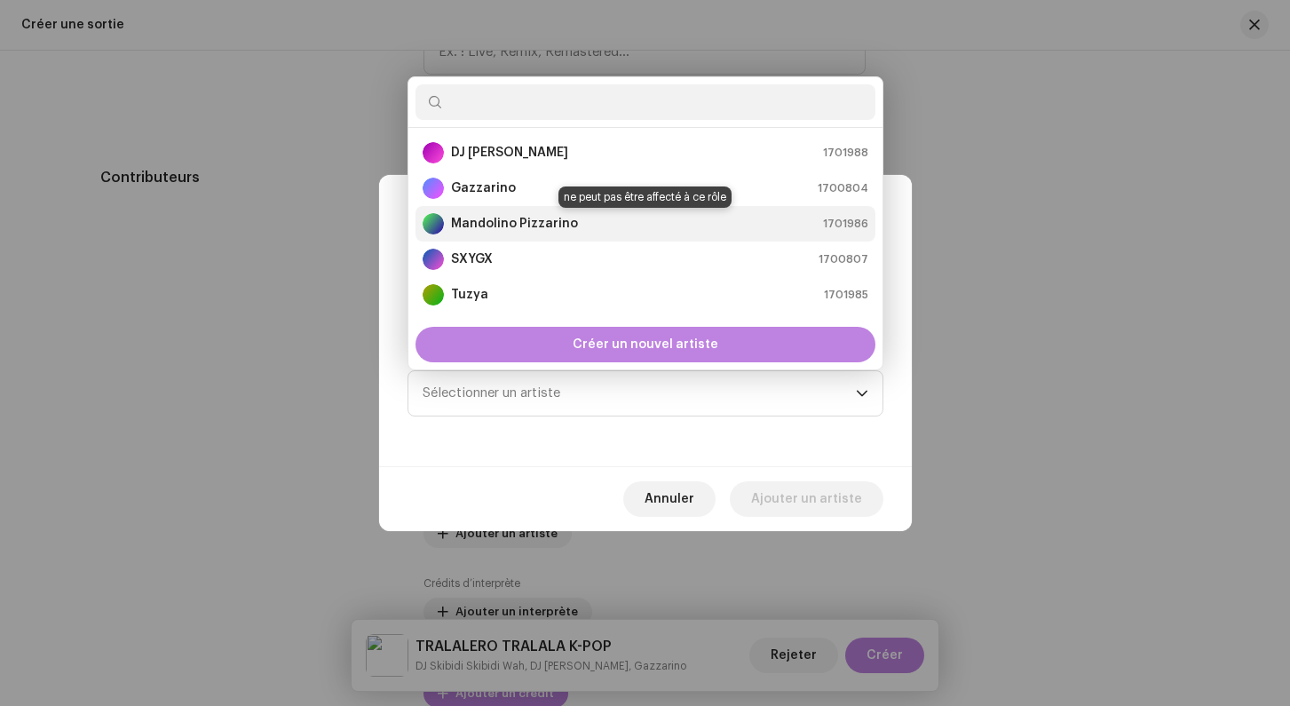
click at [507, 219] on strong "Mandolino Pizzarino" at bounding box center [514, 224] width 127 height 18
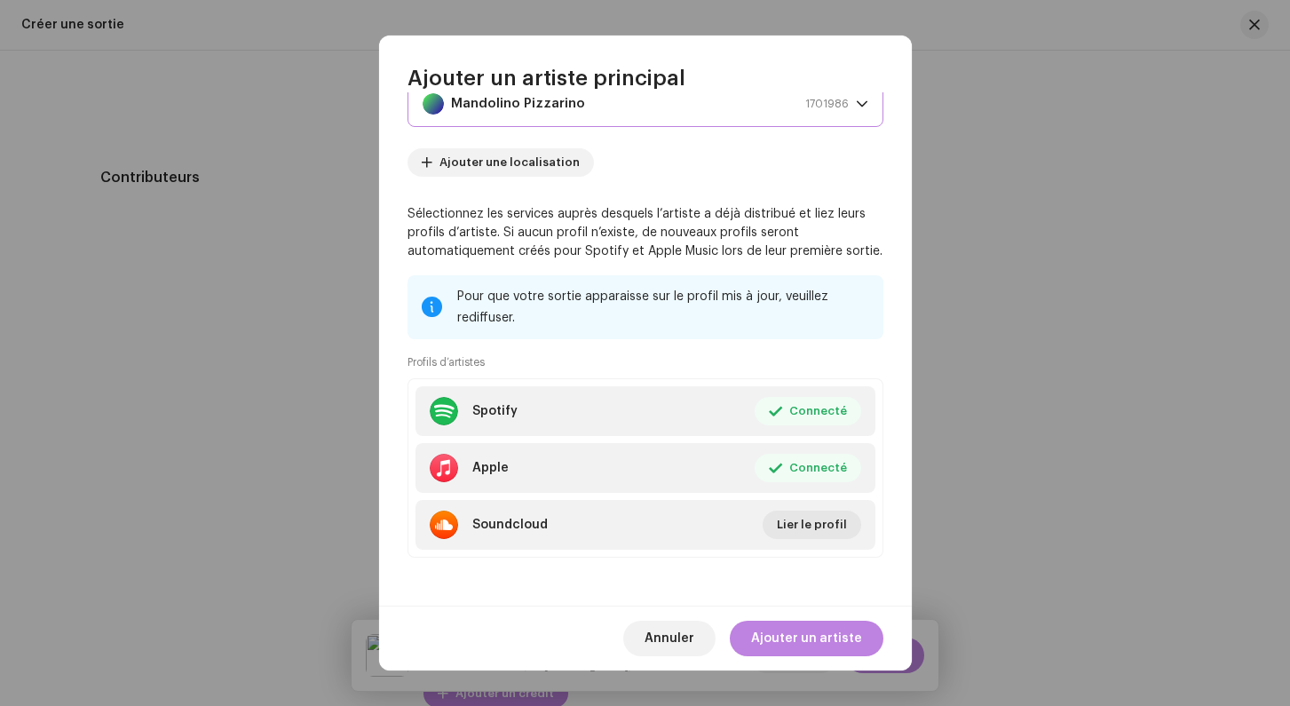
scroll to position [153, 0]
click at [819, 644] on span "Ajouter un artiste" at bounding box center [806, 638] width 111 height 36
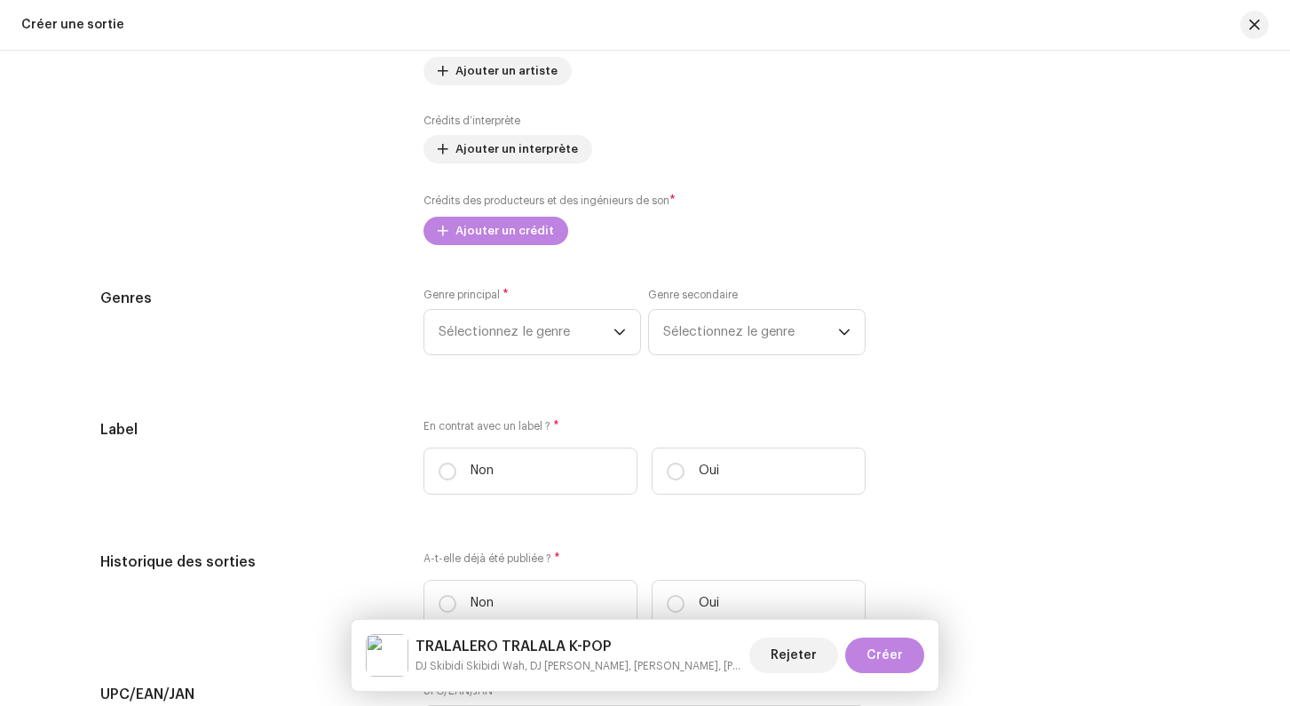
scroll to position [2315, 0]
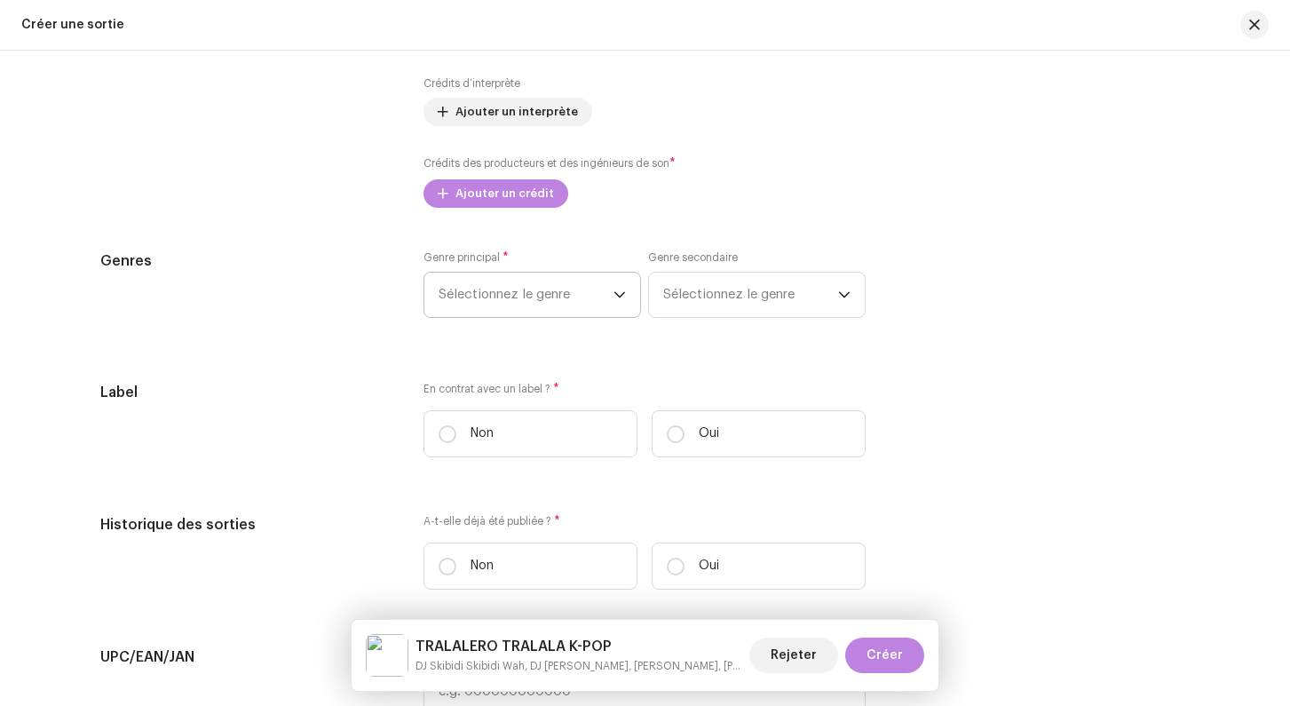
click at [482, 296] on span "Sélectionnez le genre" at bounding box center [525, 294] width 175 height 44
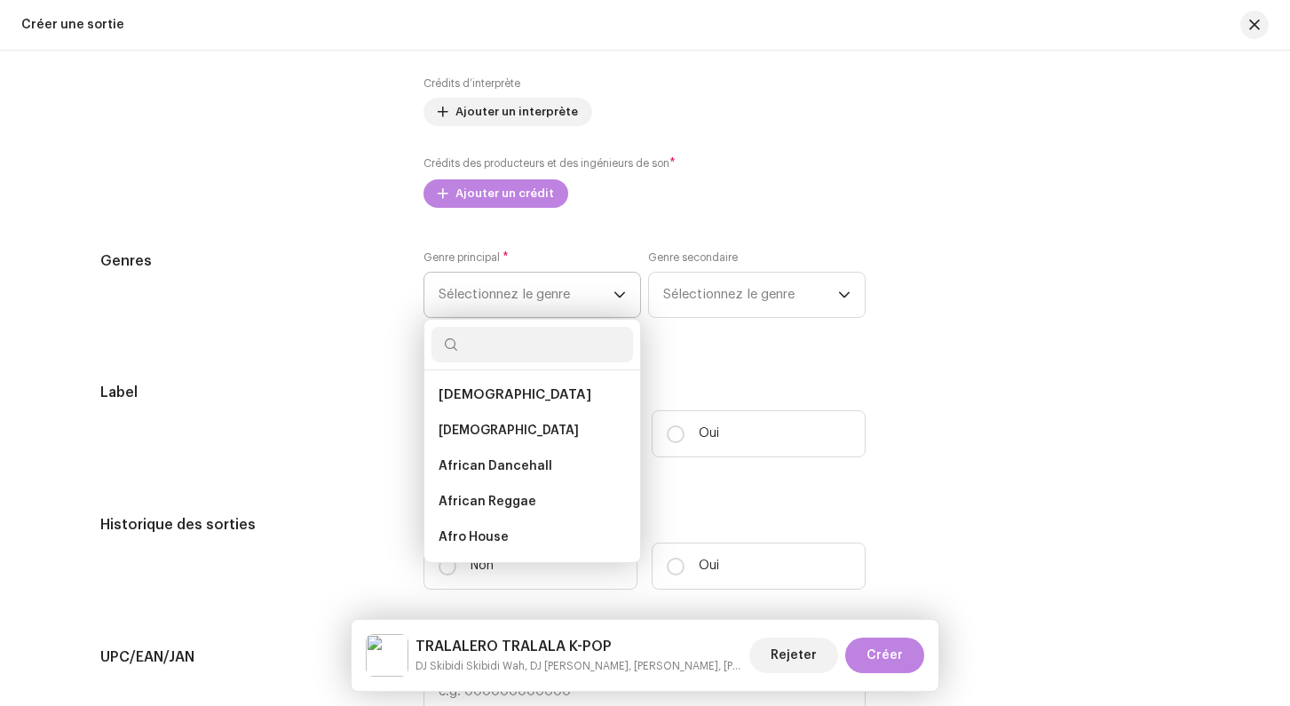
click at [484, 358] on input "text" at bounding box center [531, 345] width 201 height 36
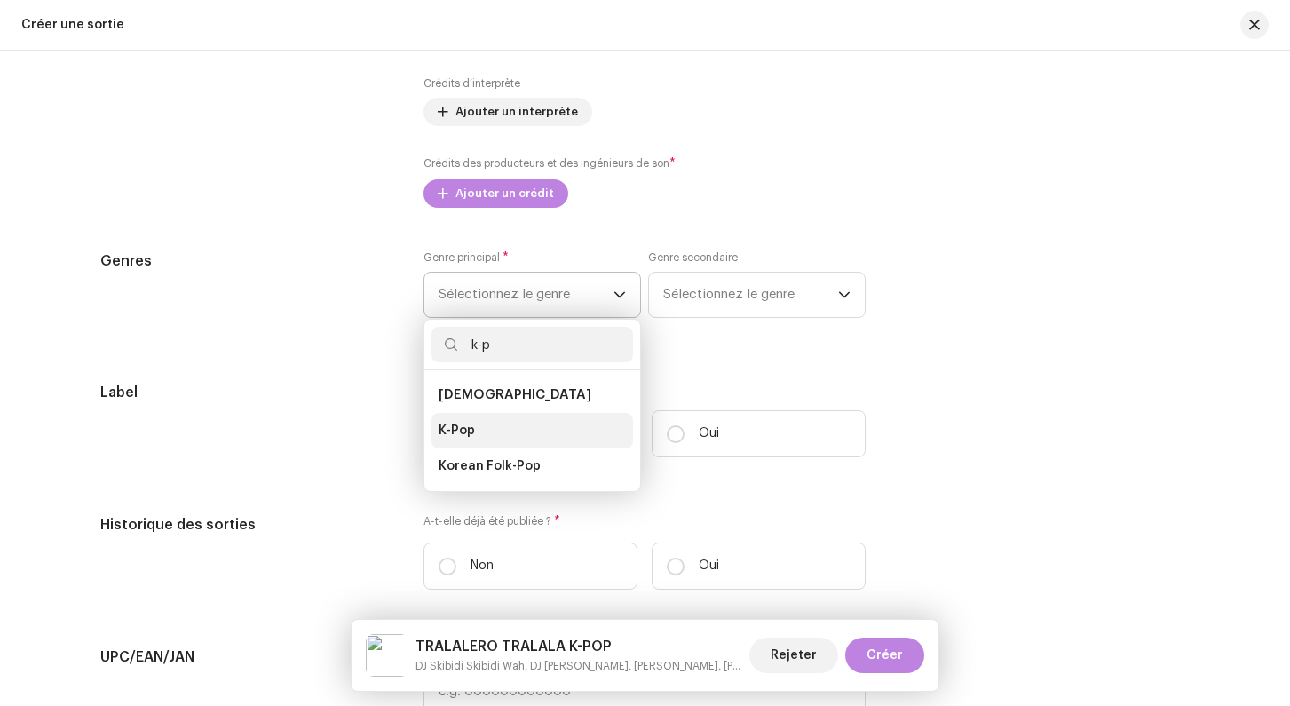
type input "k-p"
click at [467, 426] on span "K-Pop" at bounding box center [456, 431] width 36 height 18
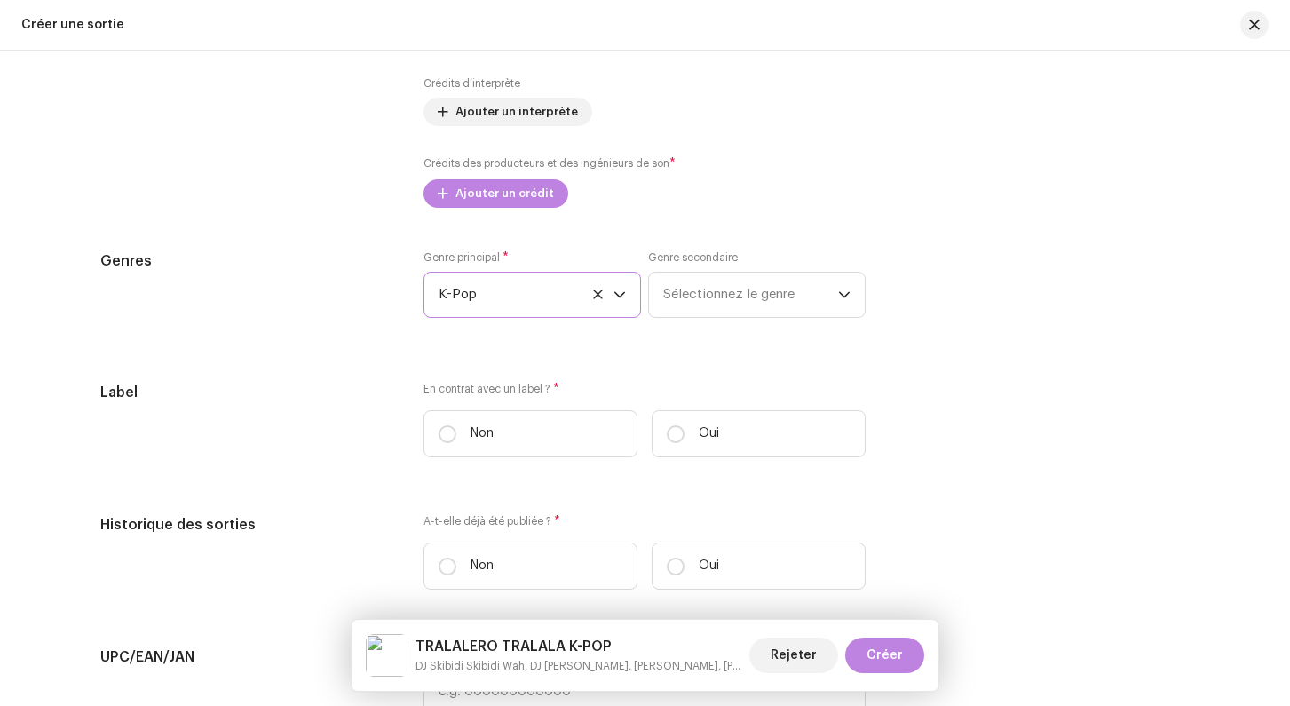
click at [375, 362] on div "Pré-remplir les informations de la sortie à partir des métadonnées de la piste …" at bounding box center [645, 60] width 1090 height 2052
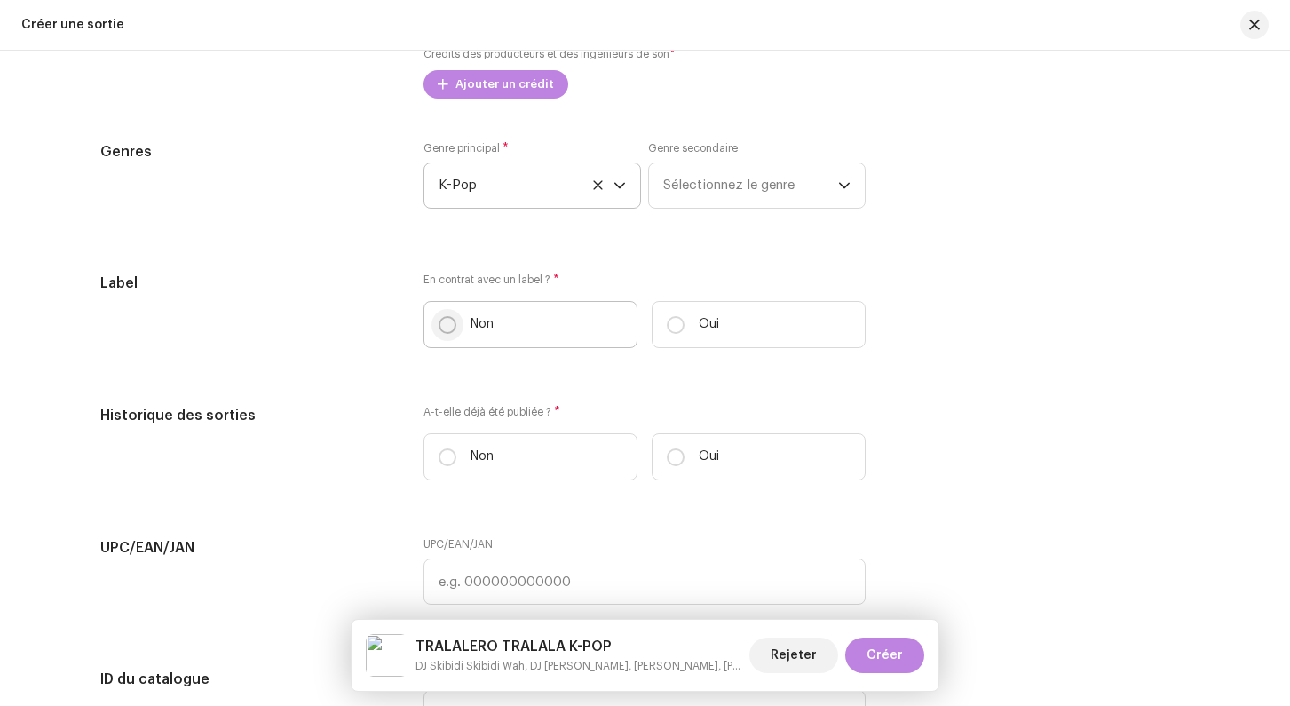
click at [442, 330] on input "Non" at bounding box center [447, 325] width 18 height 18
radio input "true"
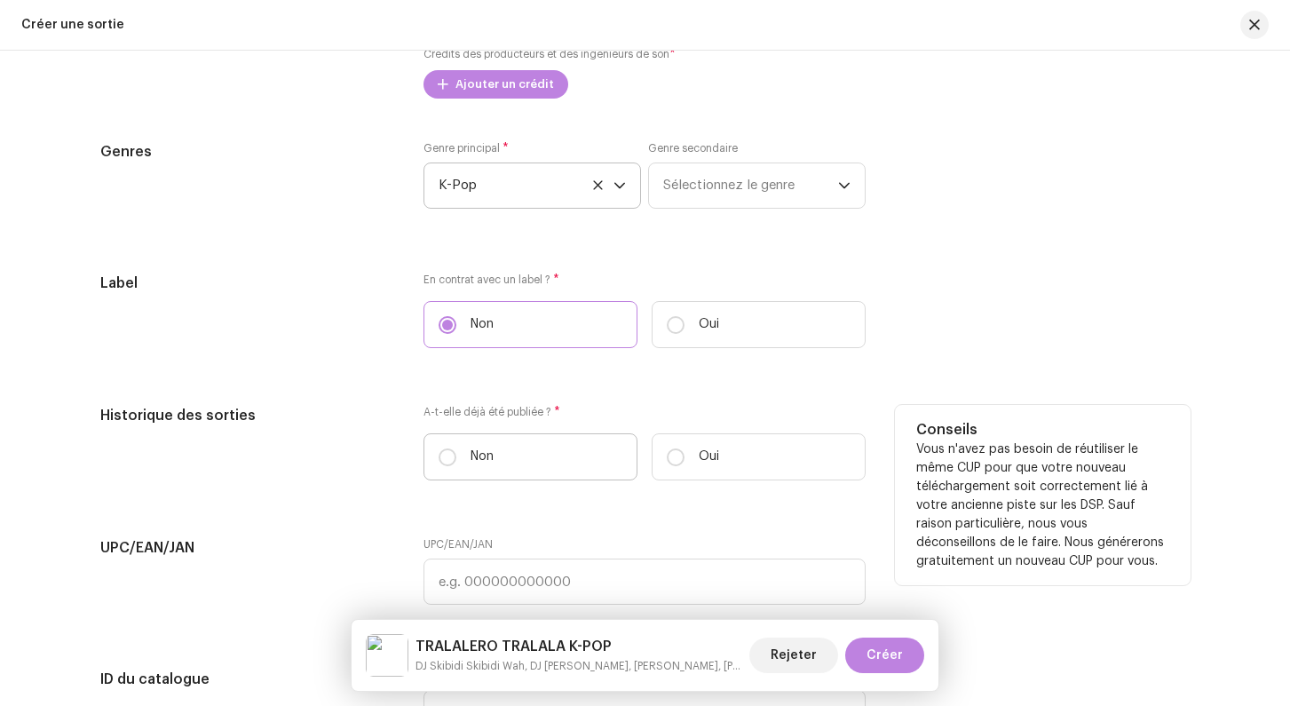
click at [446, 475] on label "Non" at bounding box center [530, 456] width 214 height 47
click at [446, 466] on input "Non" at bounding box center [447, 457] width 18 height 18
radio input "true"
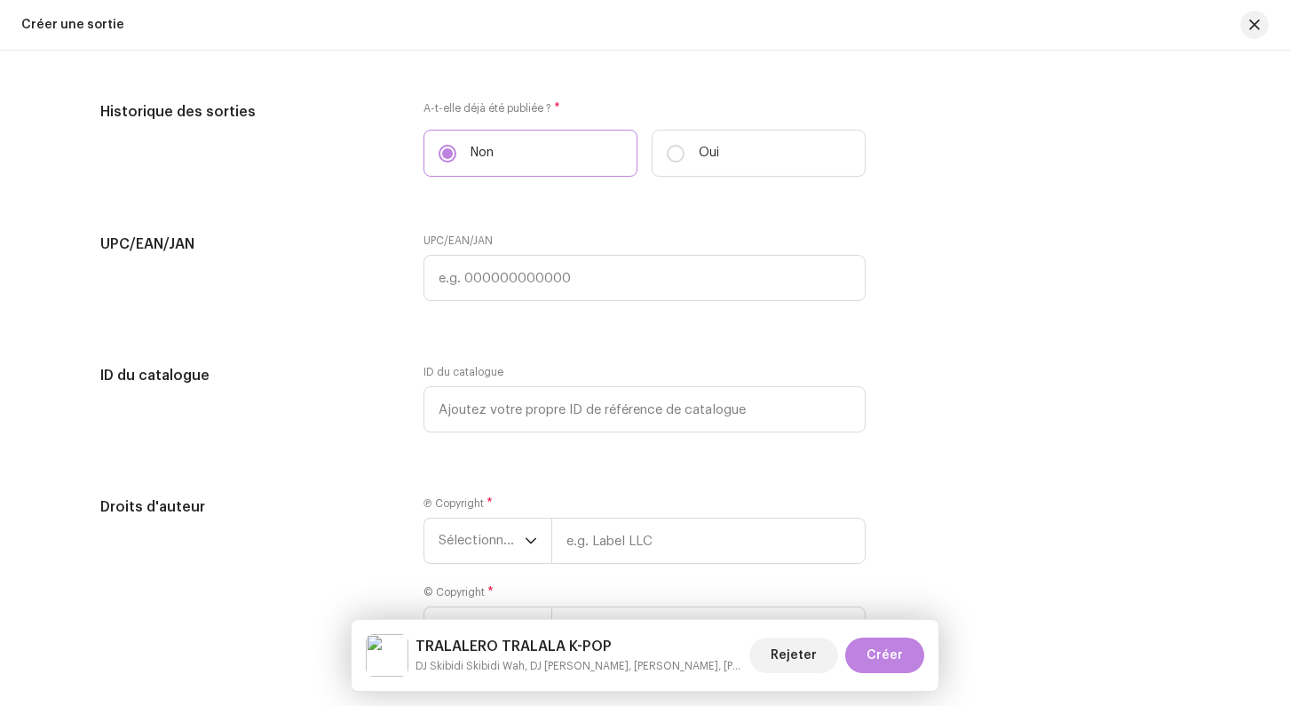
scroll to position [2822, 0]
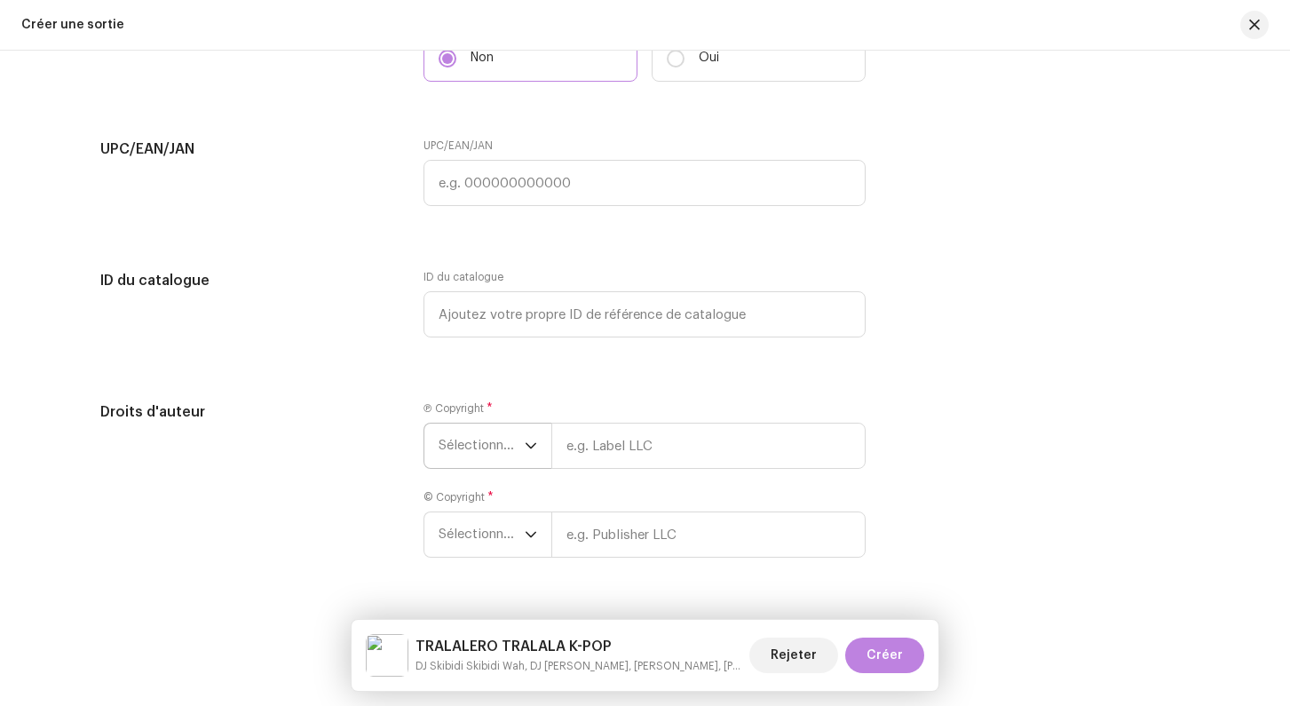
click at [484, 446] on span "Sélectionner une année" at bounding box center [481, 445] width 86 height 44
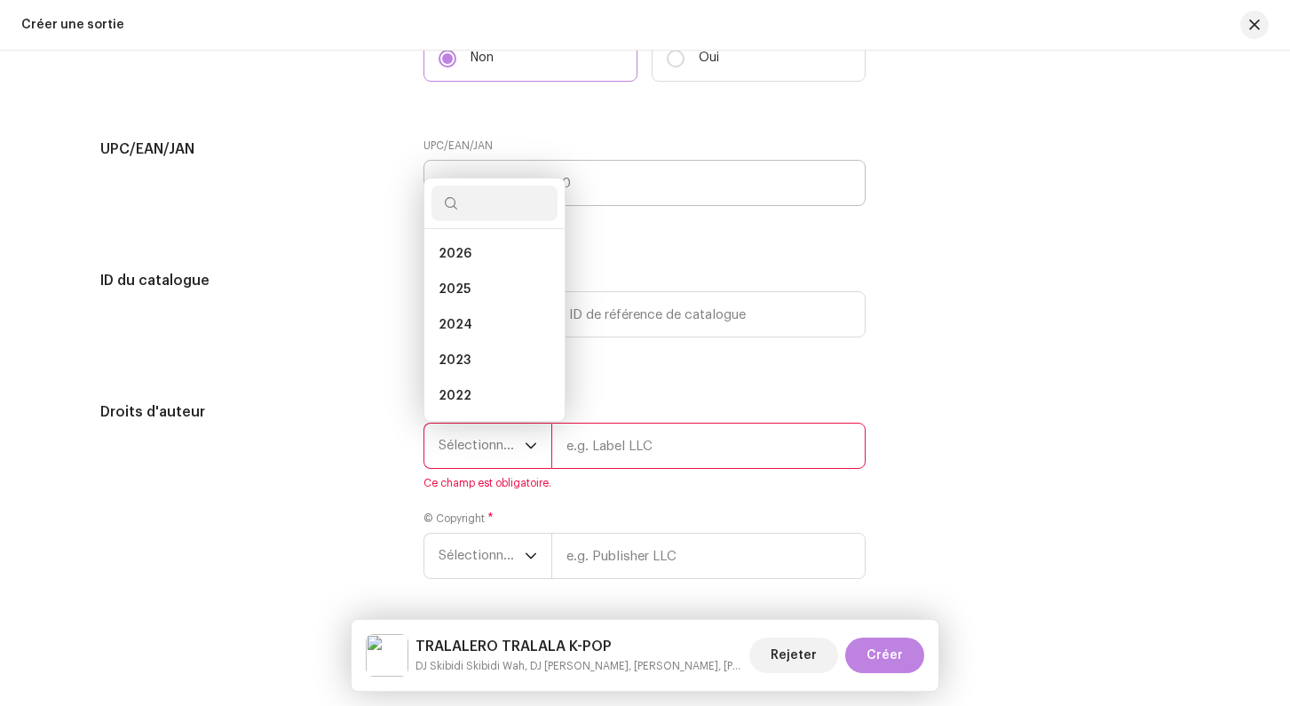
scroll to position [7, 0]
click at [479, 283] on li "2025" at bounding box center [494, 282] width 126 height 36
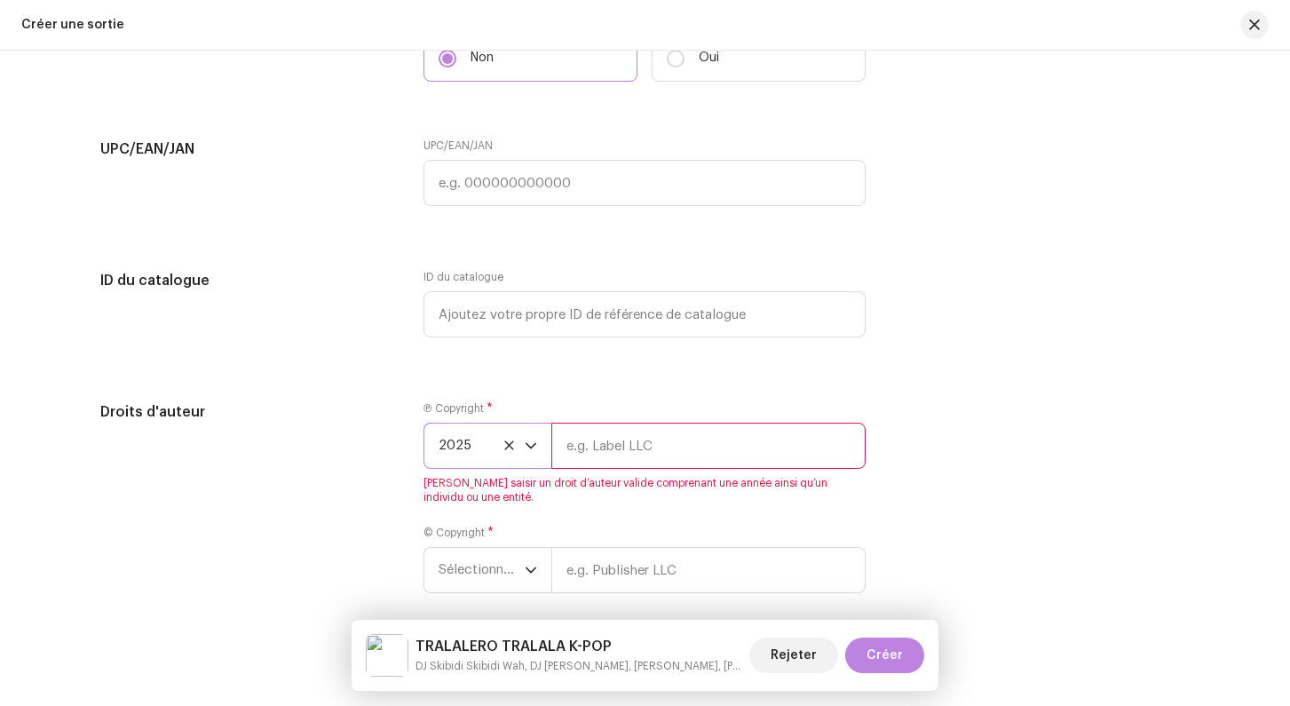
scroll to position [2907, 0]
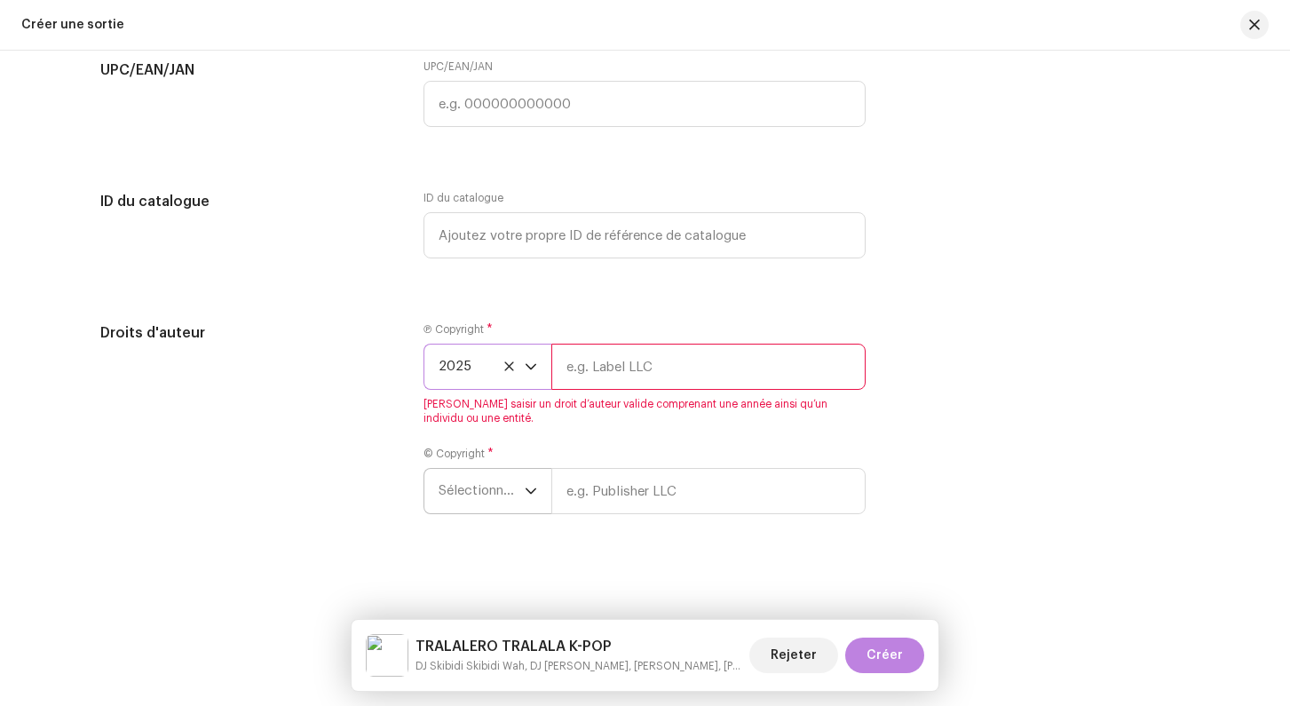
click at [469, 469] on span "Sélectionner une année" at bounding box center [481, 491] width 86 height 44
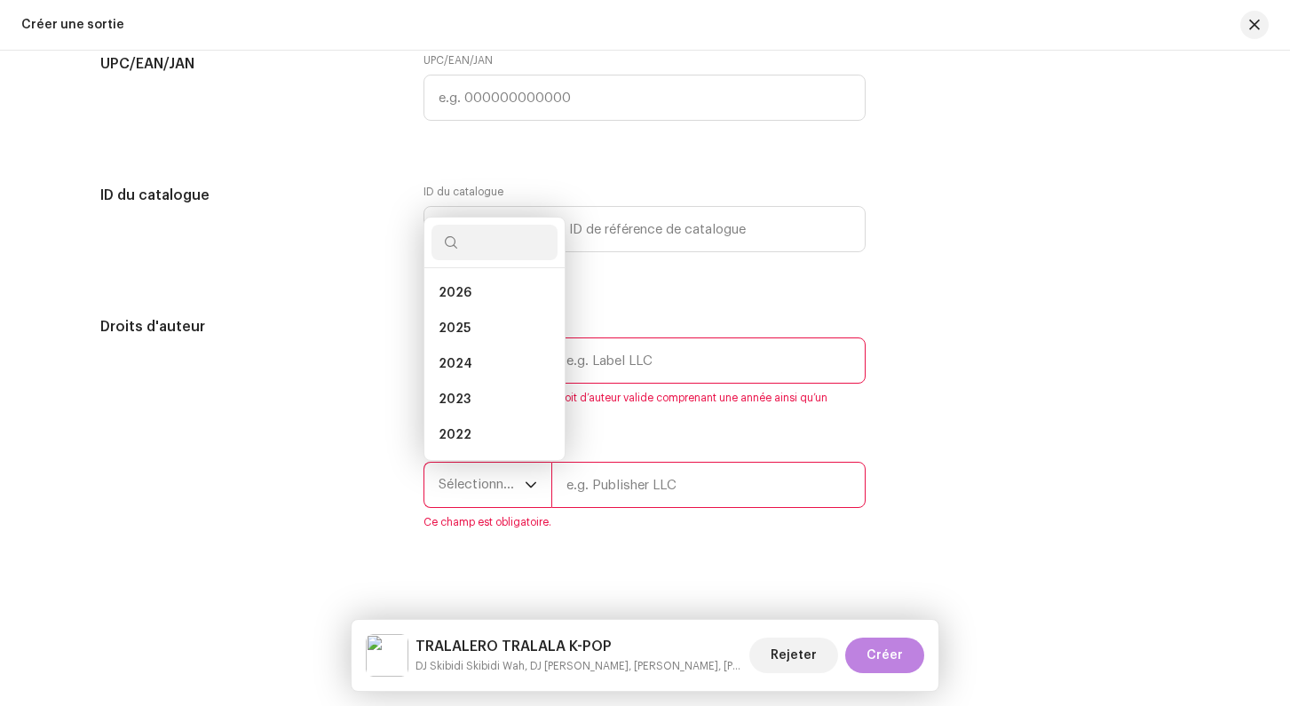
scroll to position [28, 0]
click at [452, 315] on li "2025" at bounding box center [494, 300] width 126 height 36
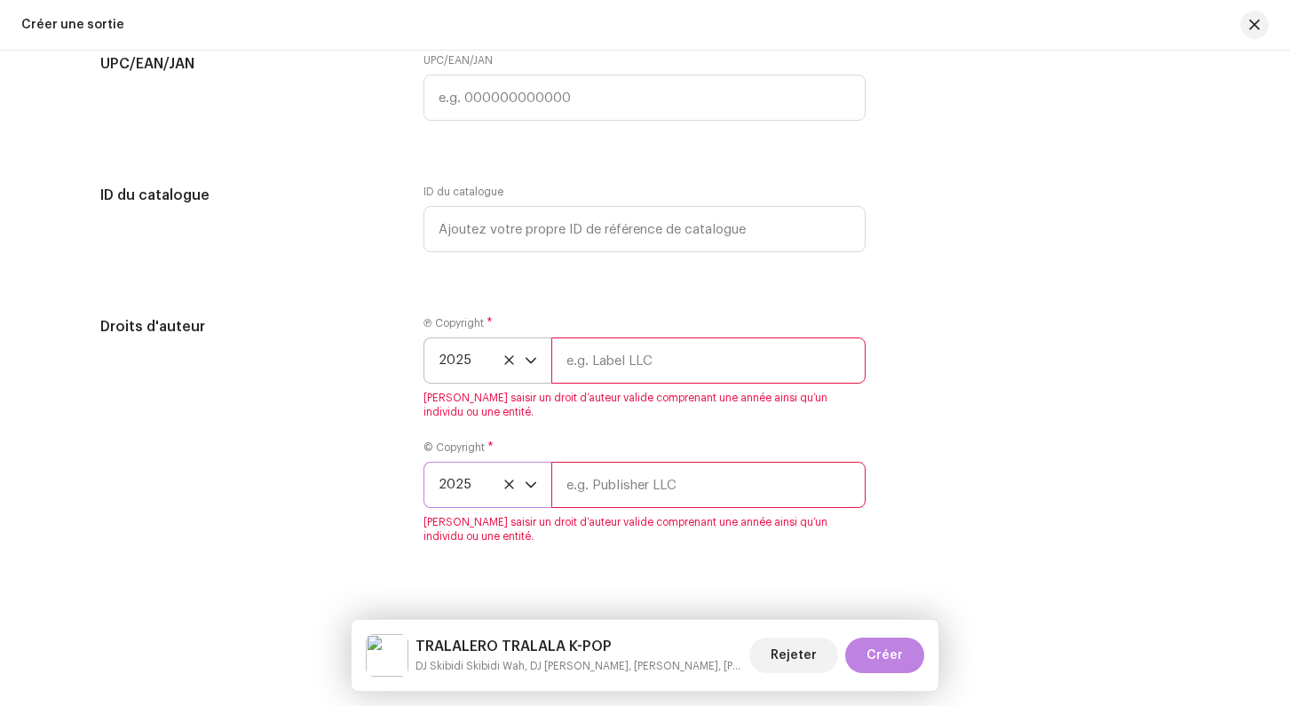
click at [619, 355] on input "text" at bounding box center [708, 360] width 314 height 46
type input "Skibidi"
click at [610, 504] on input "text" at bounding box center [708, 485] width 314 height 46
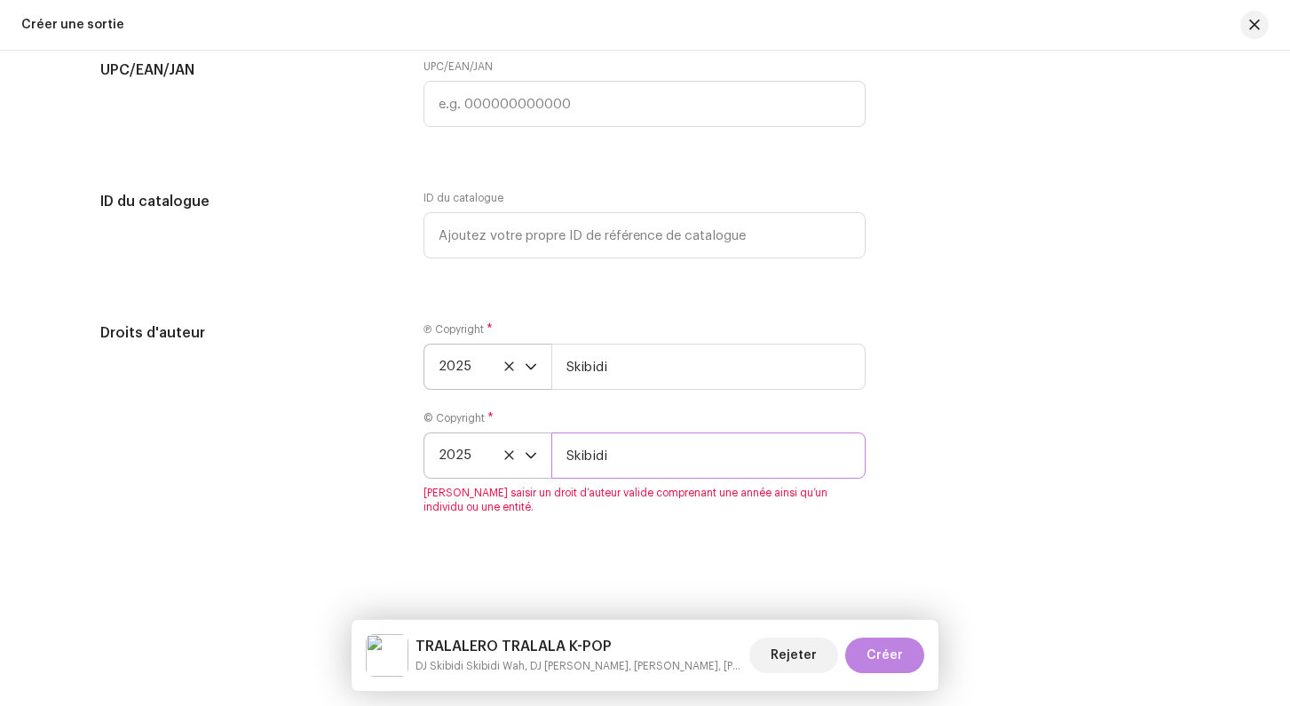
type input "Skibidi"
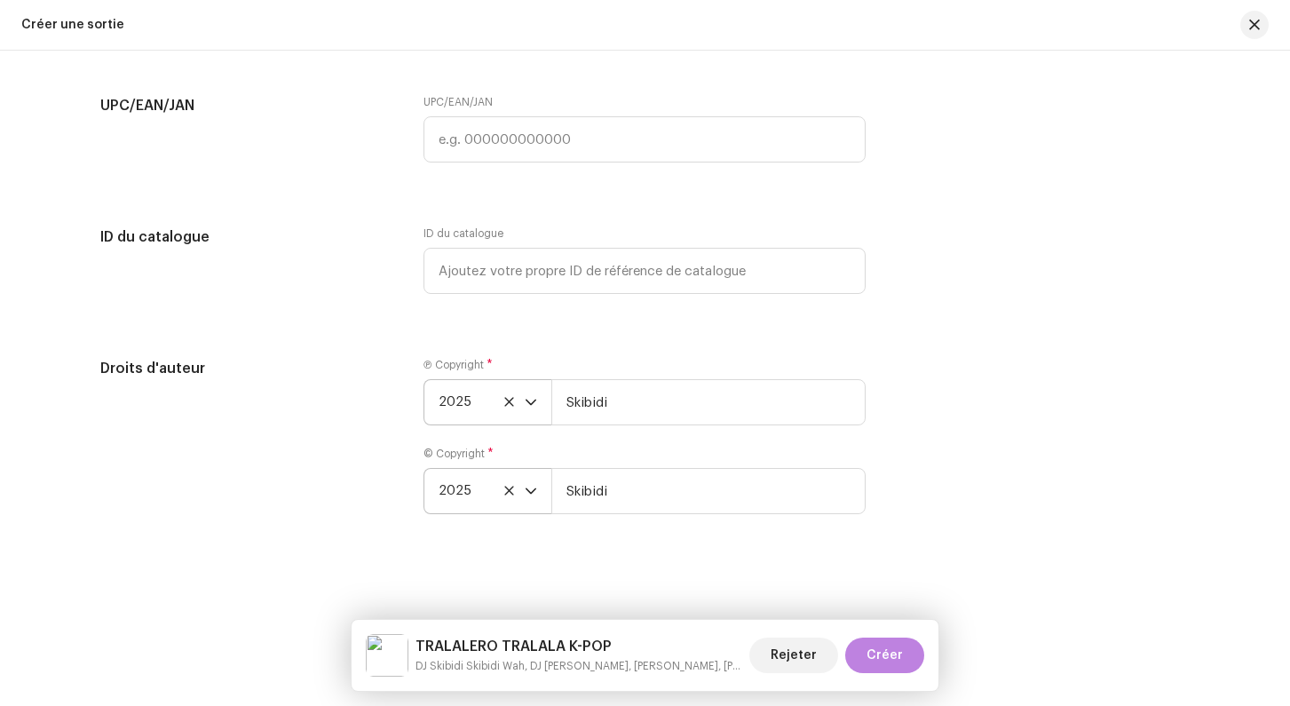
click at [329, 370] on div "Droits d'auteur" at bounding box center [248, 447] width 296 height 178
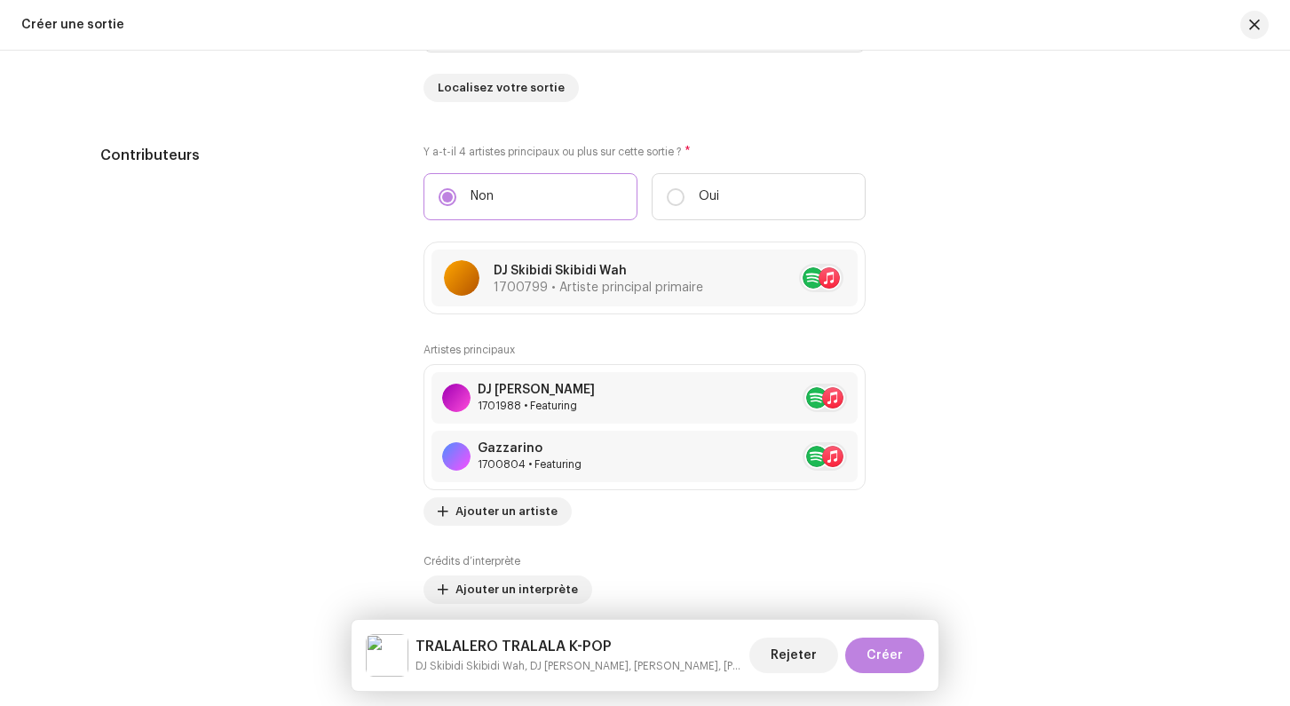
scroll to position [1786, 0]
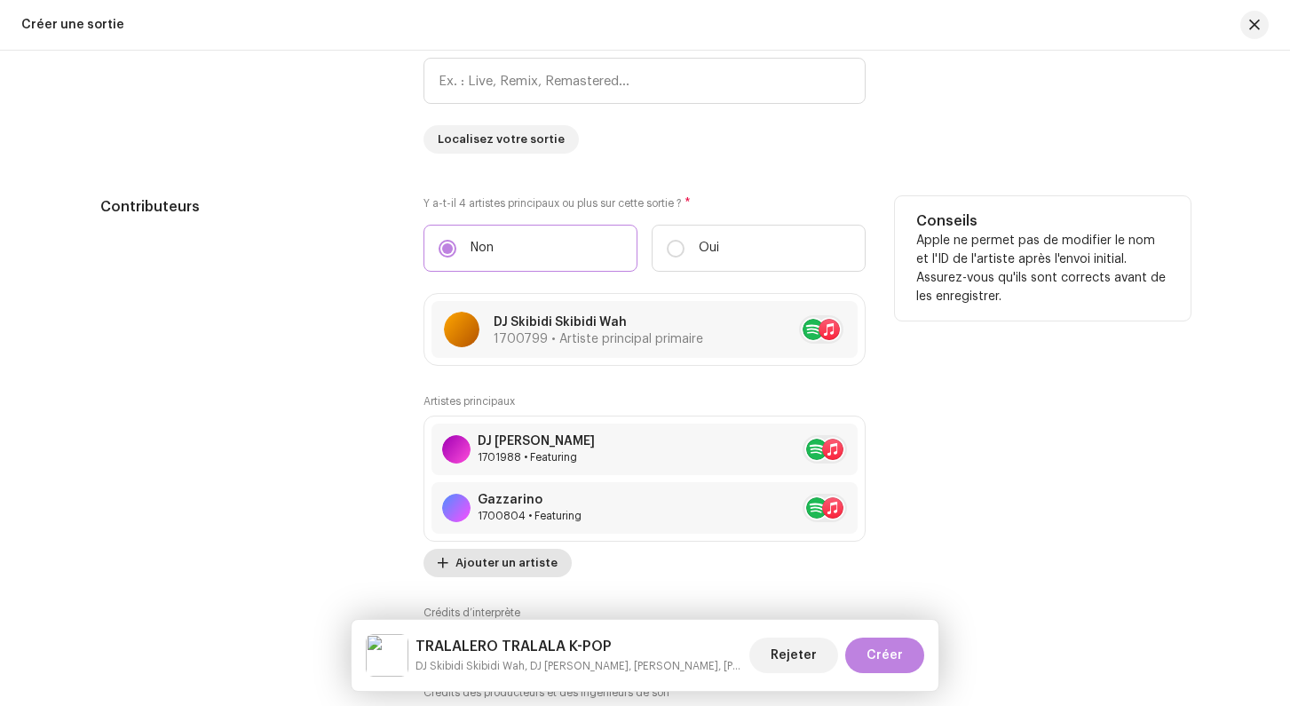
click at [488, 569] on span "Ajouter un artiste" at bounding box center [506, 563] width 102 height 36
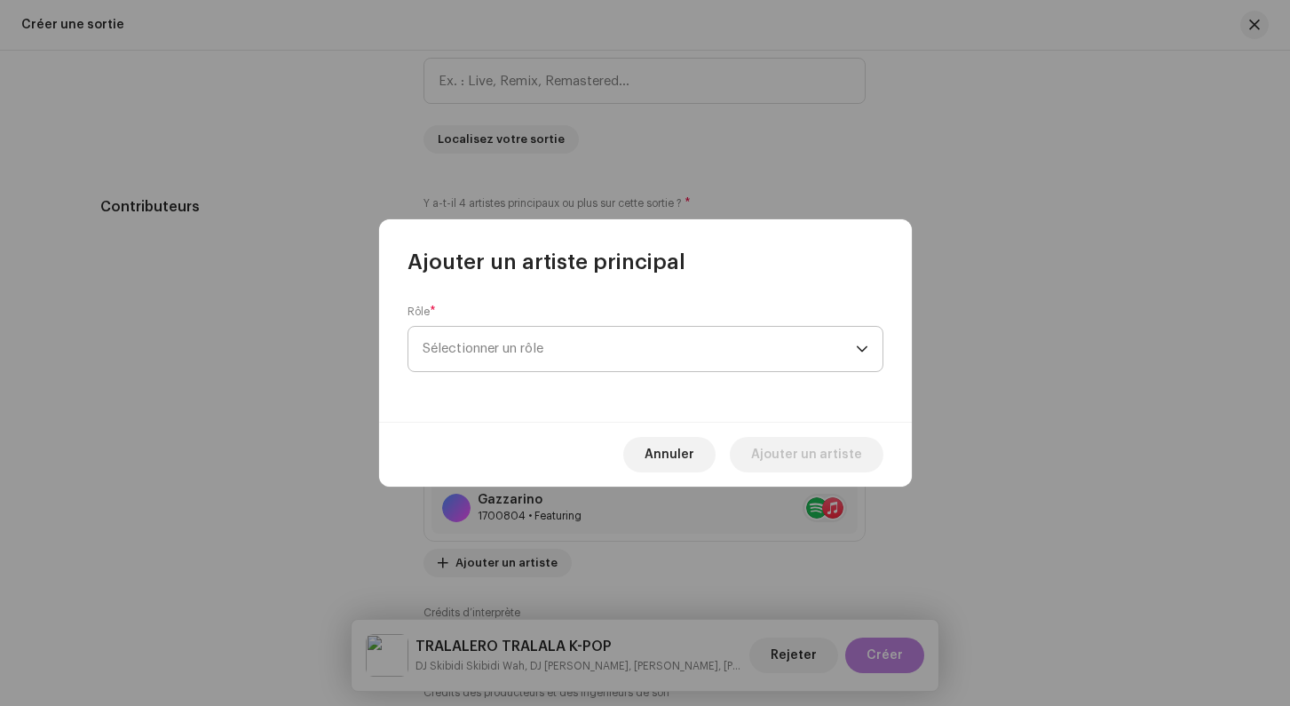
click at [490, 346] on span "Sélectionner un rôle" at bounding box center [638, 349] width 433 height 44
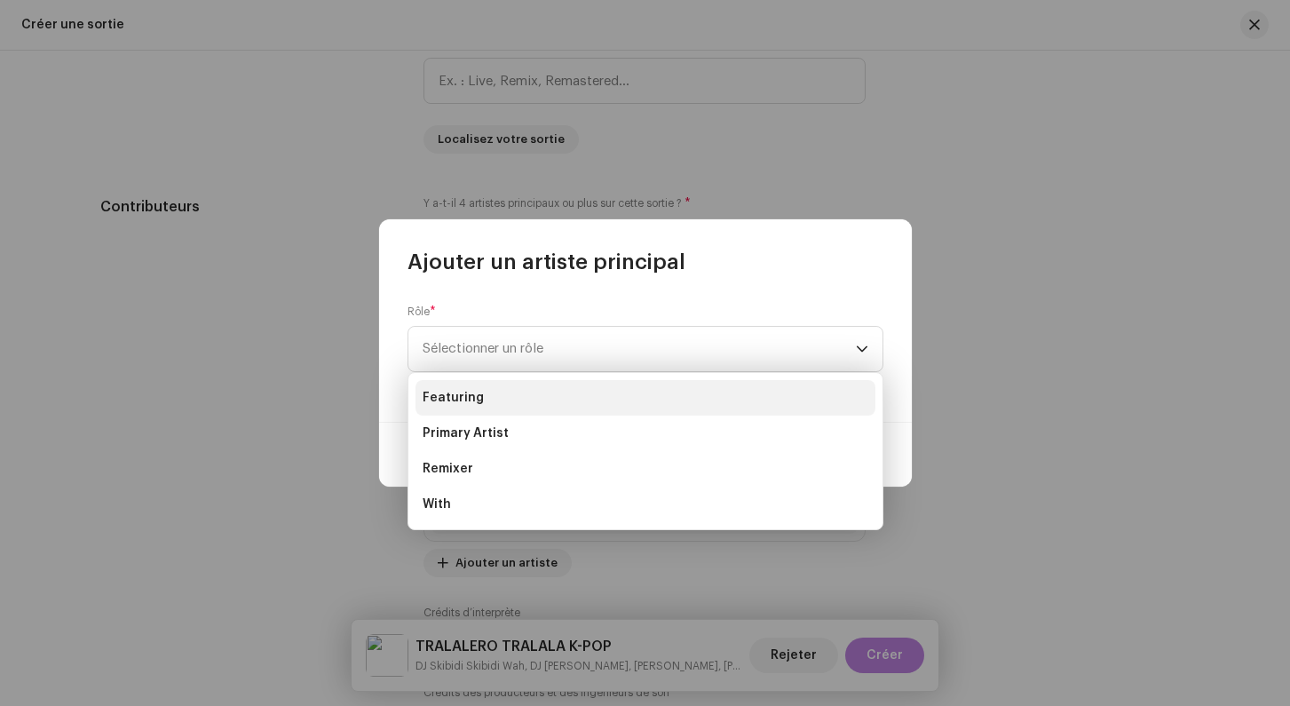
click at [480, 404] on li "Featuring" at bounding box center [645, 398] width 460 height 36
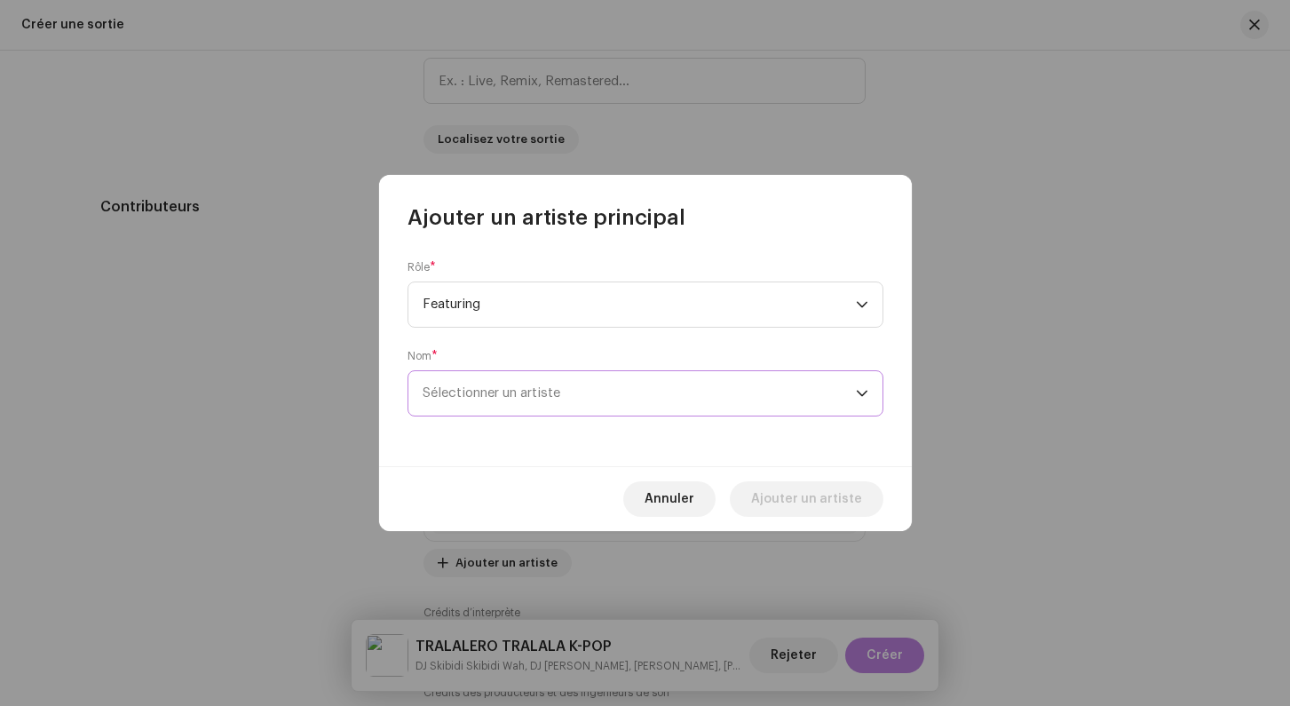
click at [480, 402] on span "Sélectionner un artiste" at bounding box center [638, 393] width 433 height 44
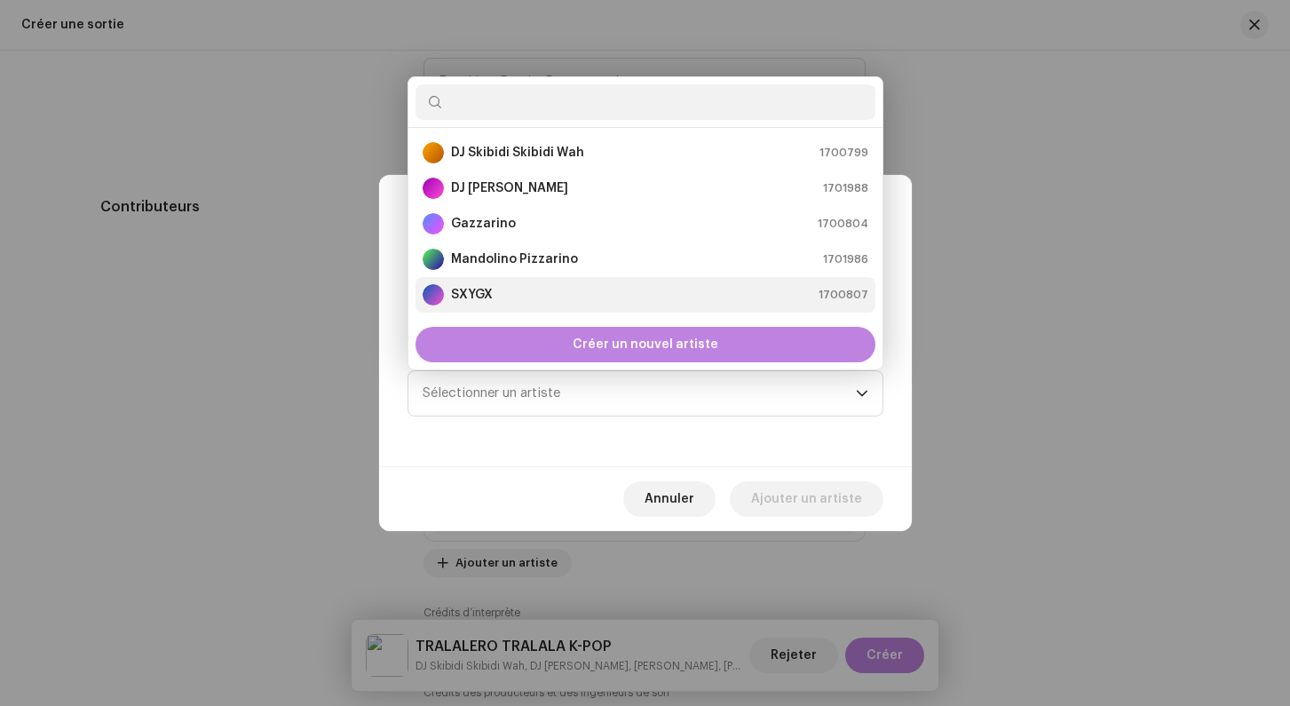
scroll to position [28, 0]
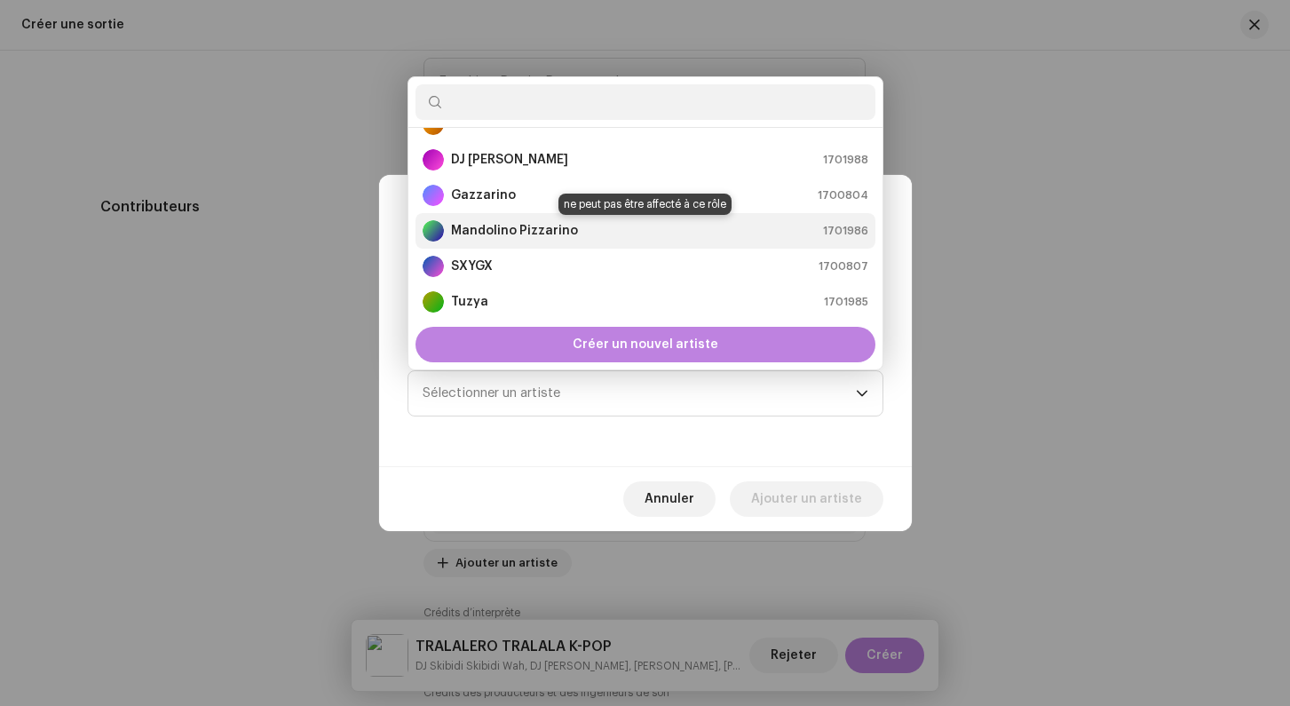
click at [490, 232] on strong "Mandolino Pizzarino" at bounding box center [514, 231] width 127 height 18
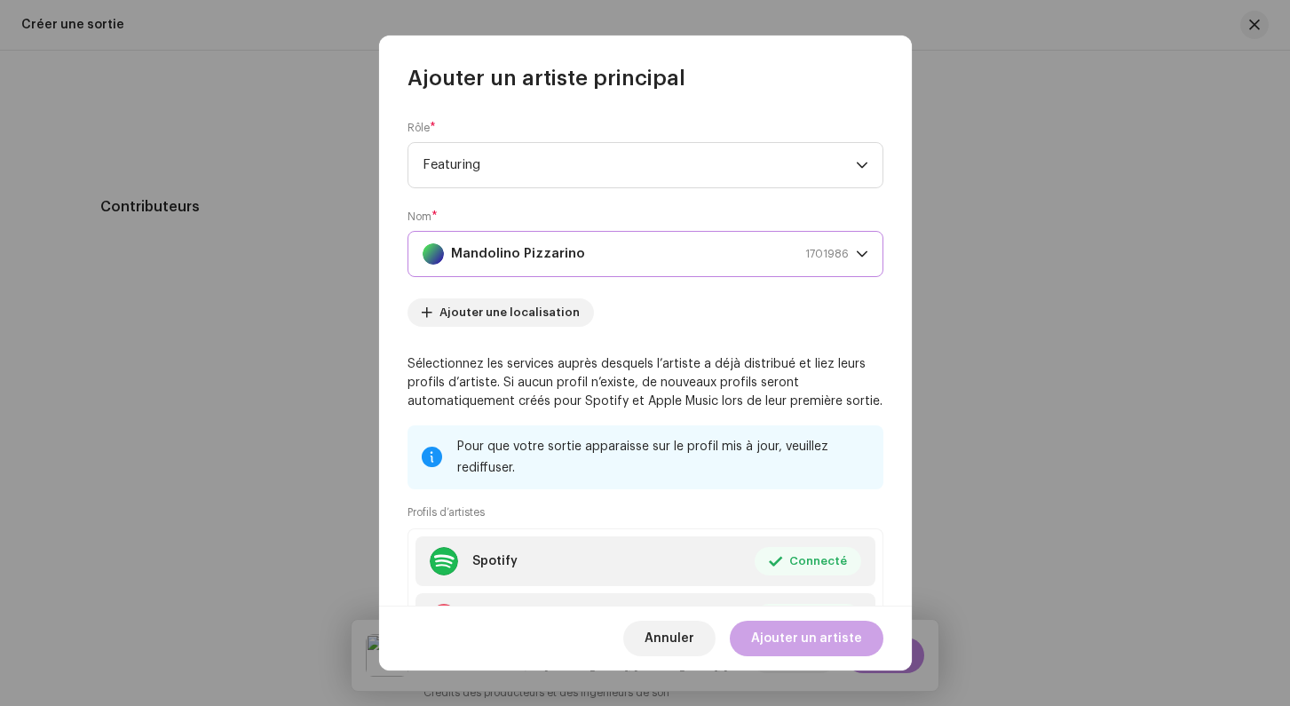
click at [785, 643] on span "Ajouter un artiste" at bounding box center [806, 638] width 111 height 36
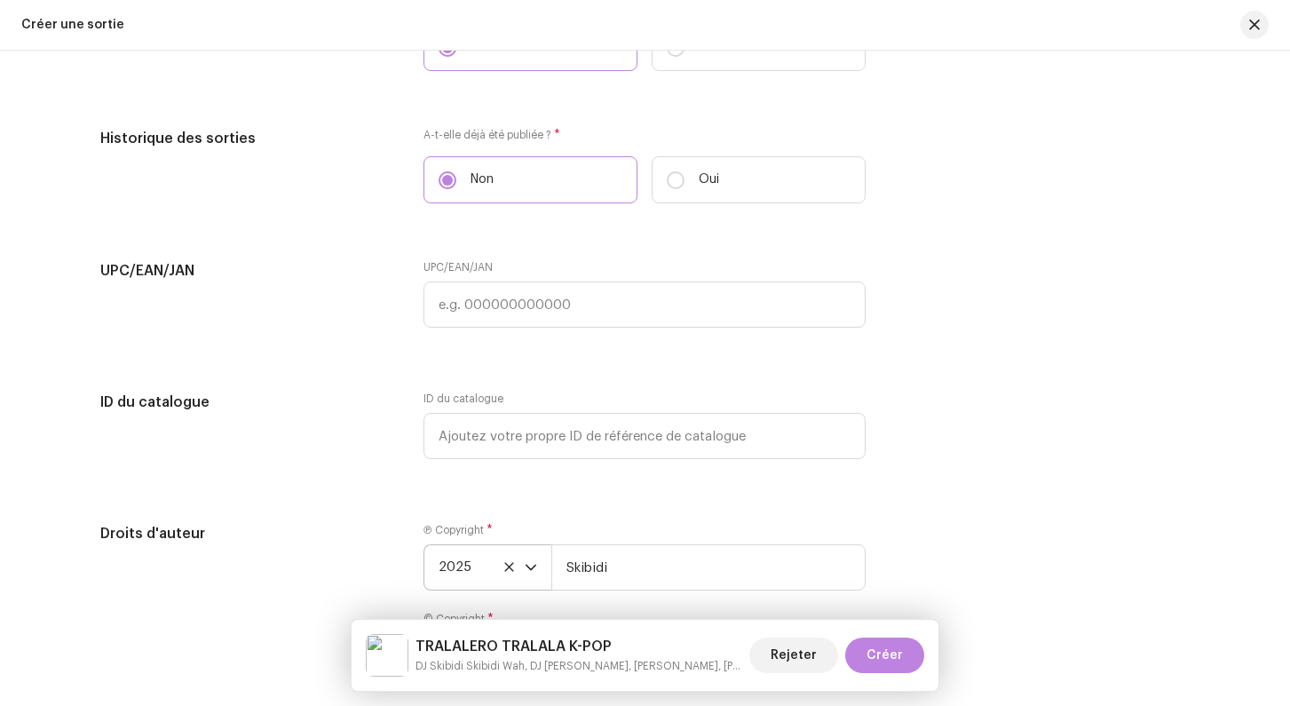
scroll to position [2931, 0]
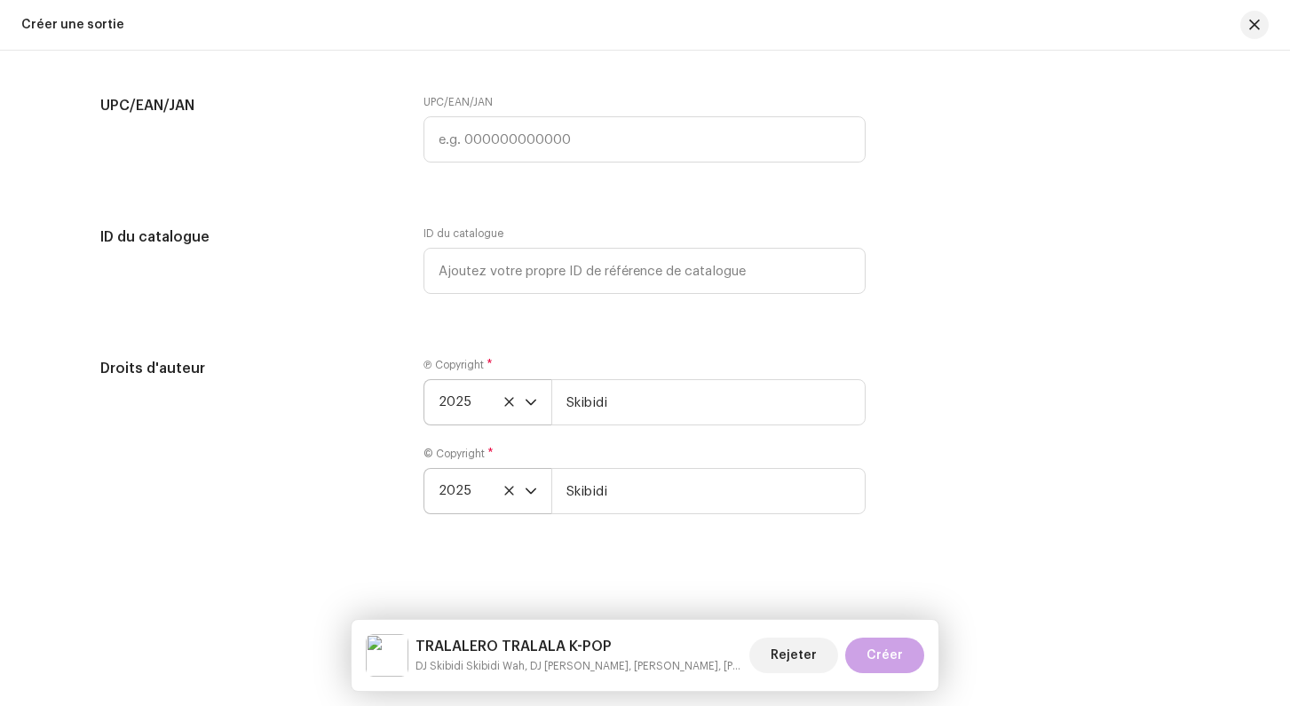
click at [868, 657] on button "Créer" at bounding box center [884, 655] width 79 height 36
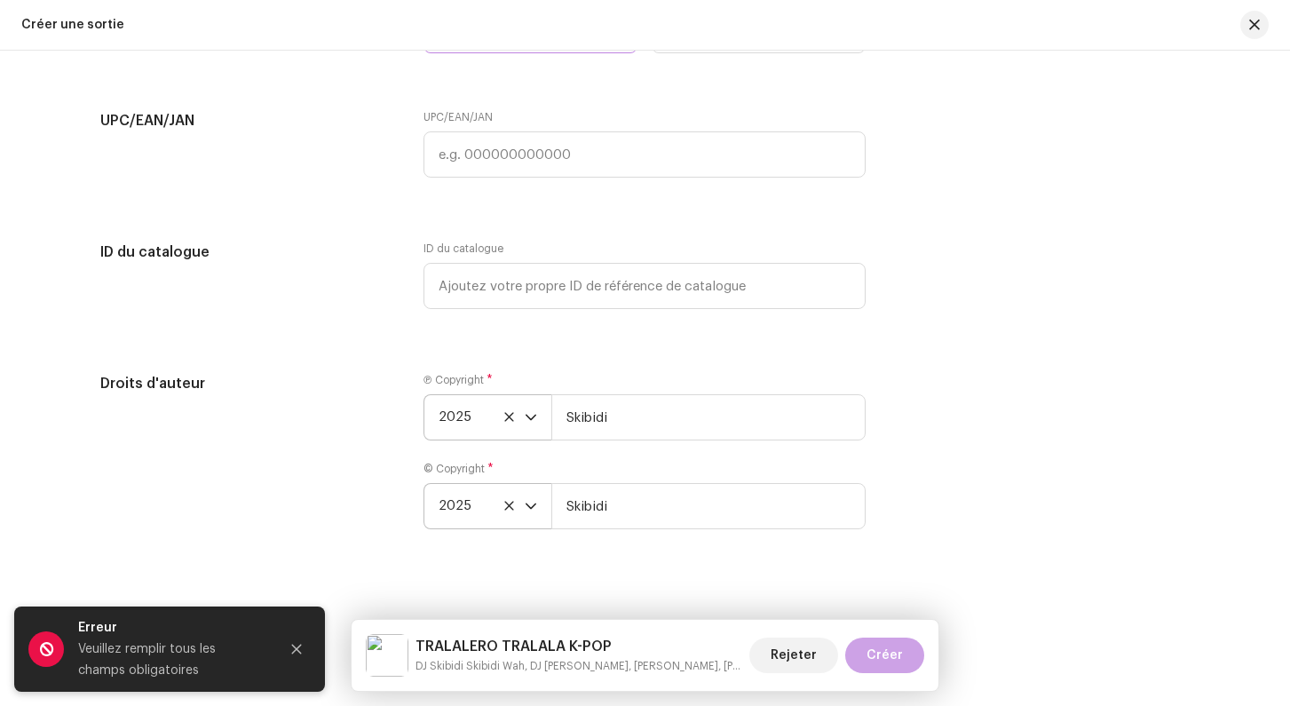
scroll to position [2952, 0]
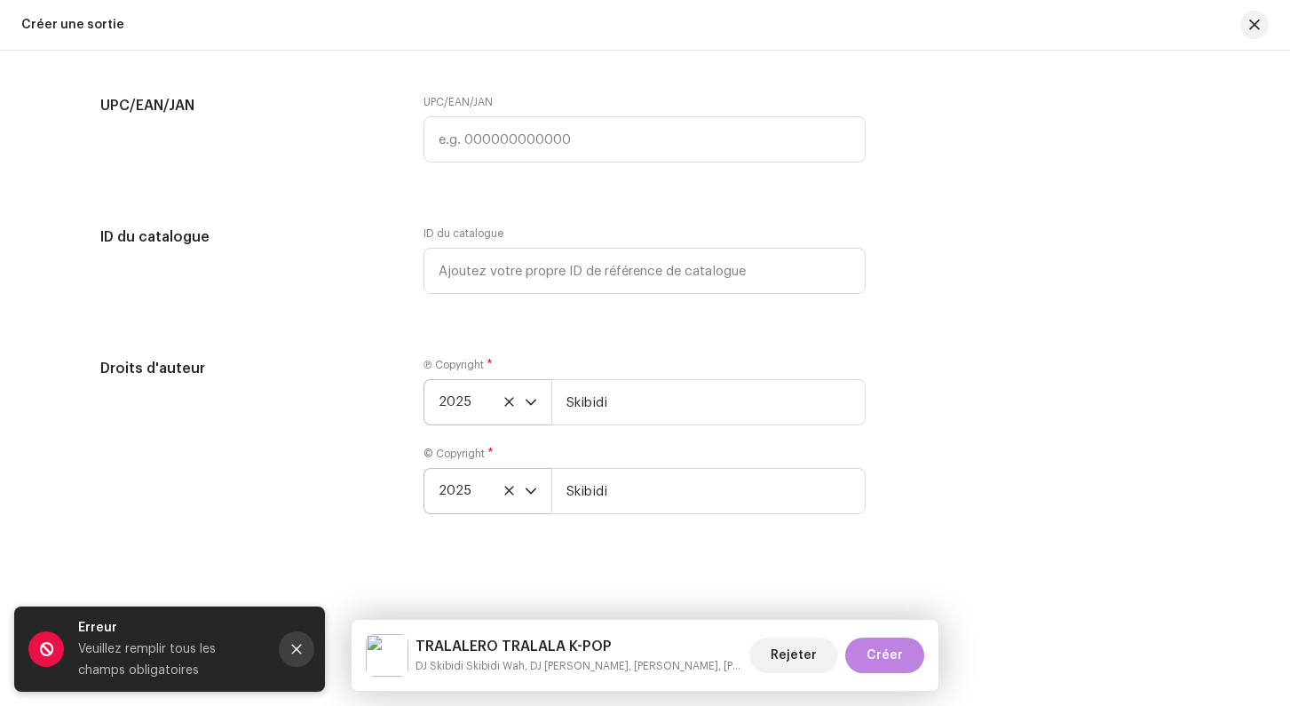
click at [299, 649] on icon "Close" at bounding box center [296, 649] width 12 height 12
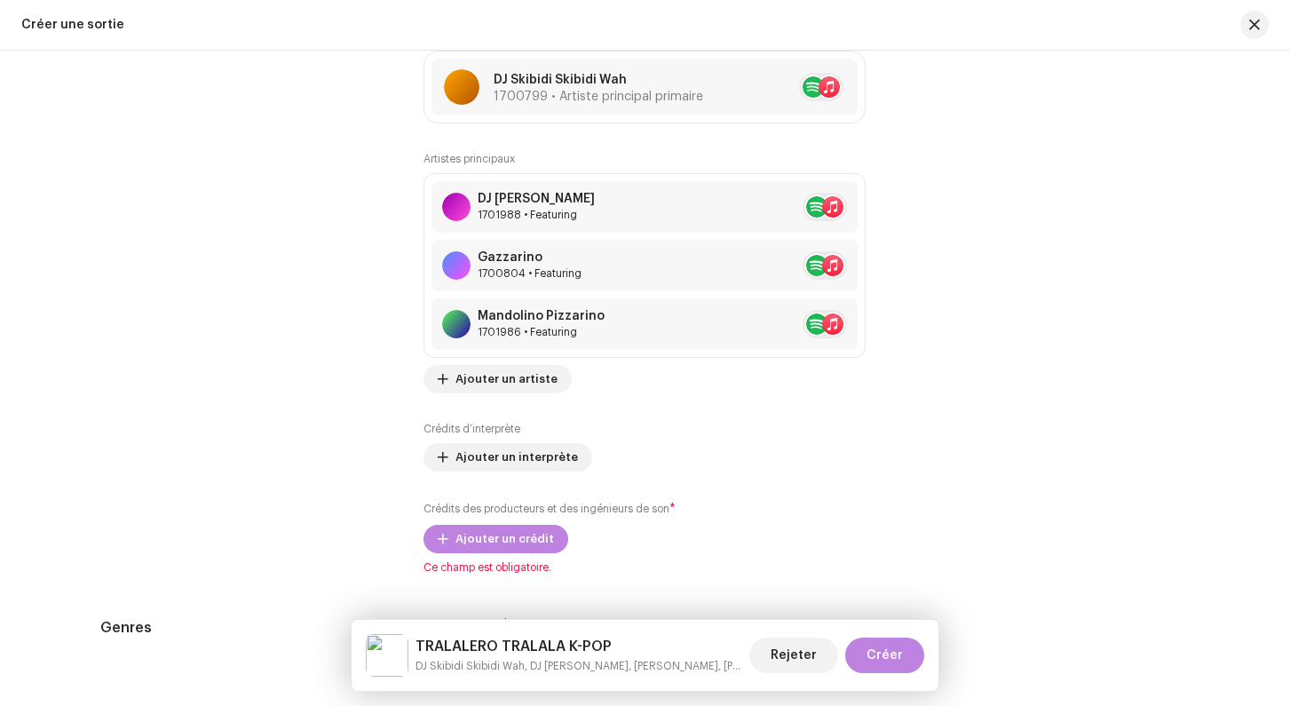
scroll to position [2092, 0]
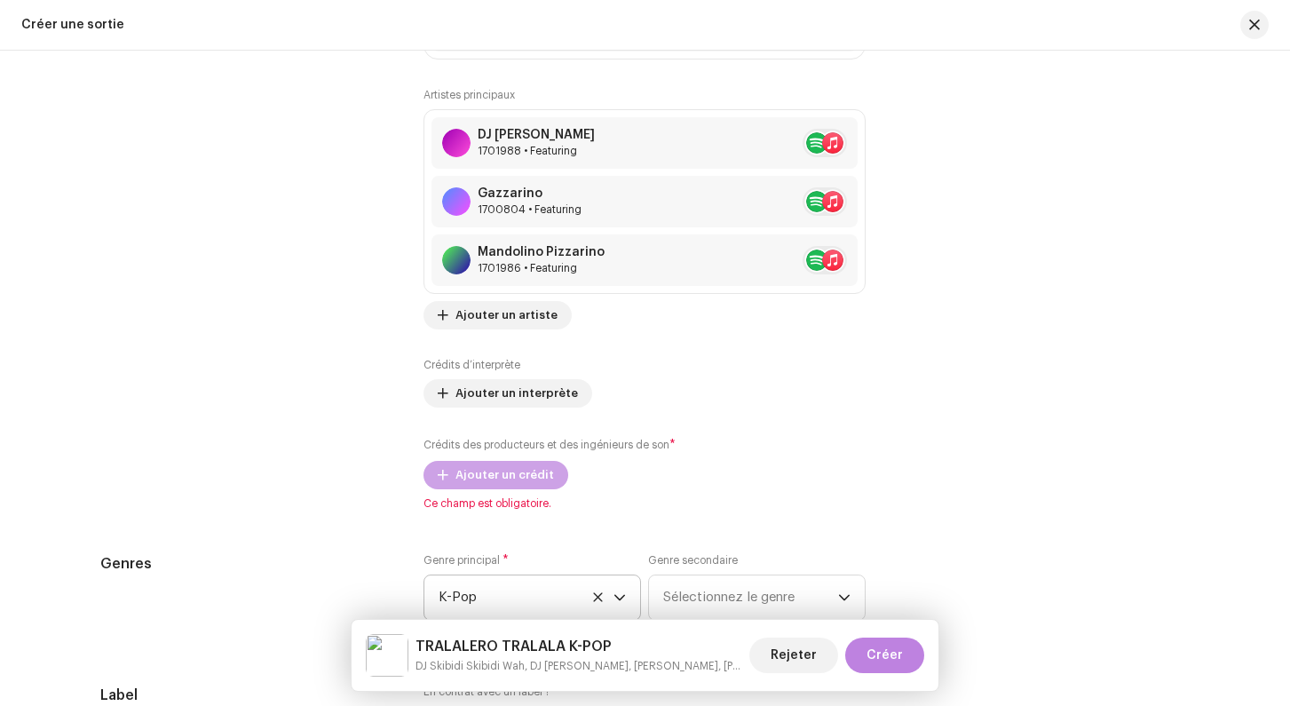
click at [453, 479] on button "Ajouter un crédit" at bounding box center [495, 475] width 145 height 28
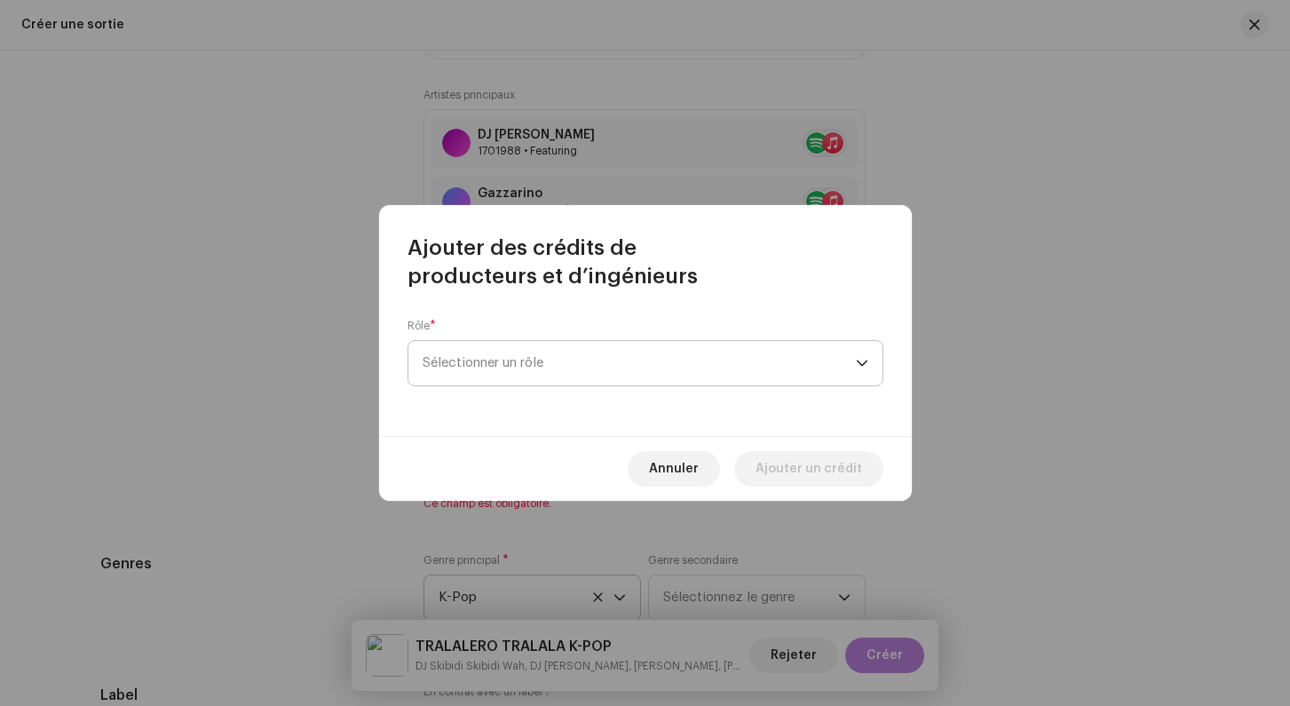
click at [490, 358] on span "Sélectionner un rôle" at bounding box center [638, 363] width 433 height 44
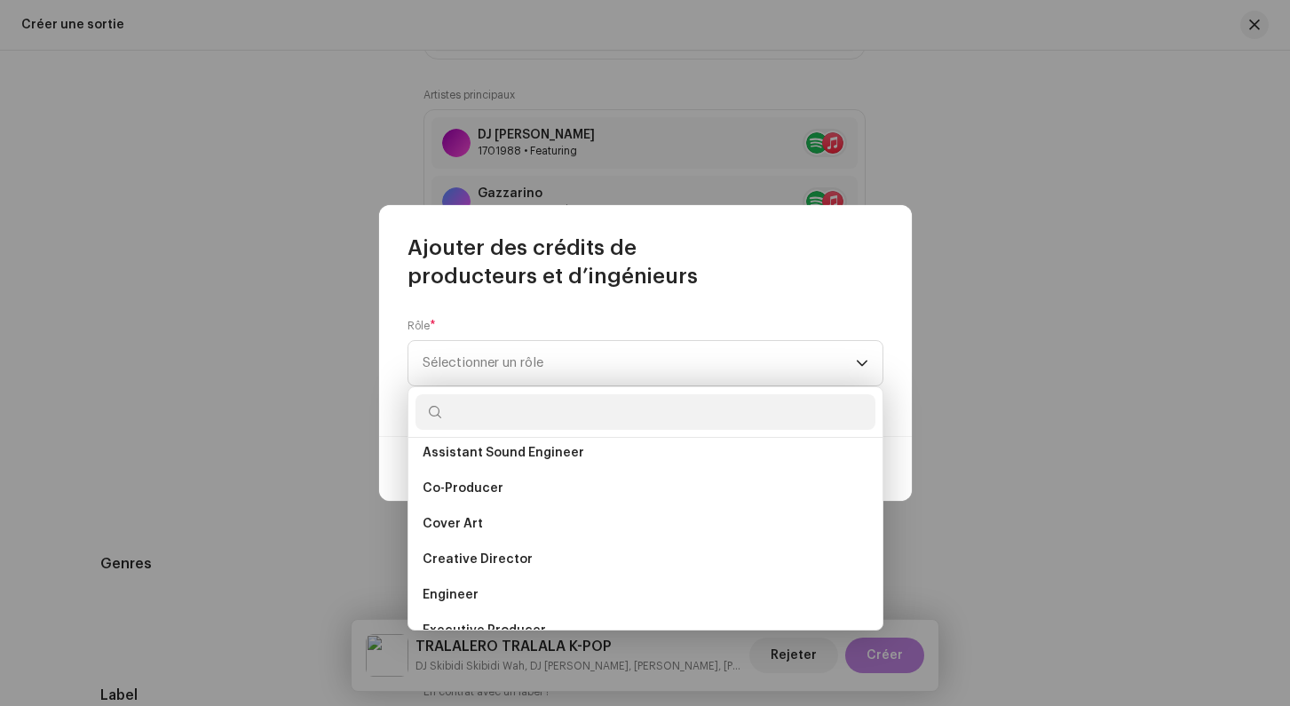
scroll to position [213, 0]
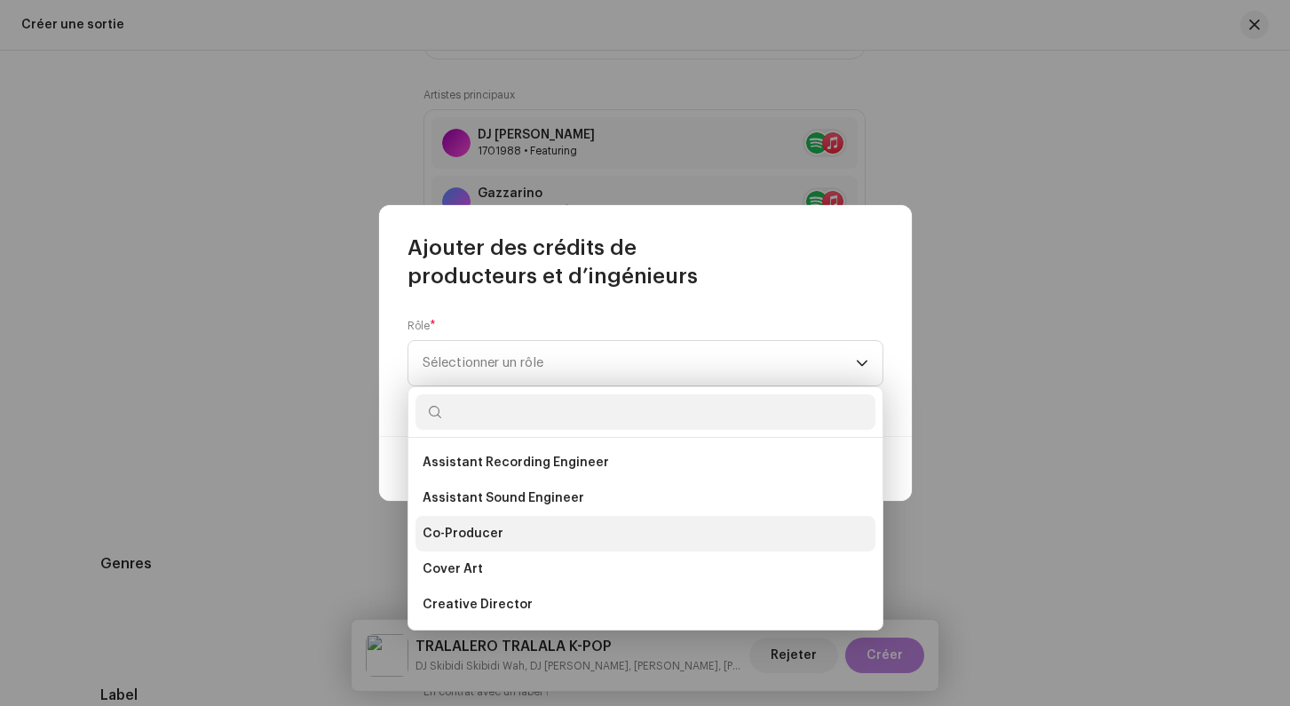
click at [486, 528] on span "Co-Producer" at bounding box center [462, 534] width 81 height 18
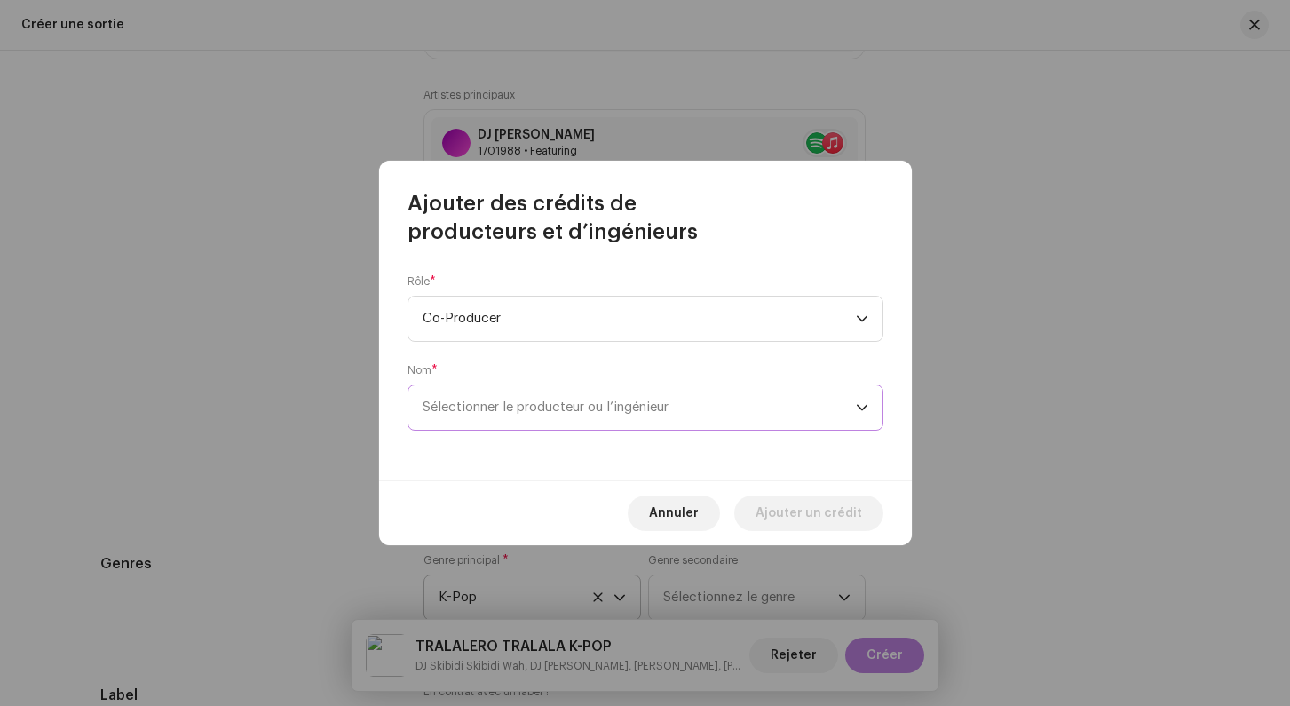
click at [484, 417] on span "Sélectionner le producteur ou l’ingénieur" at bounding box center [638, 407] width 433 height 44
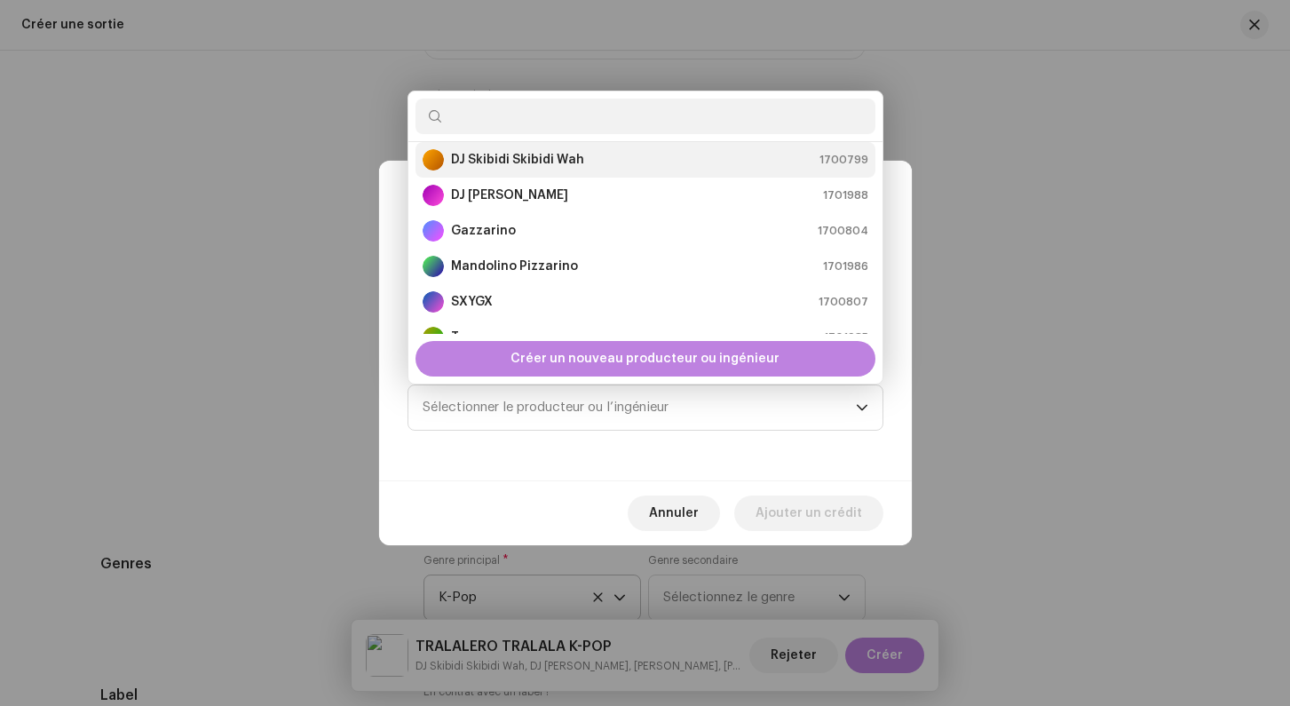
scroll to position [0, 0]
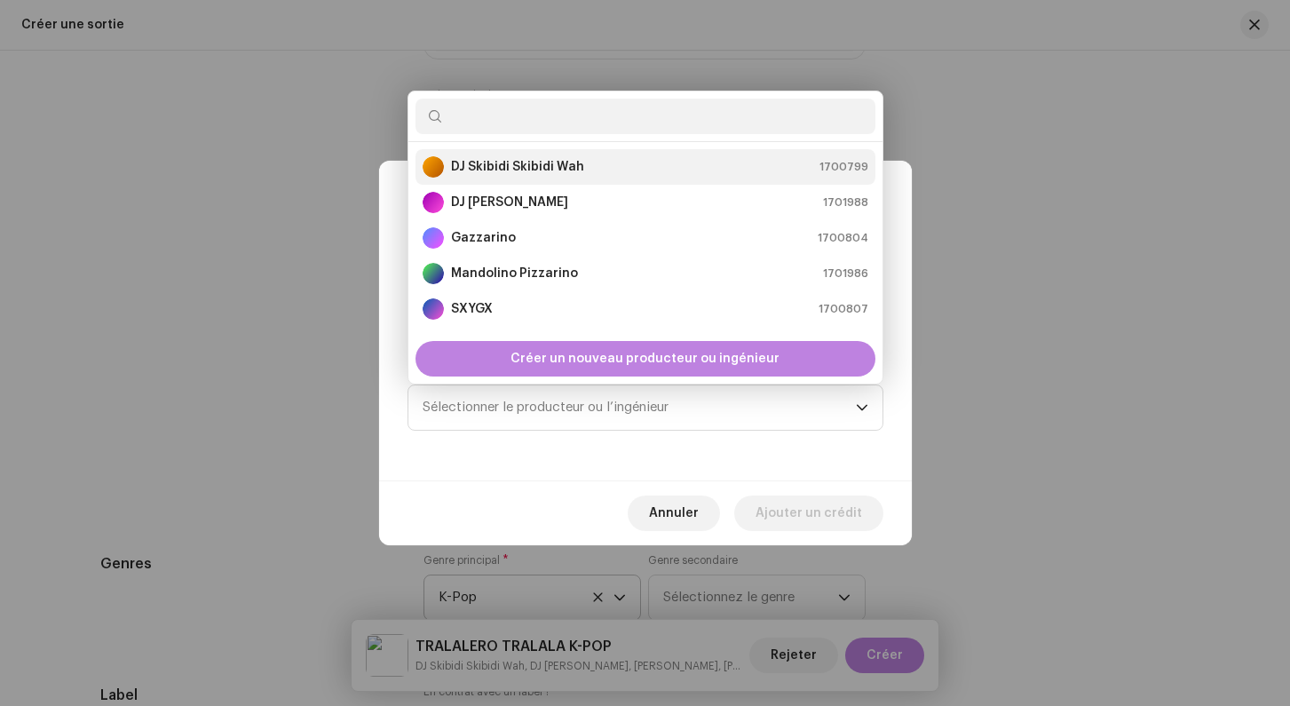
click at [491, 170] on strong "DJ Skibidi Skibidi Wah" at bounding box center [517, 167] width 133 height 18
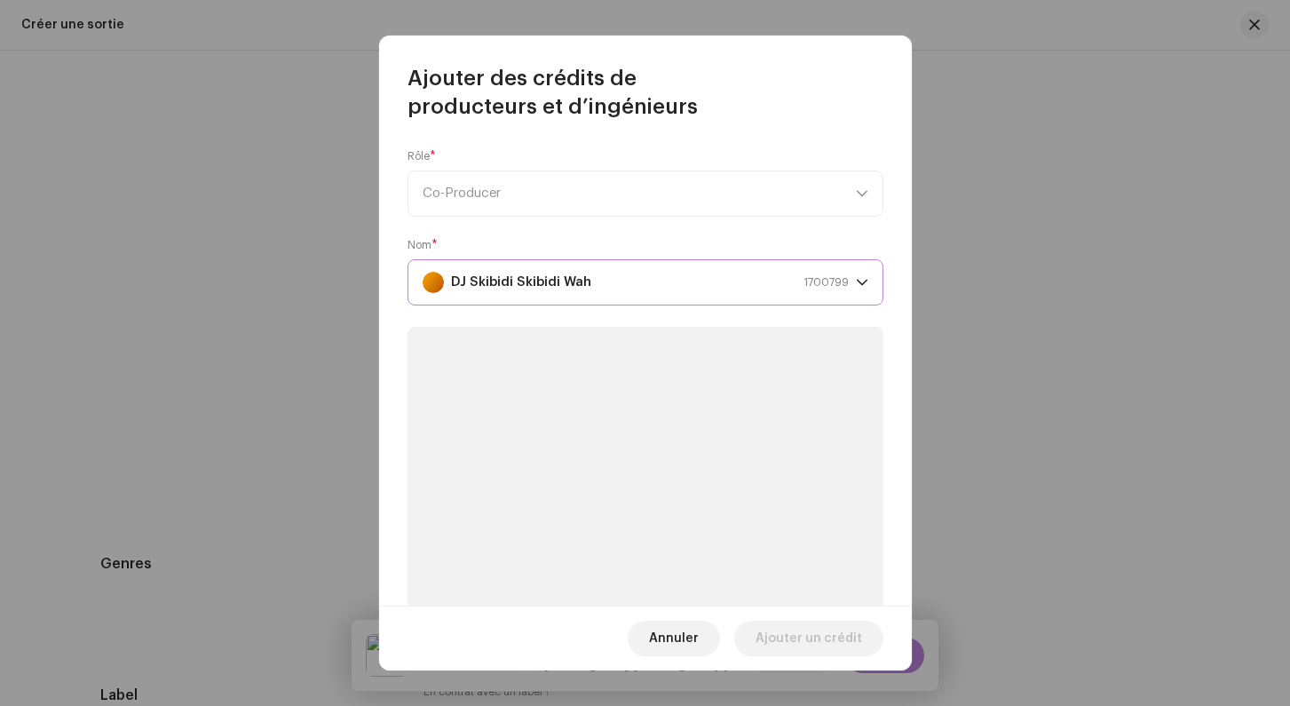
scroll to position [181, 0]
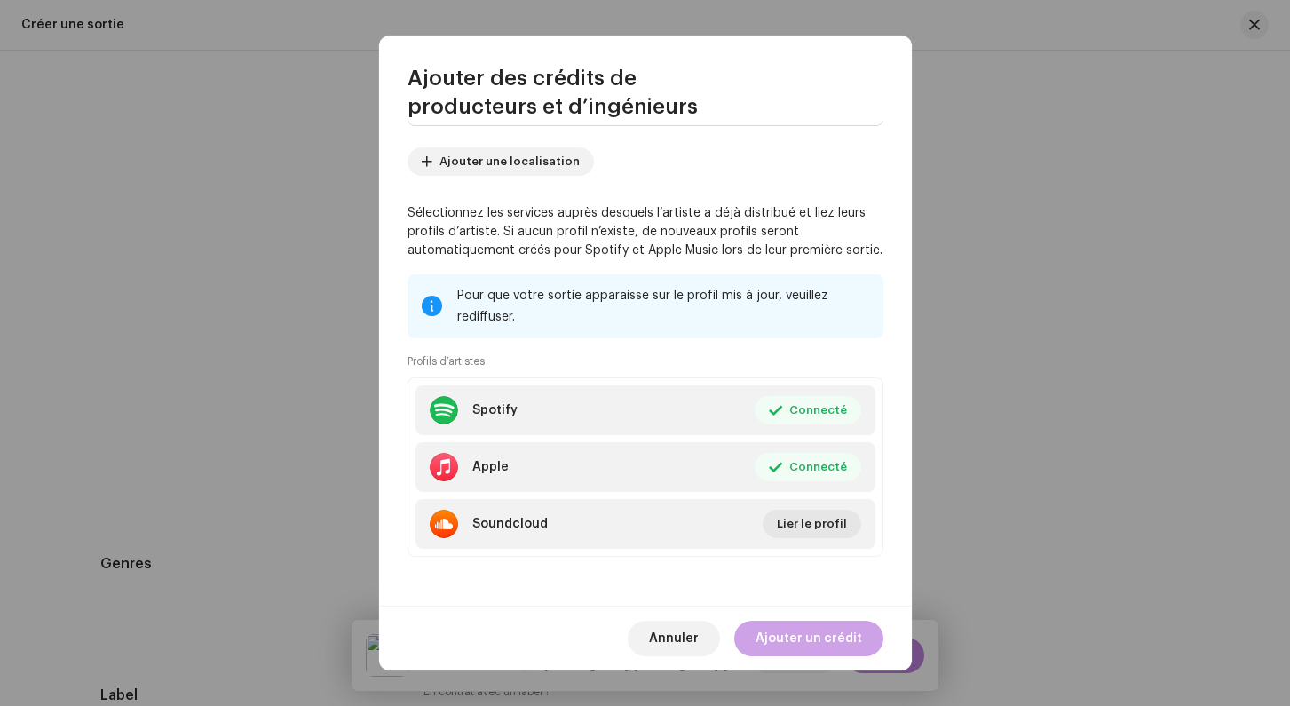
click at [793, 628] on span "Ajouter un crédit" at bounding box center [808, 638] width 107 height 36
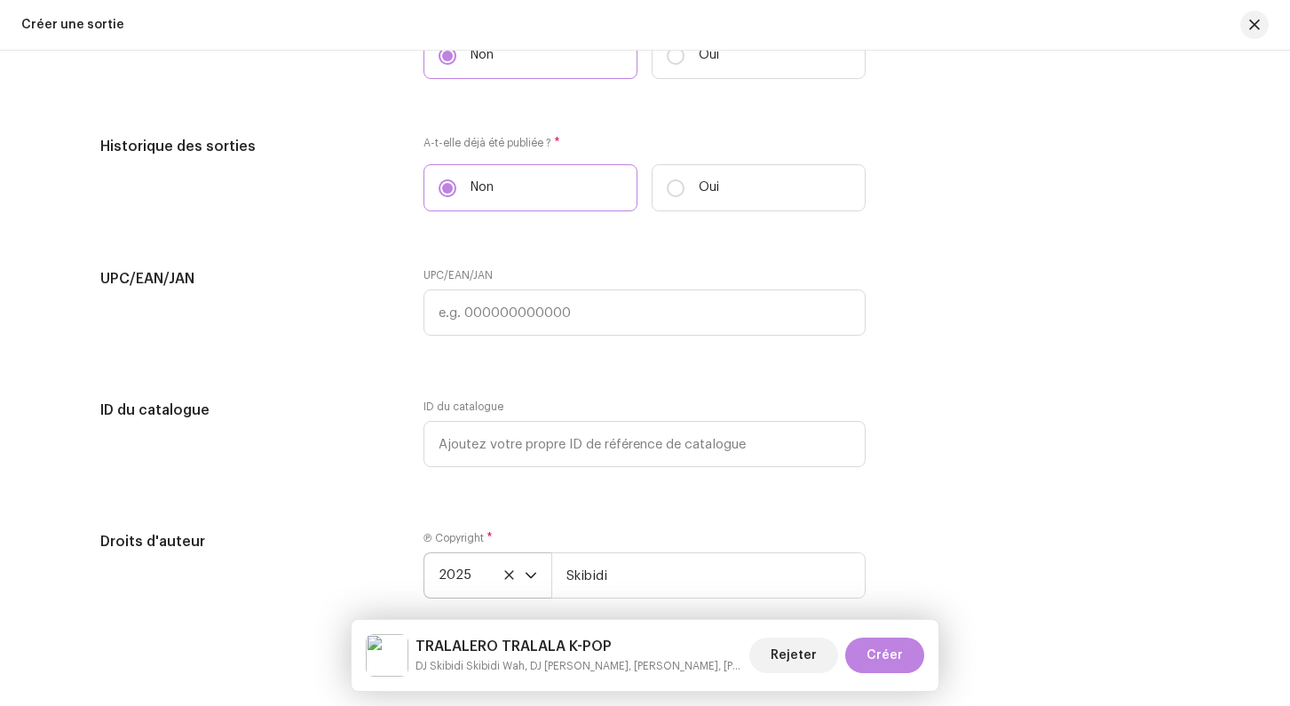
scroll to position [3005, 0]
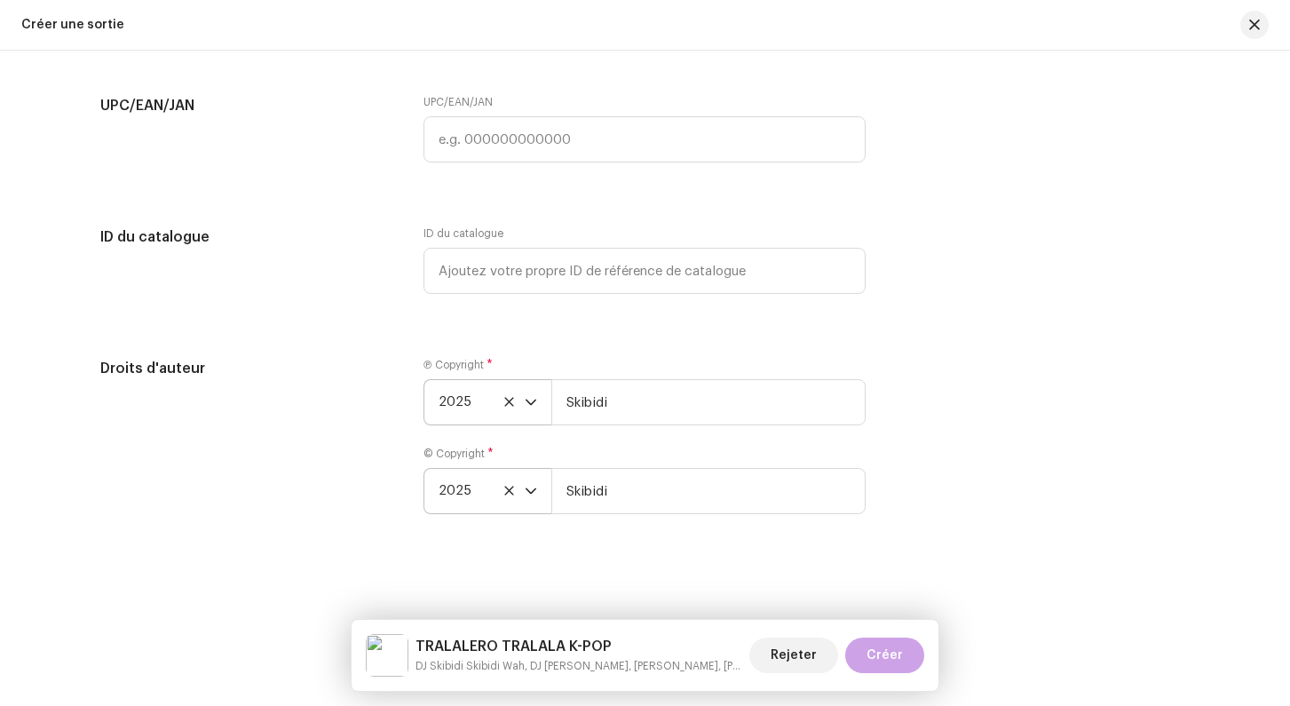
click at [888, 652] on span "Créer" at bounding box center [884, 655] width 36 height 36
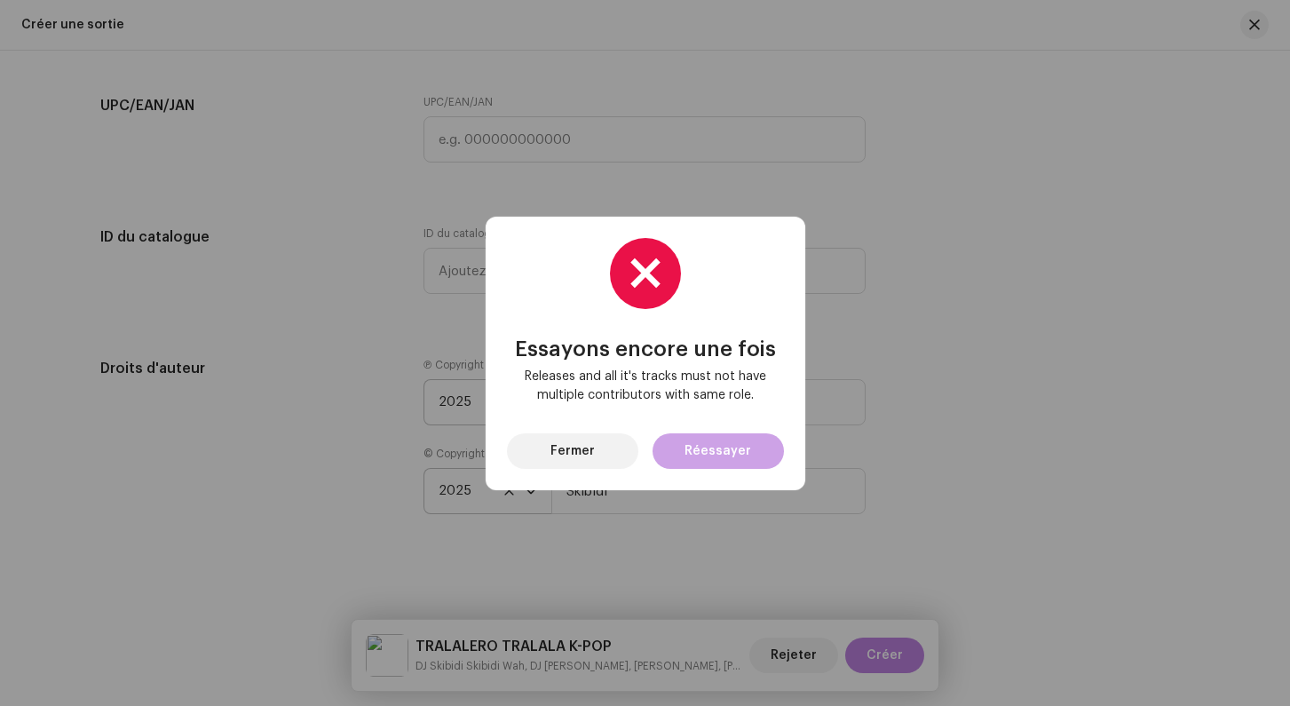
click at [682, 461] on button "Réessayer" at bounding box center [717, 451] width 131 height 36
click at [564, 454] on span "Fermer" at bounding box center [572, 451] width 44 height 36
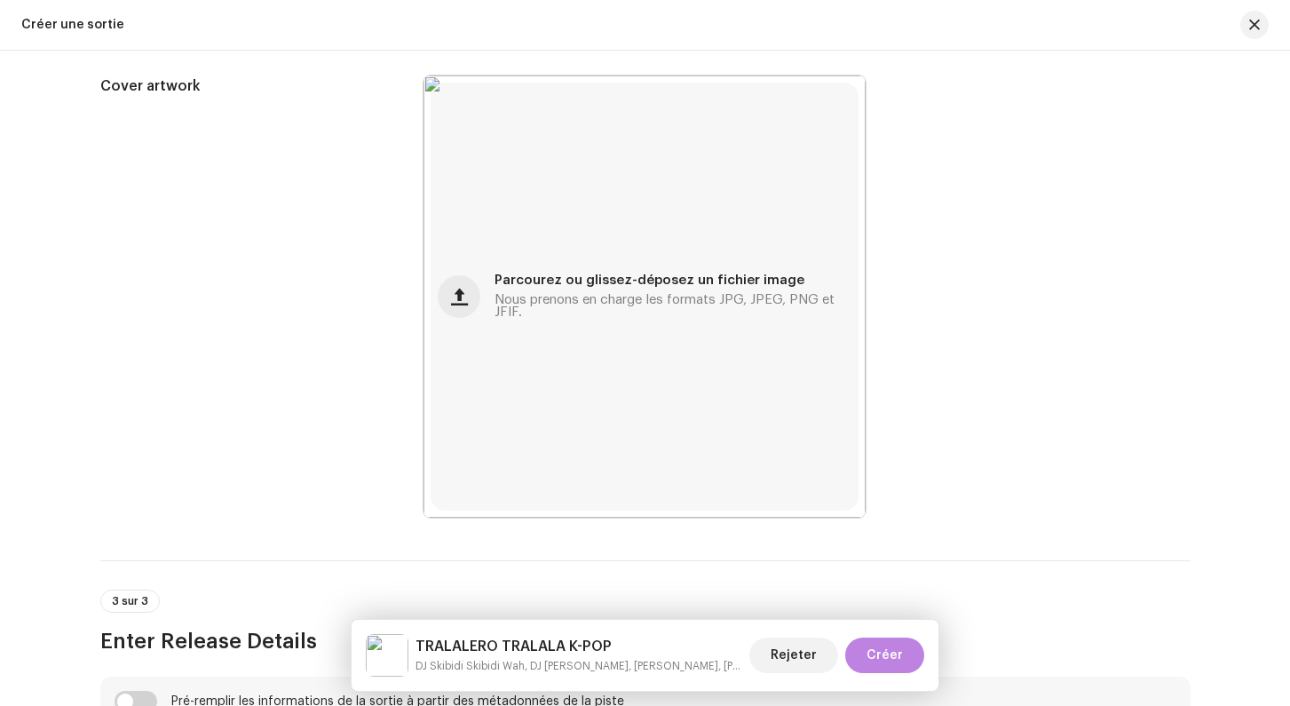
scroll to position [0, 0]
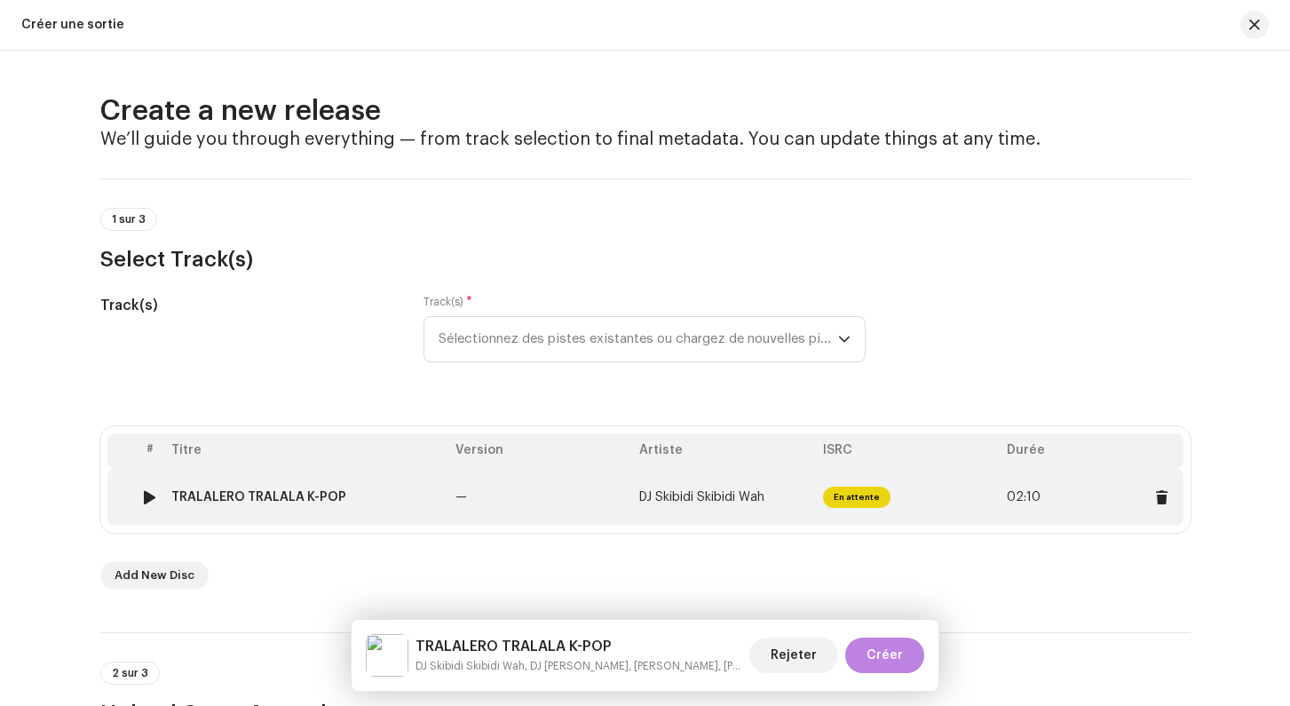
click at [987, 501] on td "En attente" at bounding box center [908, 497] width 184 height 57
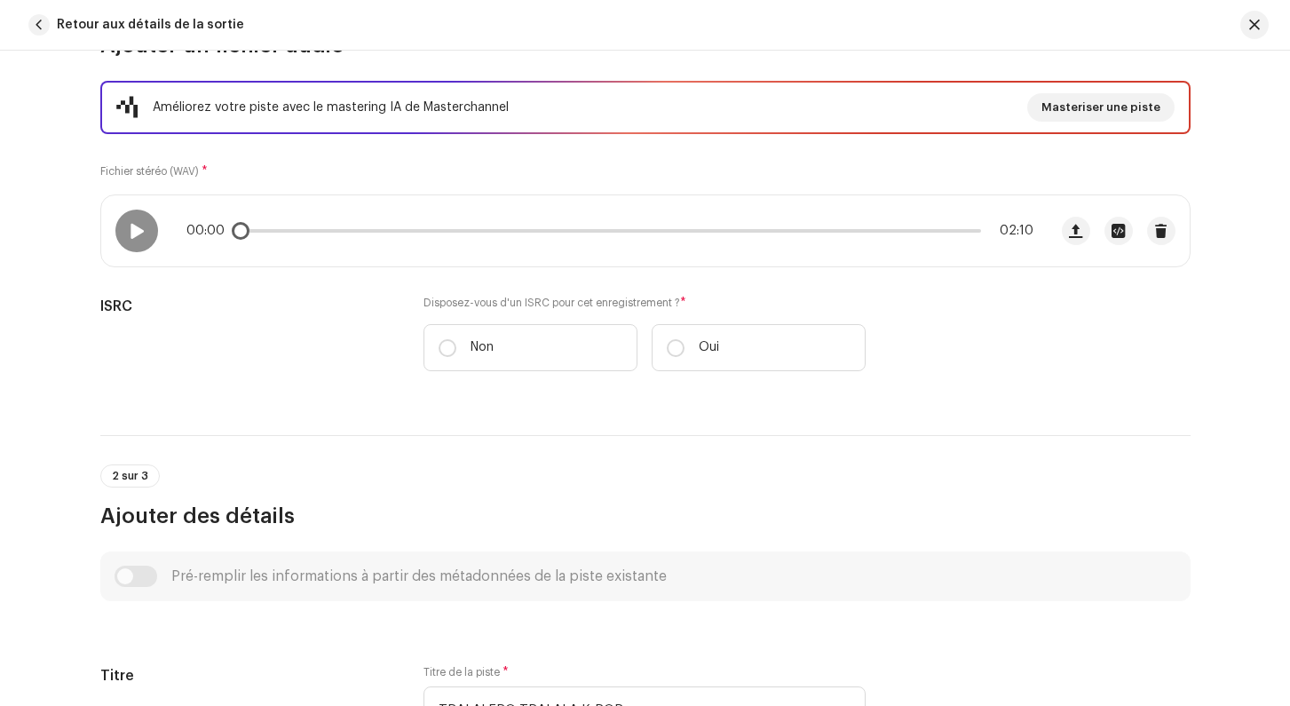
scroll to position [323, 0]
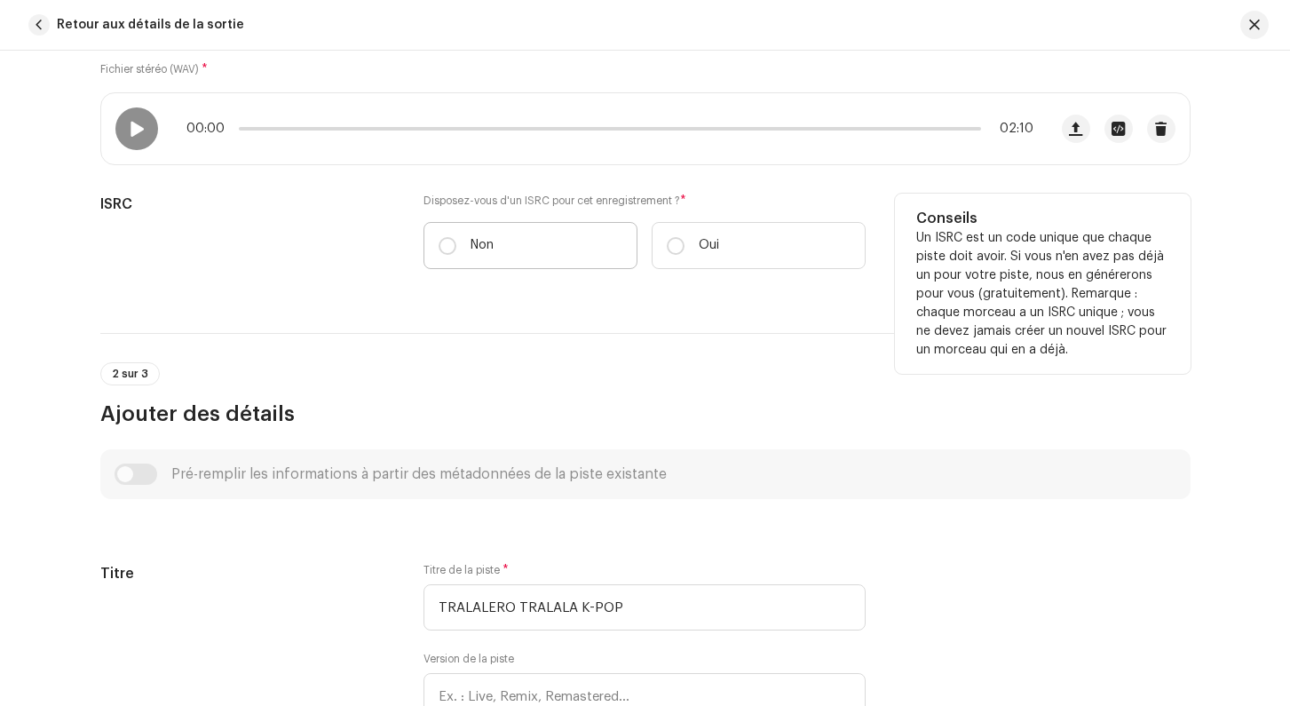
click at [469, 237] on label "Non" at bounding box center [530, 245] width 214 height 47
click at [456, 237] on input "Non" at bounding box center [447, 246] width 18 height 18
radio input "true"
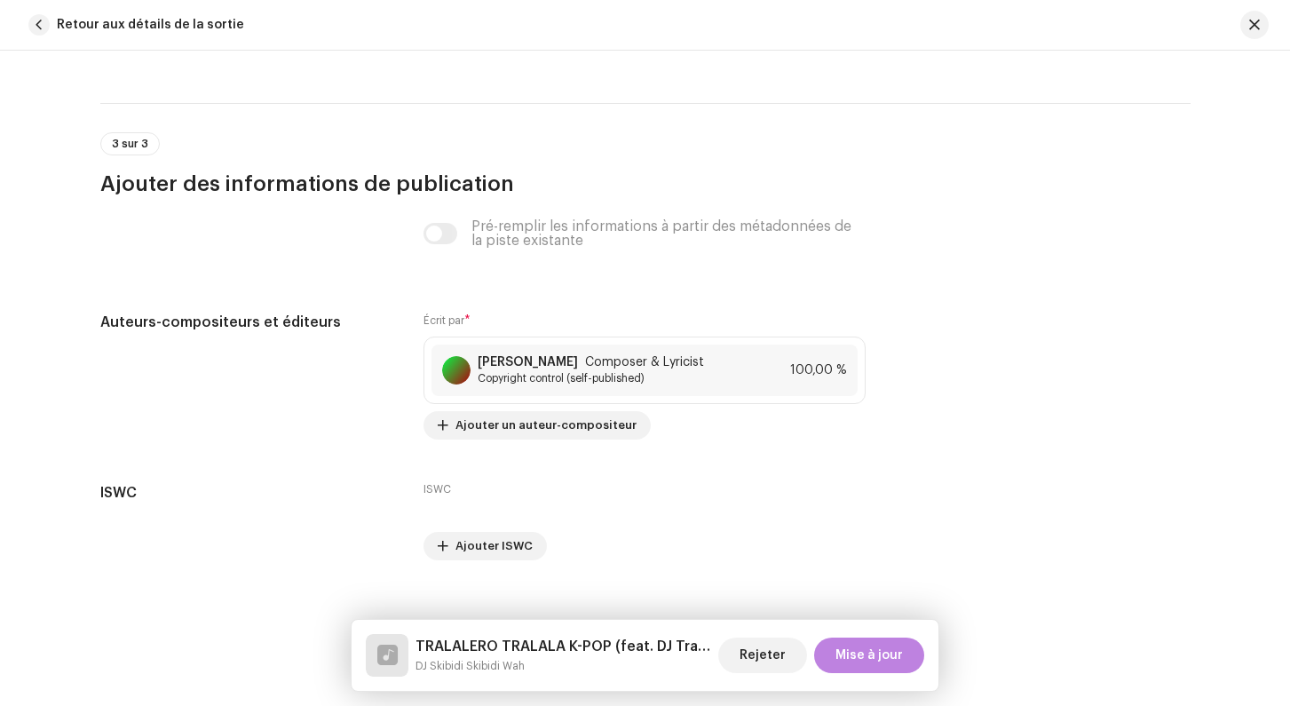
scroll to position [3665, 0]
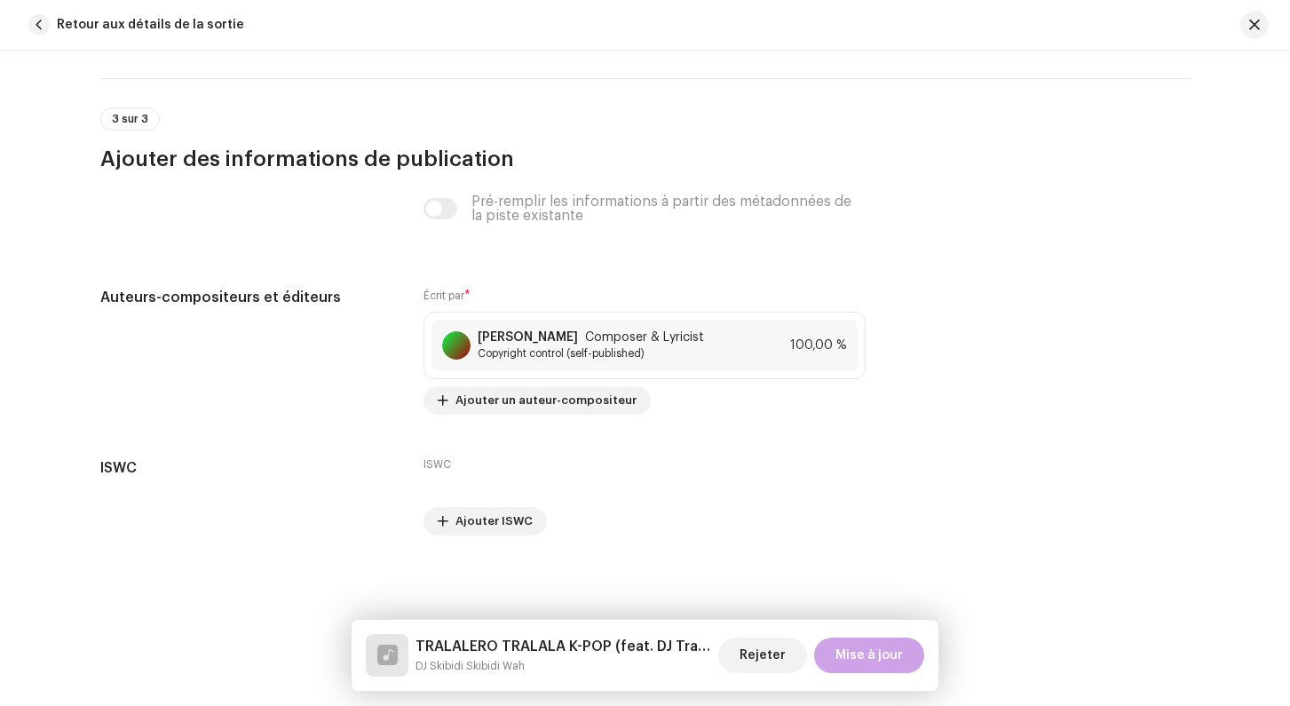
click at [872, 654] on span "Mise à jour" at bounding box center [868, 655] width 67 height 36
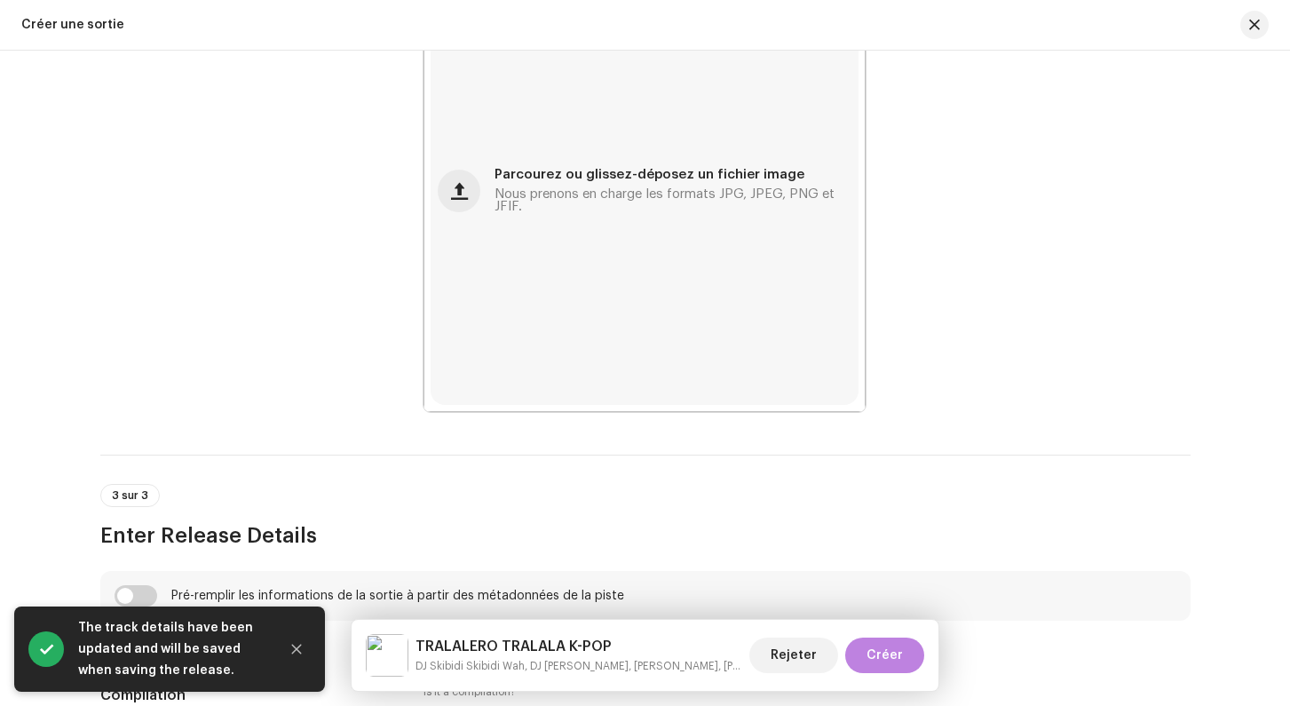
scroll to position [1656, 0]
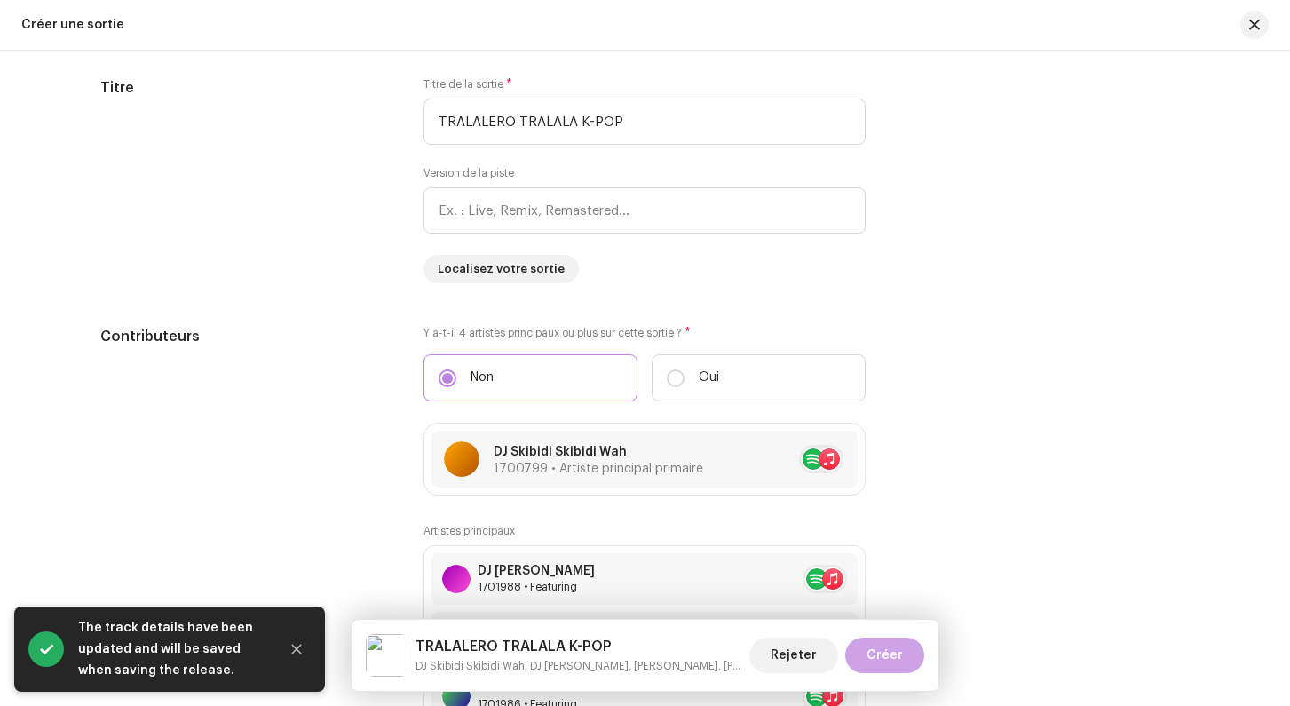
click at [889, 653] on span "Créer" at bounding box center [884, 655] width 36 height 36
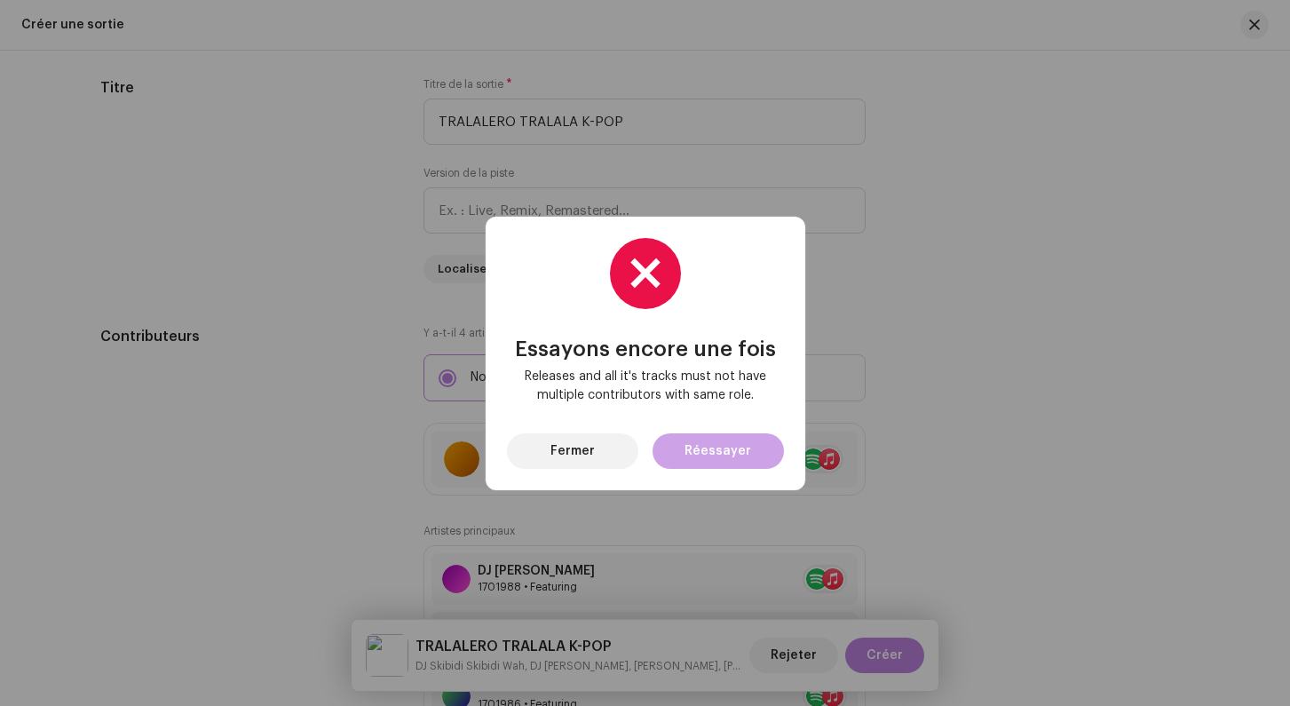
click at [699, 455] on span "Réessayer" at bounding box center [717, 451] width 67 height 36
click at [553, 461] on span "Fermer" at bounding box center [572, 451] width 44 height 36
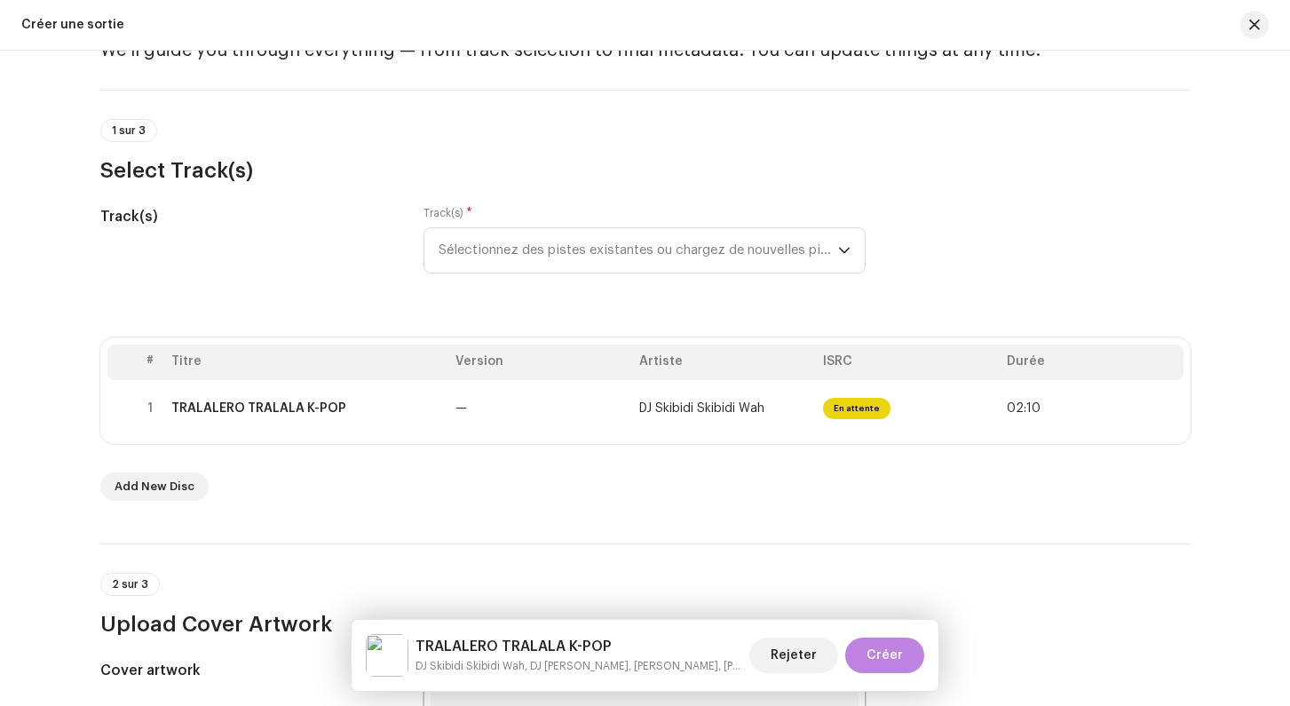
scroll to position [0, 0]
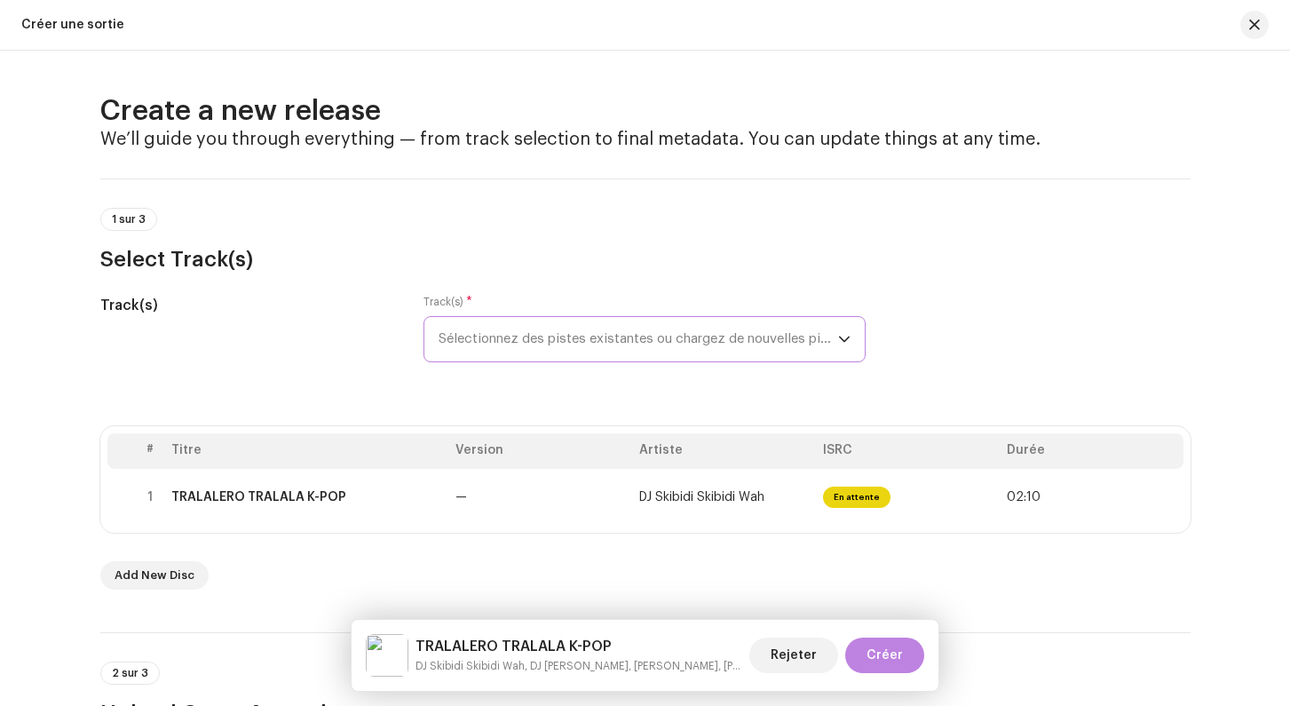
click at [601, 351] on span "Sélectionnez des pistes existantes ou chargez de nouvelles pistes" at bounding box center [637, 339] width 399 height 44
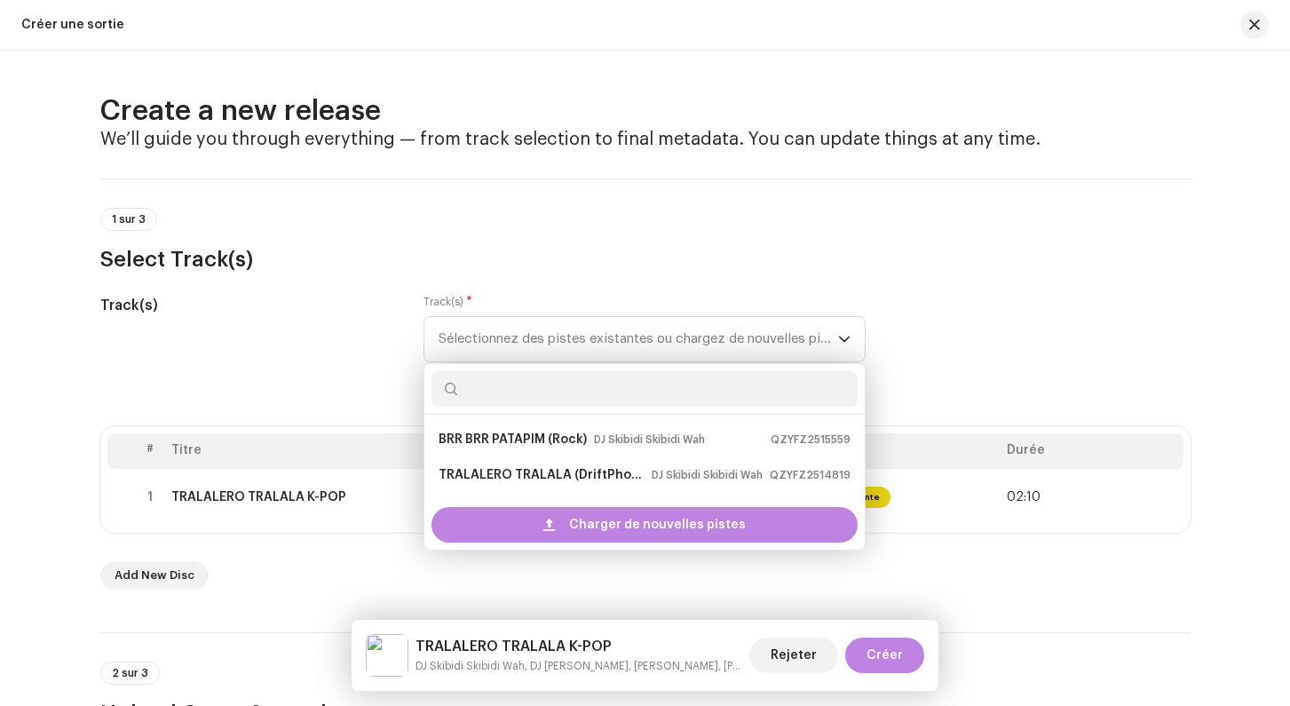
click at [344, 310] on h5 "Track(s)" at bounding box center [248, 305] width 296 height 21
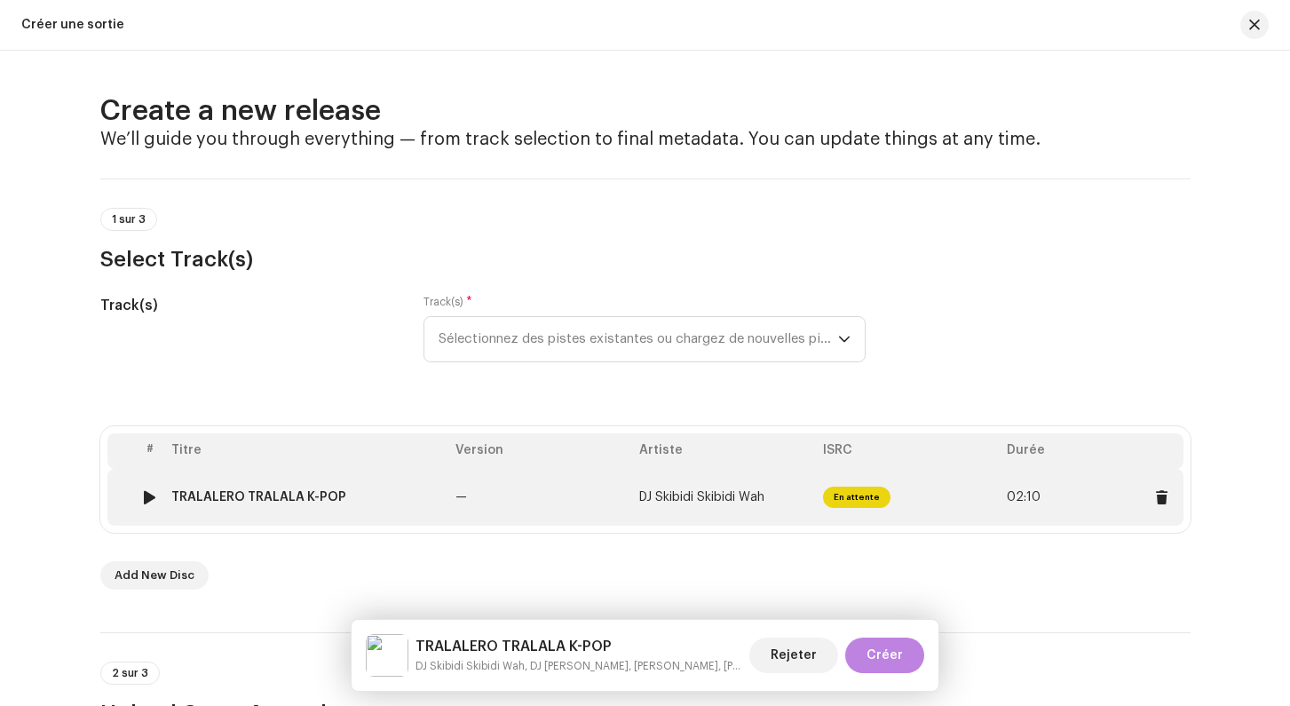
click at [1066, 493] on span "02:10" at bounding box center [1091, 497] width 170 height 28
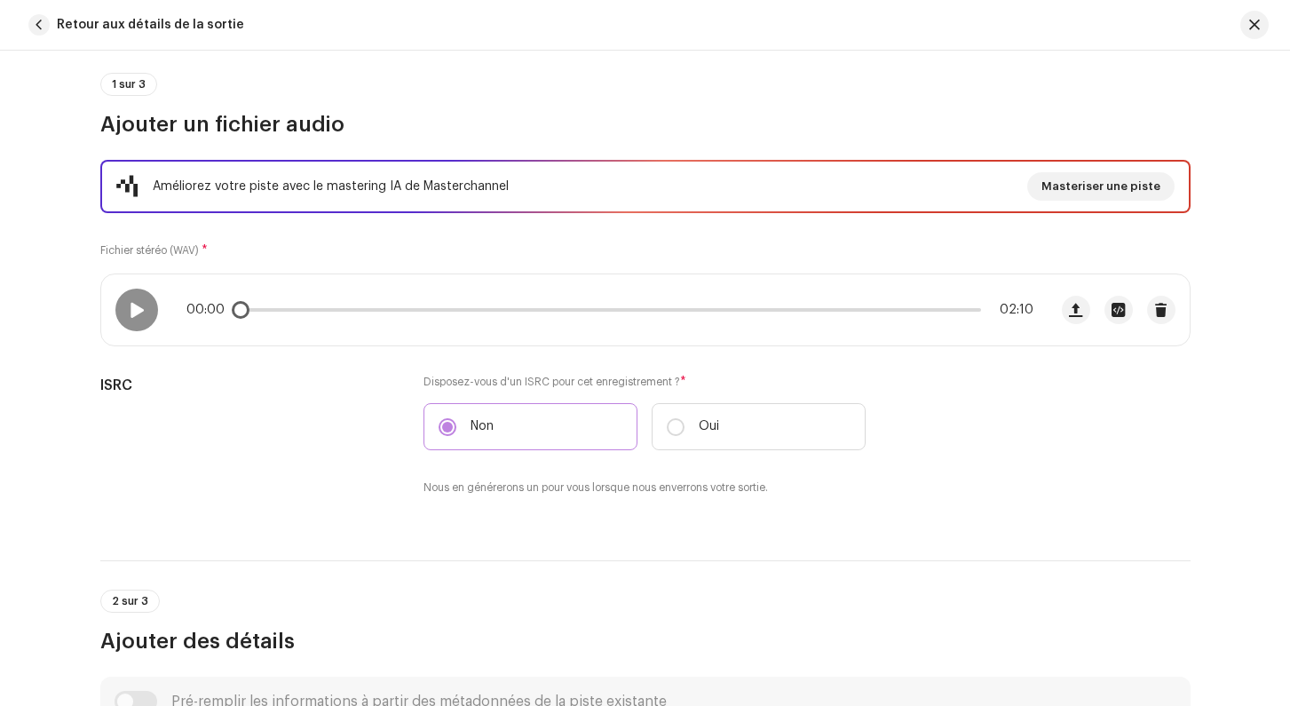
scroll to position [249, 0]
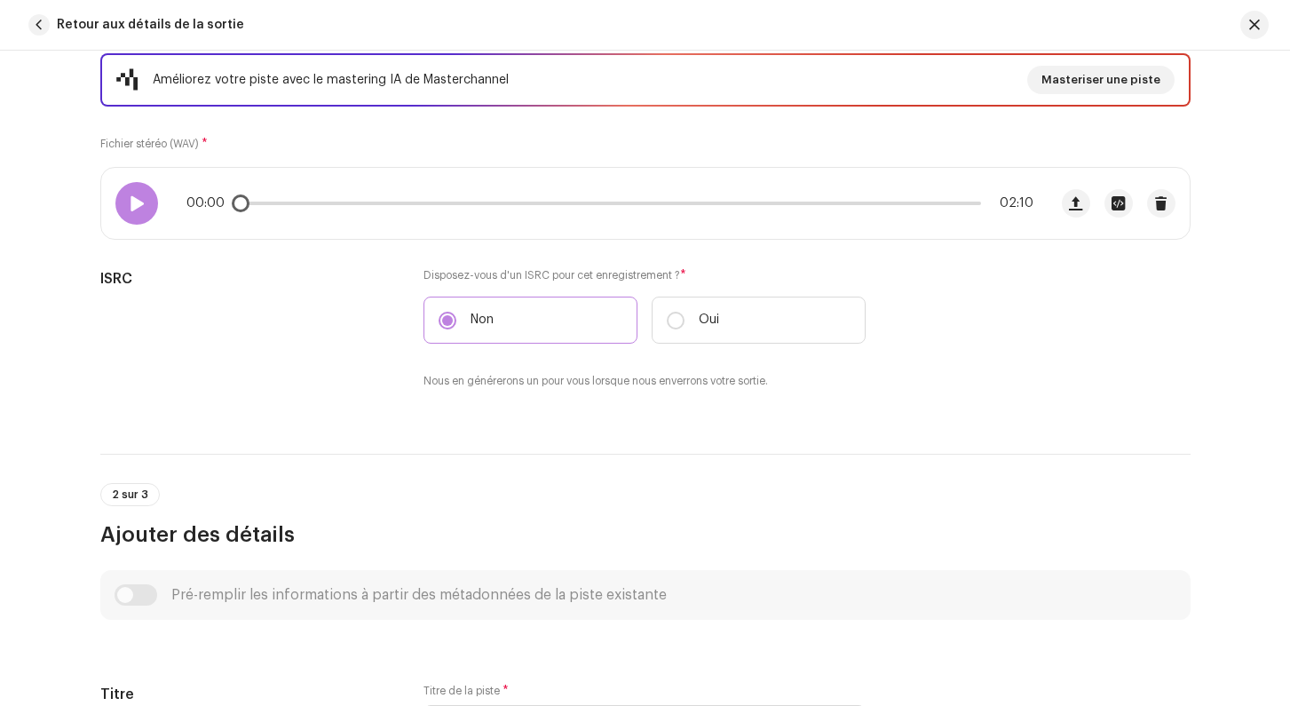
click at [142, 216] on div at bounding box center [136, 203] width 43 height 43
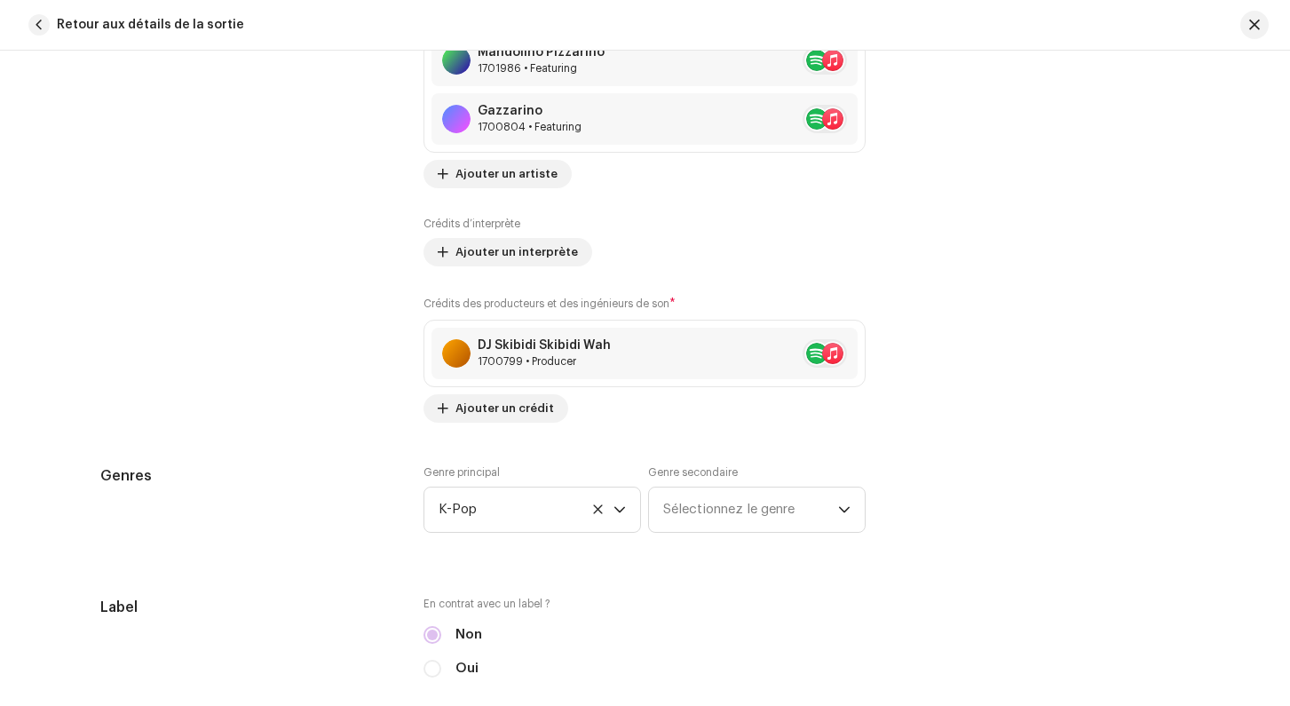
scroll to position [1394, 0]
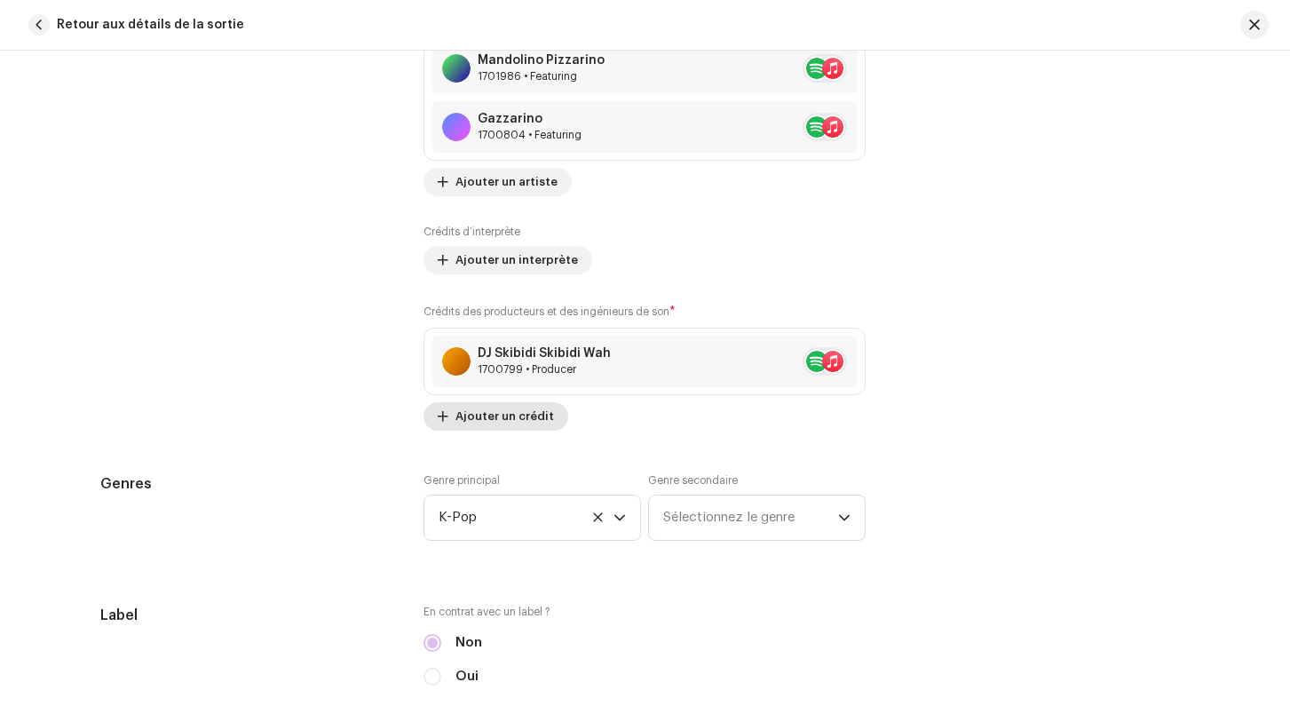
click at [453, 425] on button "Ajouter un crédit" at bounding box center [495, 416] width 145 height 28
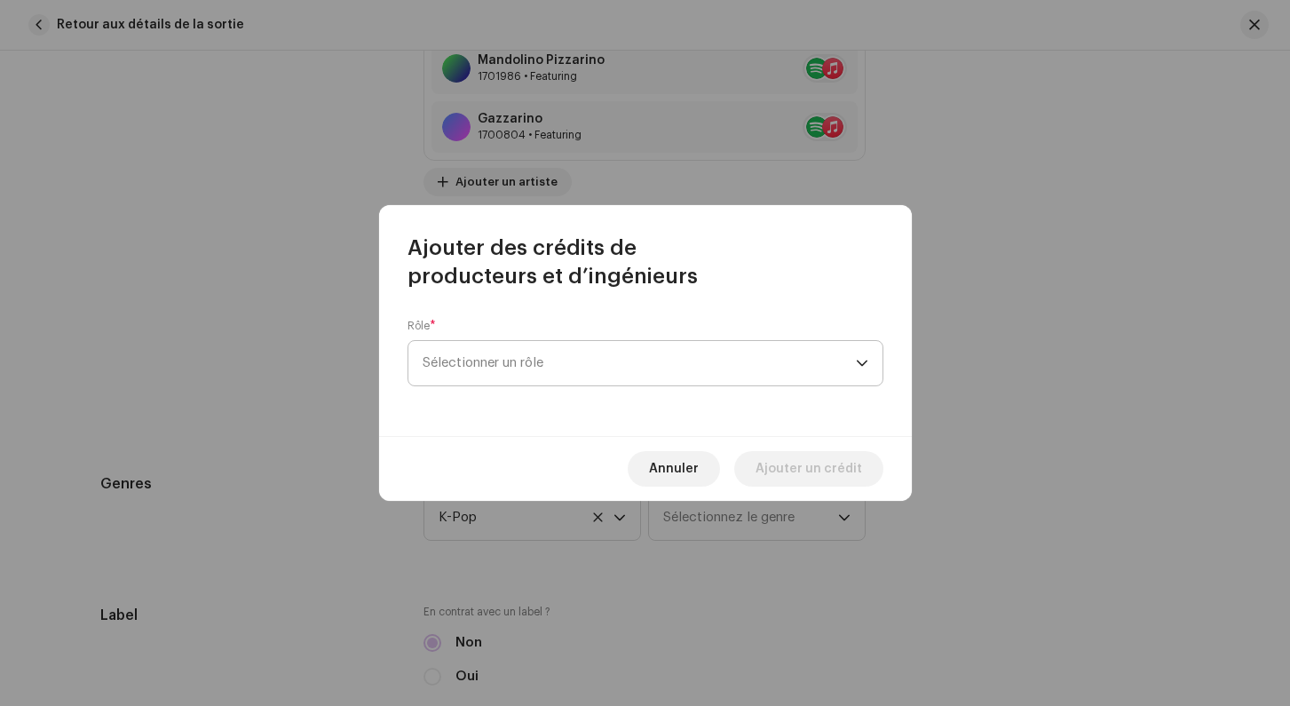
click at [457, 376] on span "Sélectionner un rôle" at bounding box center [638, 363] width 433 height 44
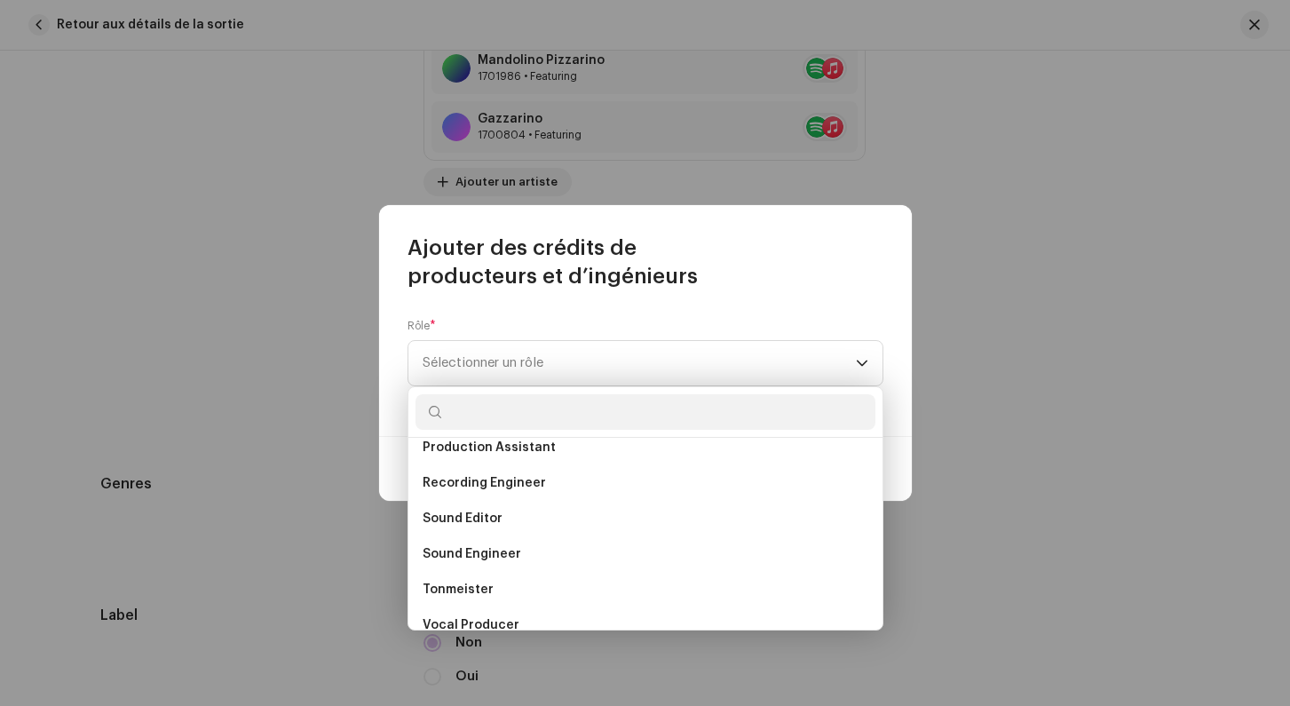
scroll to position [750, 0]
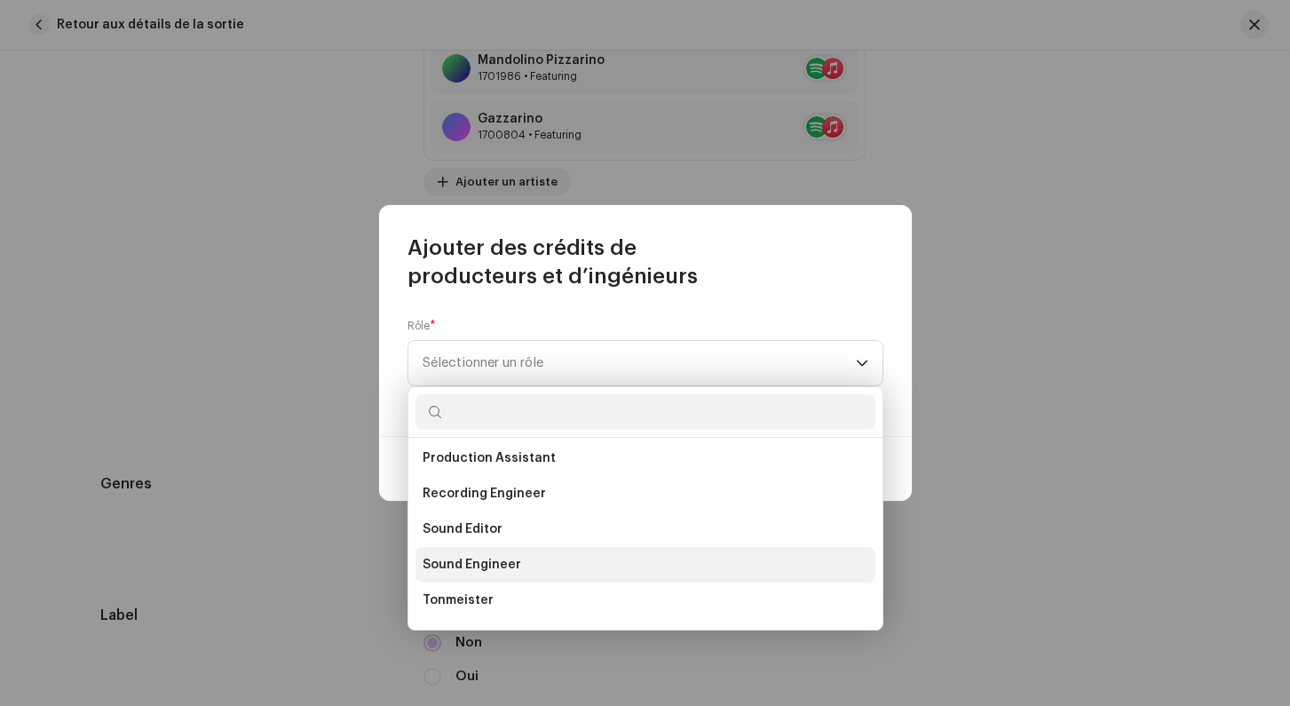
click at [460, 569] on span "Sound Engineer" at bounding box center [471, 565] width 99 height 18
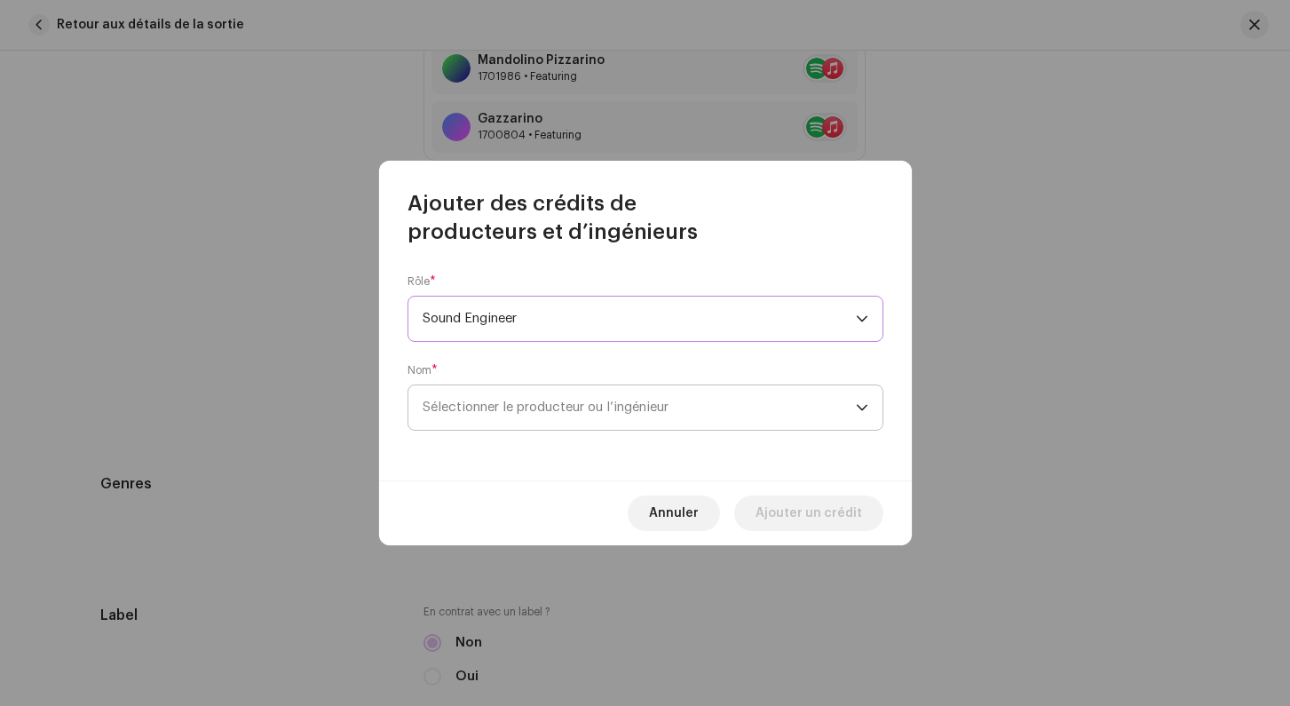
click at [486, 404] on span "Sélectionner le producteur ou l’ingénieur" at bounding box center [545, 406] width 246 height 13
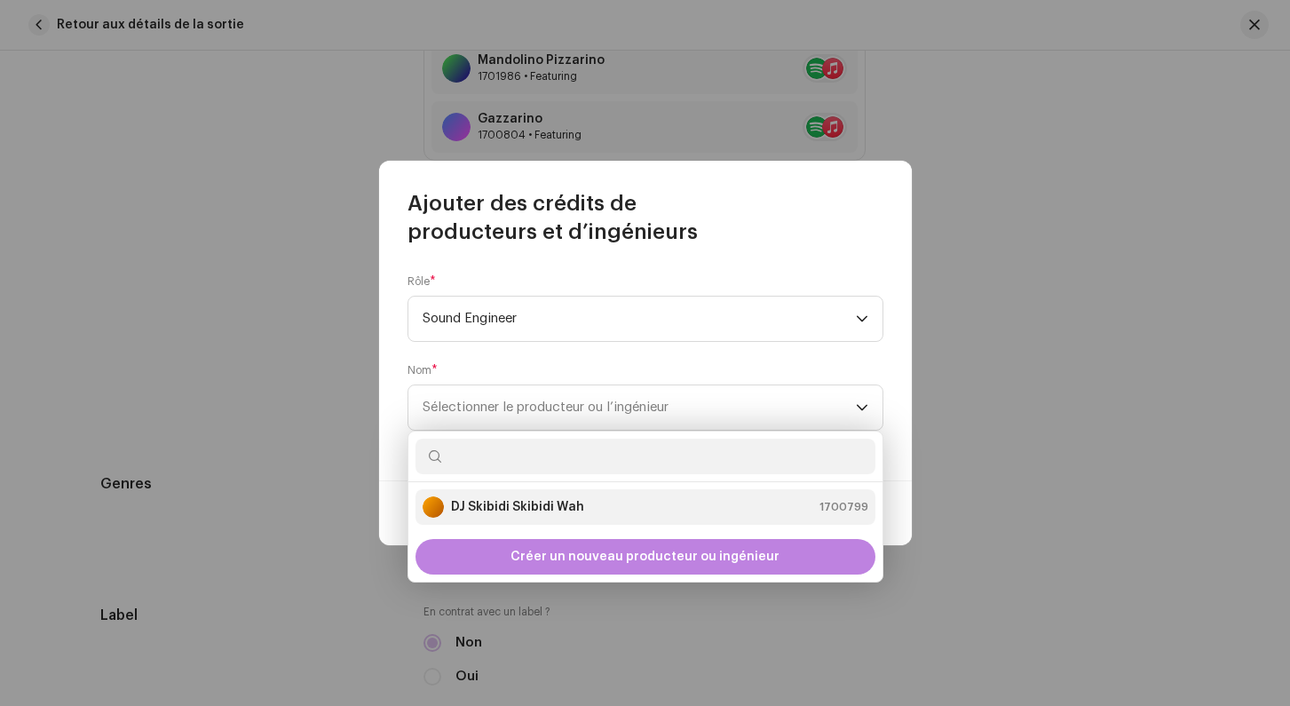
click at [485, 505] on strong "DJ Skibidi Skibidi Wah" at bounding box center [517, 507] width 133 height 18
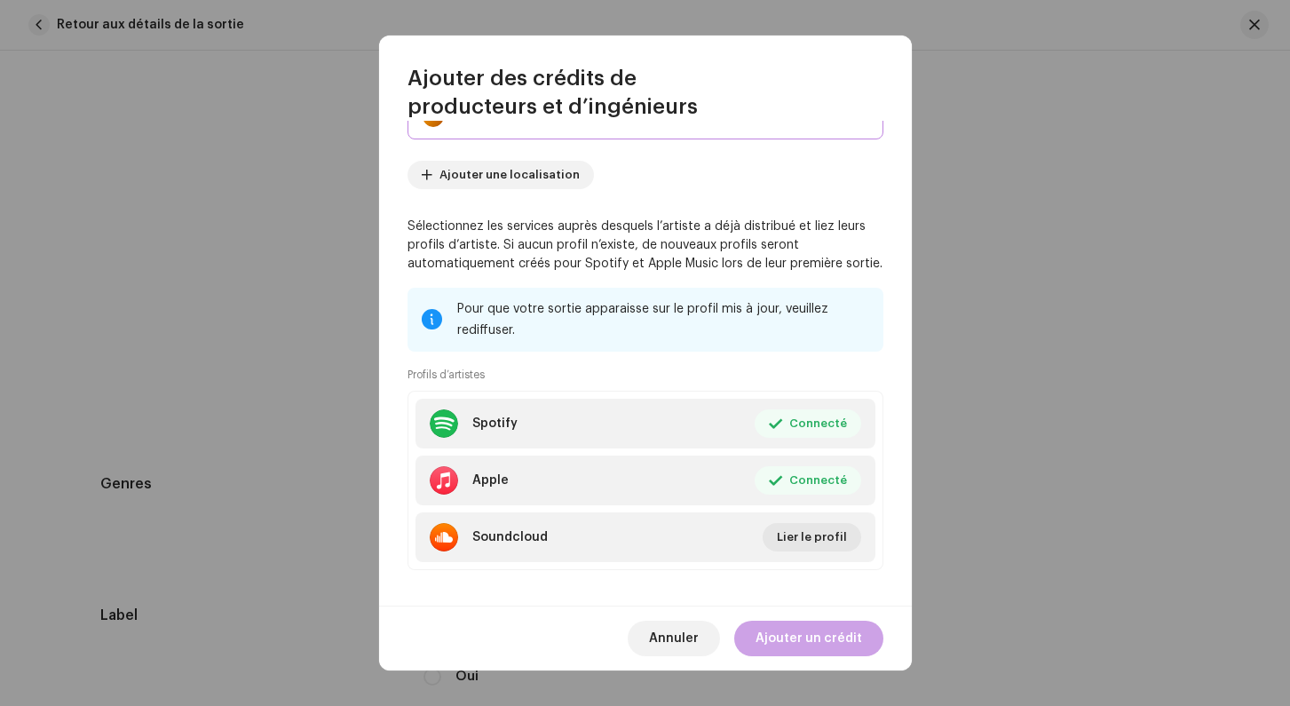
scroll to position [181, 0]
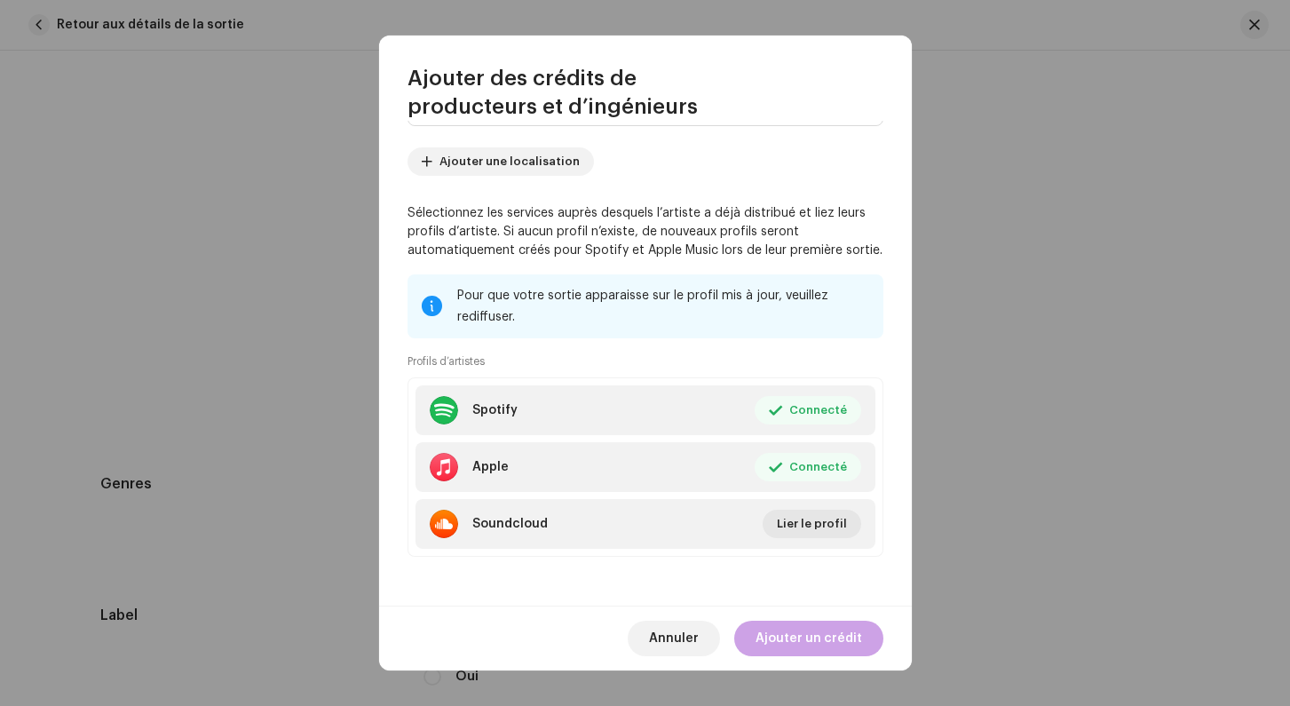
click at [814, 634] on span "Ajouter un crédit" at bounding box center [808, 638] width 107 height 36
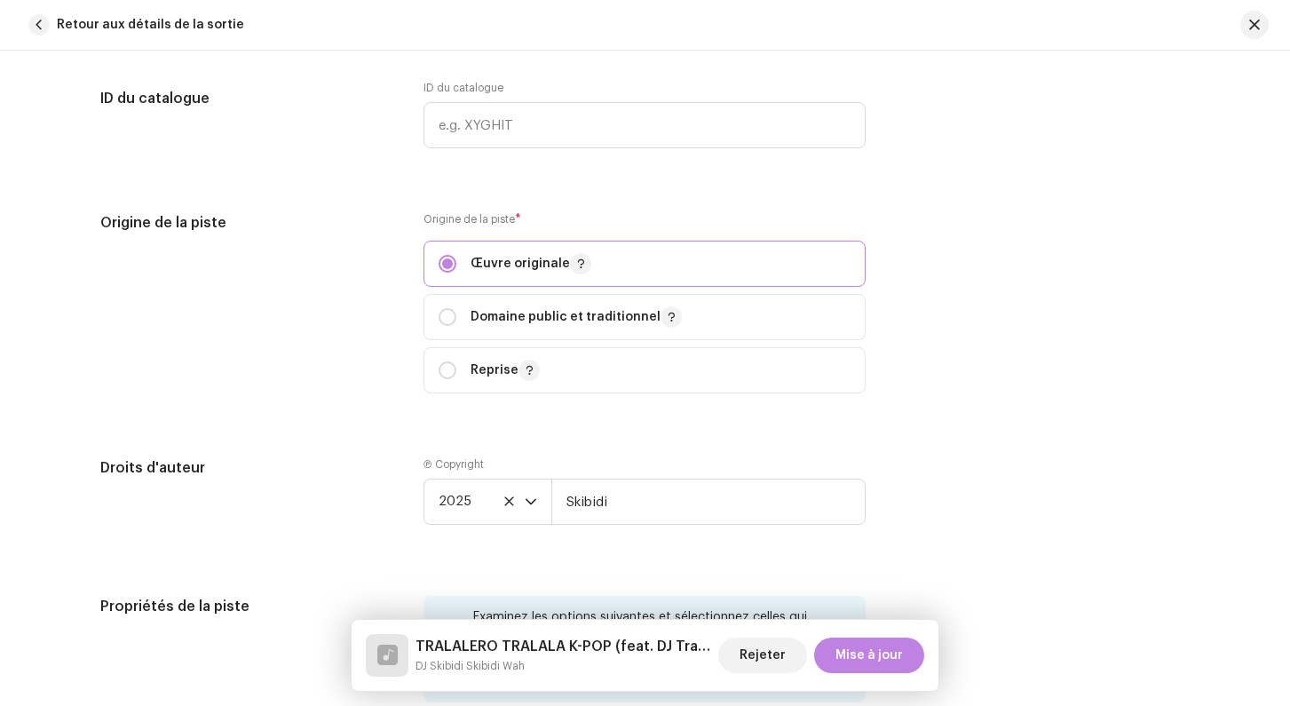
scroll to position [2328, 0]
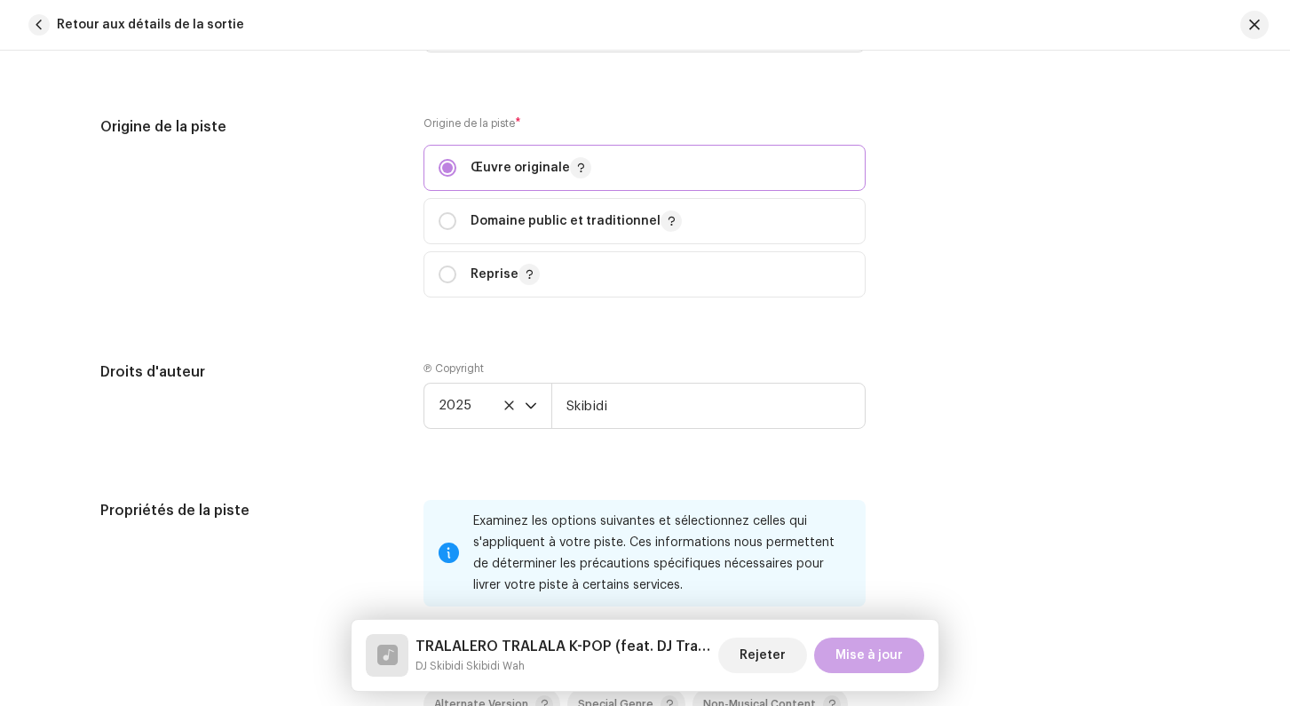
click at [875, 655] on span "Mise à jour" at bounding box center [868, 655] width 67 height 36
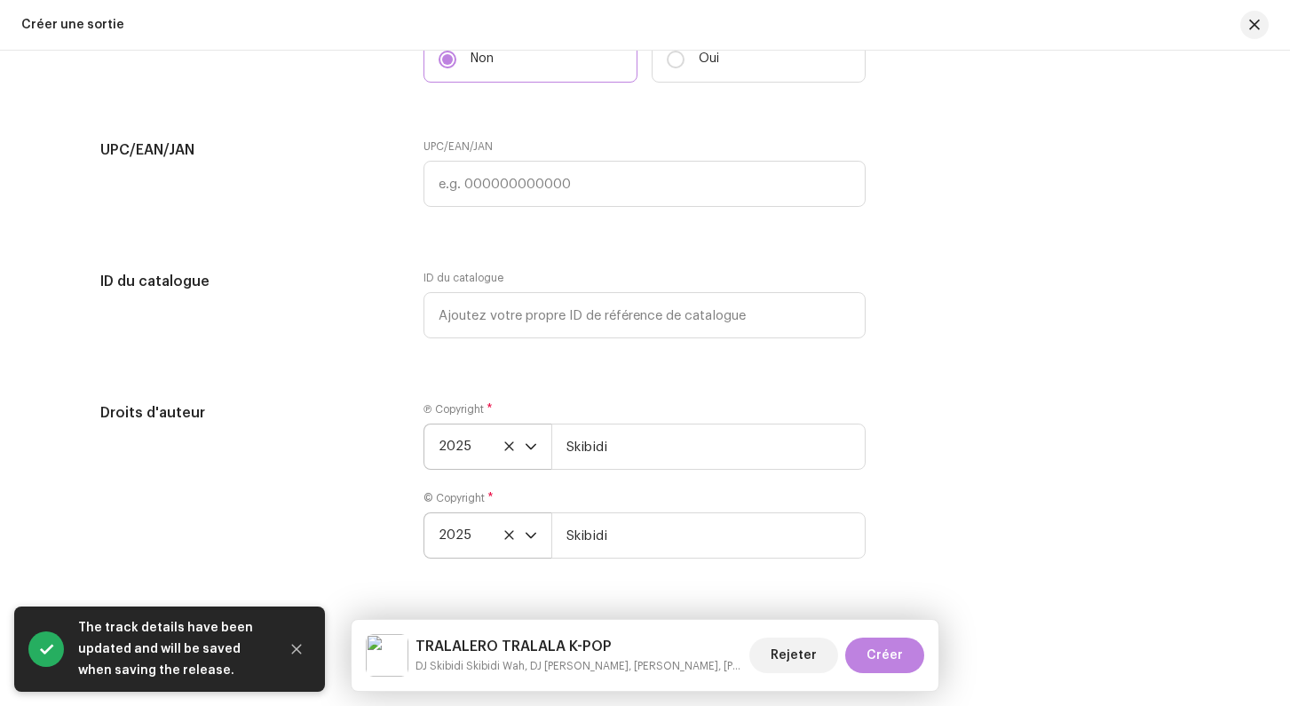
scroll to position [3064, 0]
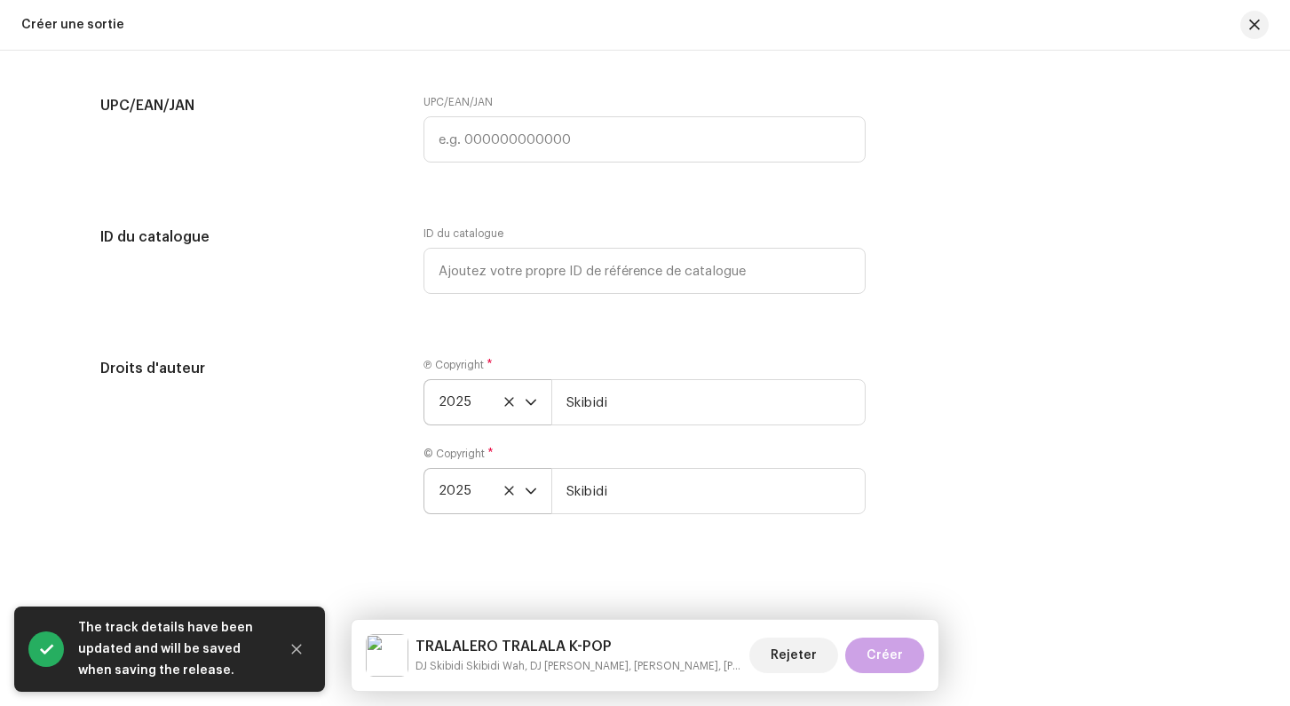
click at [865, 641] on button "Créer" at bounding box center [884, 655] width 79 height 36
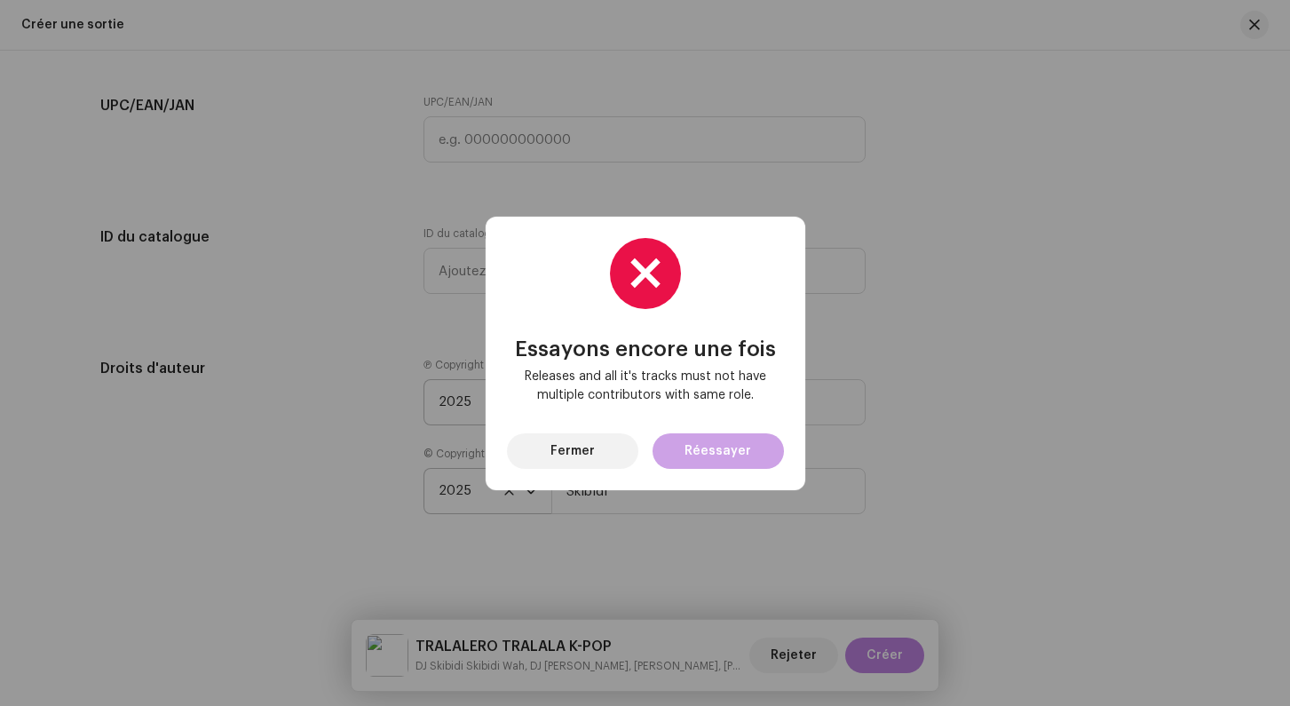
click at [688, 456] on button "Réessayer" at bounding box center [717, 451] width 131 height 36
click at [555, 457] on span "Fermer" at bounding box center [572, 451] width 44 height 36
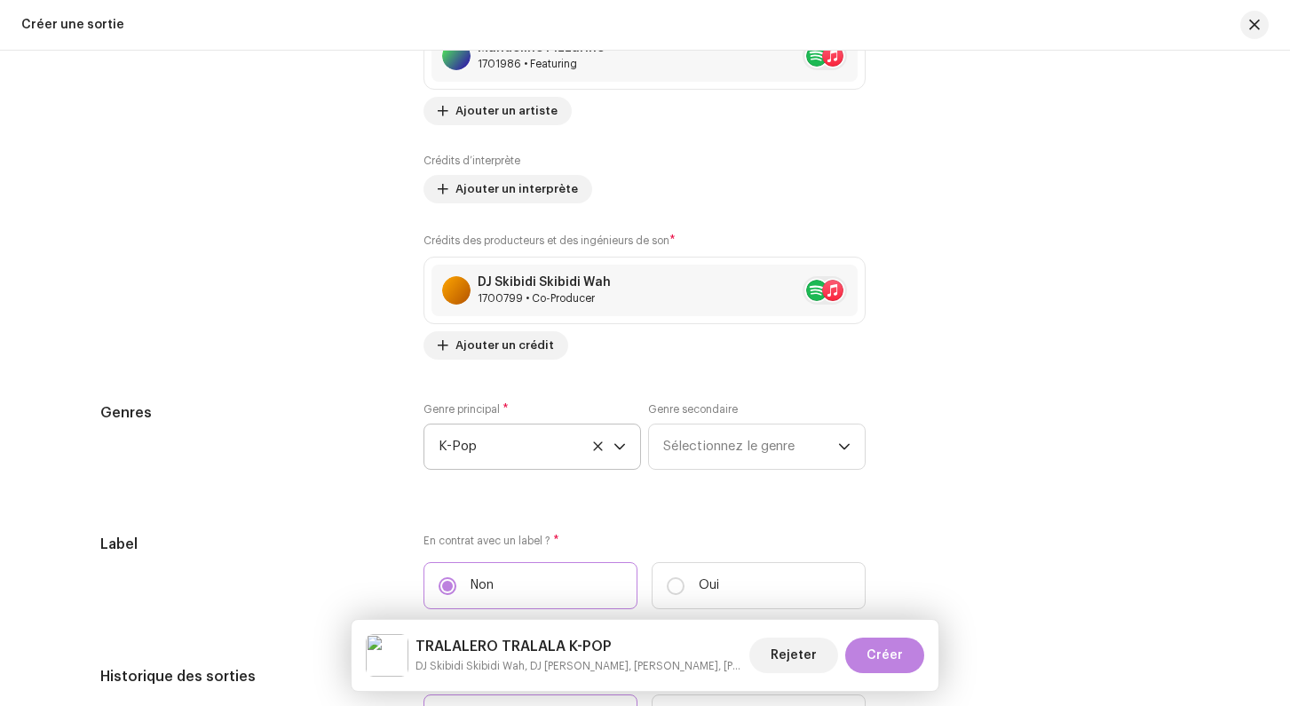
scroll to position [2353, 0]
click at [517, 351] on span "Ajouter un crédit" at bounding box center [504, 347] width 99 height 36
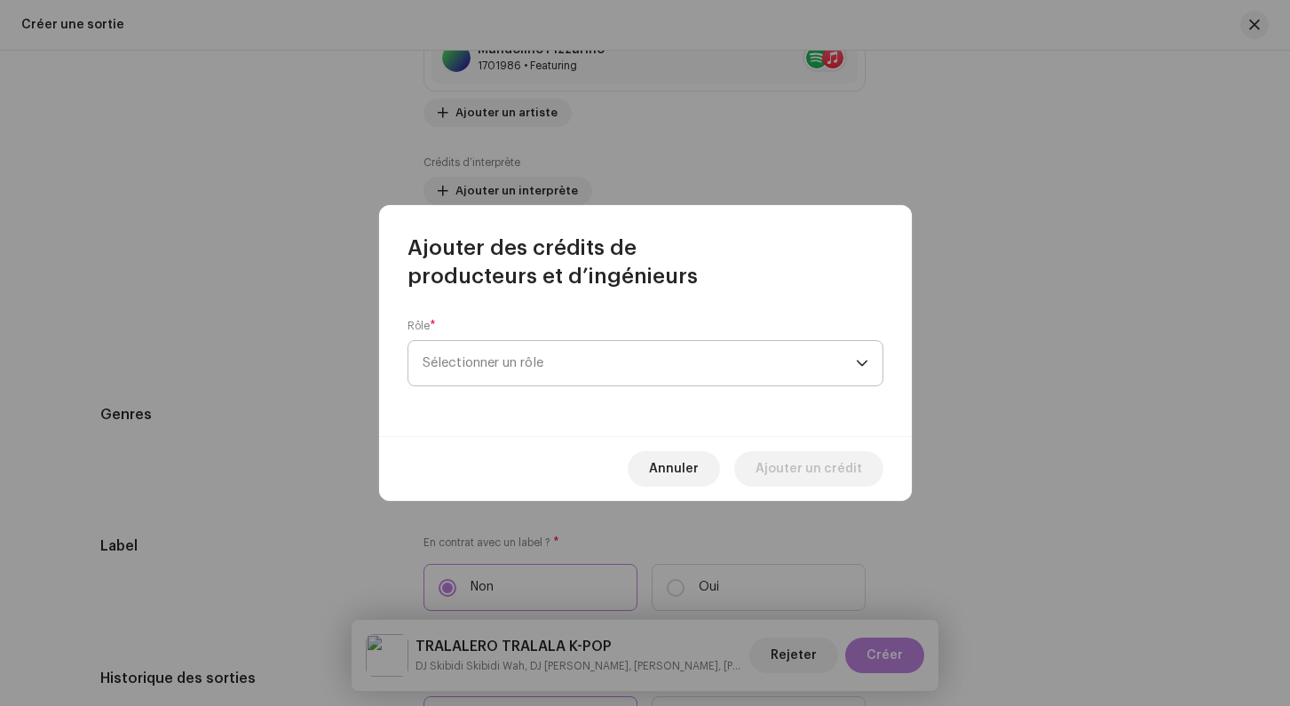
click at [488, 360] on span "Sélectionner un rôle" at bounding box center [638, 363] width 433 height 44
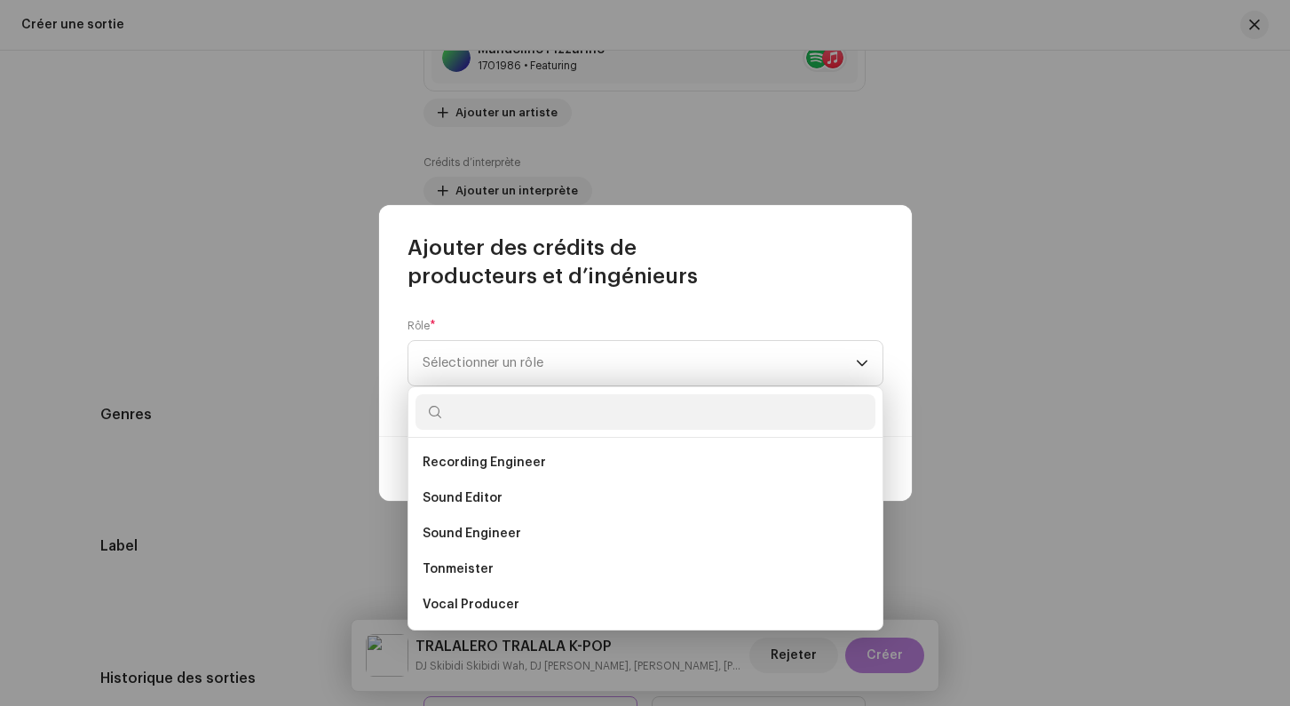
scroll to position [769, 0]
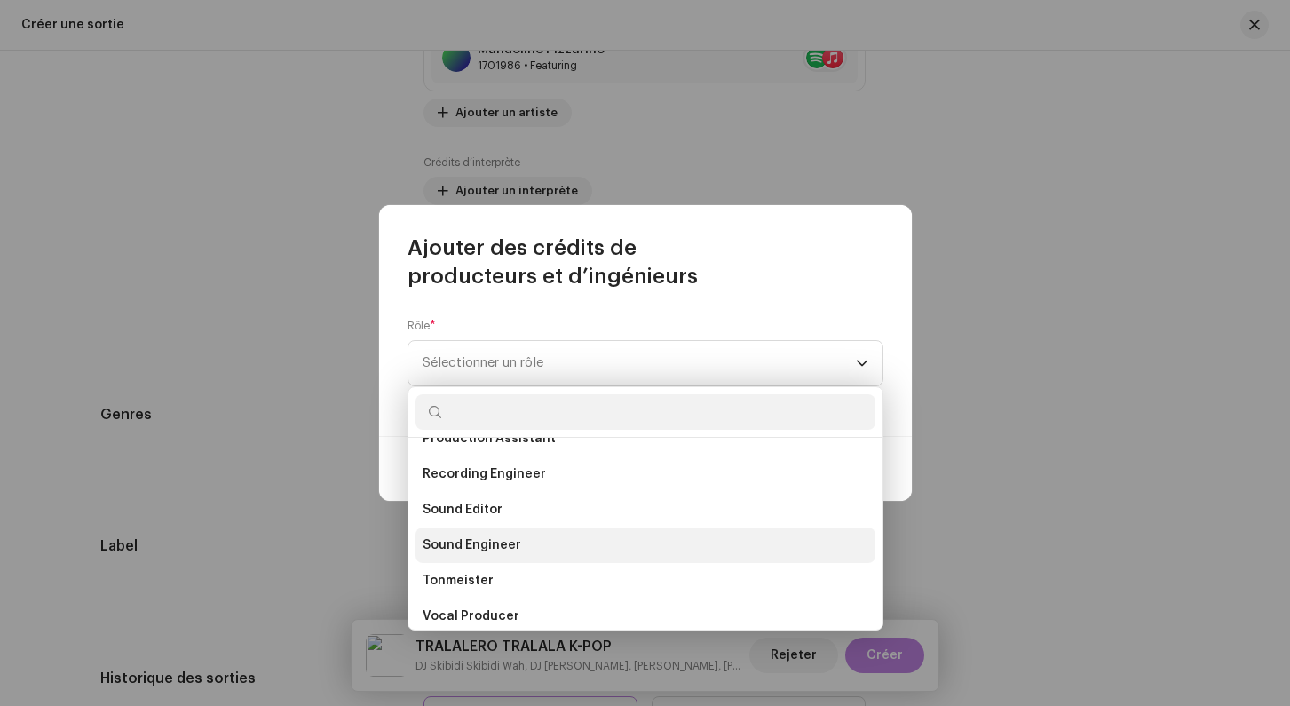
click at [498, 549] on span "Sound Engineer" at bounding box center [471, 545] width 99 height 18
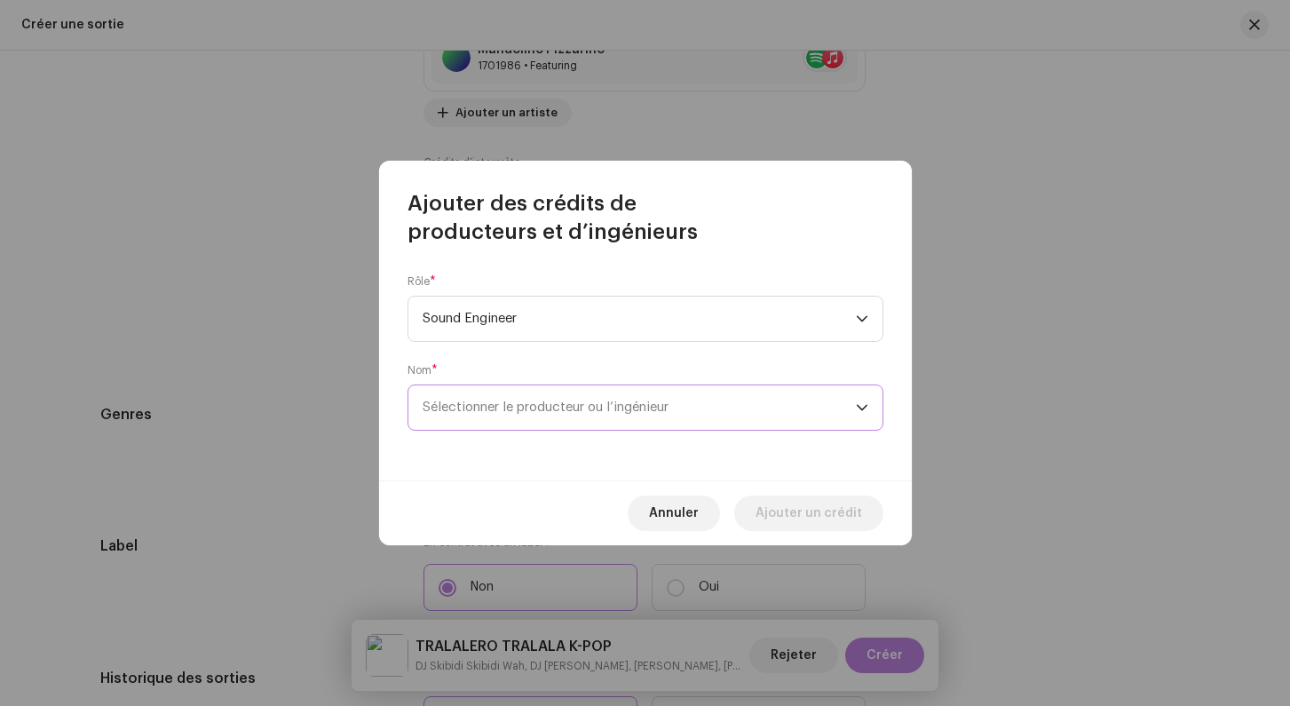
click at [479, 412] on span "Sélectionner le producteur ou l’ingénieur" at bounding box center [545, 406] width 246 height 13
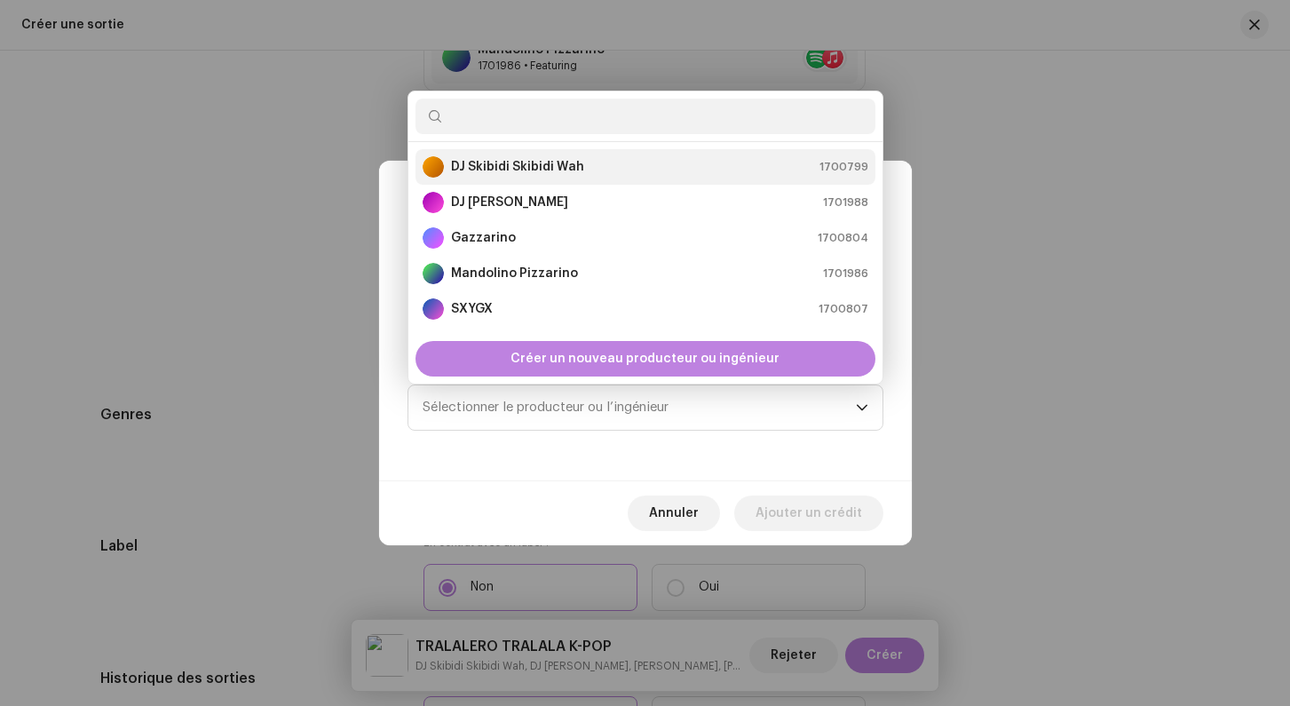
click at [502, 171] on strong "DJ Skibidi Skibidi Wah" at bounding box center [517, 167] width 133 height 18
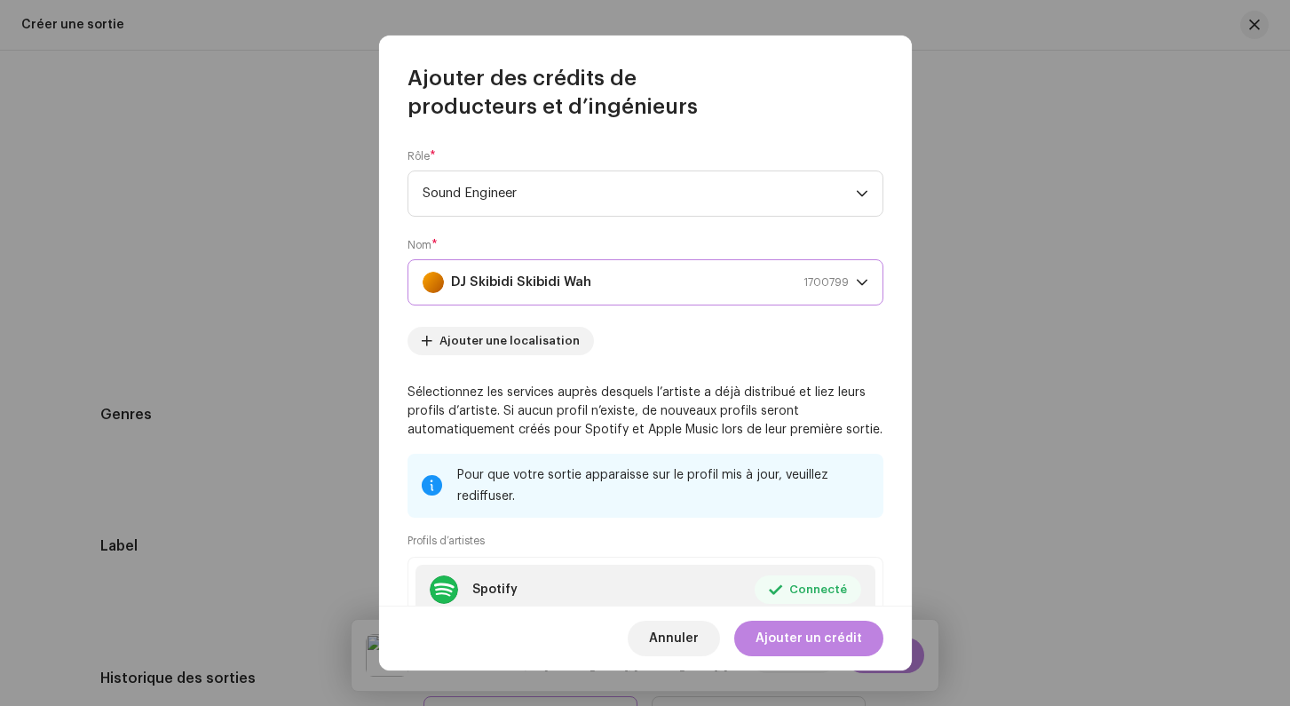
scroll to position [181, 0]
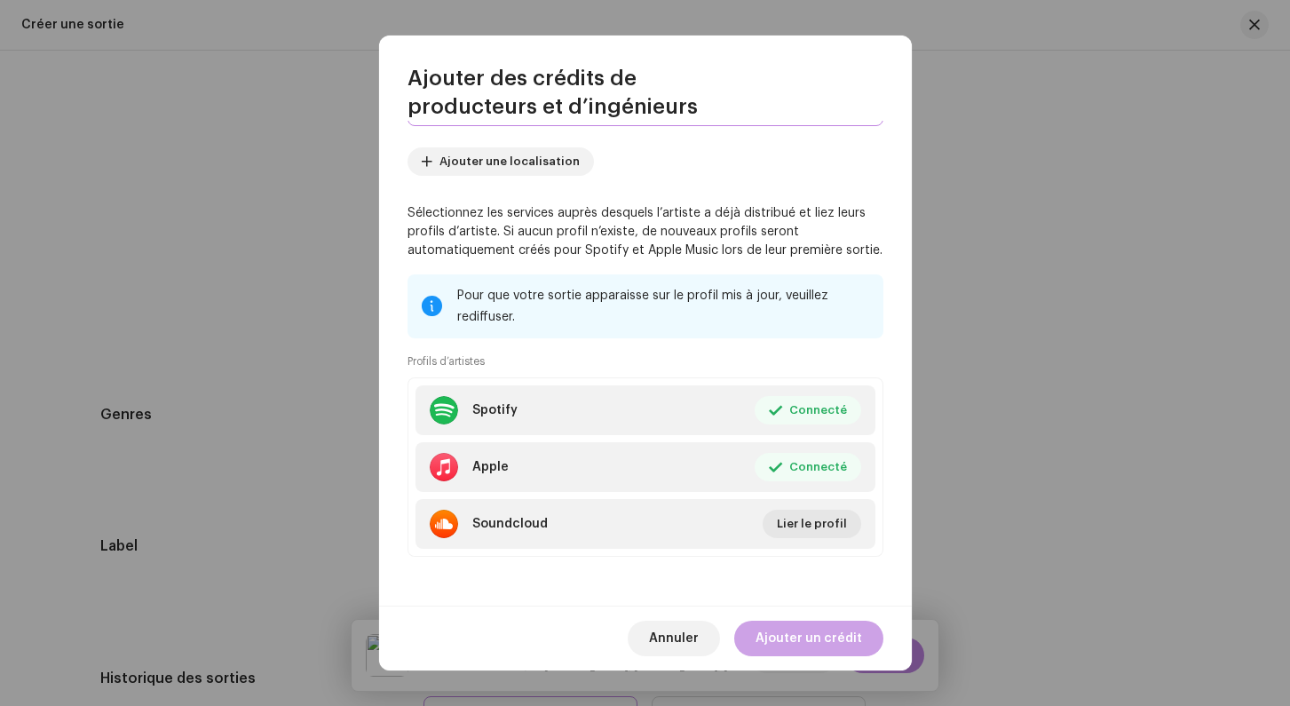
click at [809, 639] on span "Ajouter un crédit" at bounding box center [808, 638] width 107 height 36
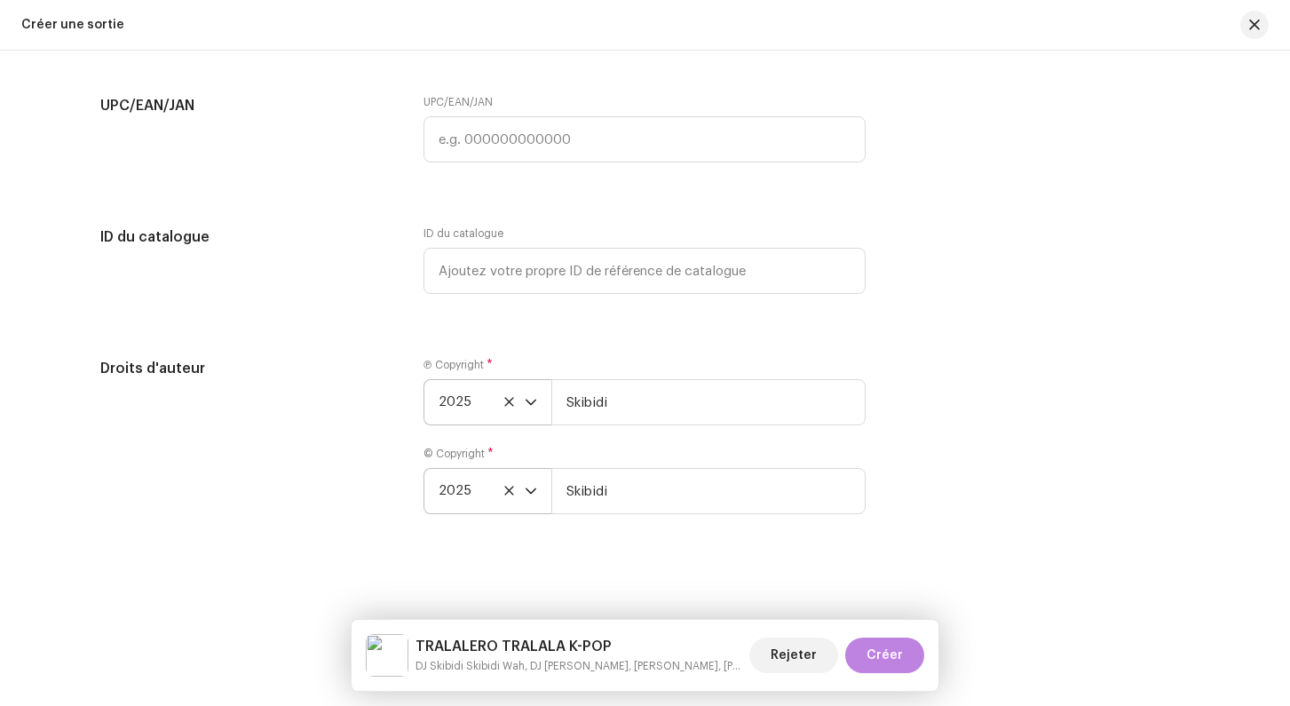
scroll to position [3122, 0]
click at [871, 655] on span "Créer" at bounding box center [884, 655] width 36 height 36
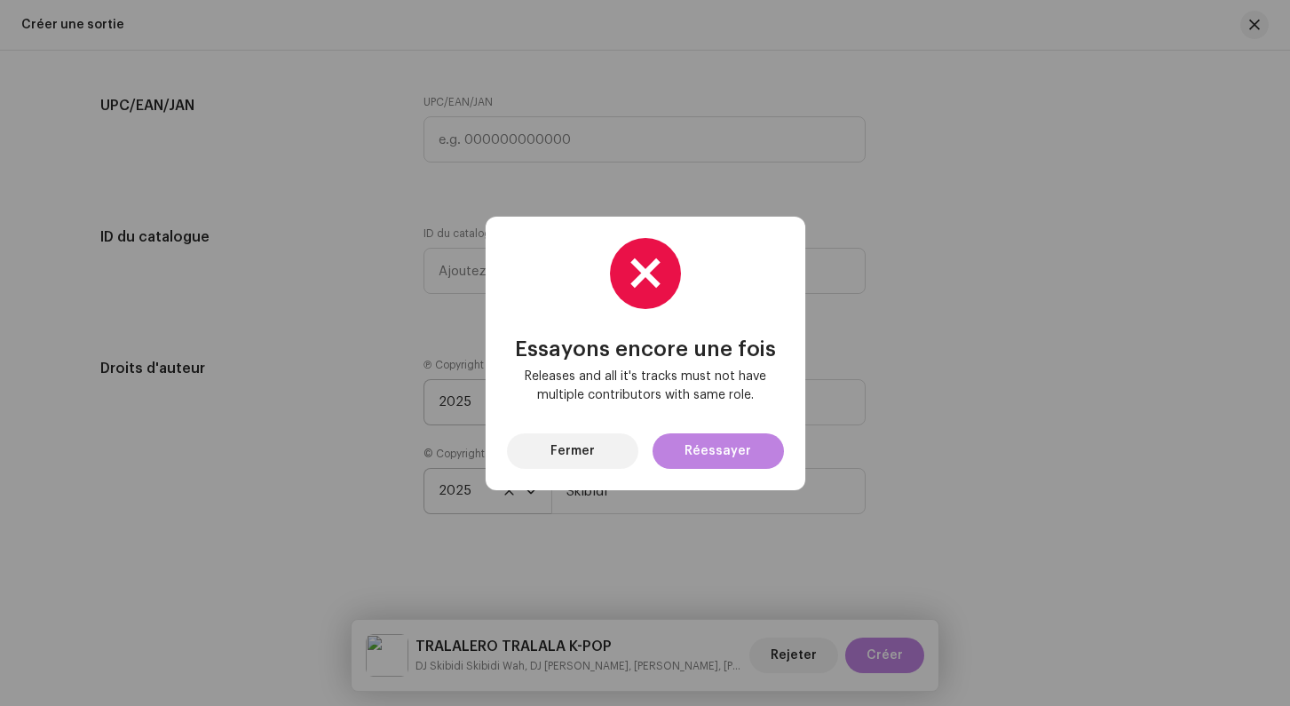
click at [594, 384] on span "Releases and all it's tracks must not have multiple contributors with same role." at bounding box center [645, 385] width 249 height 37
click at [588, 453] on span "Fermer" at bounding box center [572, 451] width 44 height 36
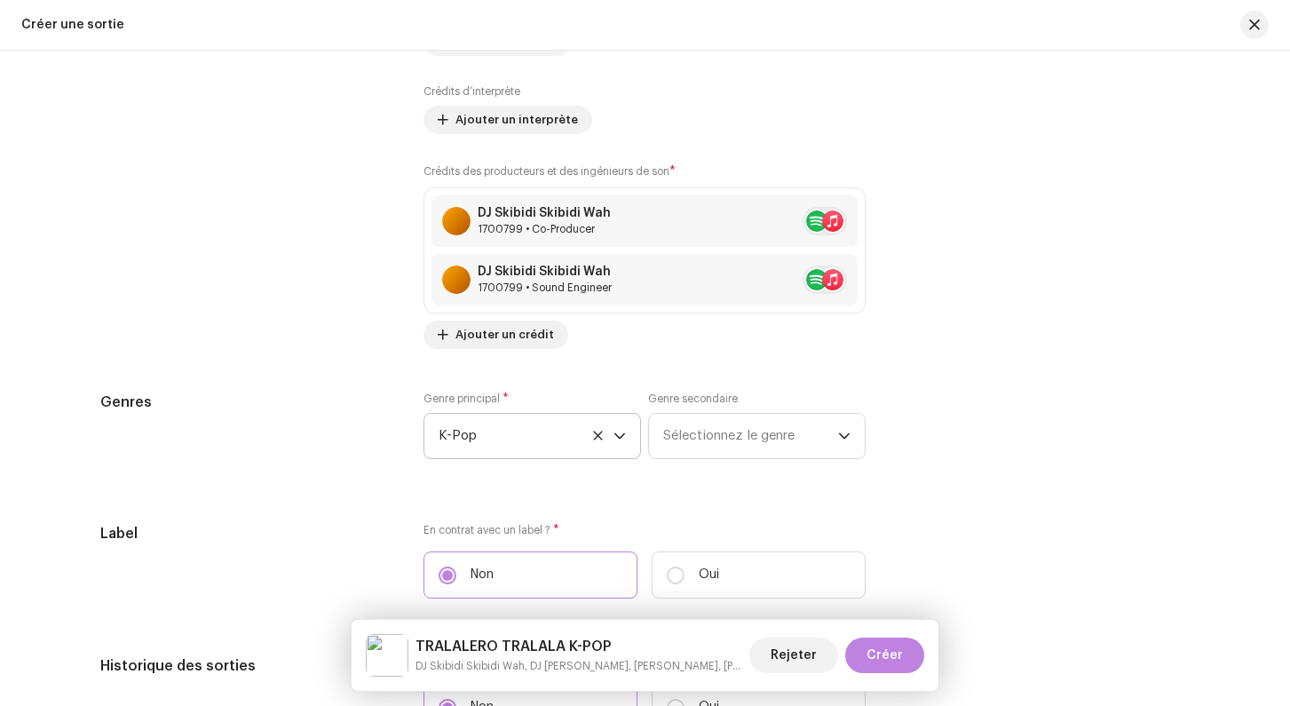
scroll to position [2408, 0]
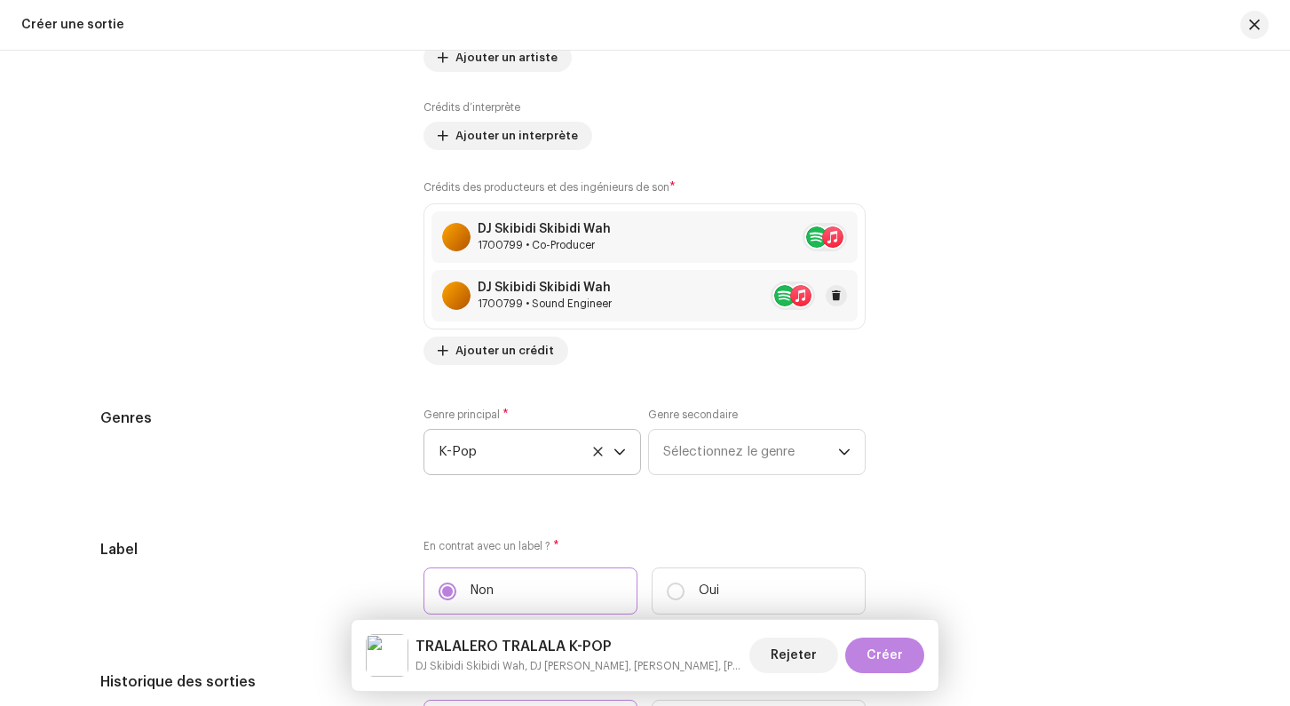
click at [682, 296] on div "DJ Skibidi Skibidi Wah 1700799 • Sound Engineer" at bounding box center [644, 295] width 426 height 51
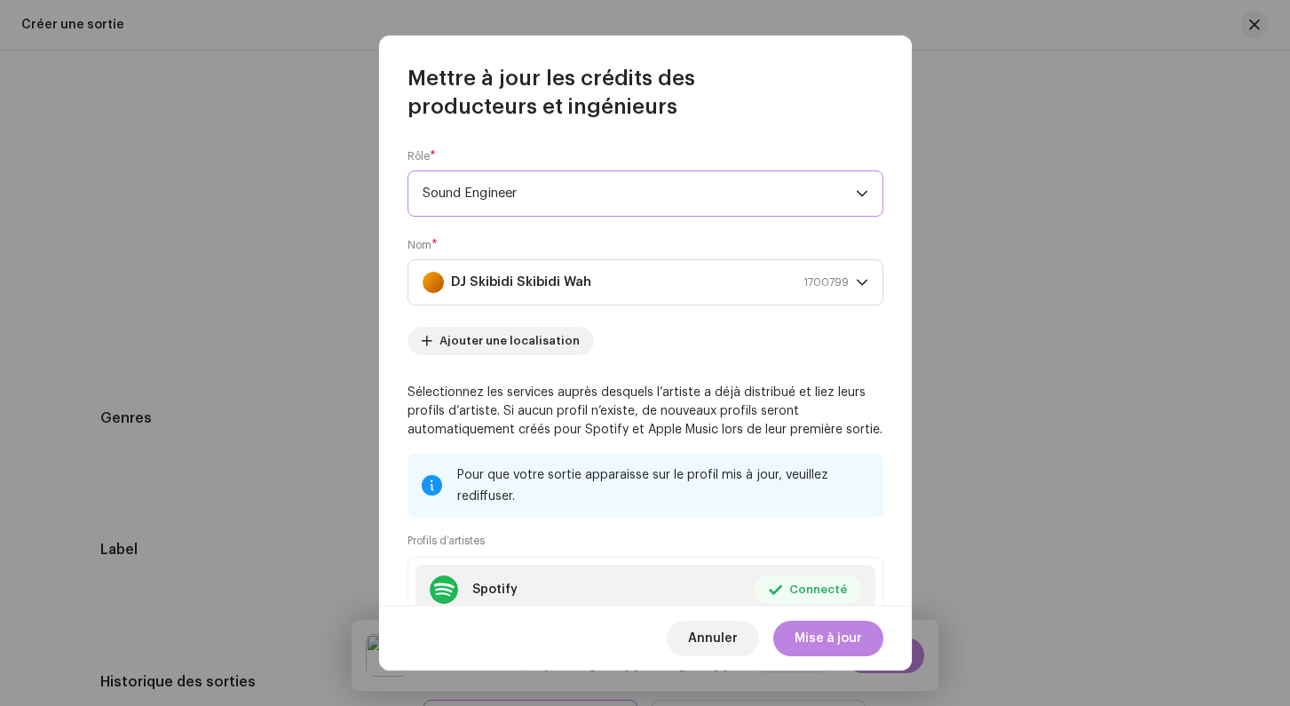
click at [525, 185] on span "Sound Engineer" at bounding box center [638, 193] width 433 height 44
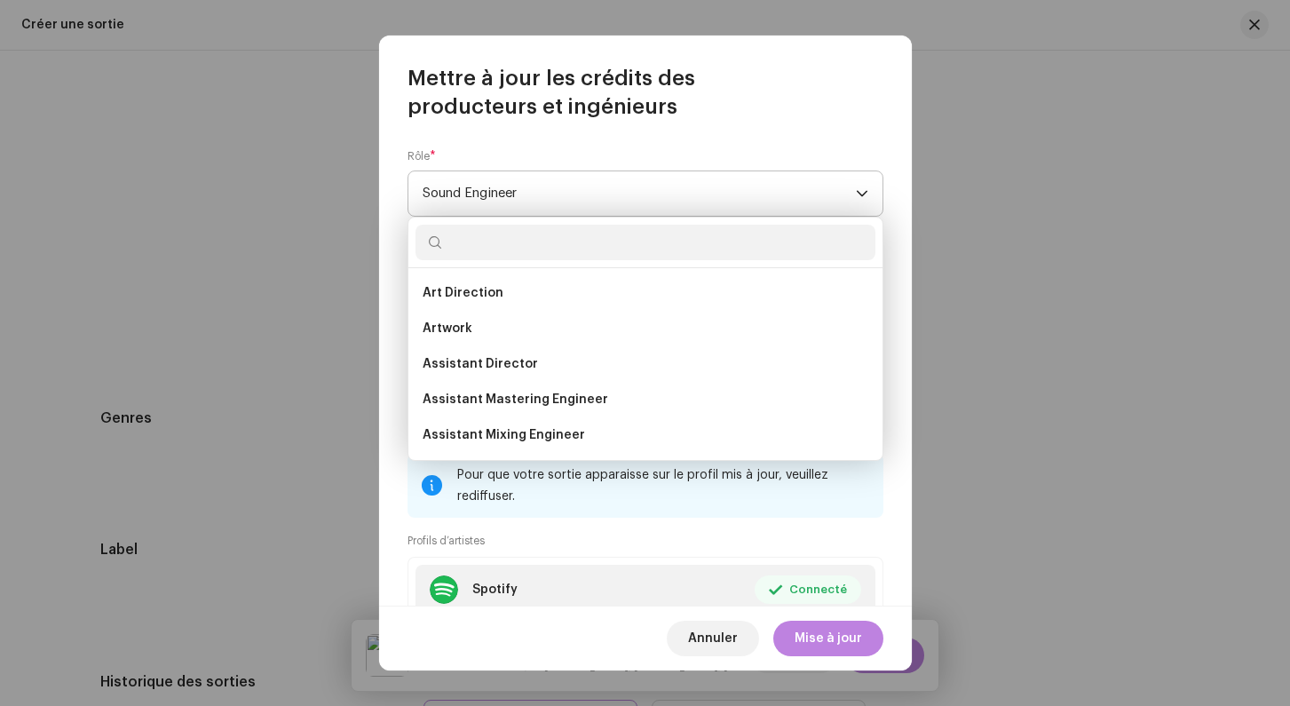
scroll to position [703, 0]
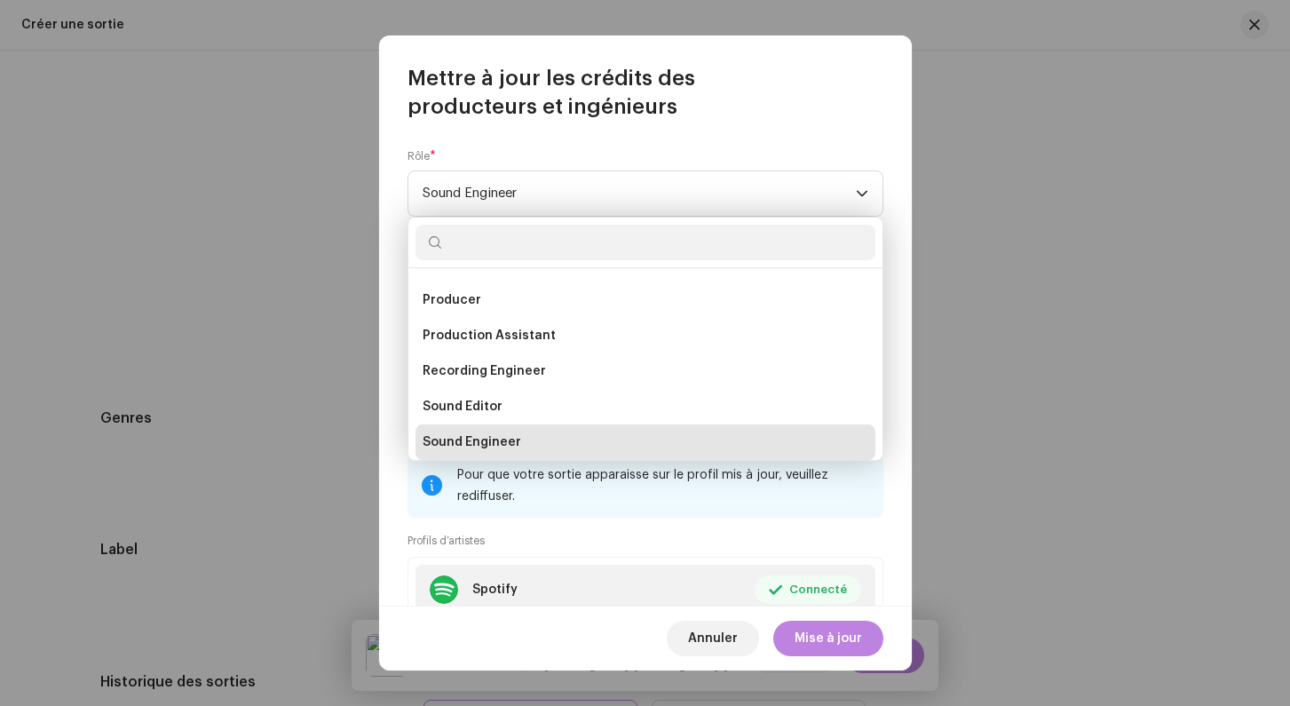
click at [526, 159] on div "Rôle * Sound Engineer" at bounding box center [645, 182] width 476 height 67
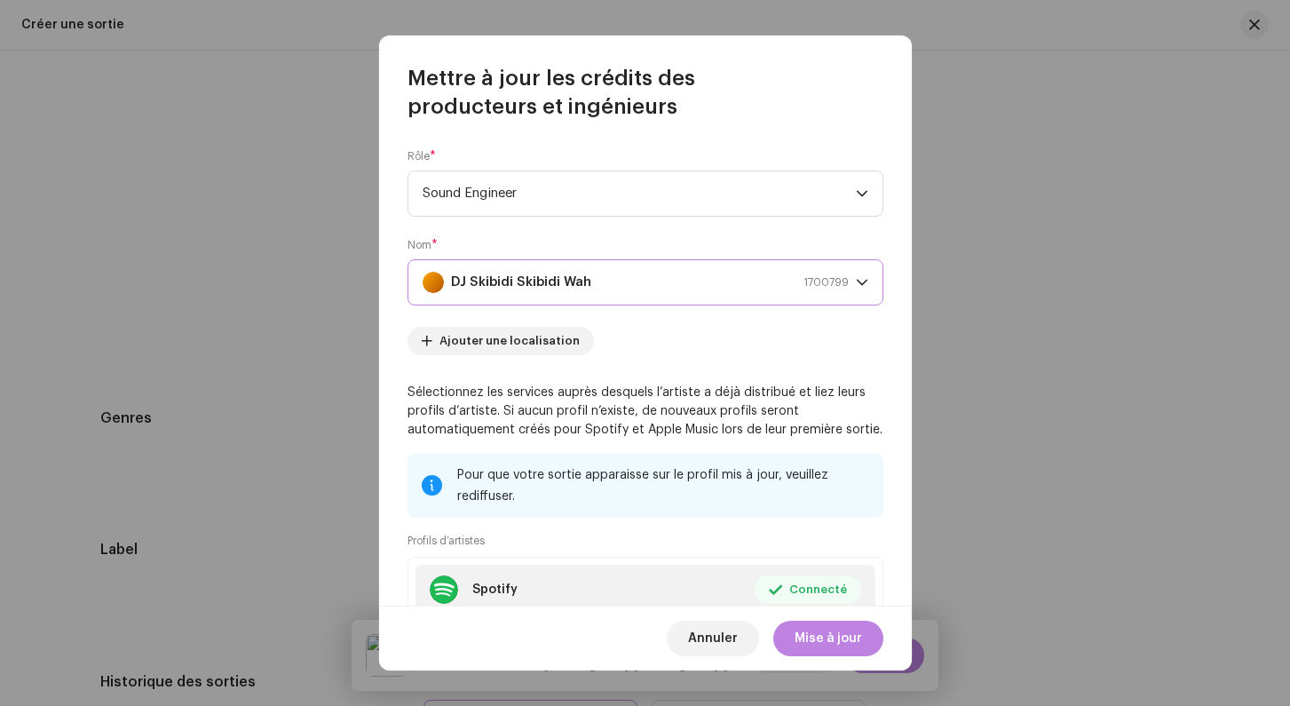
click at [528, 283] on strong "DJ Skibidi Skibidi Wah" at bounding box center [521, 282] width 140 height 44
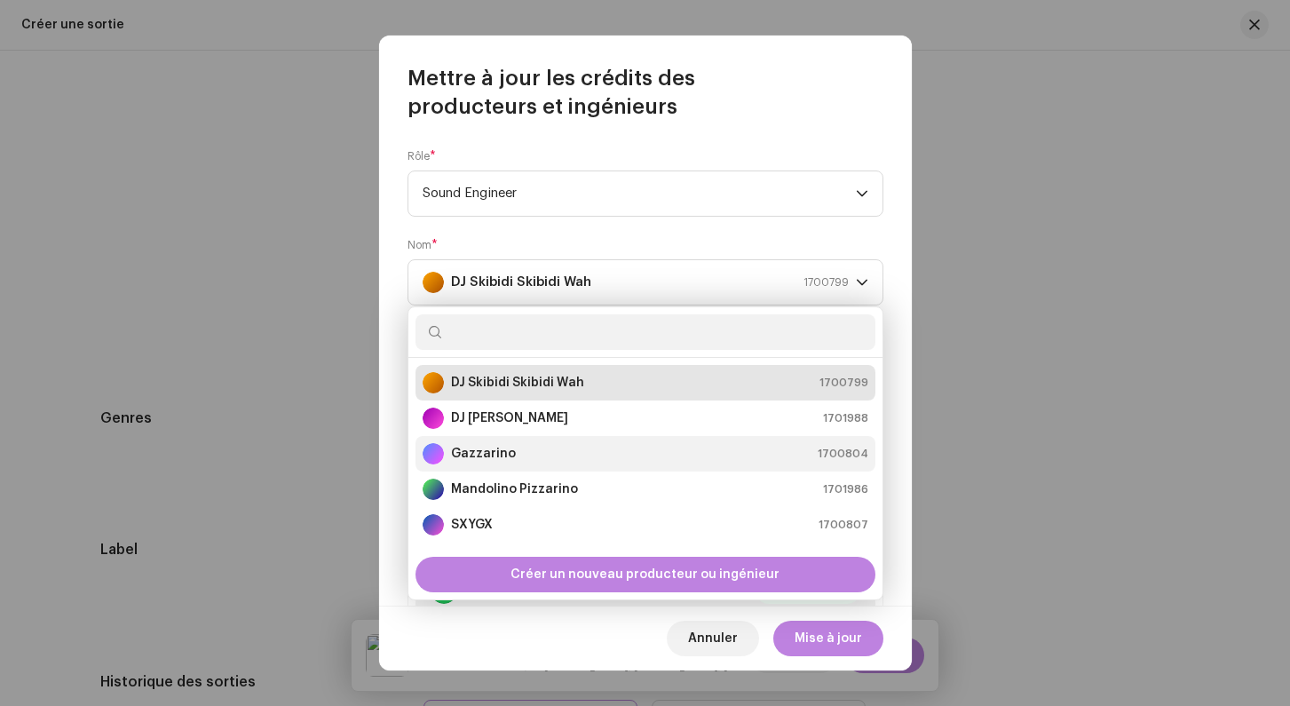
scroll to position [36, 0]
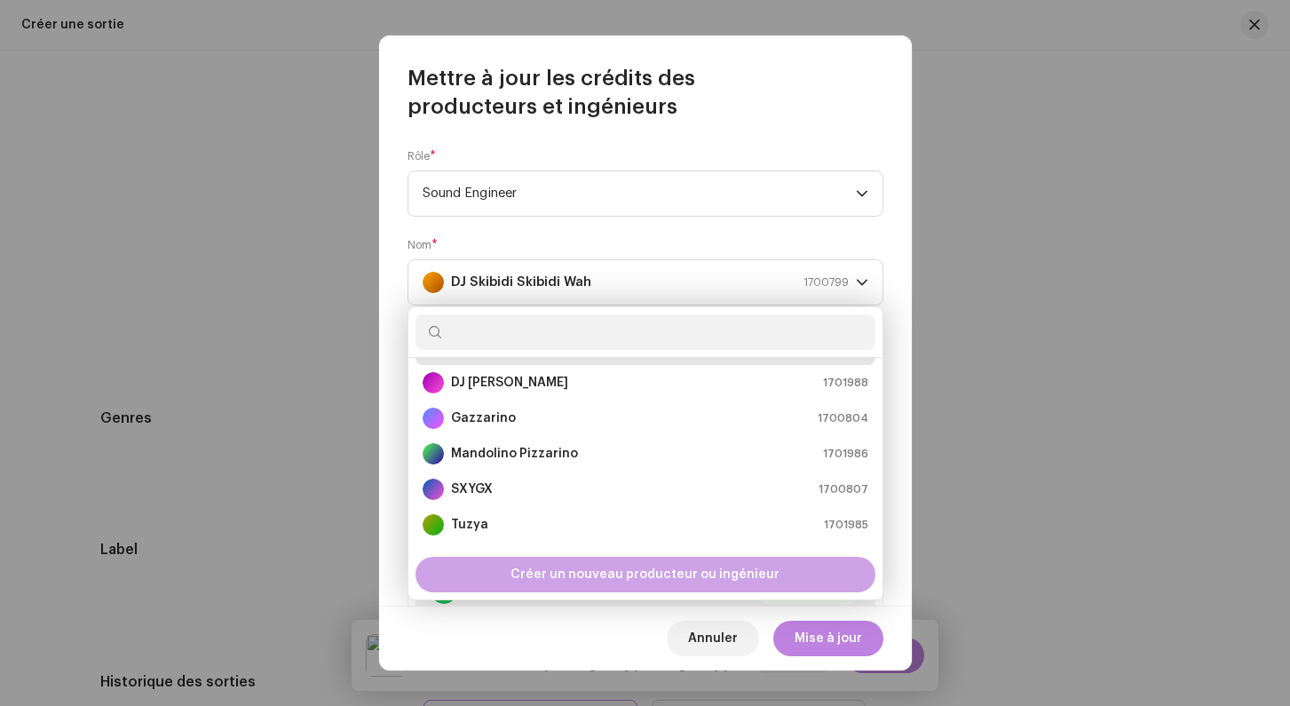
click at [541, 581] on span "Créer un nouveau producteur ou ingénieur" at bounding box center [644, 574] width 269 height 36
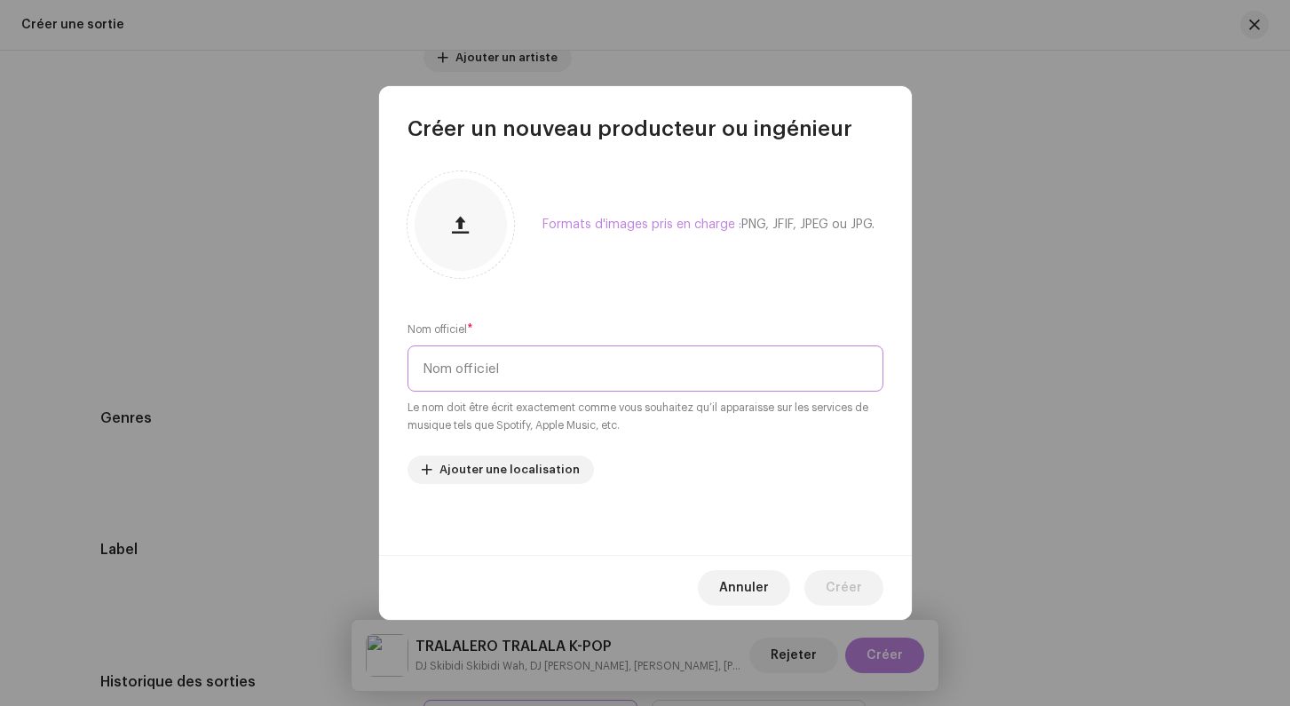
click at [456, 373] on input "text" at bounding box center [645, 368] width 476 height 46
type input "Romain Penot"
click at [843, 578] on span "Créer" at bounding box center [843, 588] width 36 height 36
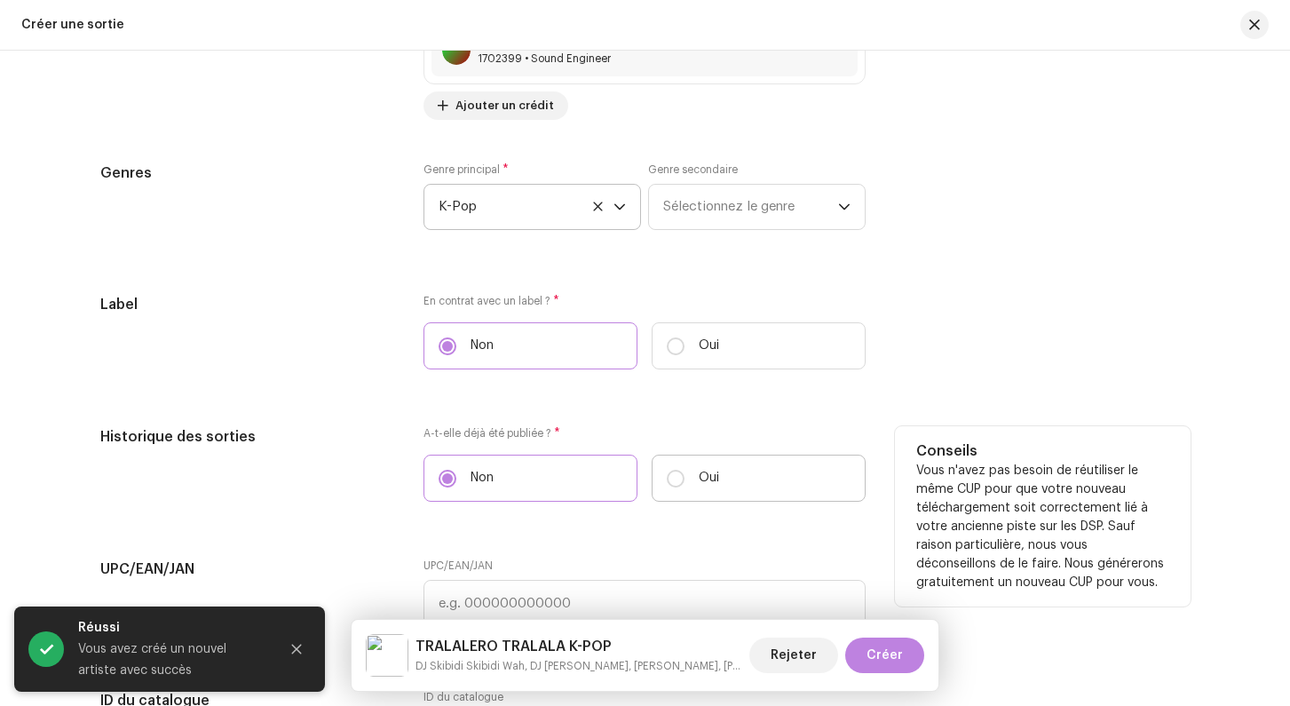
scroll to position [2406, 0]
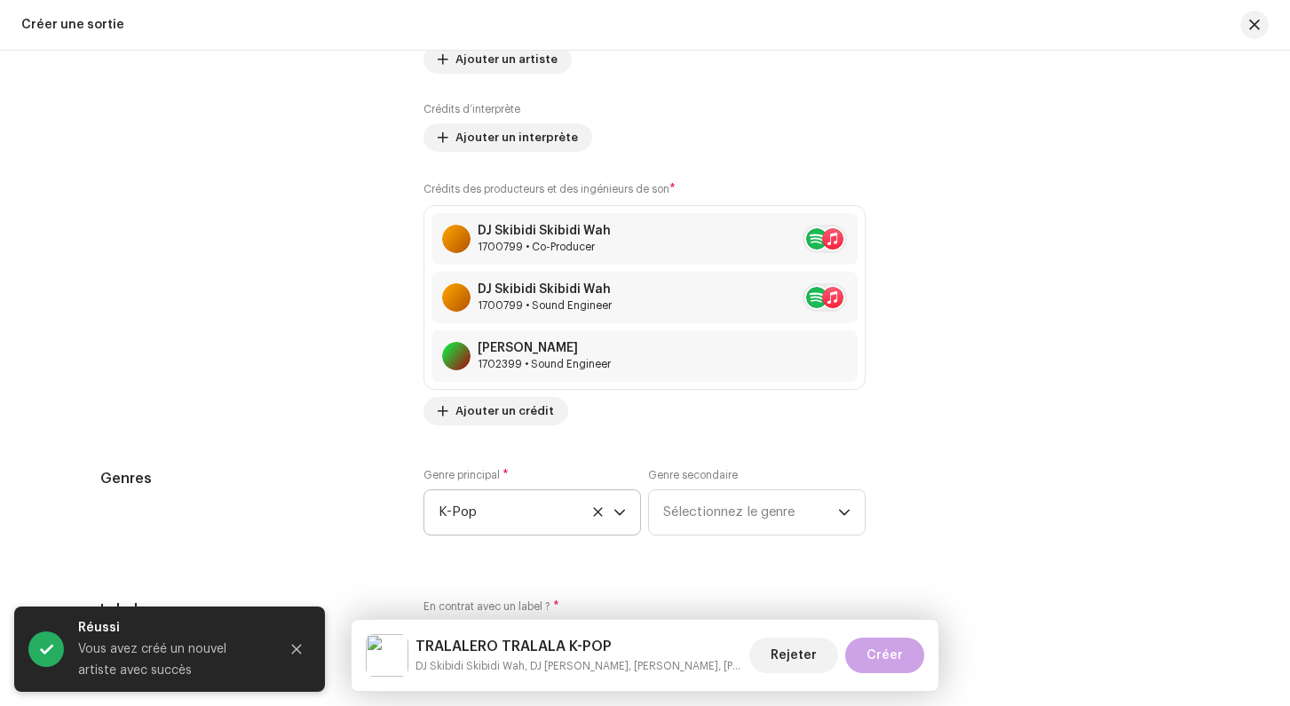
click at [892, 651] on span "Créer" at bounding box center [884, 655] width 36 height 36
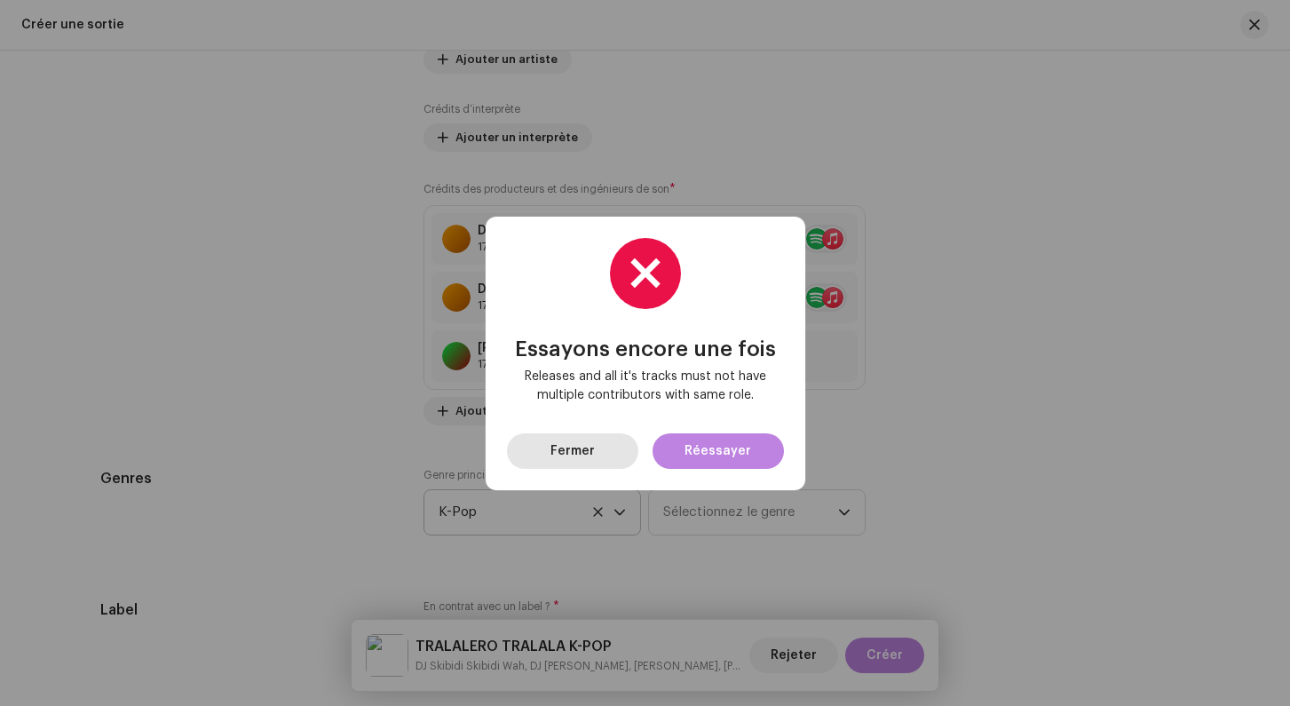
click at [580, 465] on span "Fermer" at bounding box center [572, 451] width 44 height 36
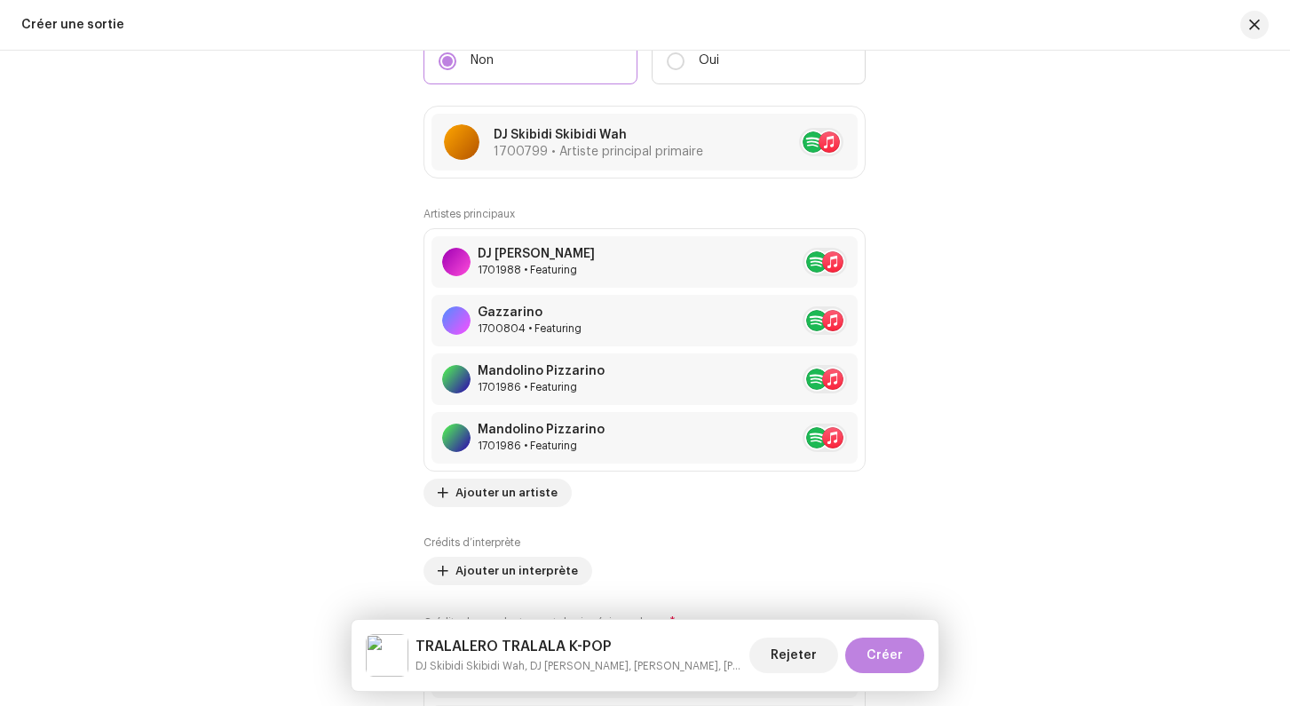
scroll to position [2218, 0]
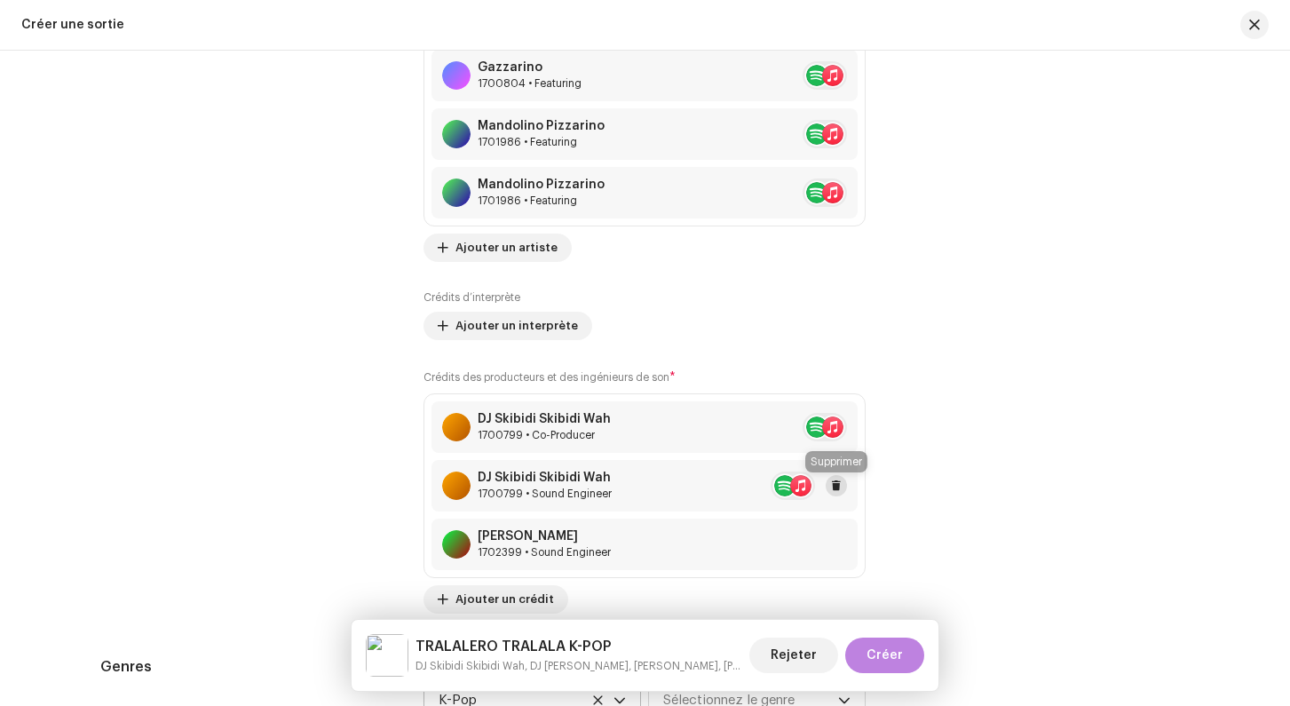
click at [833, 485] on span at bounding box center [836, 485] width 11 height 14
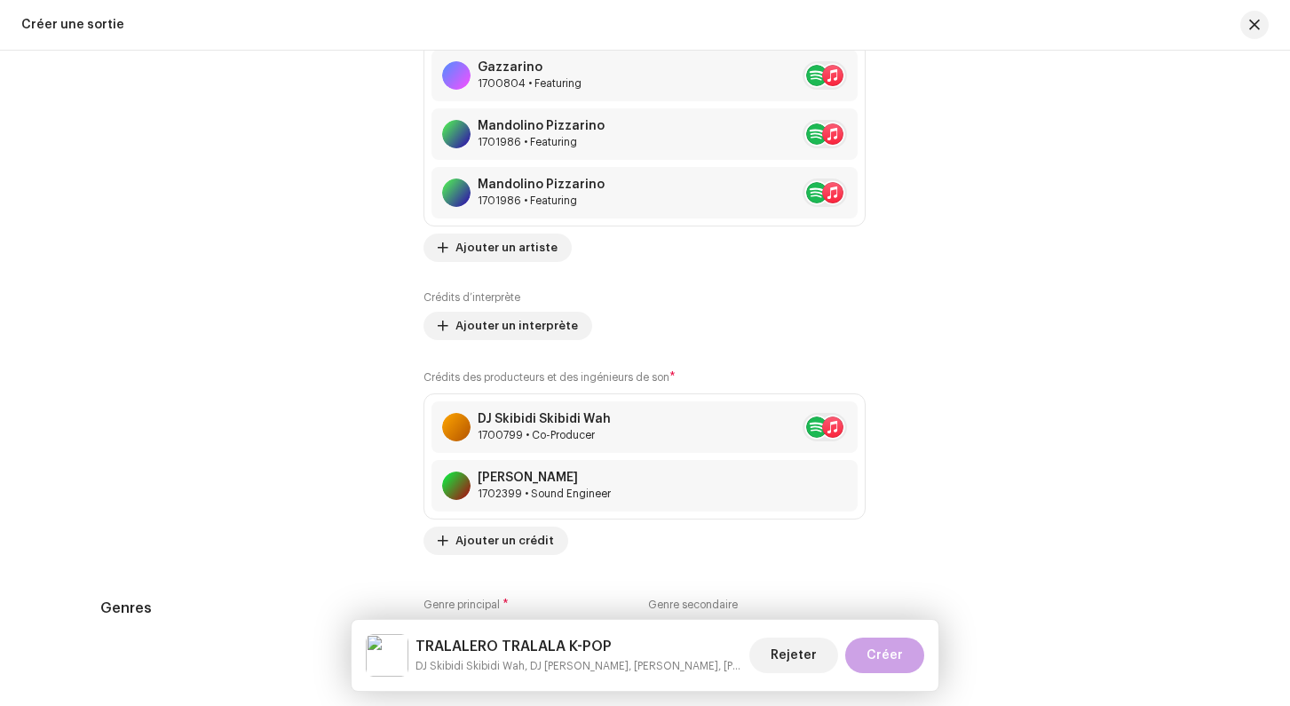
click at [911, 655] on button "Créer" at bounding box center [884, 655] width 79 height 36
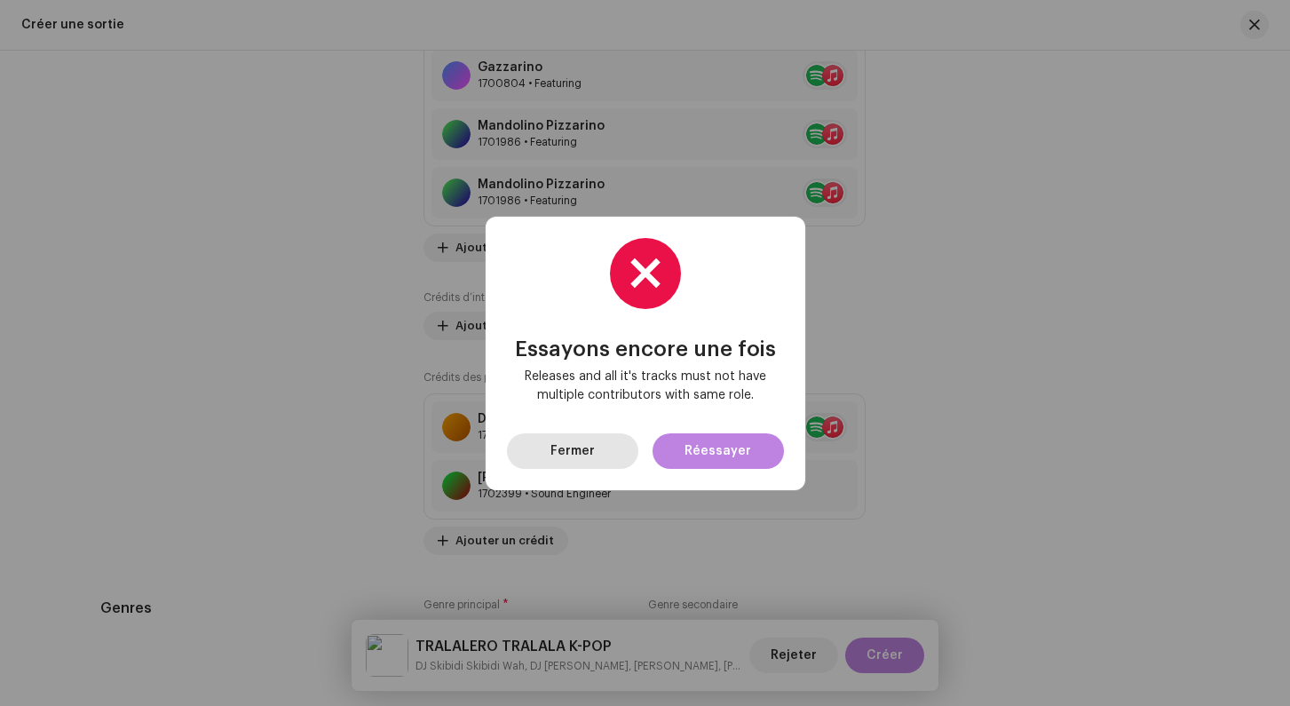
click at [575, 451] on span "Fermer" at bounding box center [572, 451] width 44 height 36
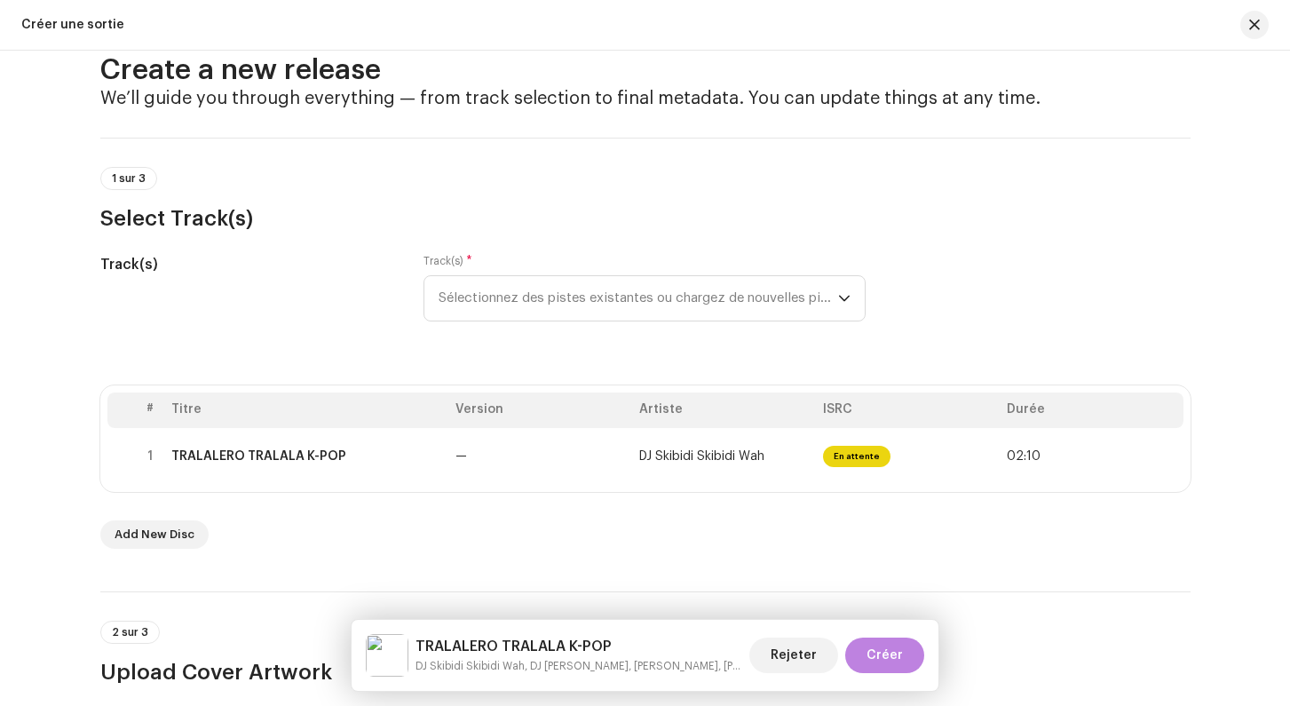
scroll to position [0, 0]
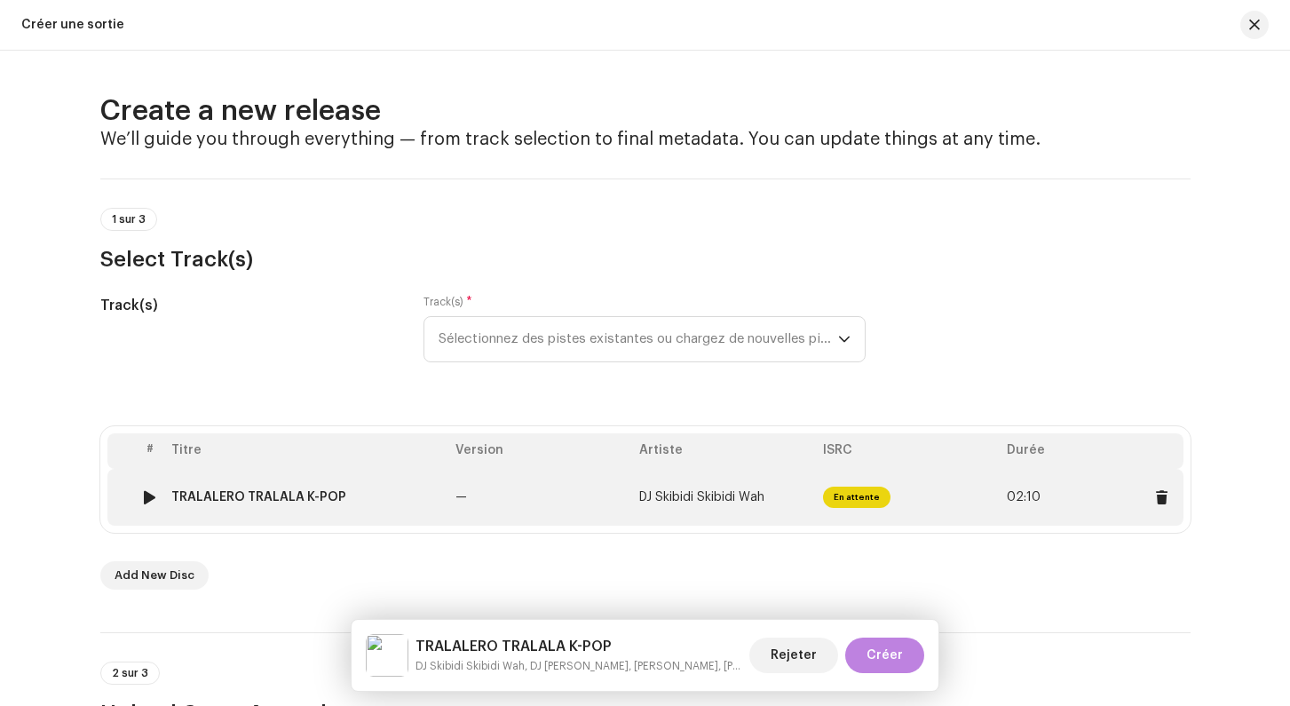
click at [1088, 496] on span "02:10" at bounding box center [1091, 497] width 170 height 28
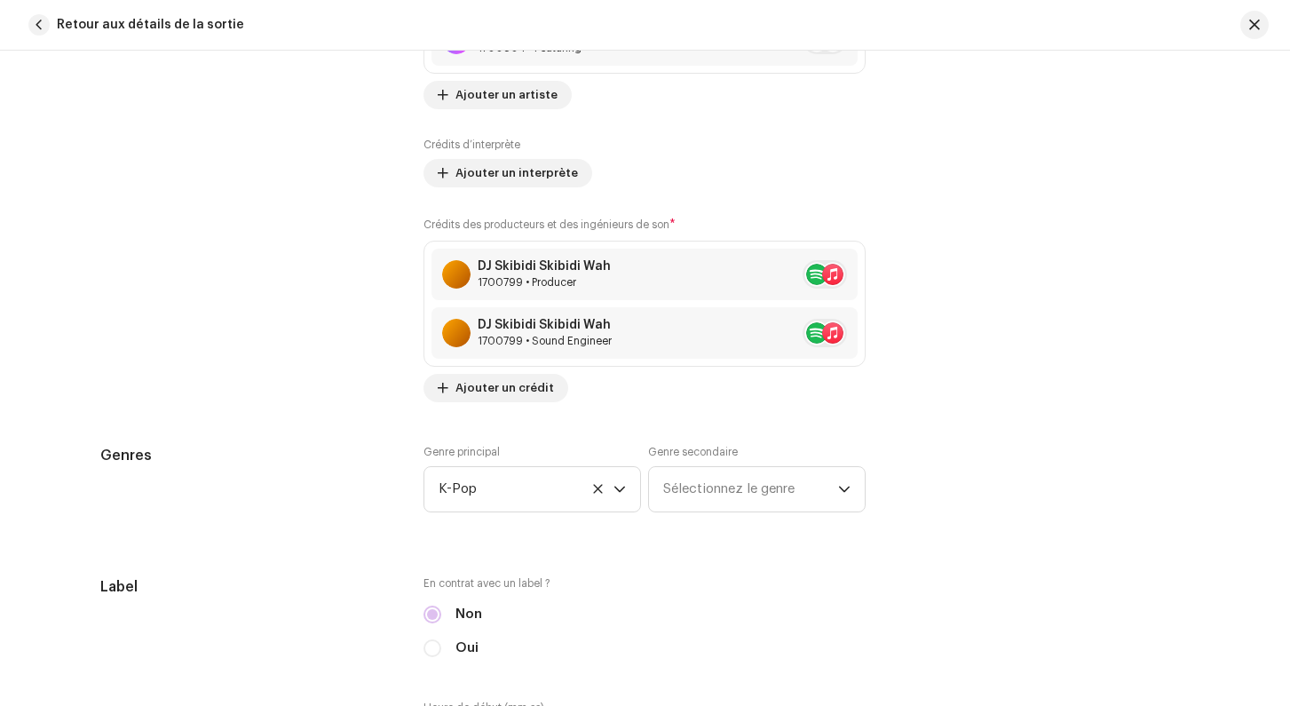
scroll to position [1480, 0]
click at [714, 329] on div "DJ Skibidi Skibidi Wah 1700799 • Sound Engineer" at bounding box center [644, 333] width 426 height 51
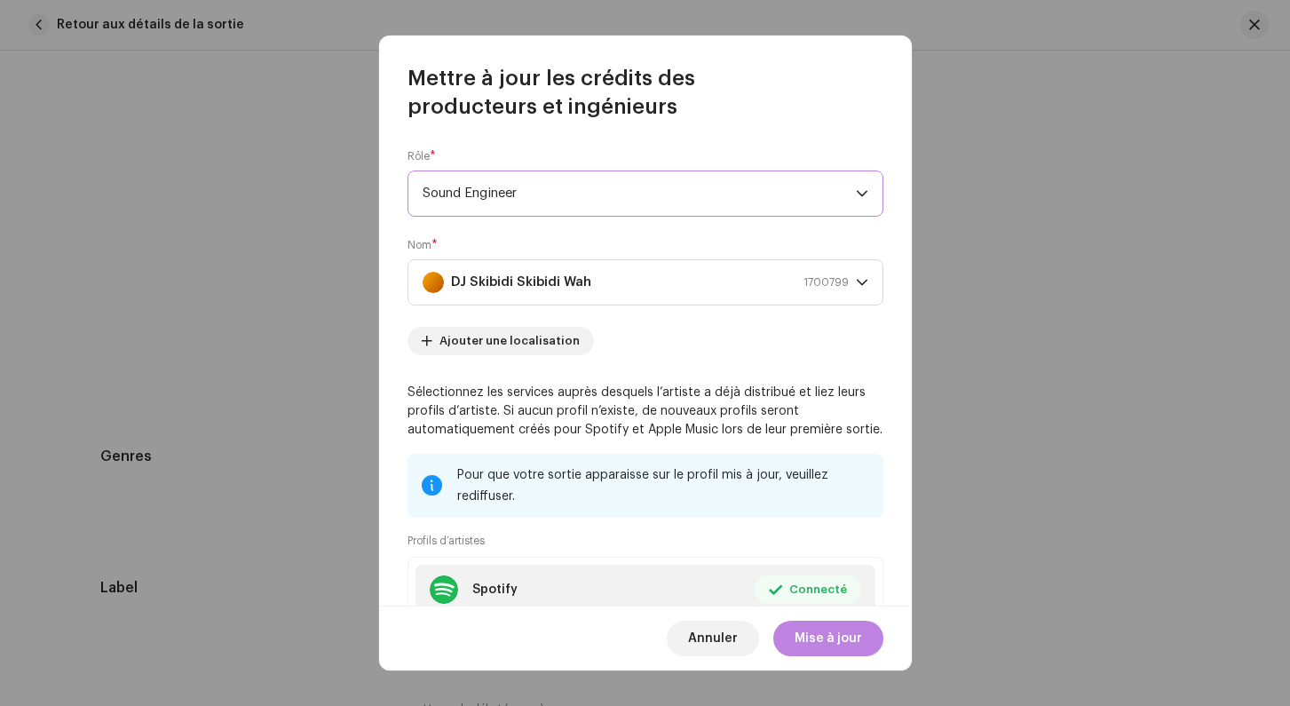
click at [504, 199] on span "Sound Engineer" at bounding box center [638, 193] width 433 height 44
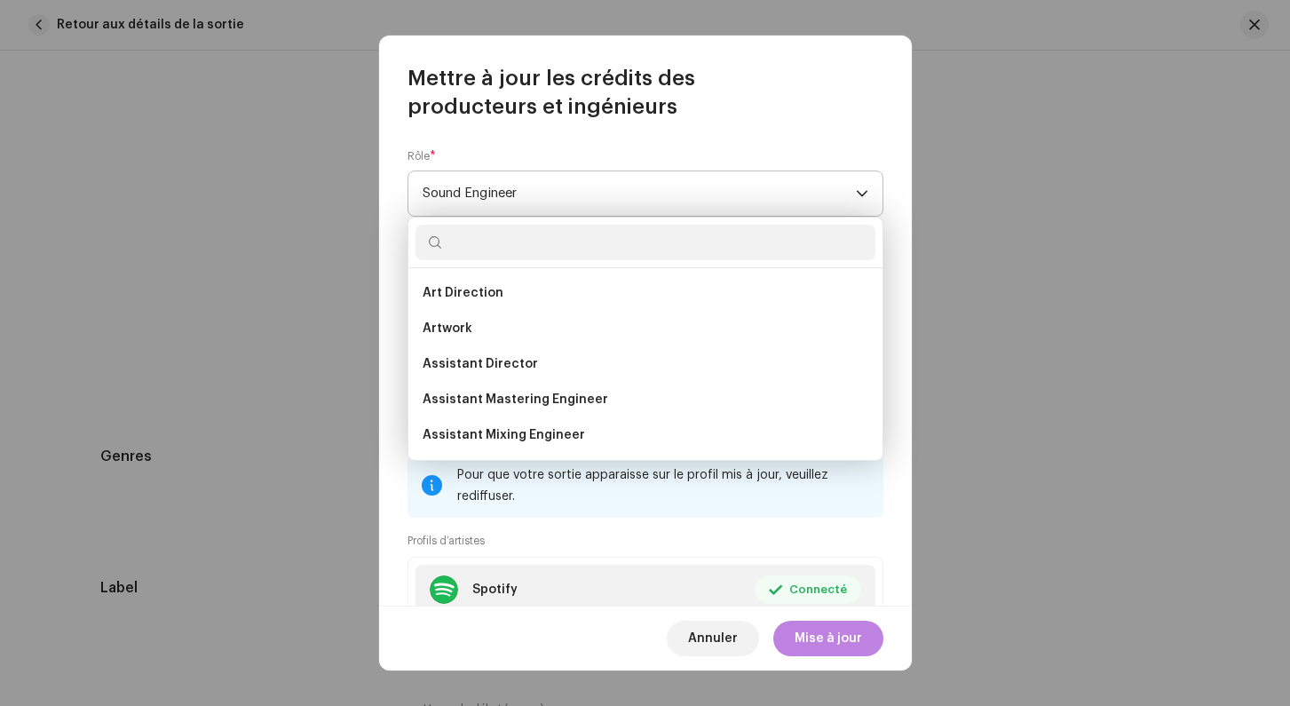
scroll to position [703, 0]
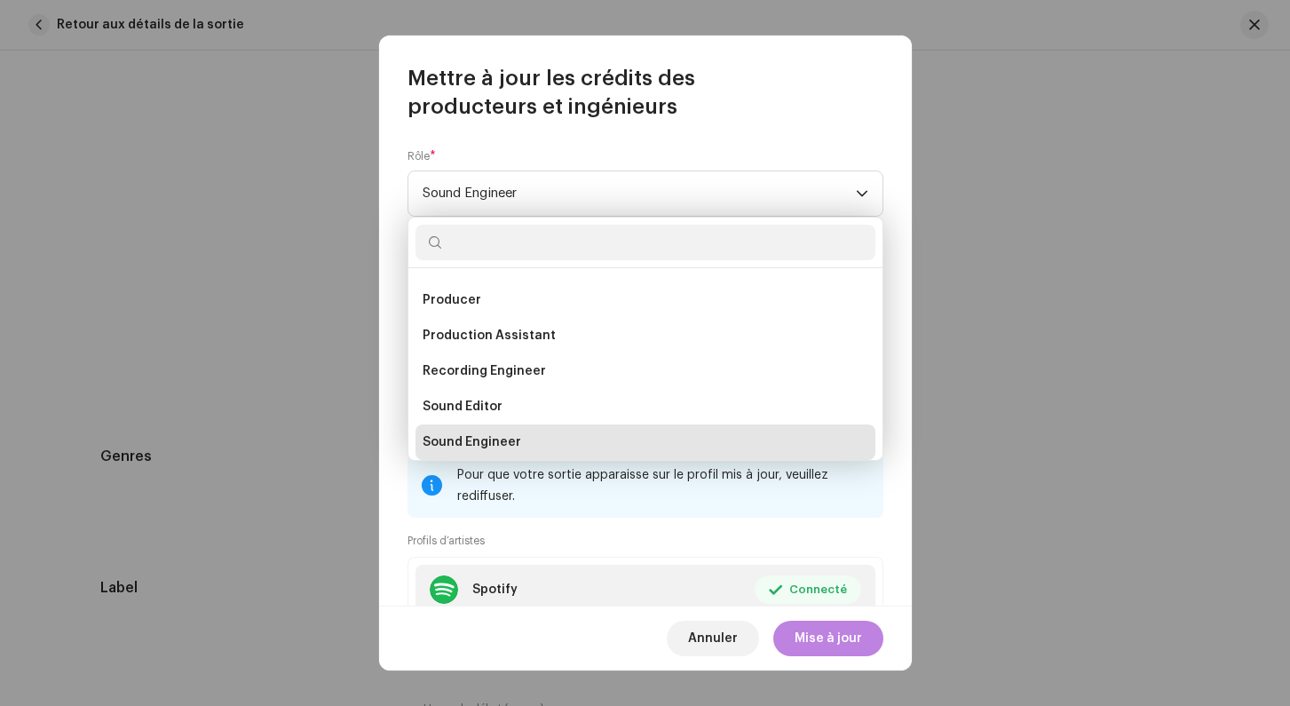
click at [509, 168] on div "Rôle * Sound Engineer" at bounding box center [645, 182] width 476 height 67
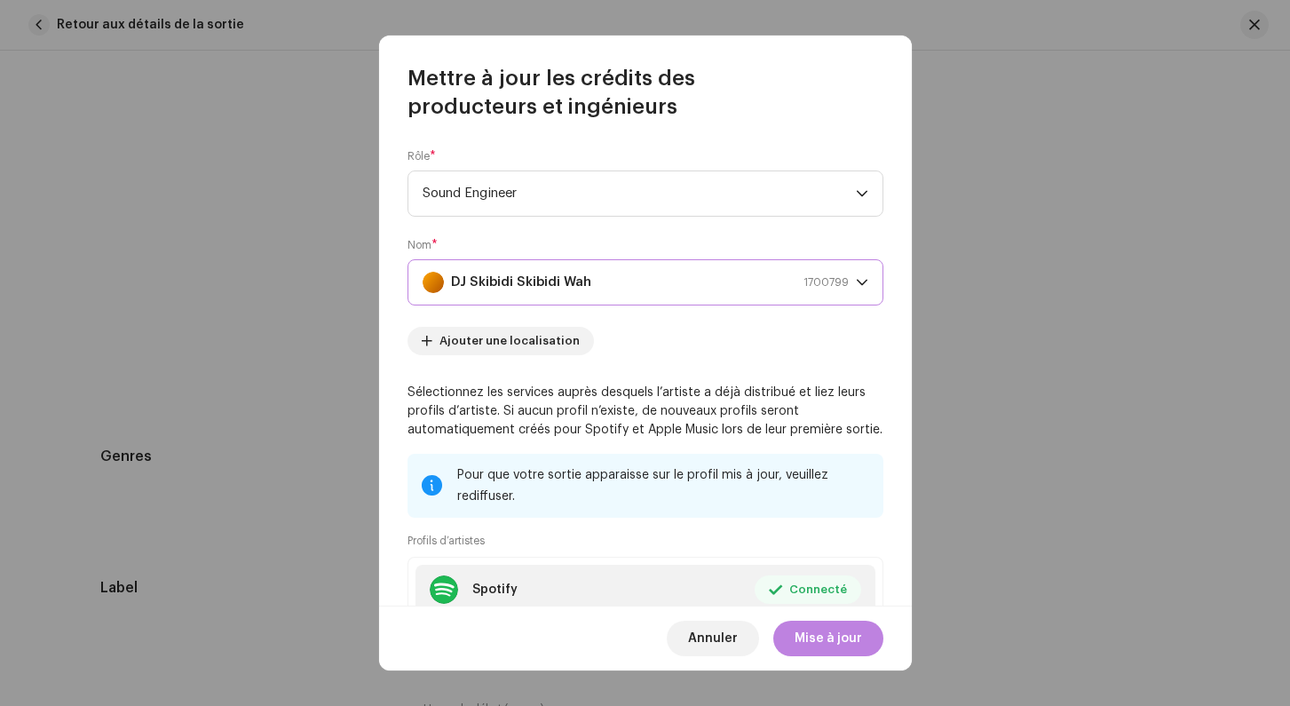
click at [509, 277] on strong "DJ Skibidi Skibidi Wah" at bounding box center [521, 282] width 140 height 44
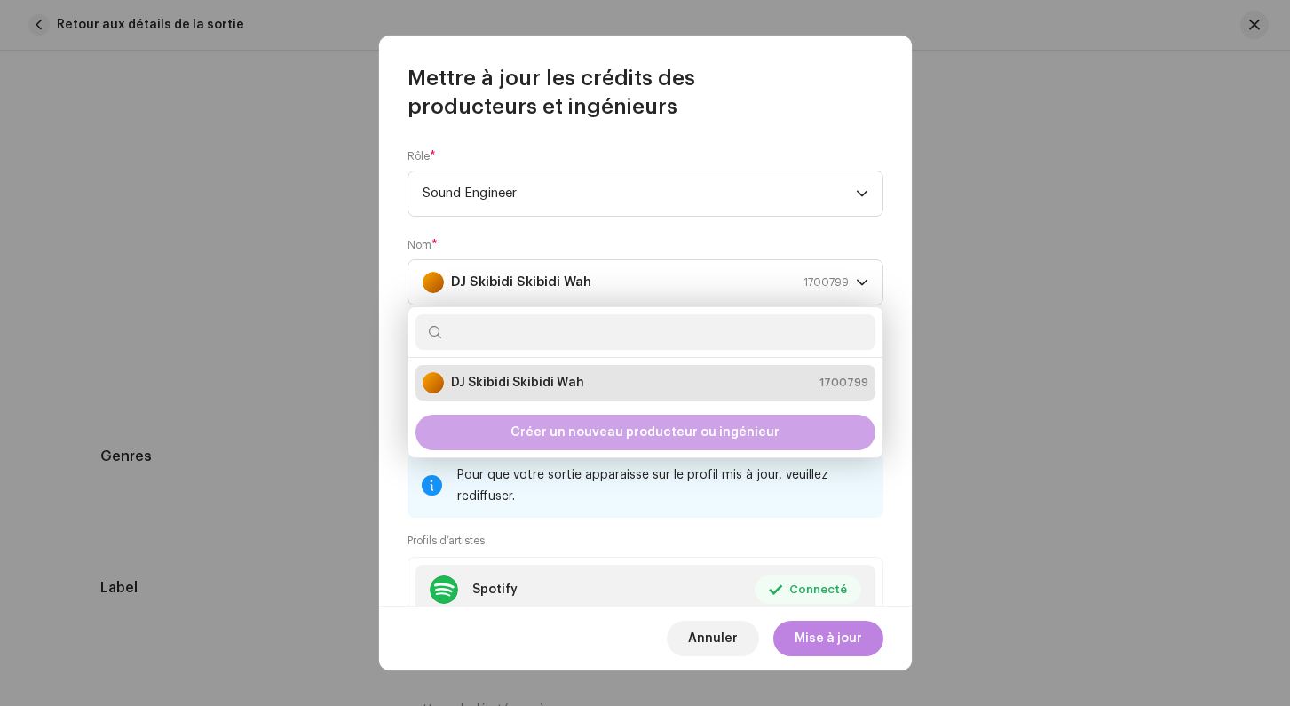
click at [533, 430] on span "Créer un nouveau producteur ou ingénieur" at bounding box center [644, 432] width 269 height 36
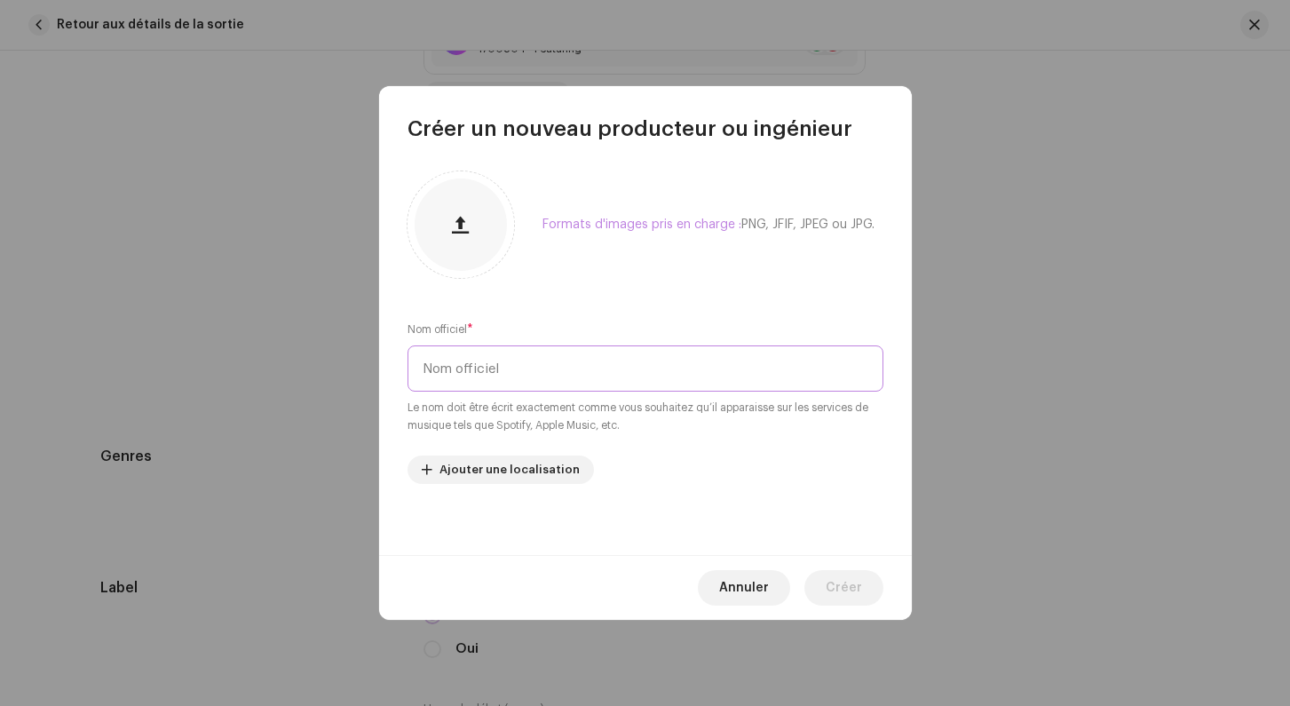
click at [495, 372] on input "text" at bounding box center [645, 368] width 476 height 46
type input "Romain Penot"
click at [856, 580] on span "Créer" at bounding box center [843, 588] width 36 height 36
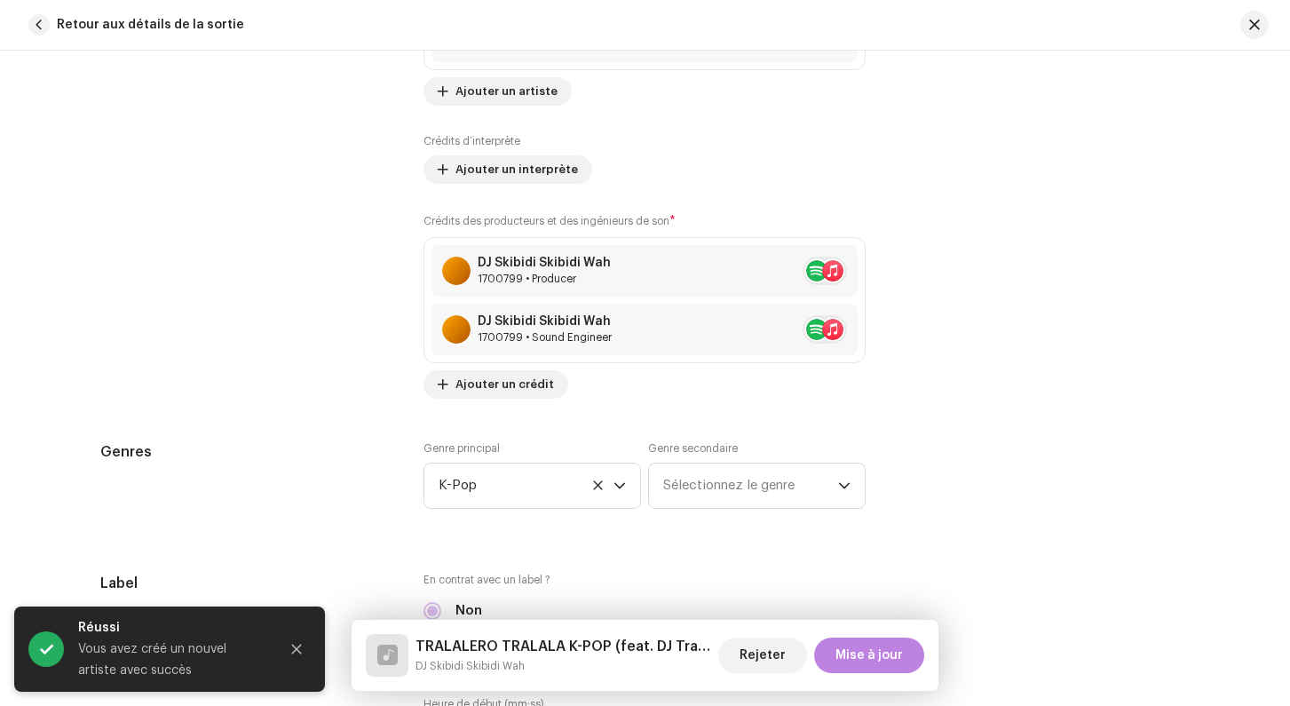
scroll to position [1462, 0]
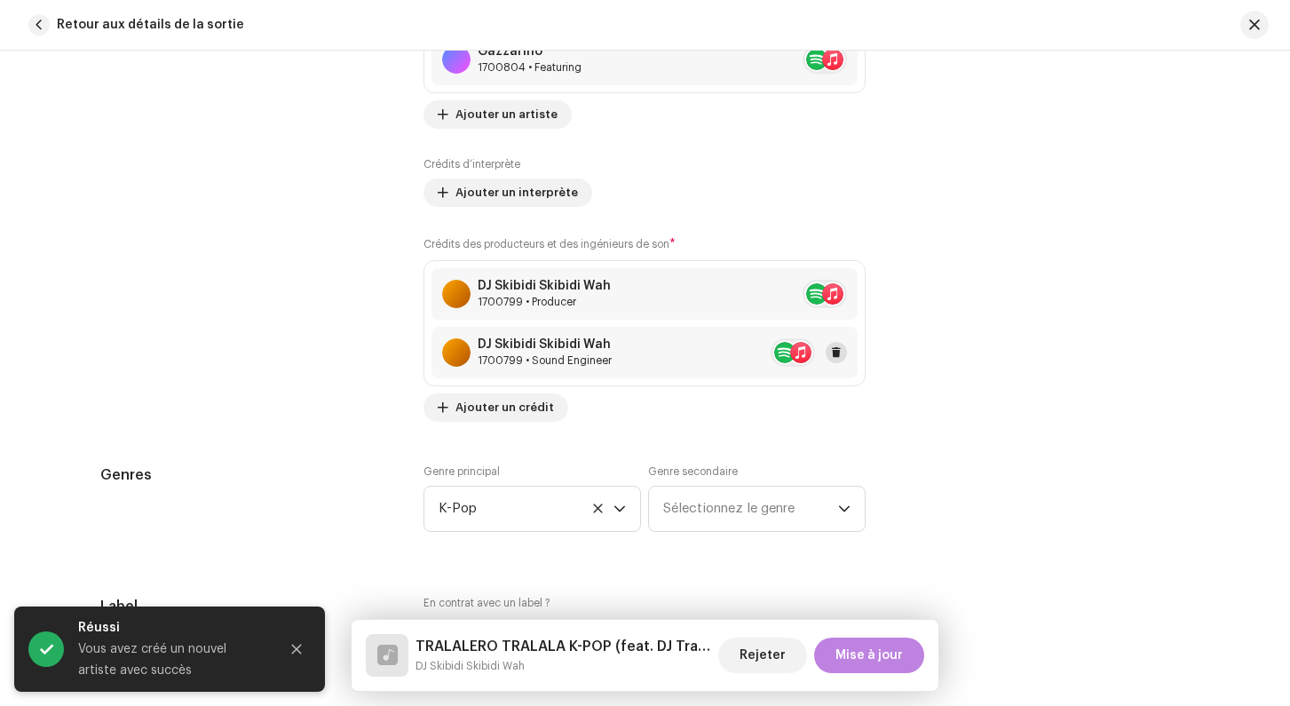
click at [837, 356] on span at bounding box center [836, 352] width 11 height 14
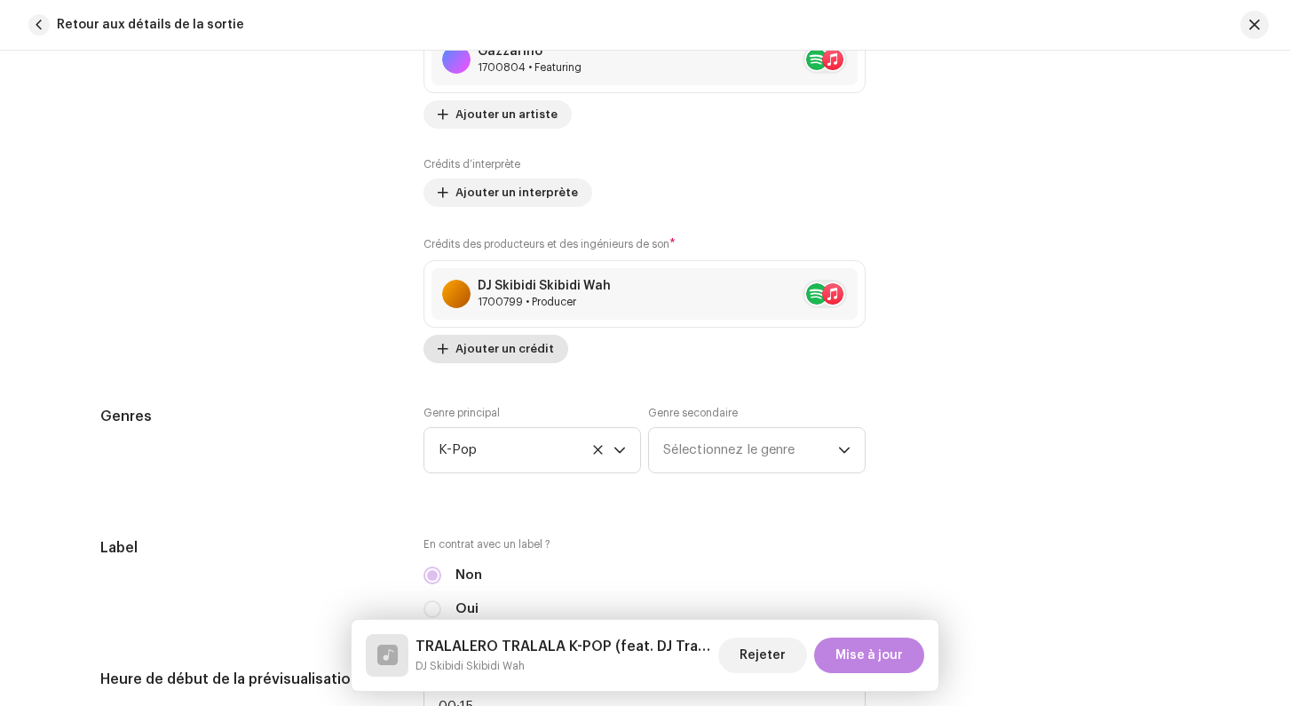
click at [481, 353] on span "Ajouter un crédit" at bounding box center [504, 349] width 99 height 36
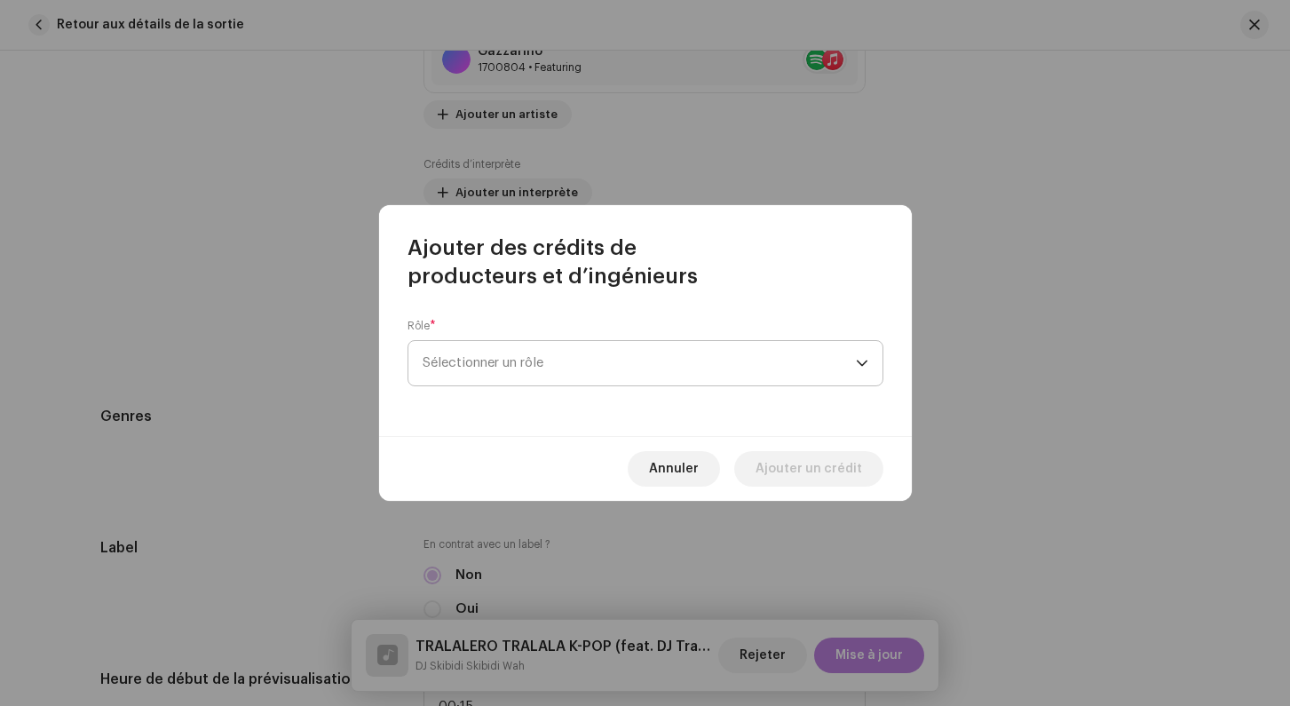
click at [522, 355] on span "Sélectionner un rôle" at bounding box center [638, 363] width 433 height 44
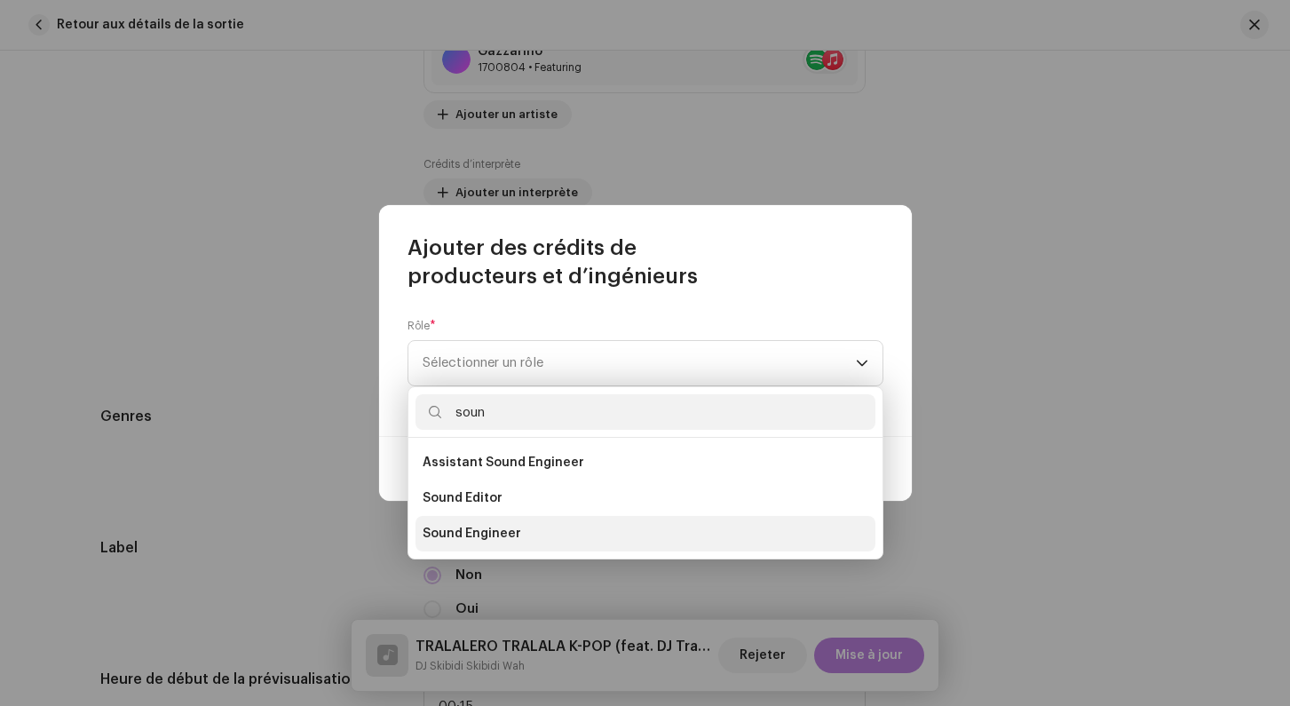
type input "soun"
click at [481, 536] on span "Sound Engineer" at bounding box center [471, 534] width 99 height 18
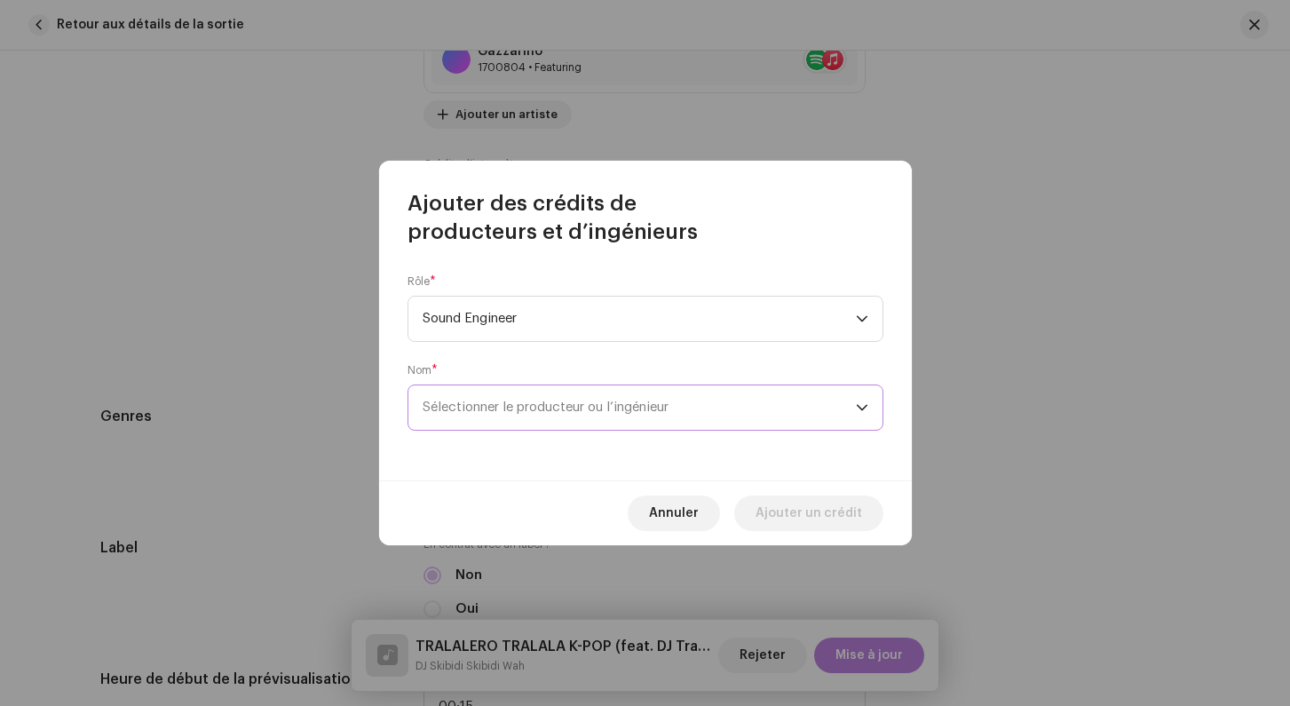
click at [503, 398] on span "Sélectionner le producteur ou l’ingénieur" at bounding box center [638, 407] width 433 height 44
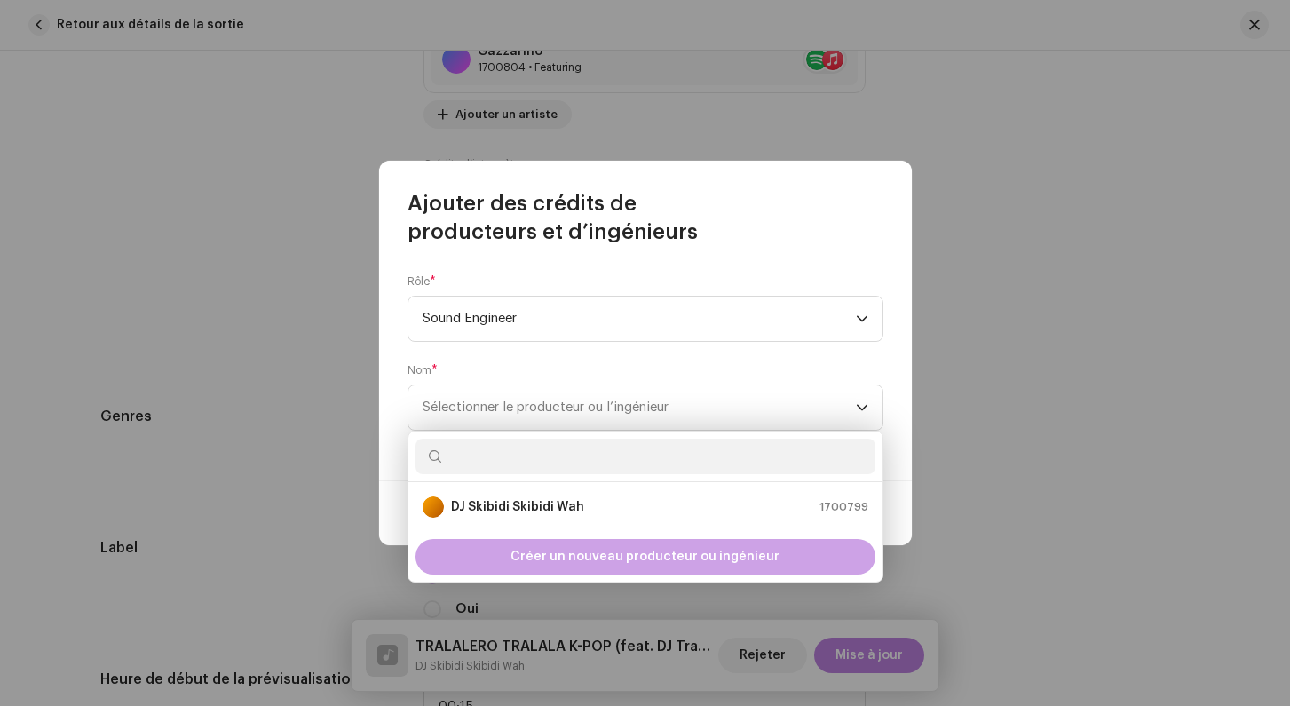
click at [548, 564] on span "Créer un nouveau producteur ou ingénieur" at bounding box center [644, 557] width 269 height 36
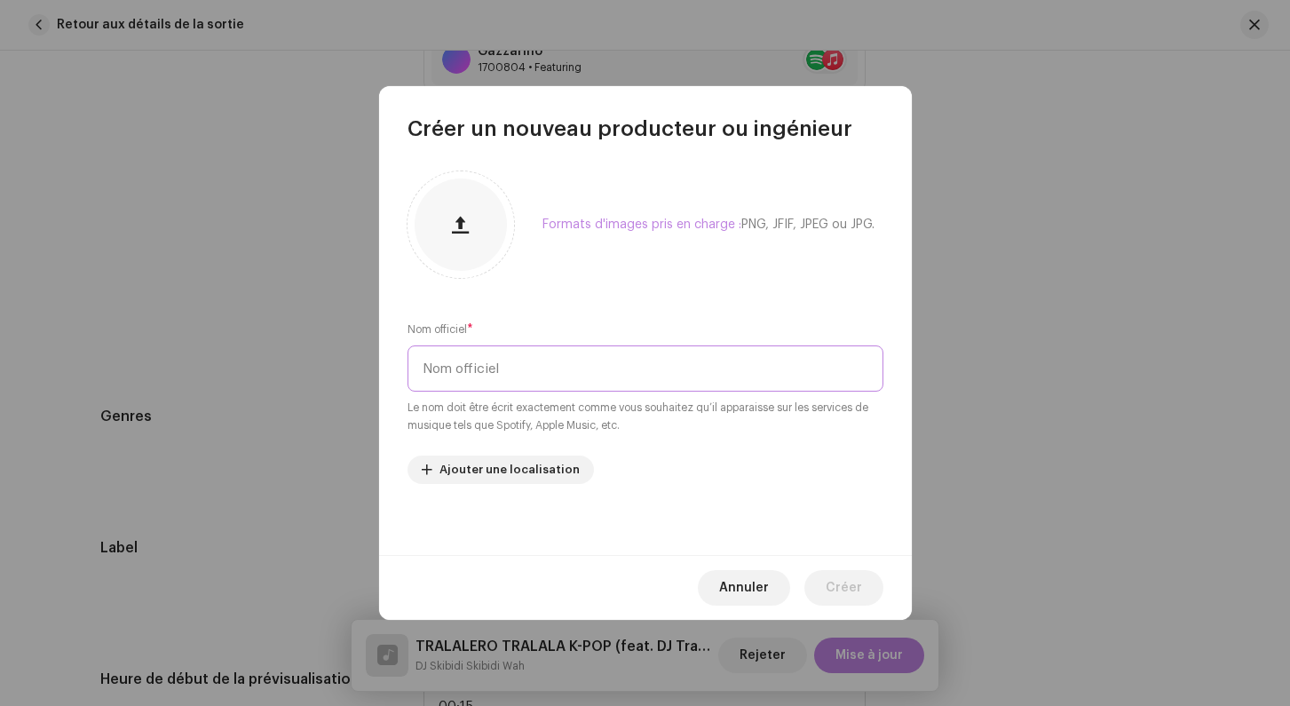
click at [456, 377] on input "text" at bounding box center [645, 368] width 476 height 46
type input "Romain Penot"
click at [837, 589] on span "Créer" at bounding box center [843, 588] width 36 height 36
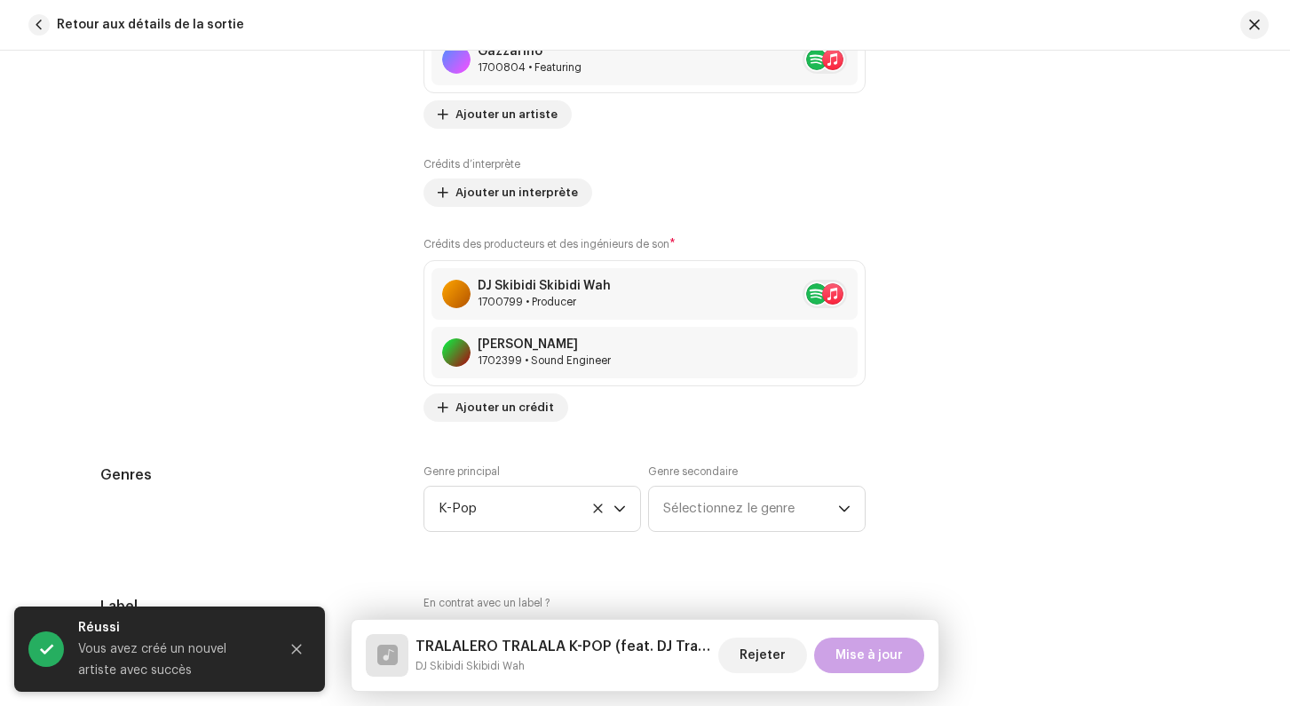
click at [872, 655] on span "Mise à jour" at bounding box center [868, 655] width 67 height 36
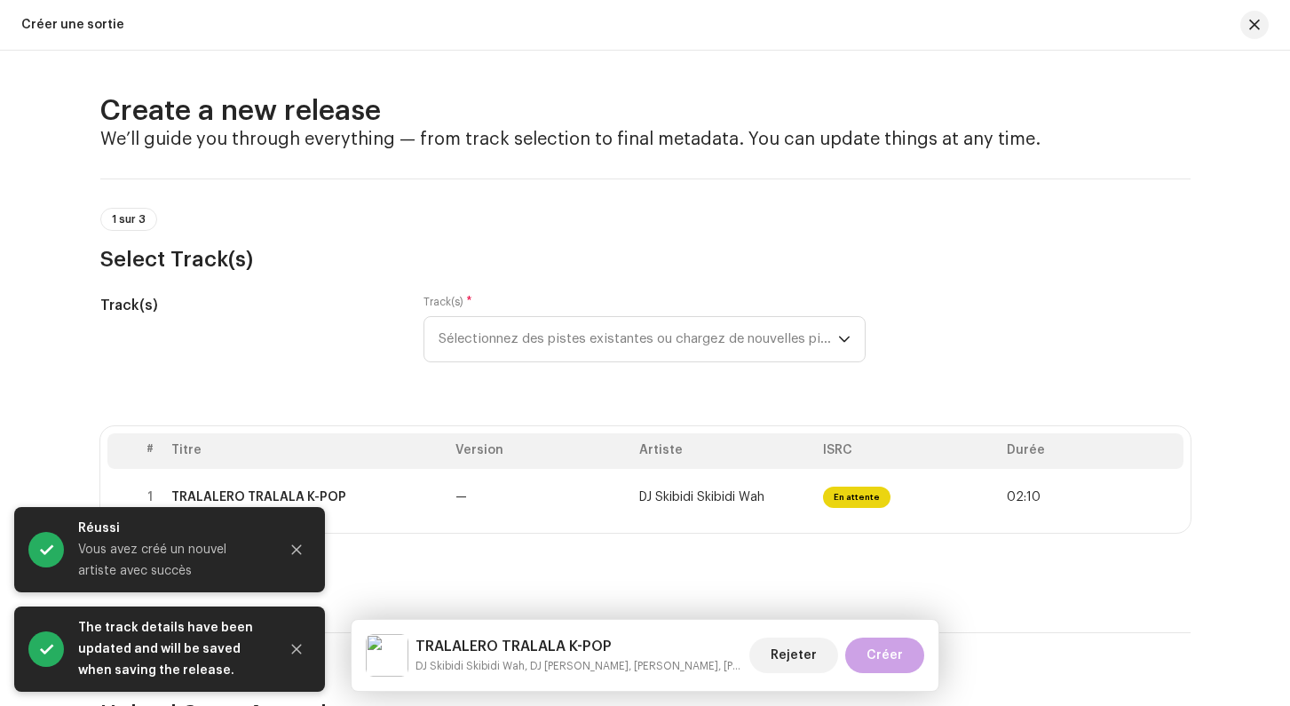
click at [875, 659] on span "Créer" at bounding box center [884, 655] width 36 height 36
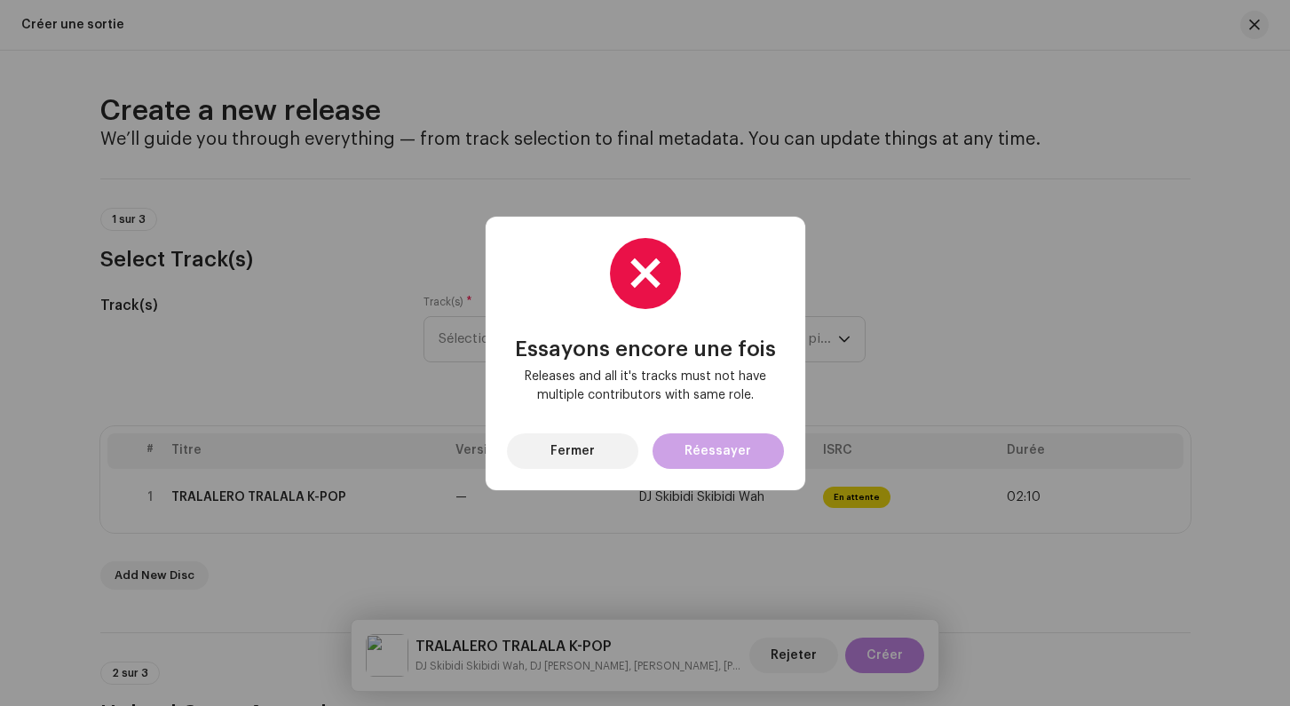
click at [707, 455] on span "Réessayer" at bounding box center [717, 451] width 67 height 36
click at [556, 443] on span "Fermer" at bounding box center [572, 451] width 44 height 36
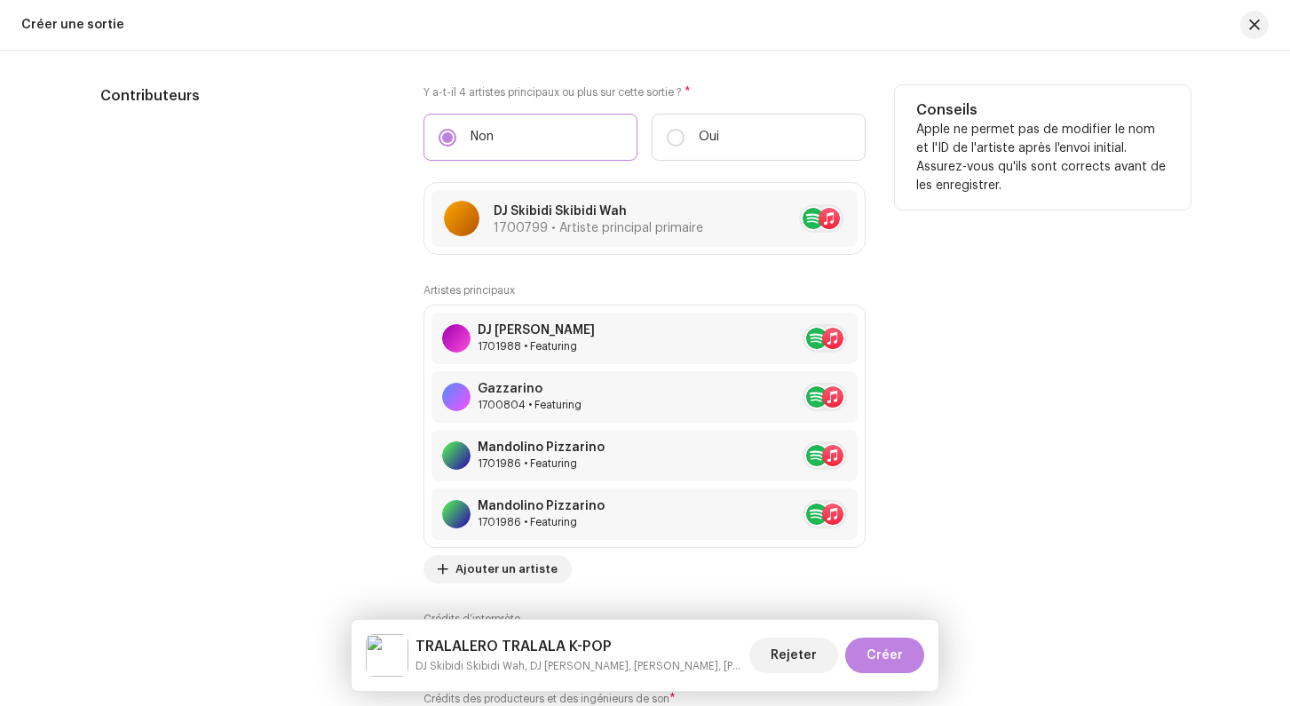
scroll to position [1913, 0]
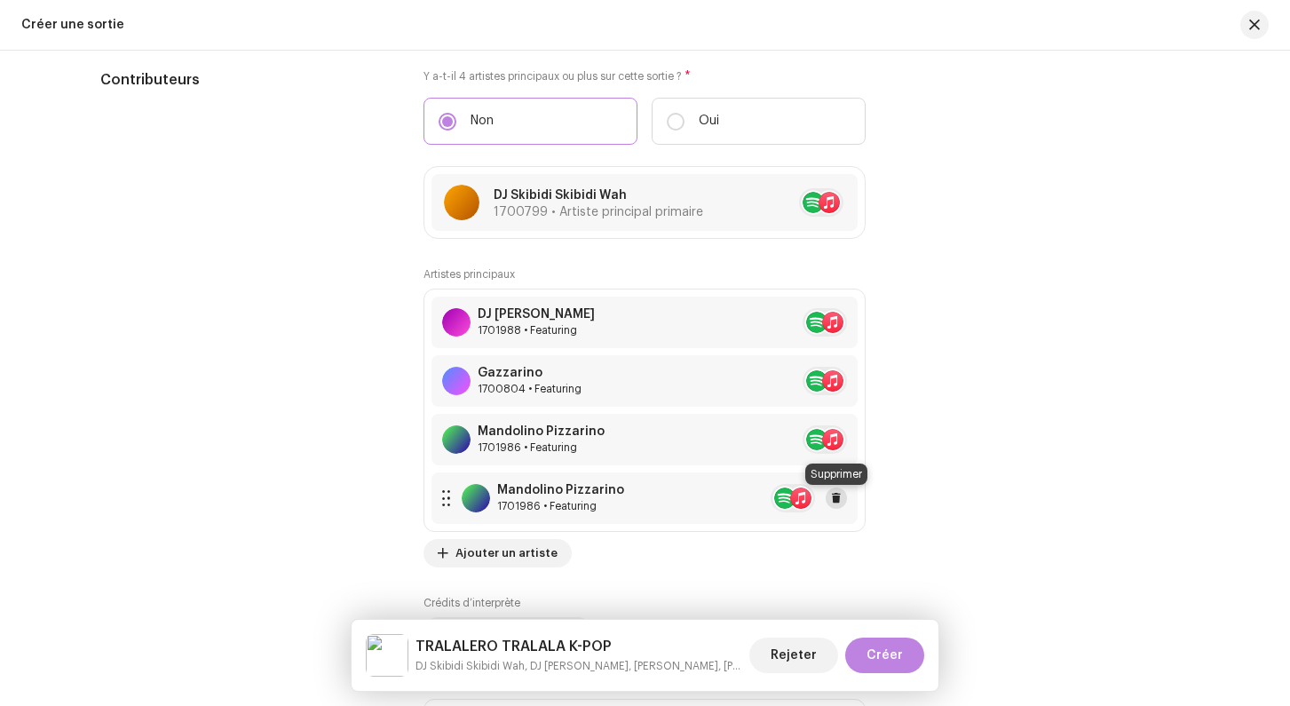
click at [840, 505] on span at bounding box center [836, 498] width 11 height 14
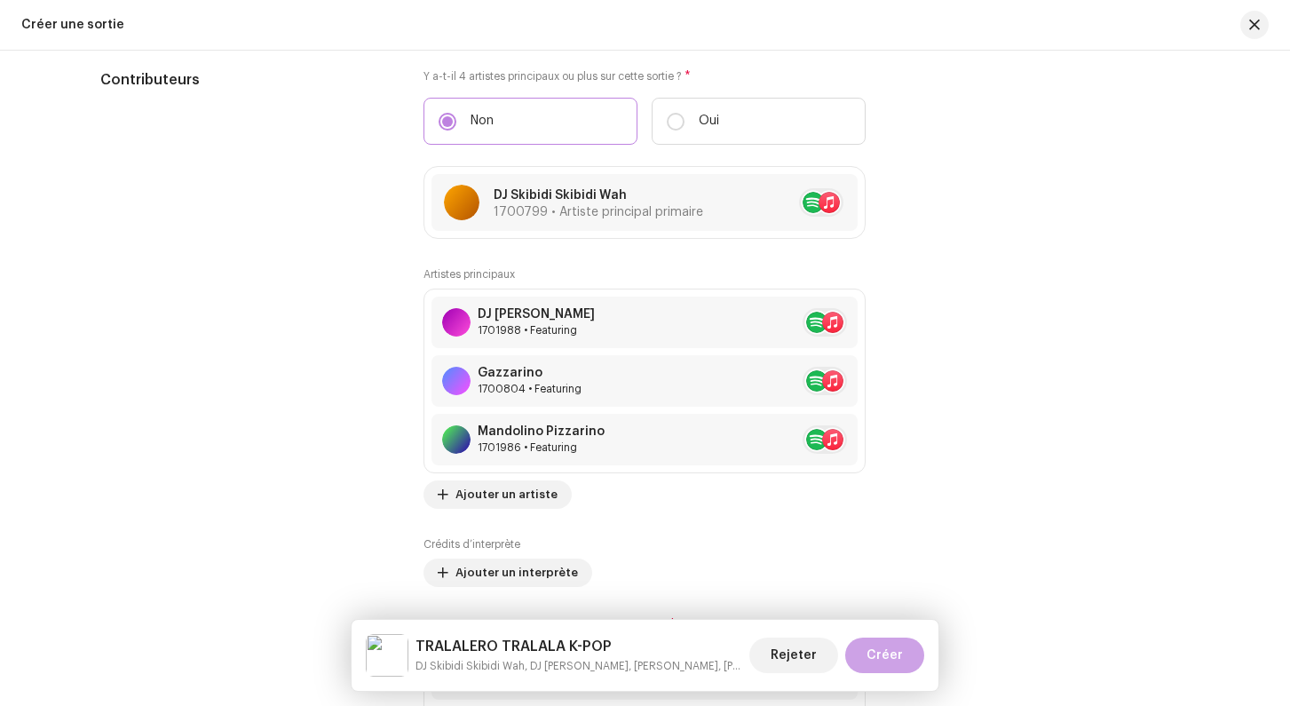
click at [887, 650] on span "Créer" at bounding box center [884, 655] width 36 height 36
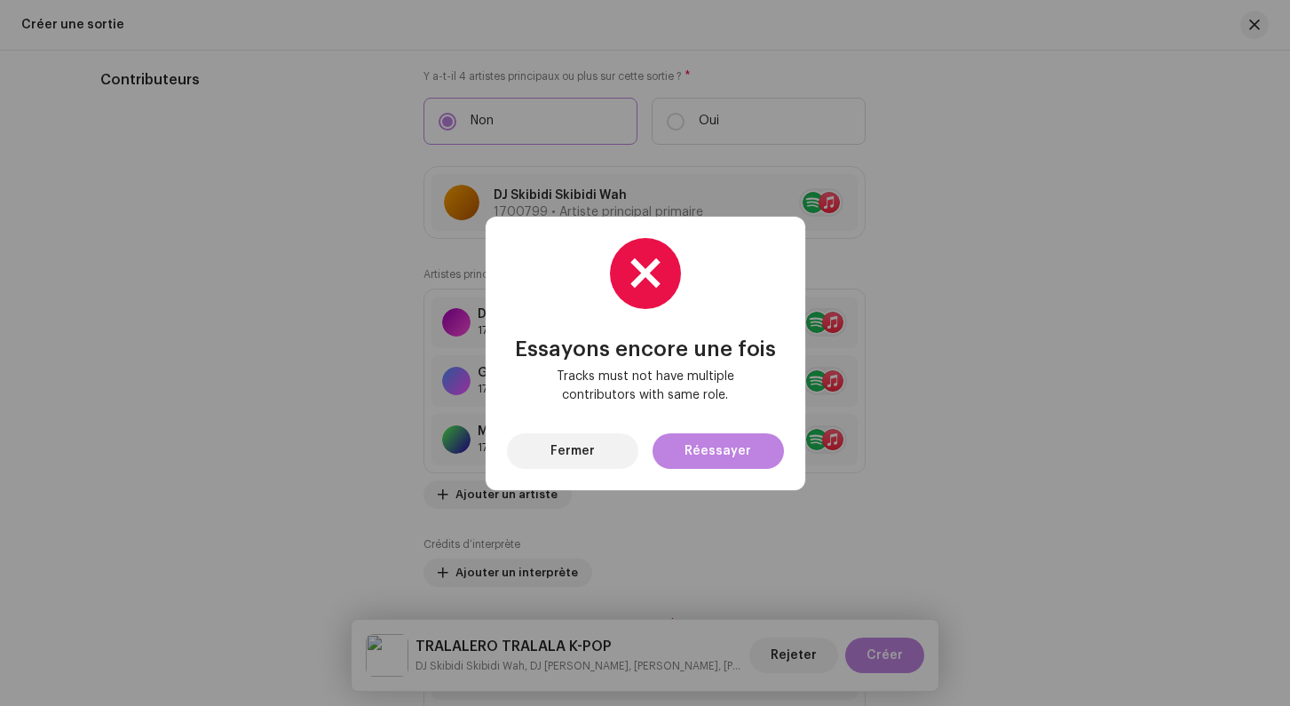
click at [619, 387] on span "Tracks must not have multiple contributors with same role." at bounding box center [645, 385] width 249 height 37
click at [571, 468] on div "Essayons encore une fois Tracks must not have multiple contributors with same r…" at bounding box center [645, 353] width 320 height 273
click at [563, 449] on span "Fermer" at bounding box center [572, 451] width 44 height 36
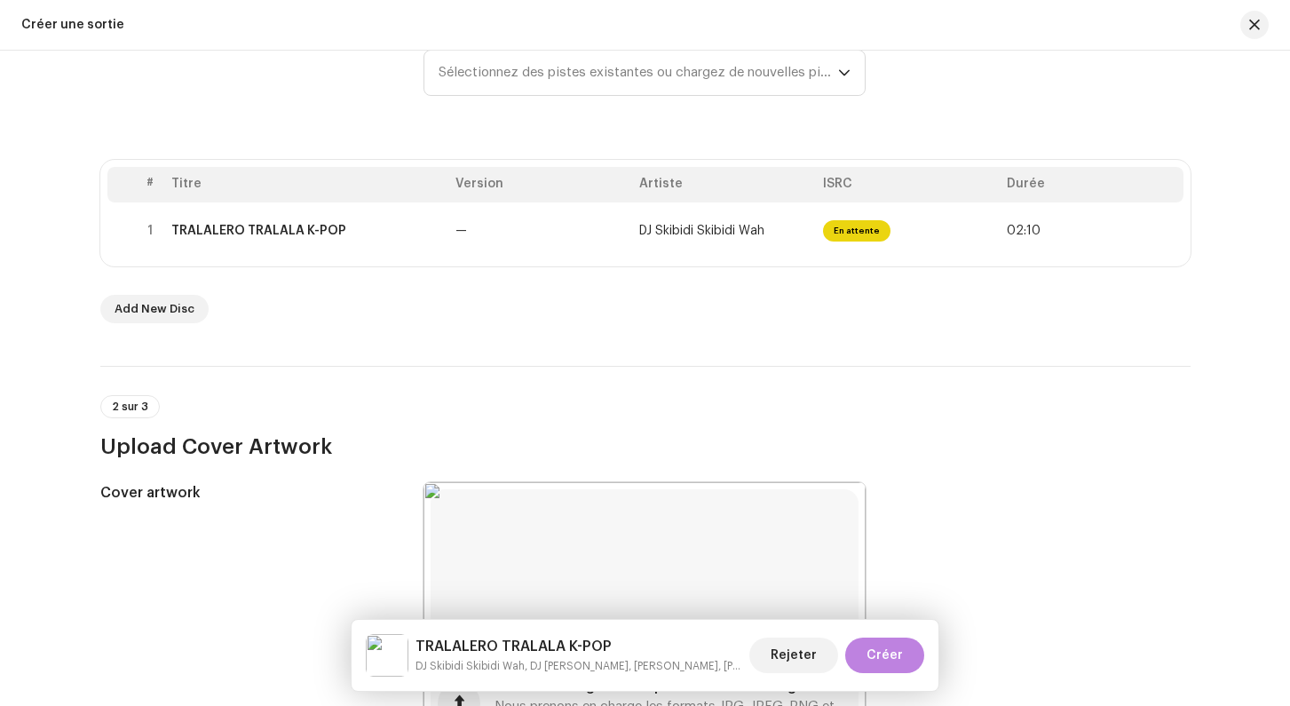
scroll to position [0, 0]
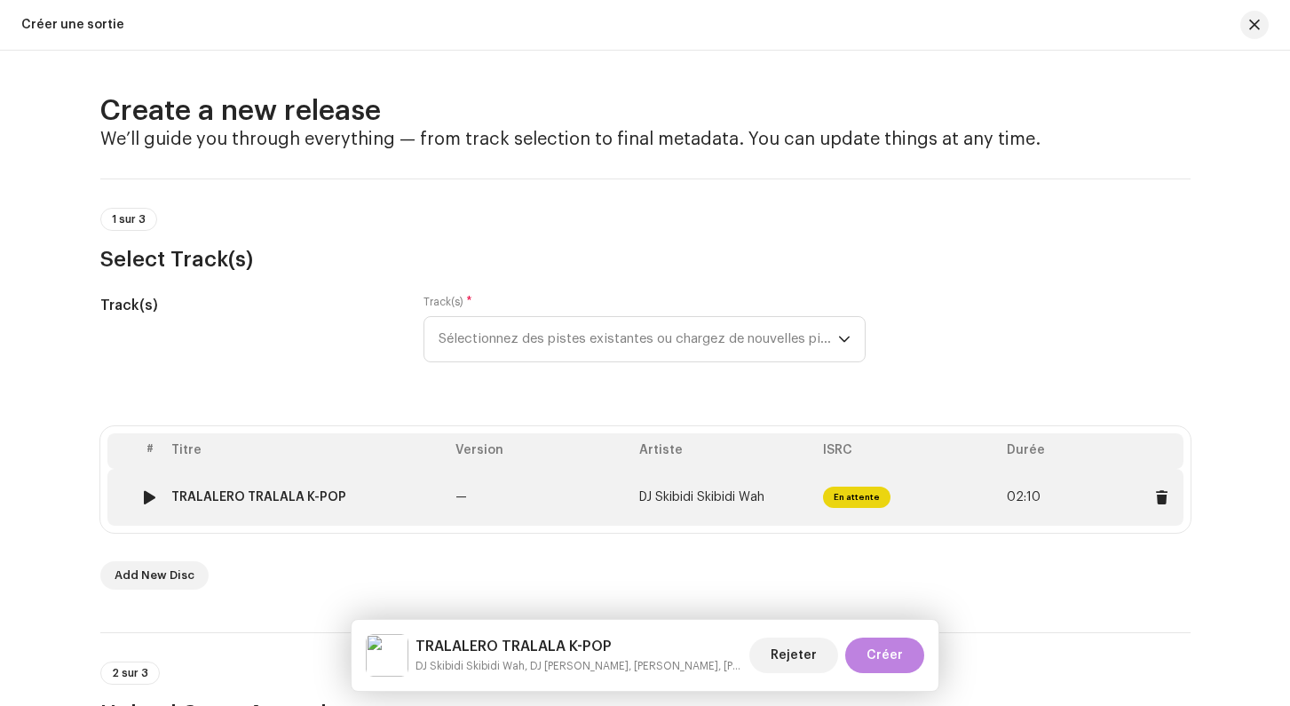
click at [1072, 496] on span "02:10" at bounding box center [1091, 497] width 170 height 28
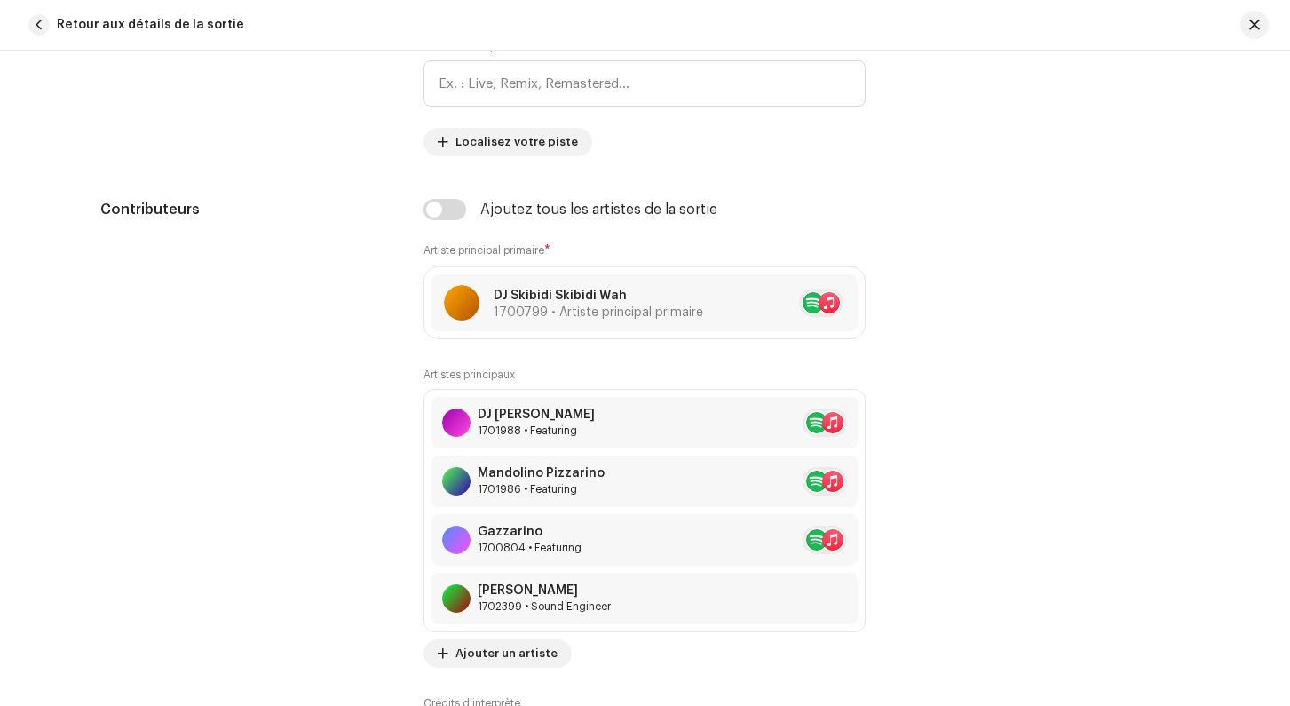
scroll to position [985, 0]
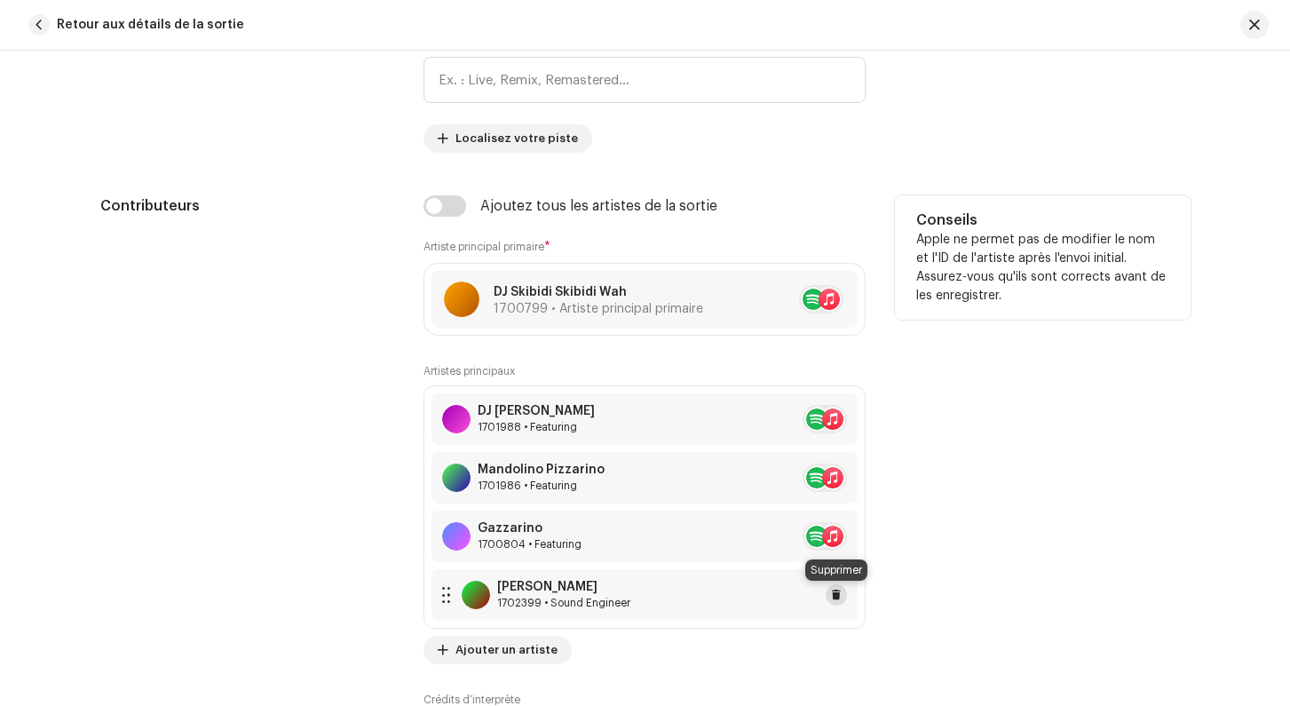
click at [842, 596] on button at bounding box center [835, 594] width 21 height 21
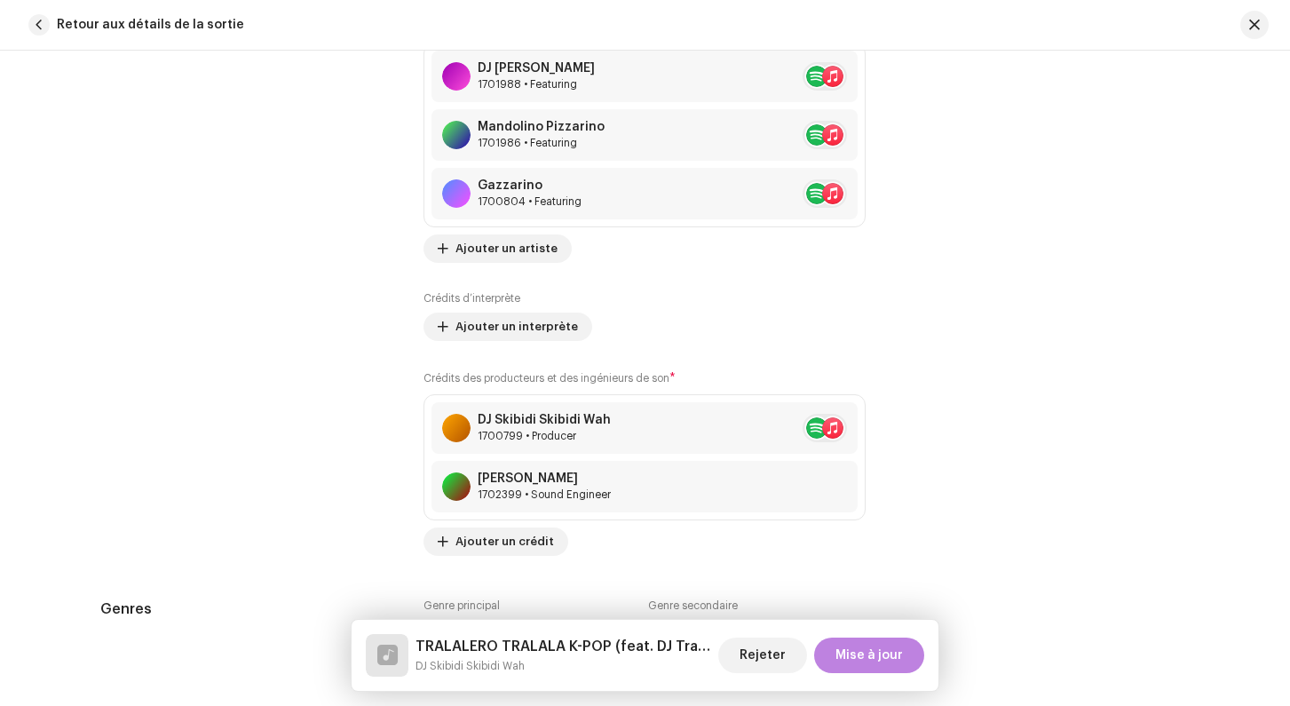
scroll to position [1345, 0]
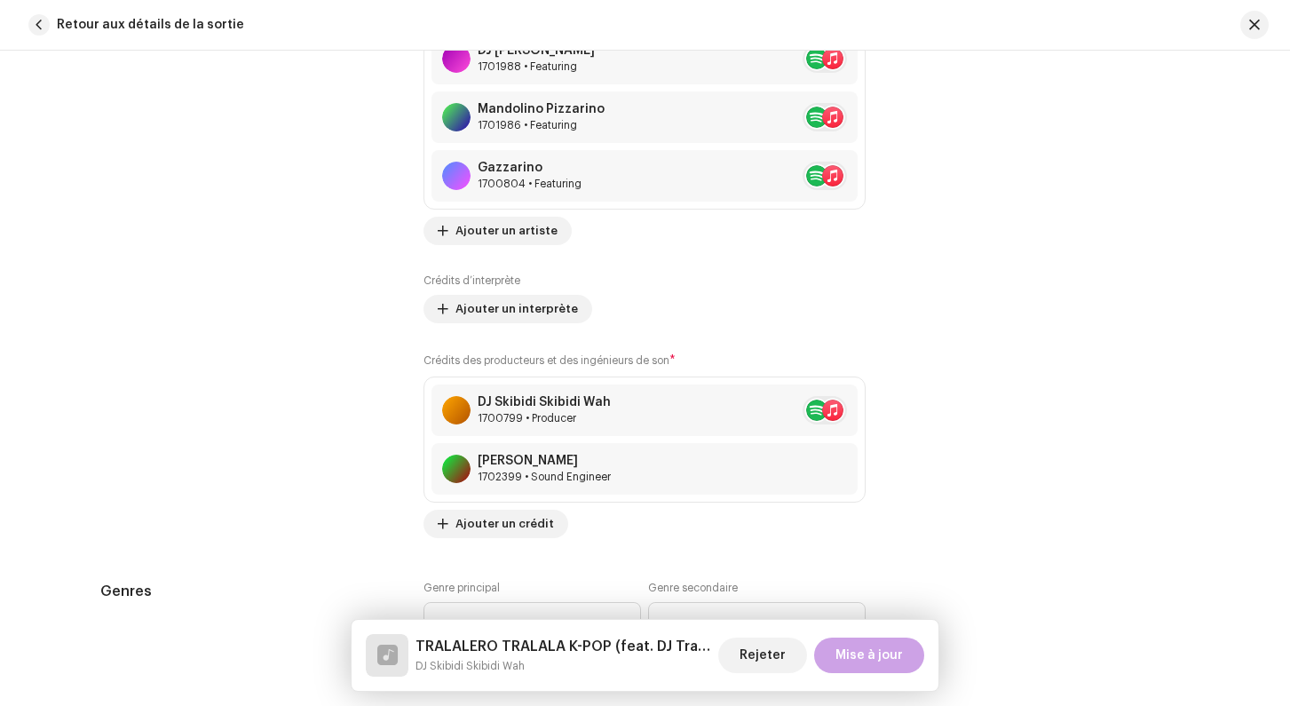
click at [861, 654] on span "Mise à jour" at bounding box center [868, 655] width 67 height 36
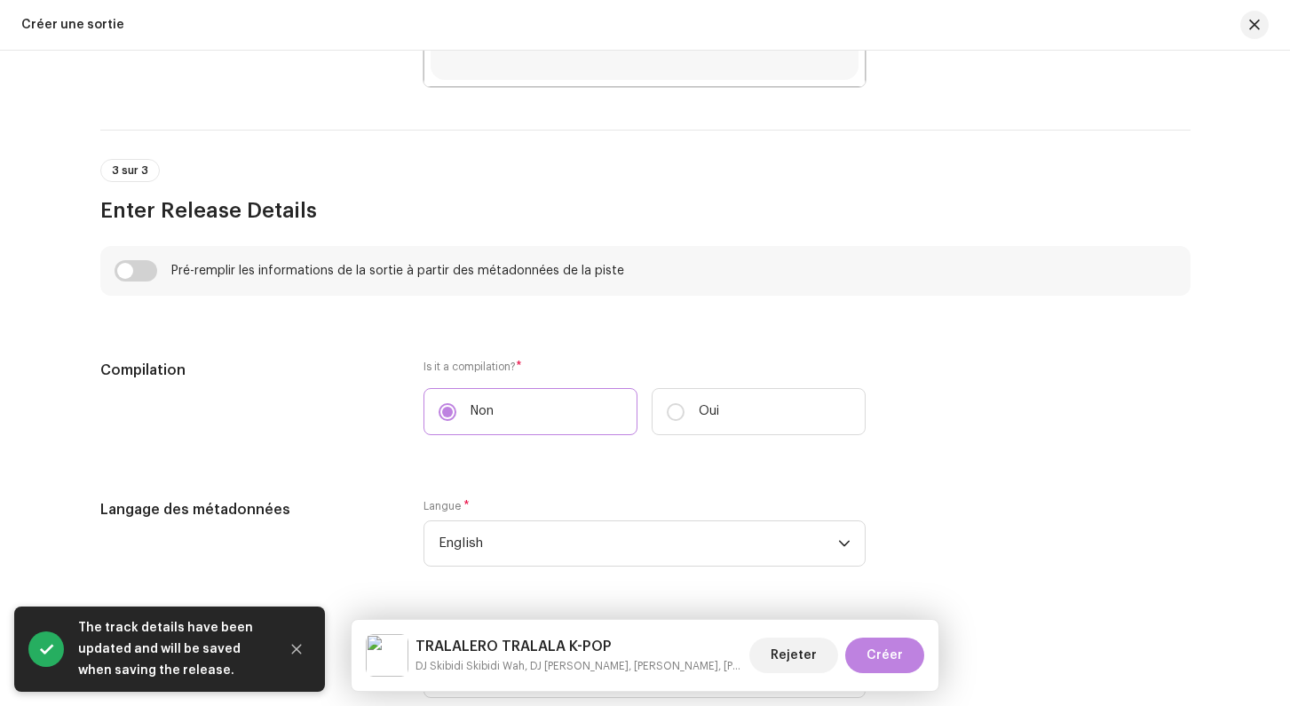
scroll to position [1175, 0]
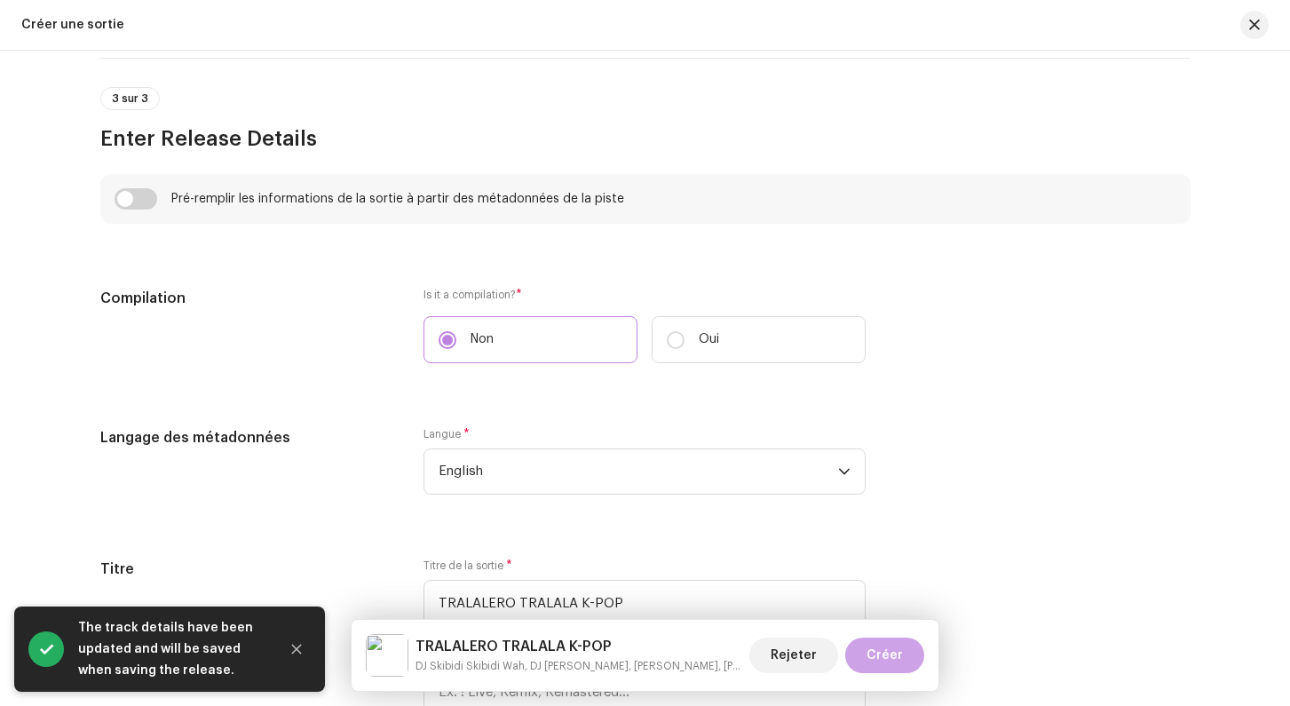
click at [895, 657] on span "Créer" at bounding box center [884, 655] width 36 height 36
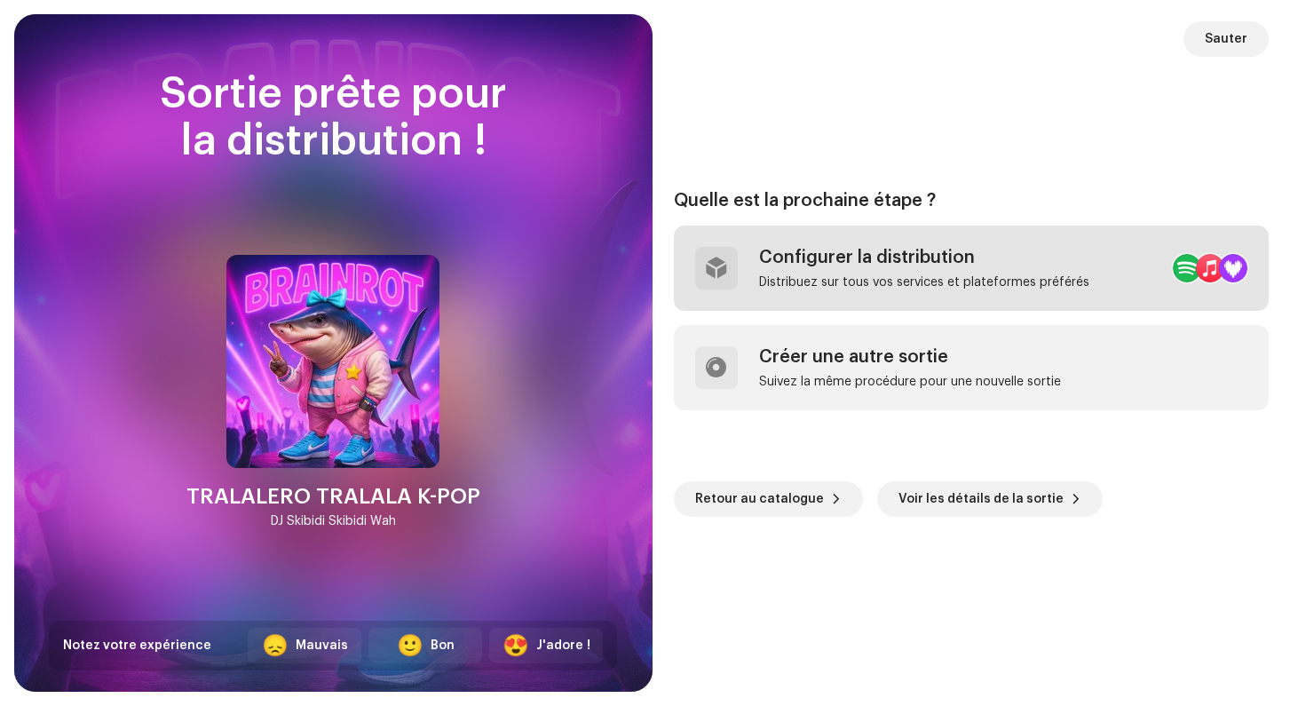
click at [840, 257] on div "Configurer la distribution" at bounding box center [924, 257] width 330 height 21
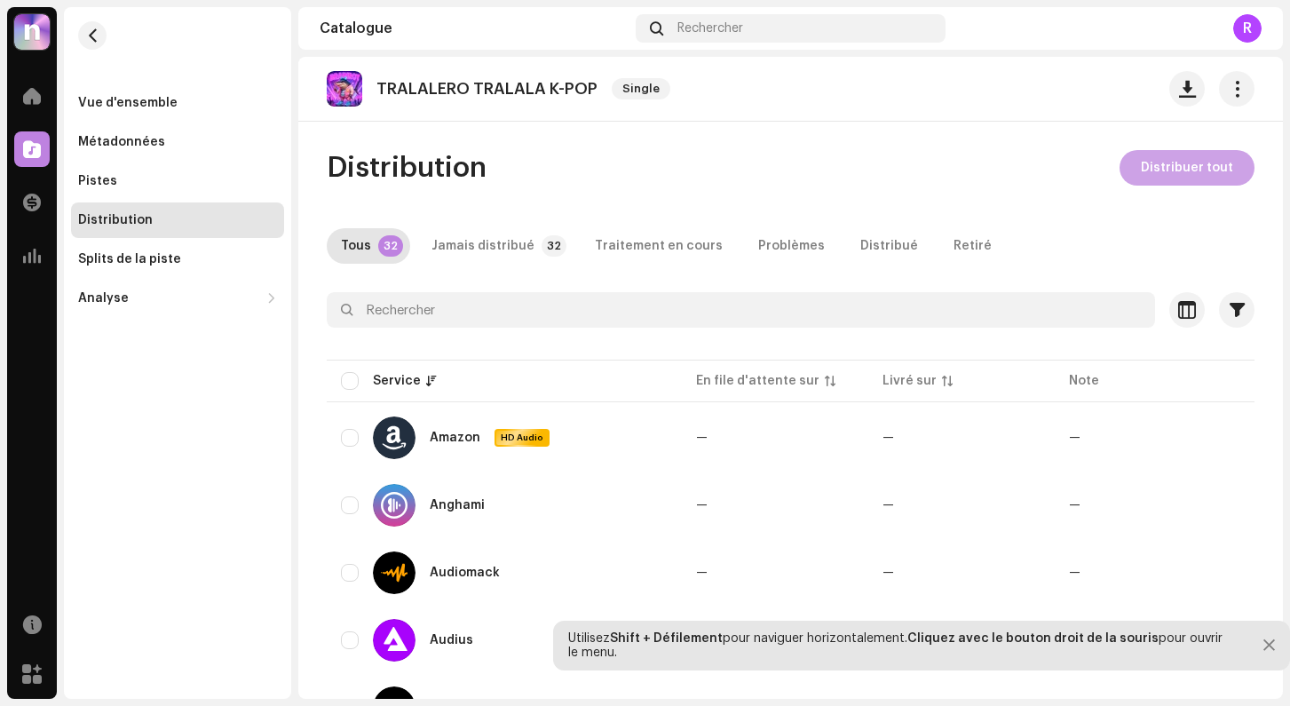
click at [1186, 165] on span "Distribuer tout" at bounding box center [1186, 168] width 92 height 36
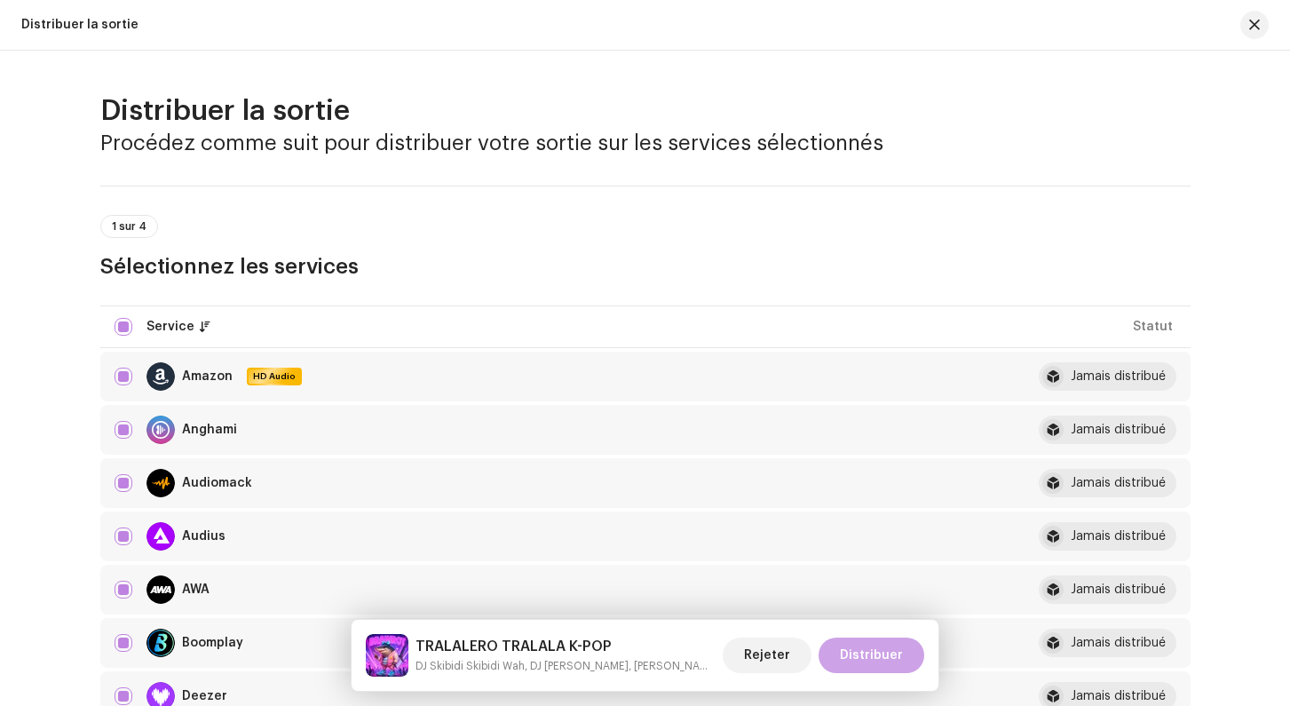
click at [887, 660] on span "Distribuer" at bounding box center [871, 655] width 63 height 36
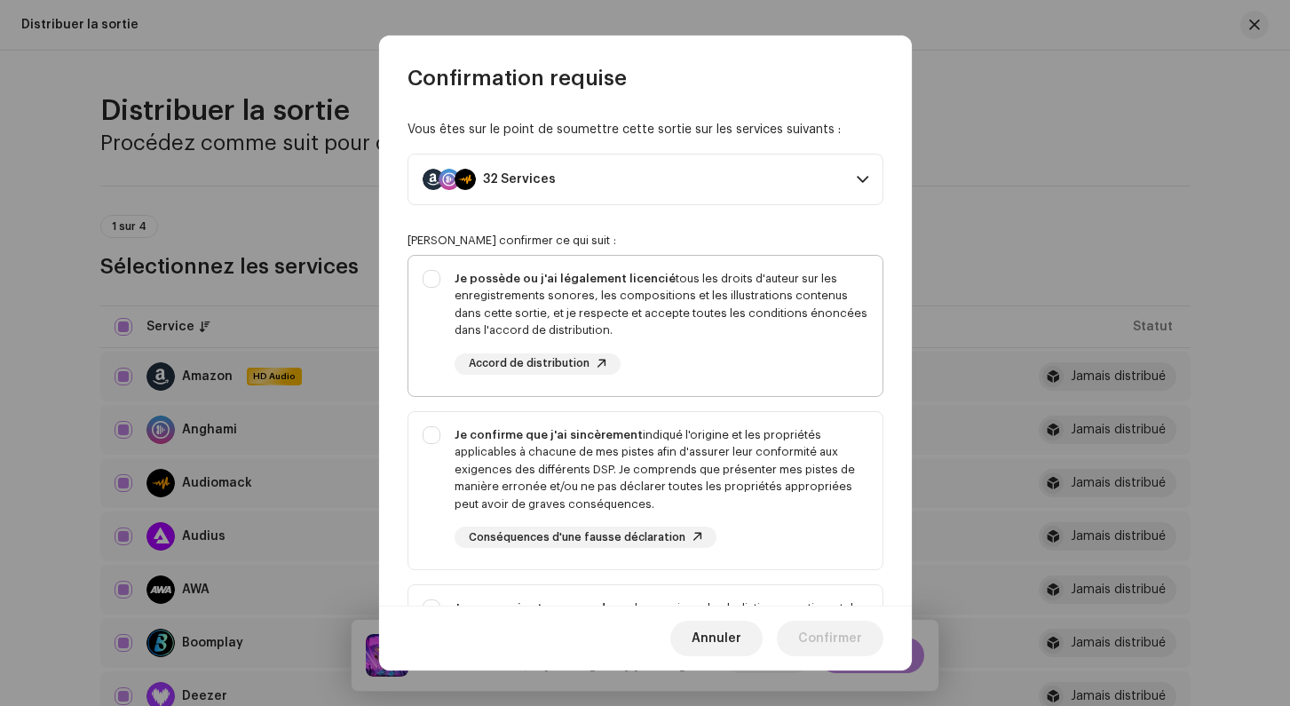
click at [431, 281] on div "Je possède ou j'ai légalement licencié tous les droits d'auteur sur les enregis…" at bounding box center [645, 322] width 474 height 133
checkbox input "true"
click at [444, 436] on div "Je confirme que j'ai sincèrement indiqué l'origine et les propriétés applicable…" at bounding box center [645, 487] width 474 height 151
checkbox input "true"
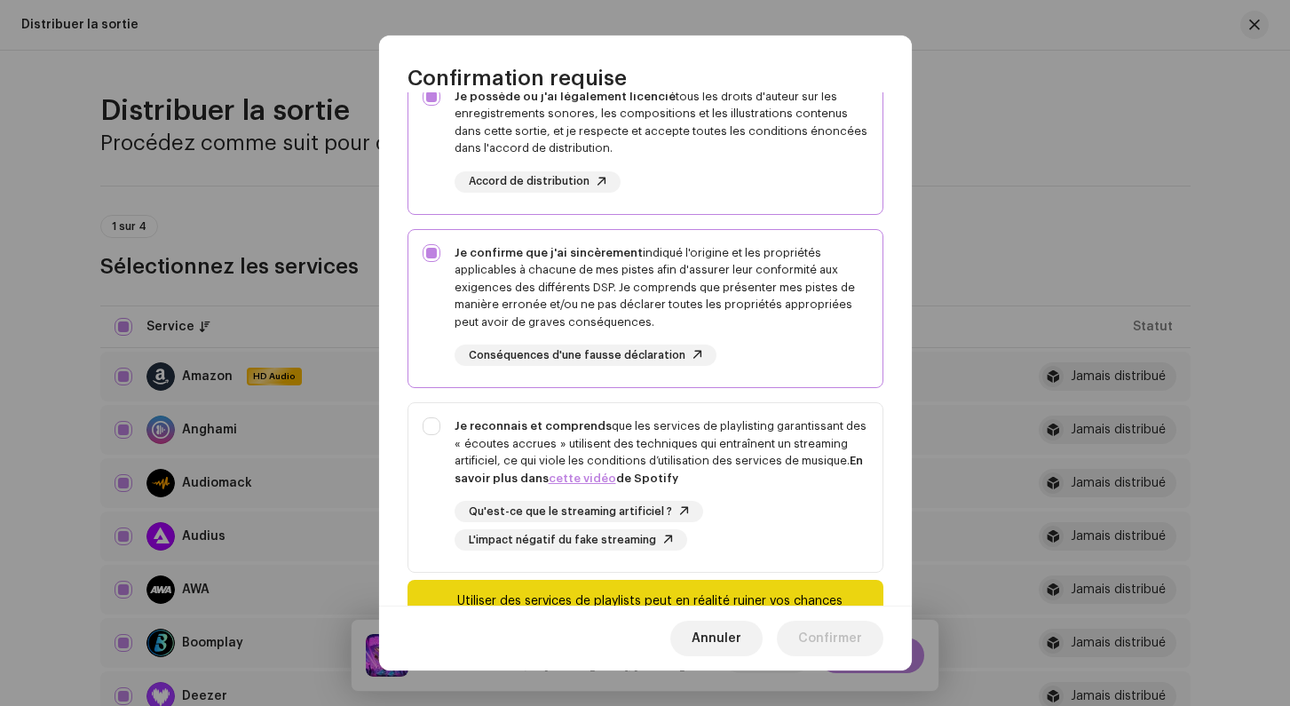
scroll to position [264, 0]
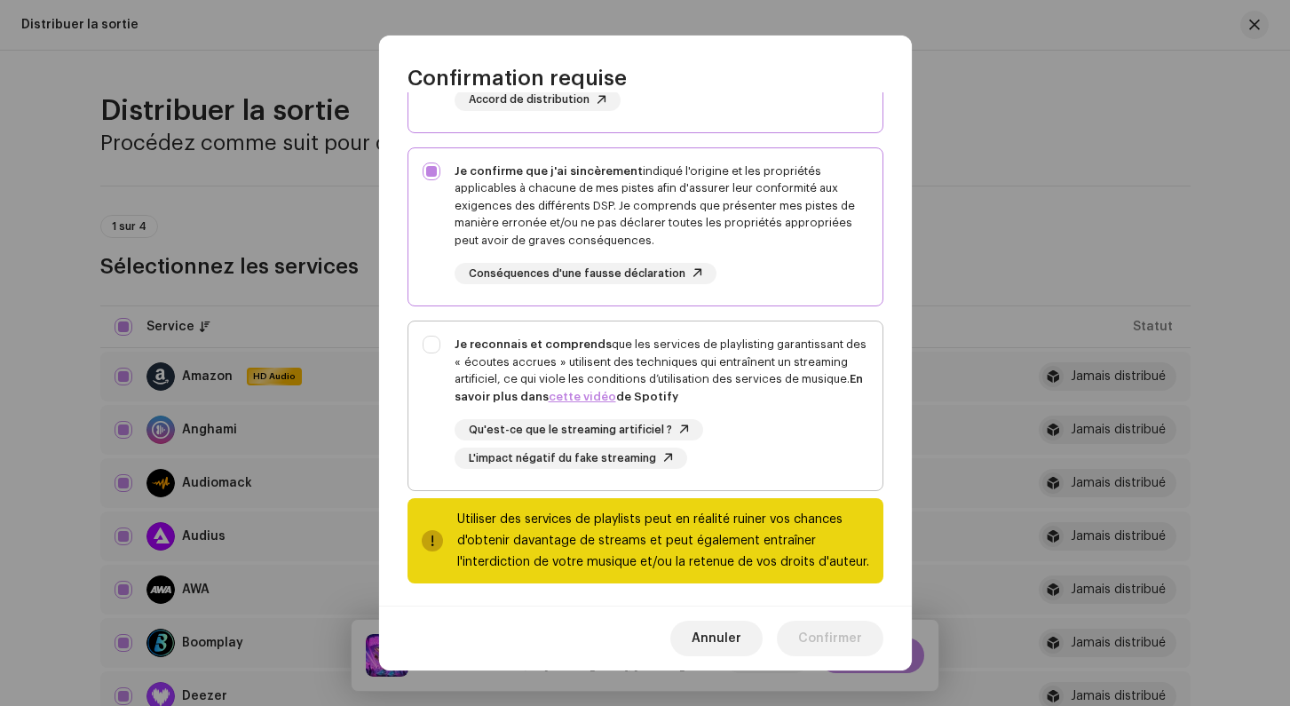
click at [423, 338] on div "Je reconnais et comprends que les services de playlisting garantissant des « éc…" at bounding box center [645, 402] width 474 height 162
checkbox input "true"
click at [824, 634] on span "Confirmer" at bounding box center [830, 638] width 64 height 36
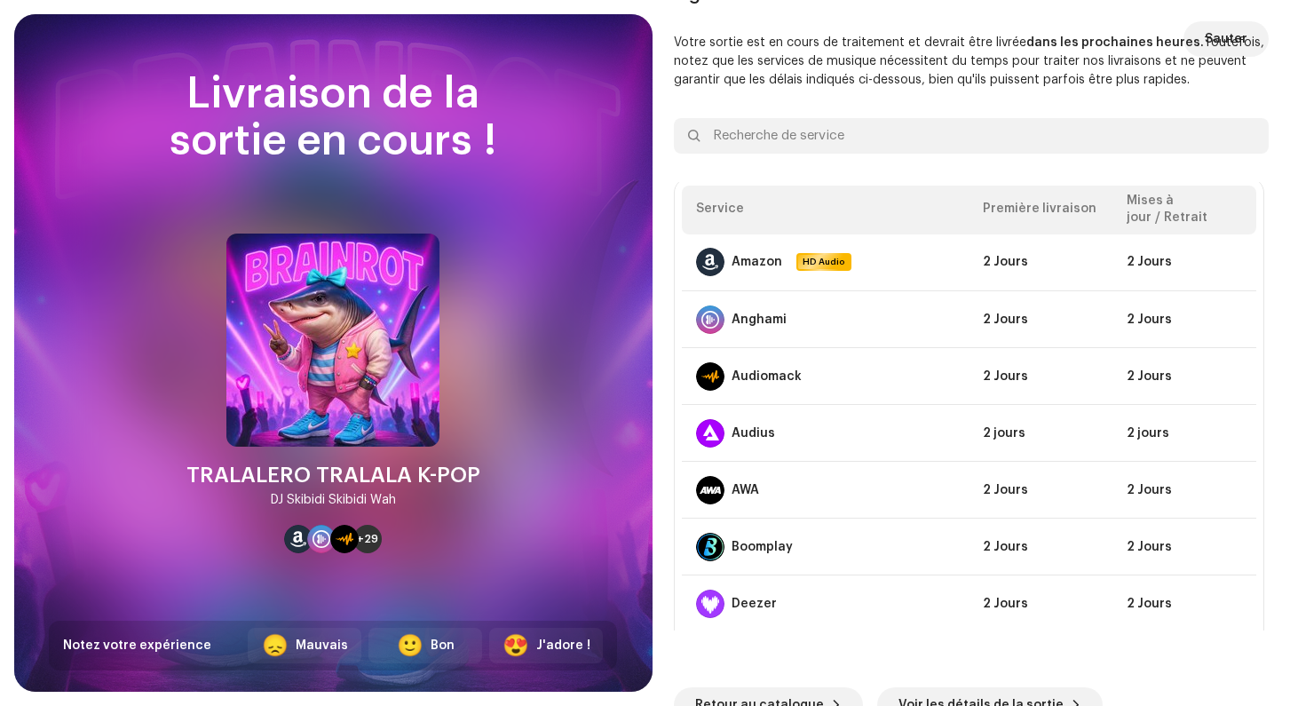
scroll to position [0, 0]
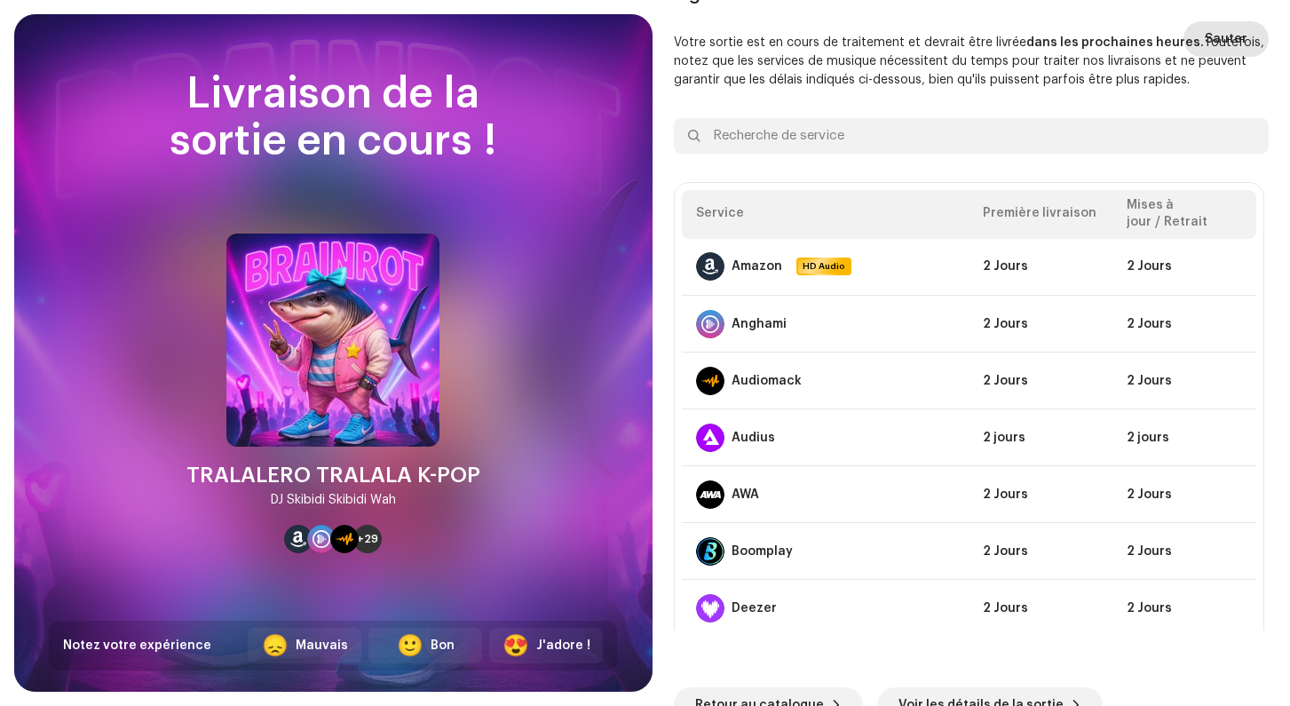
click at [1227, 40] on span "Sauter" at bounding box center [1225, 39] width 43 height 36
